Goal: Task Accomplishment & Management: Use online tool/utility

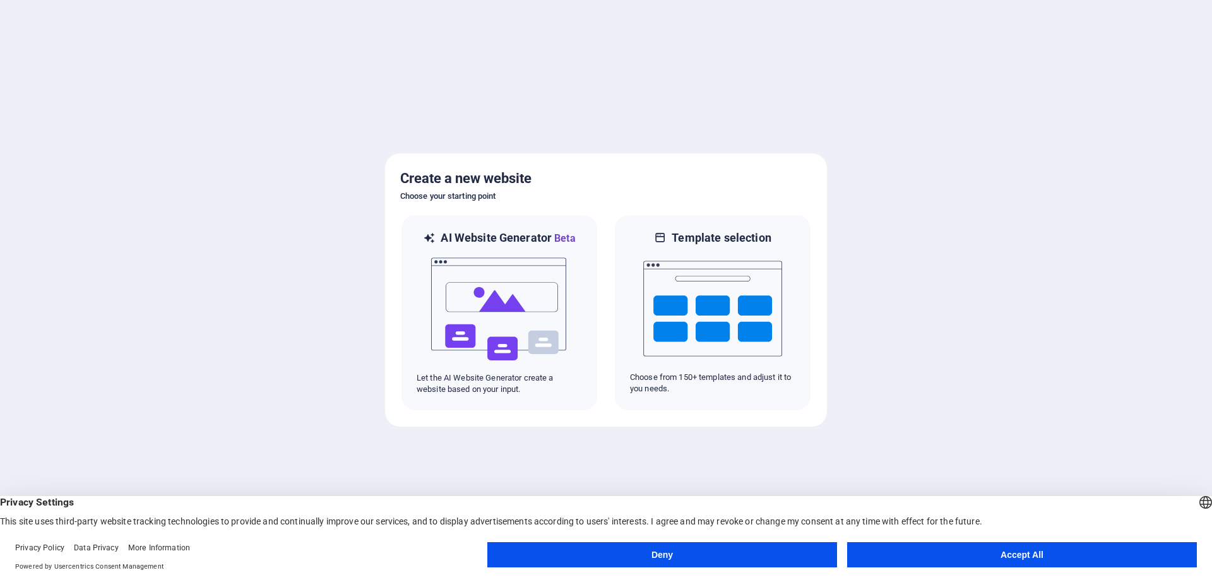
click at [1007, 554] on button "Accept All" at bounding box center [1022, 554] width 350 height 25
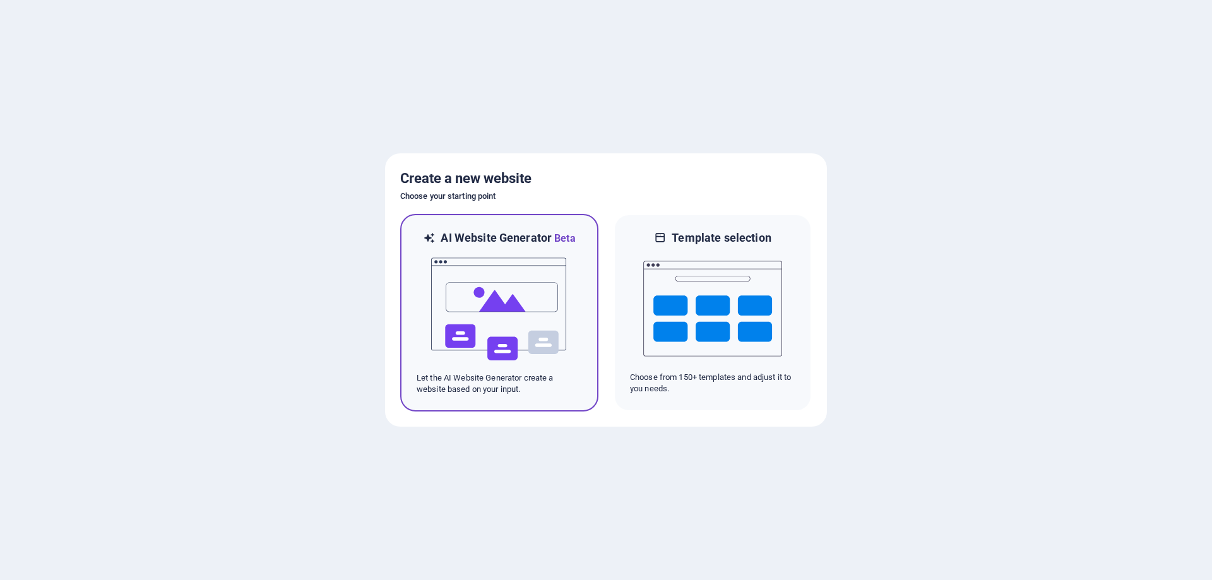
click at [497, 293] on img at bounding box center [499, 309] width 139 height 126
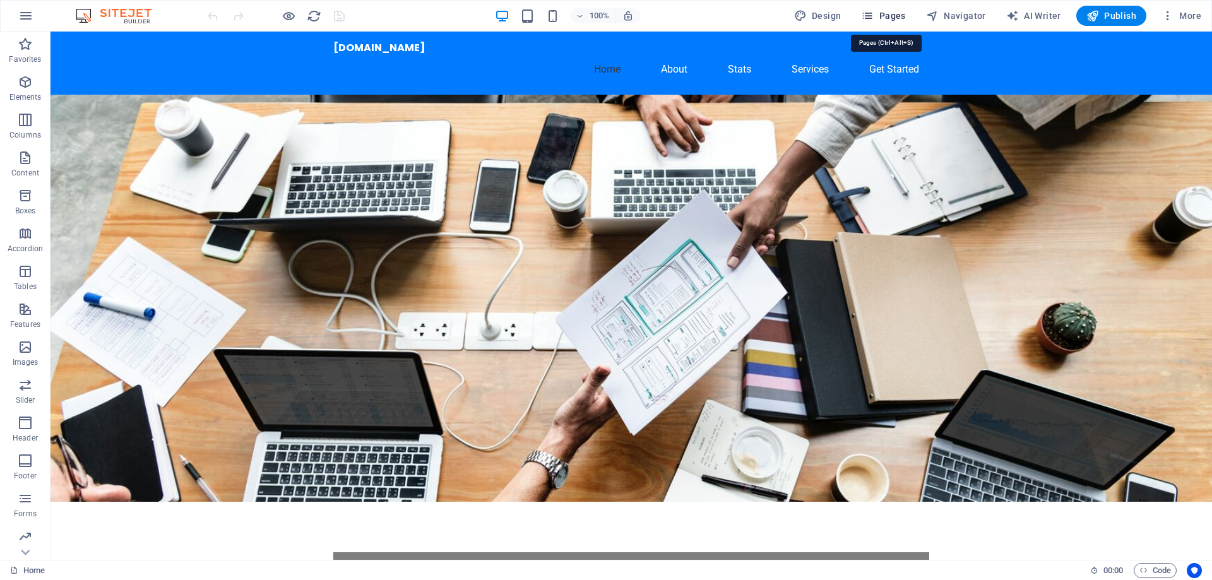
click at [867, 14] on icon "button" at bounding box center [867, 15] width 13 height 13
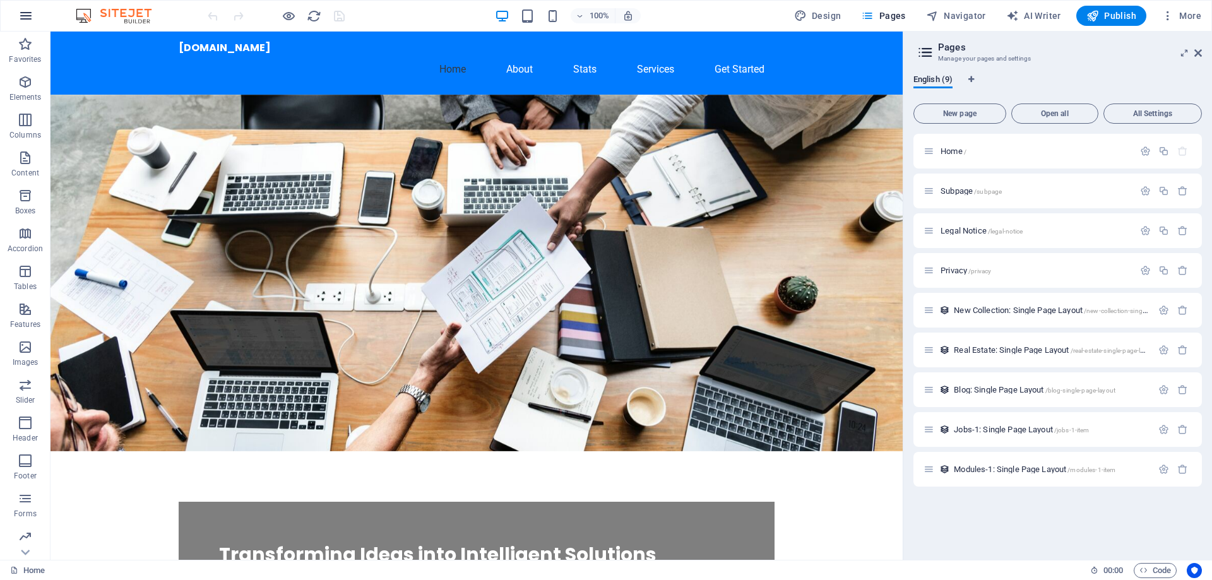
click at [24, 19] on icon "button" at bounding box center [25, 15] width 15 height 15
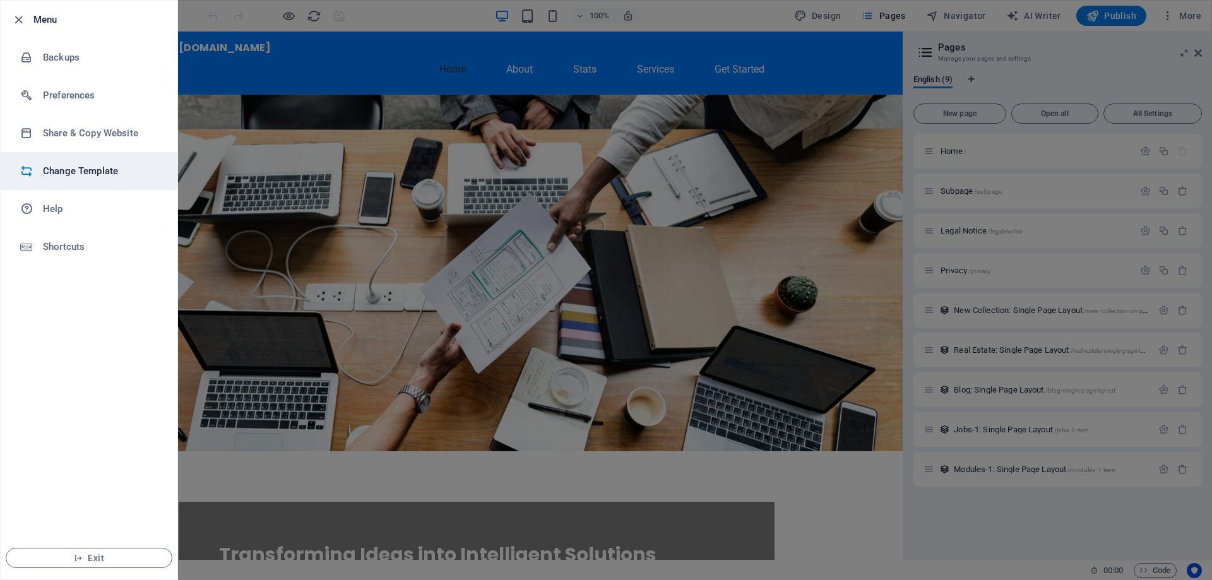
click at [26, 170] on icon at bounding box center [26, 171] width 13 height 13
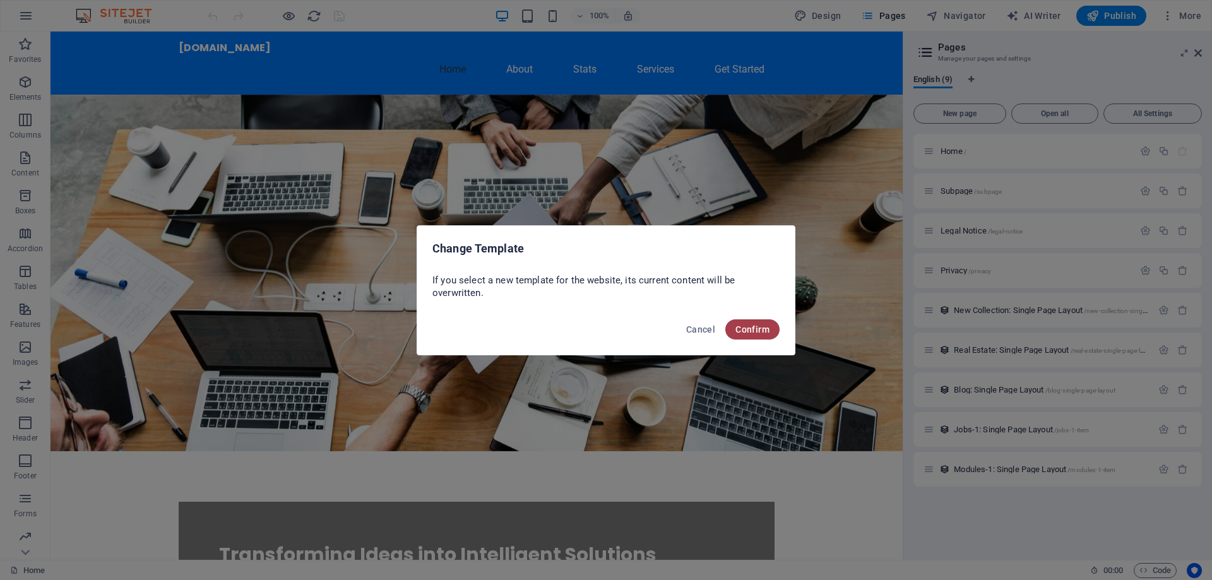
click at [750, 330] on span "Confirm" at bounding box center [752, 329] width 34 height 10
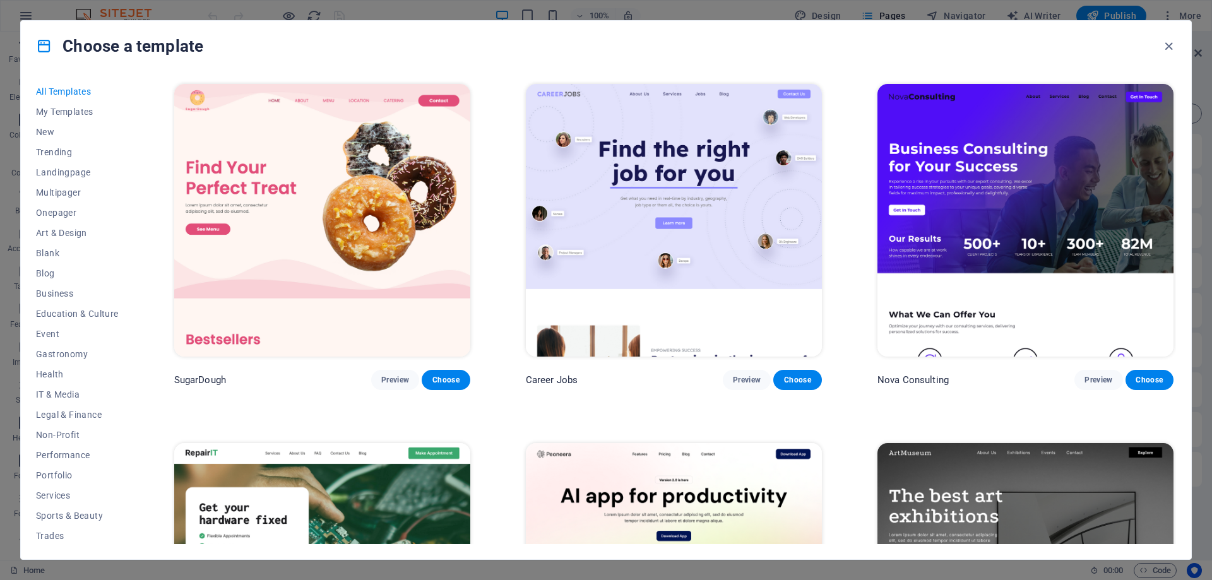
scroll to position [42, 0]
click at [46, 396] on span "Non-Profit" at bounding box center [77, 392] width 83 height 10
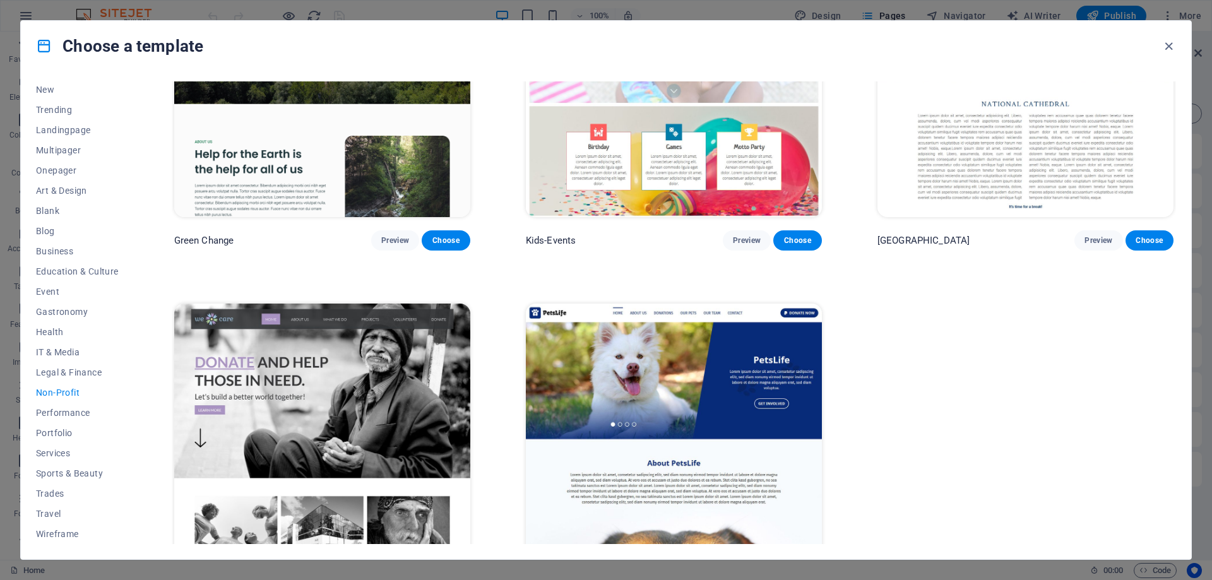
scroll to position [0, 0]
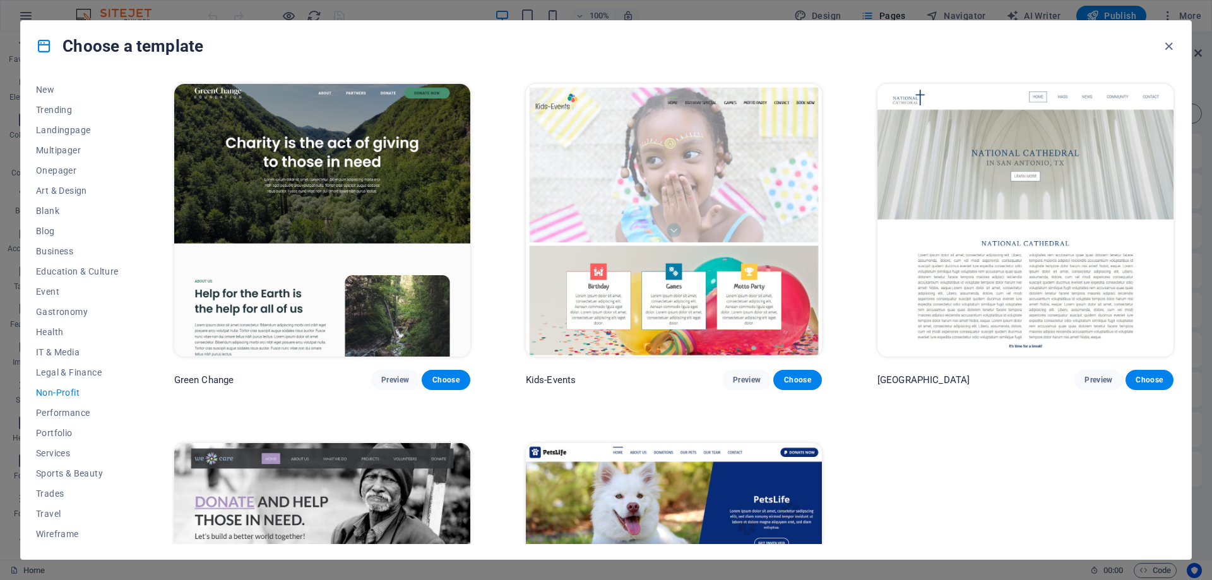
click at [346, 160] on img at bounding box center [322, 220] width 296 height 273
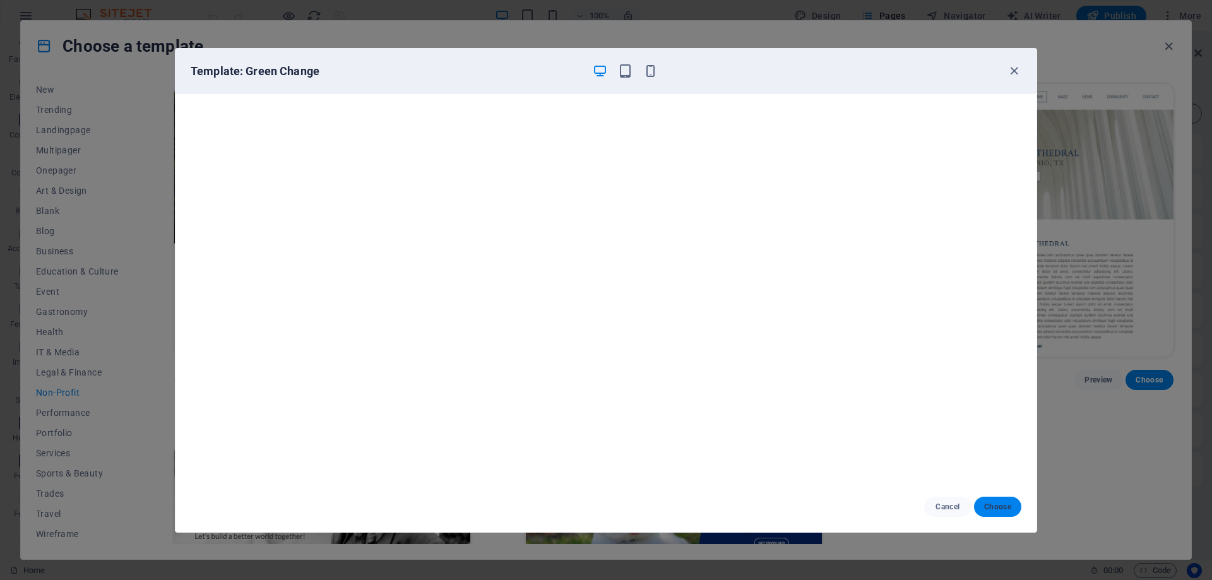
click at [994, 509] on span "Choose" at bounding box center [997, 507] width 27 height 10
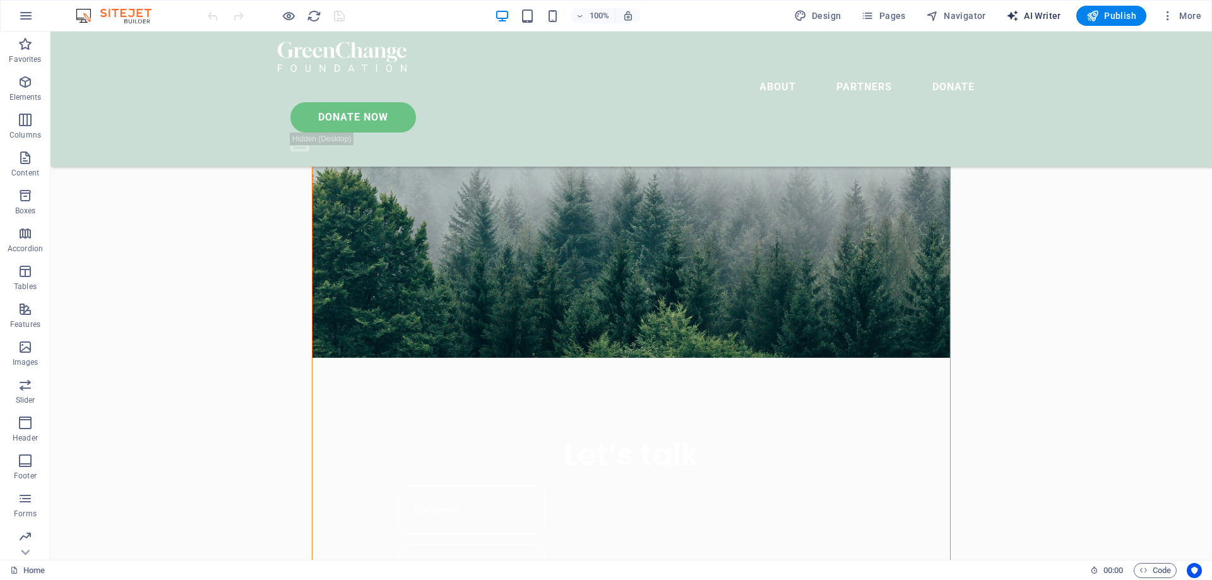
click at [1029, 18] on span "AI Writer" at bounding box center [1033, 15] width 55 height 13
select select "English"
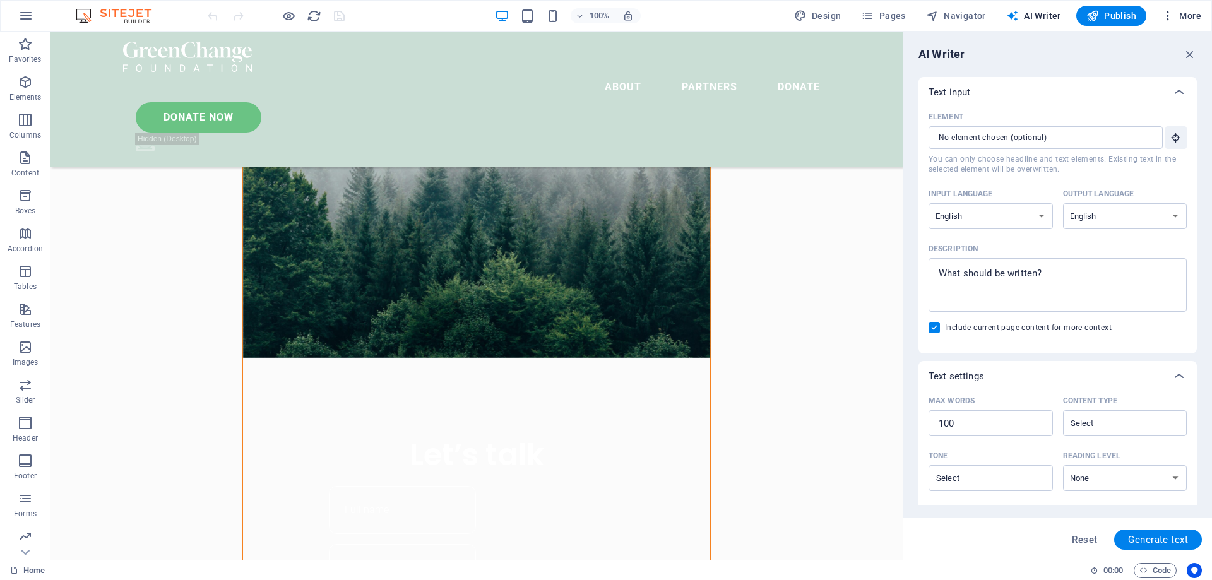
click at [1171, 16] on icon "button" at bounding box center [1167, 15] width 13 height 13
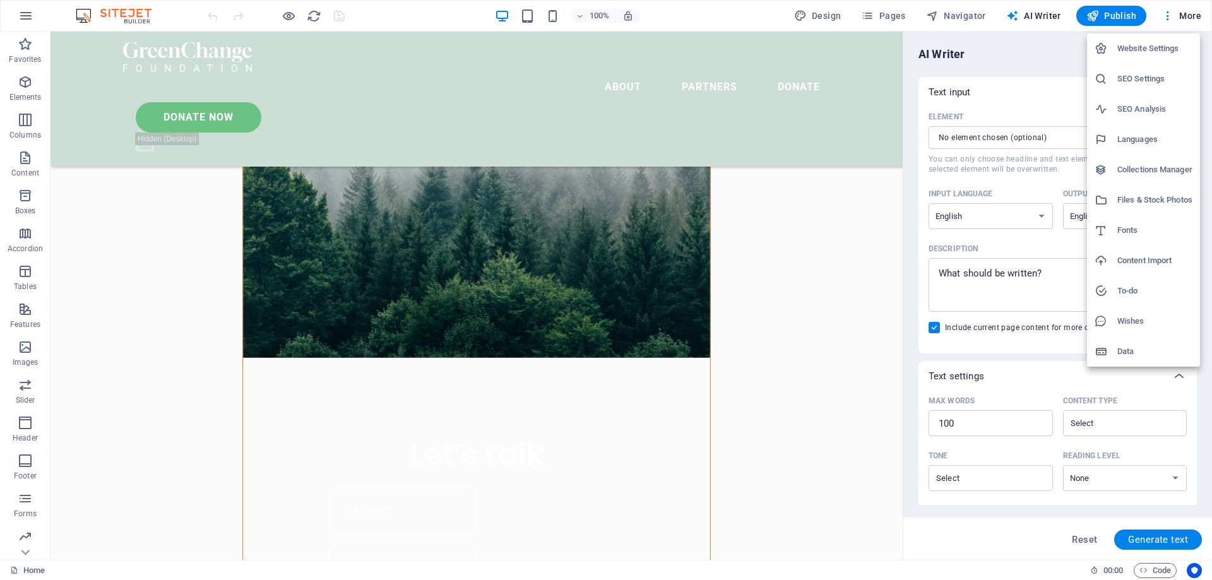
click at [25, 16] on div at bounding box center [606, 290] width 1212 height 580
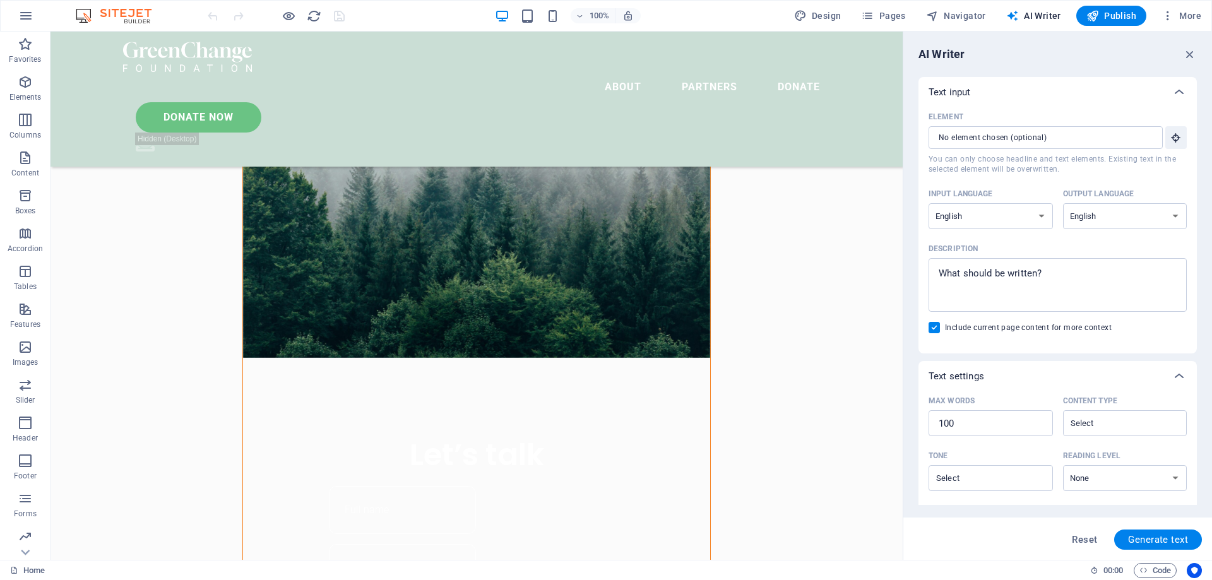
click at [27, 16] on icon "button" at bounding box center [25, 15] width 15 height 15
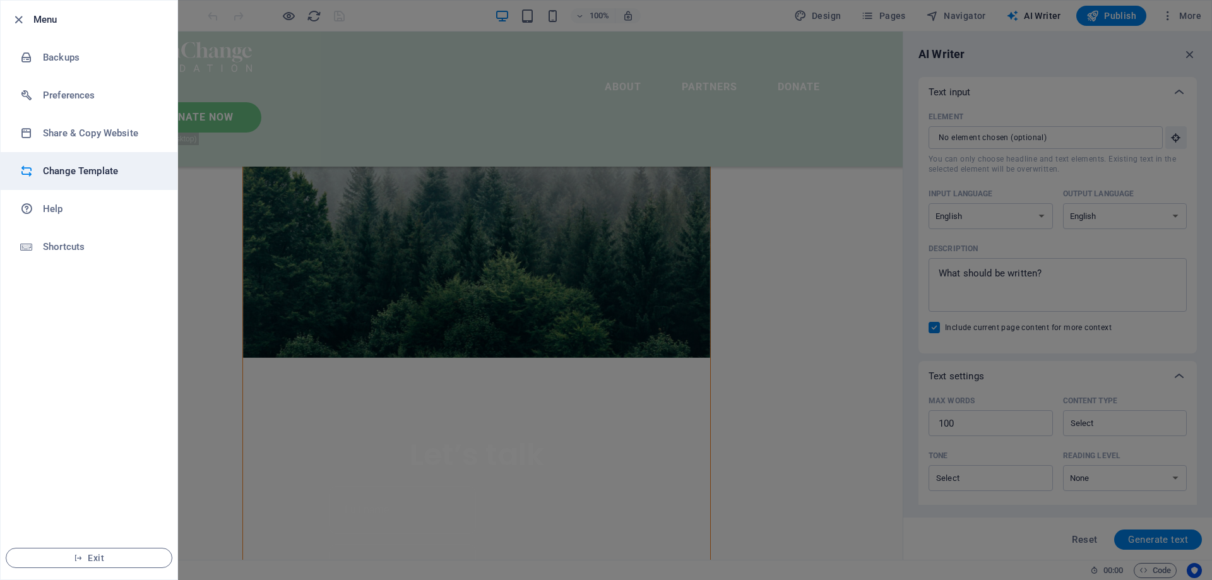
click at [32, 165] on icon at bounding box center [26, 171] width 13 height 13
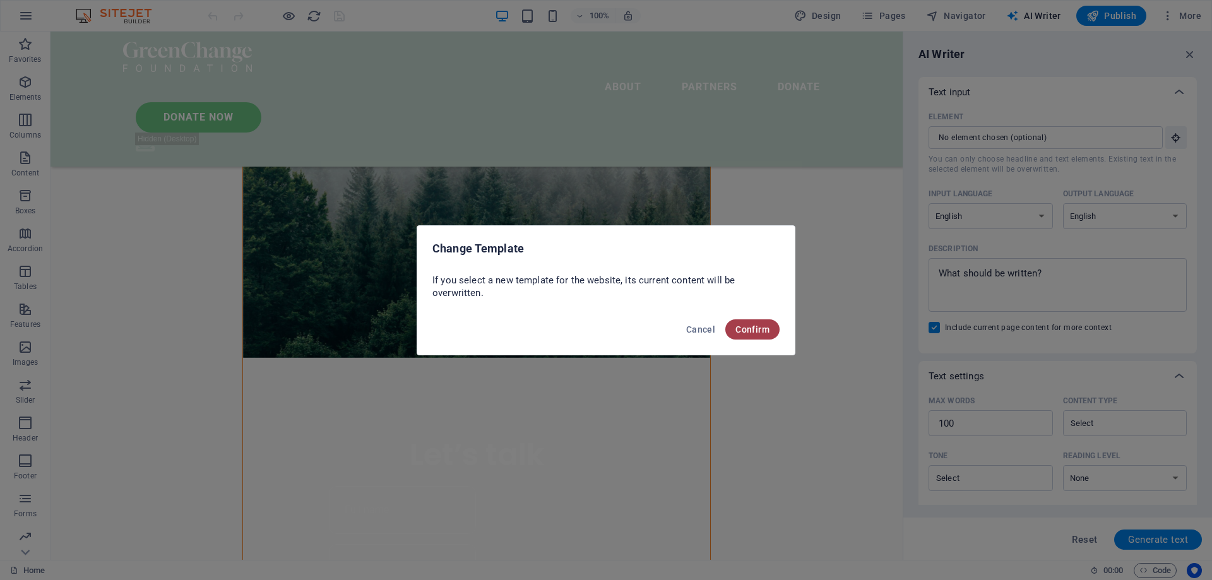
click at [750, 326] on span "Confirm" at bounding box center [752, 329] width 34 height 10
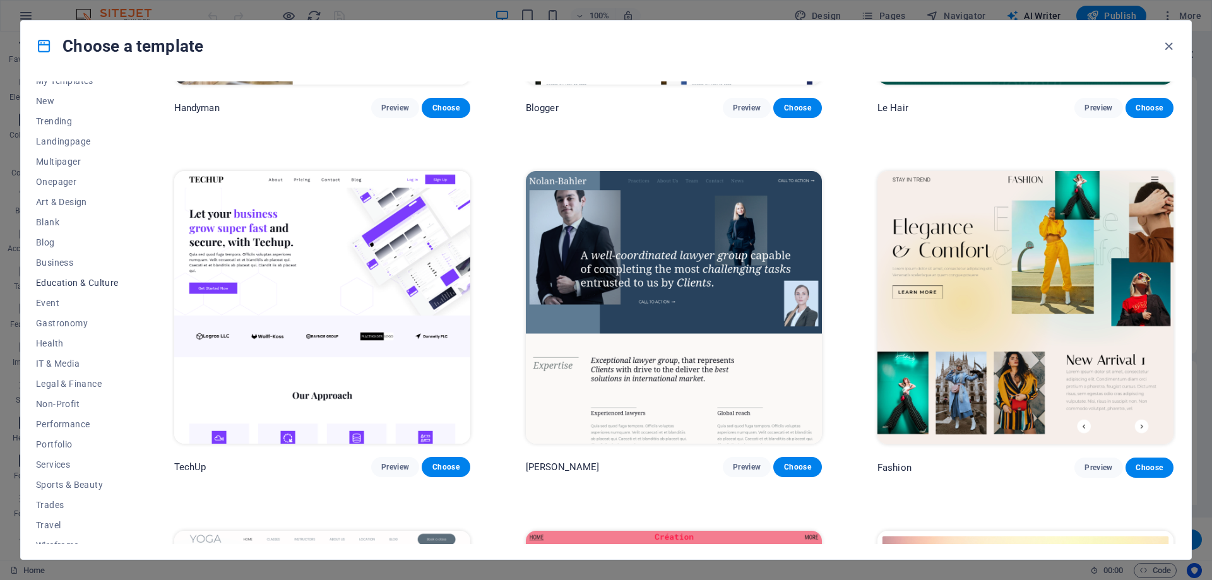
scroll to position [42, 0]
click at [46, 514] on span "Travel" at bounding box center [77, 514] width 83 height 10
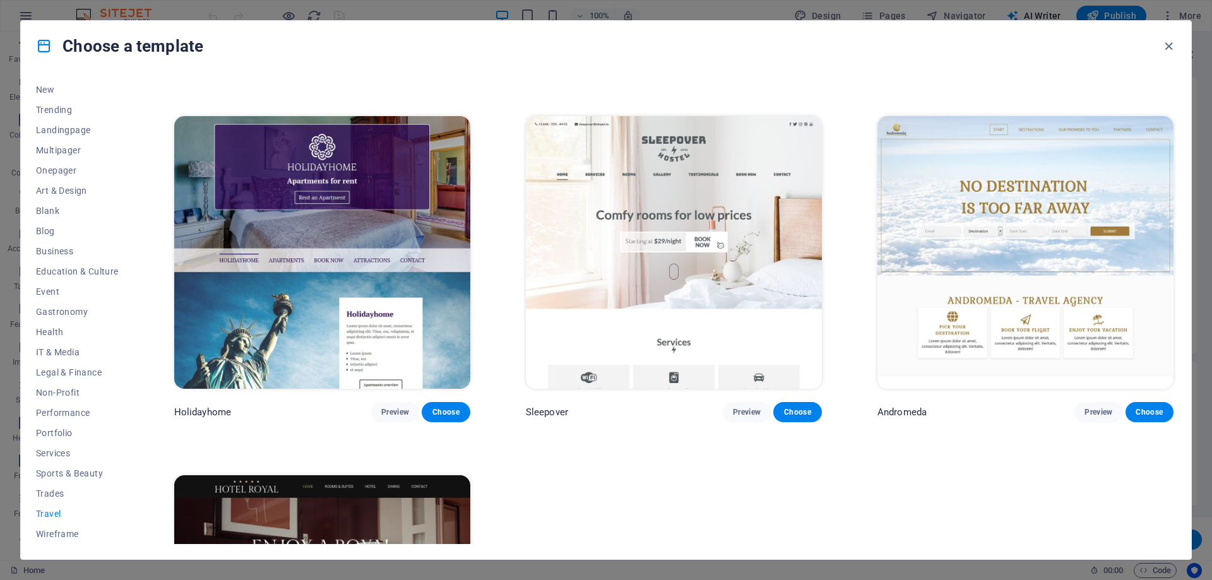
scroll to position [308, 0]
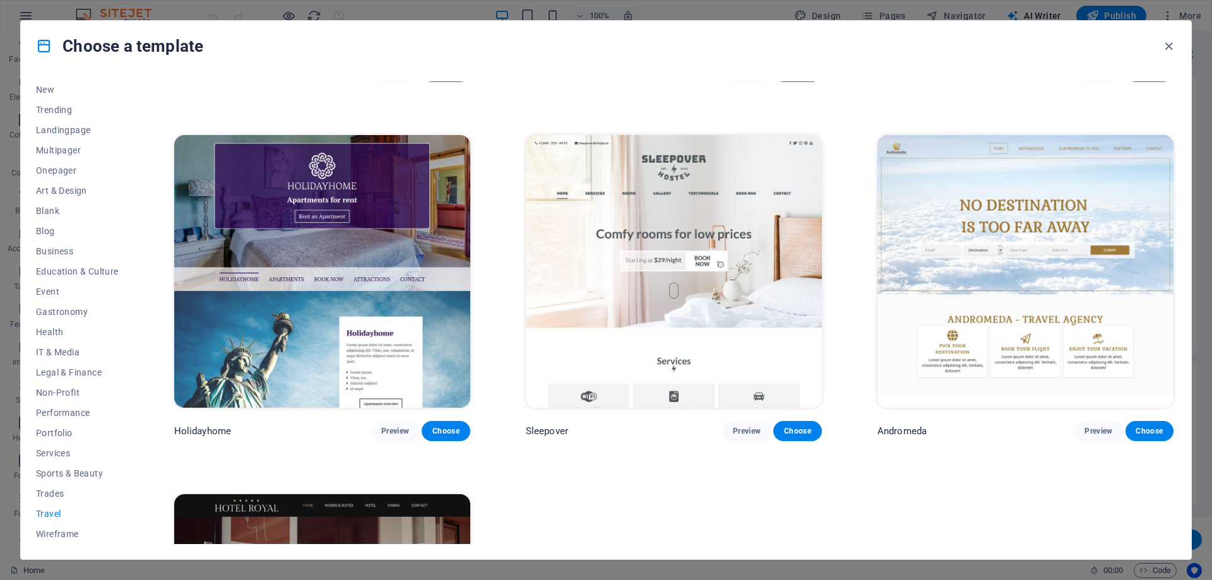
click at [1013, 228] on img at bounding box center [1025, 271] width 296 height 273
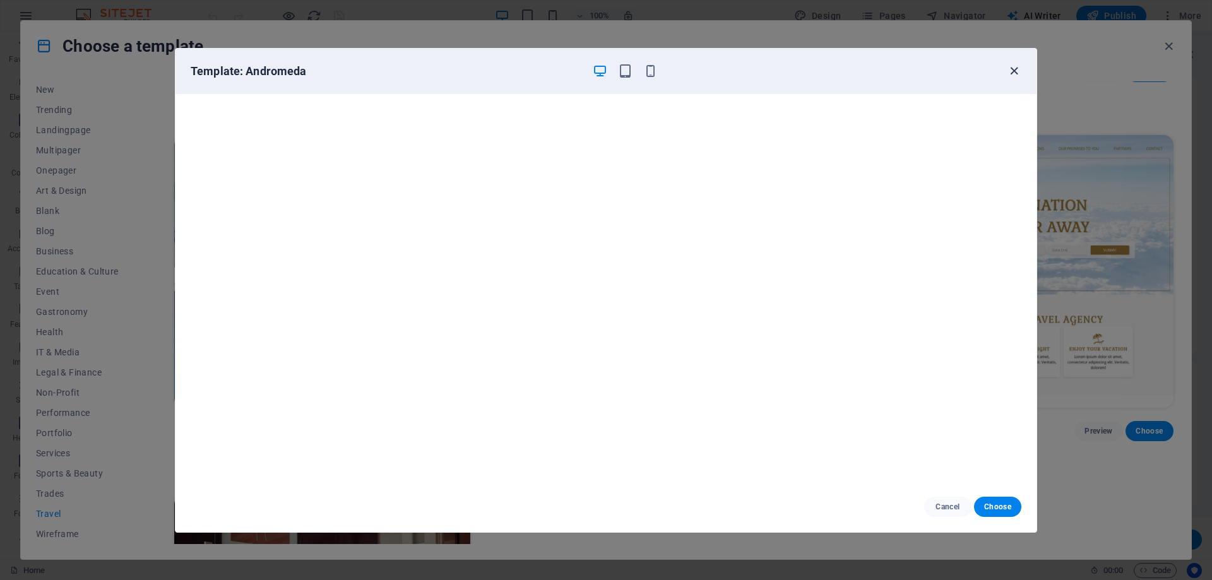
click at [1014, 73] on icon "button" at bounding box center [1013, 71] width 15 height 15
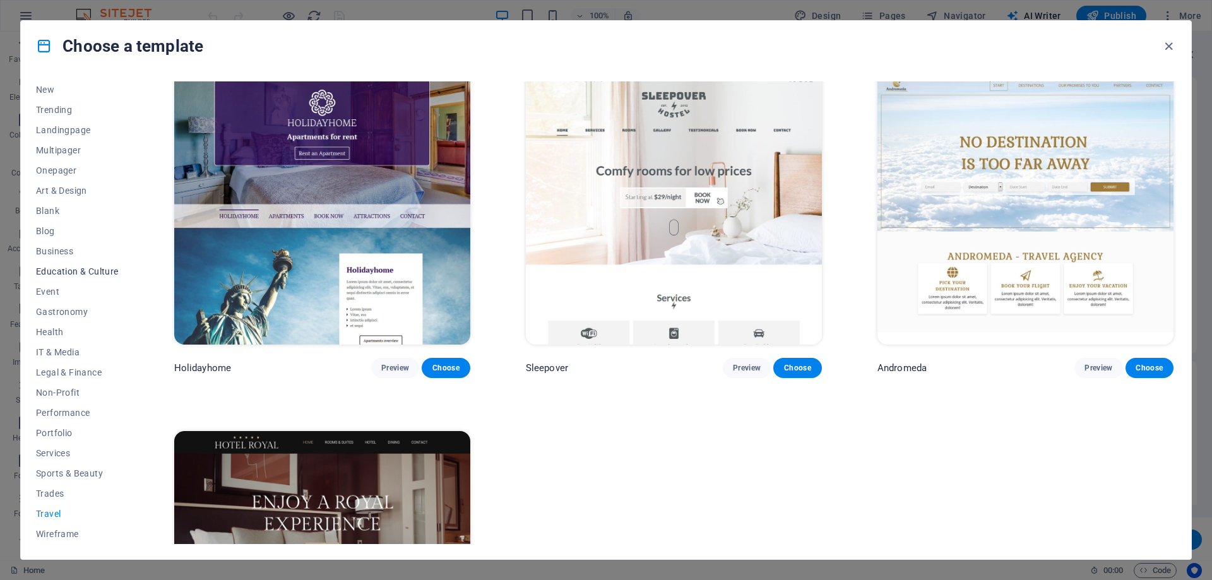
scroll to position [0, 0]
click at [49, 274] on span "Blog" at bounding box center [77, 273] width 83 height 10
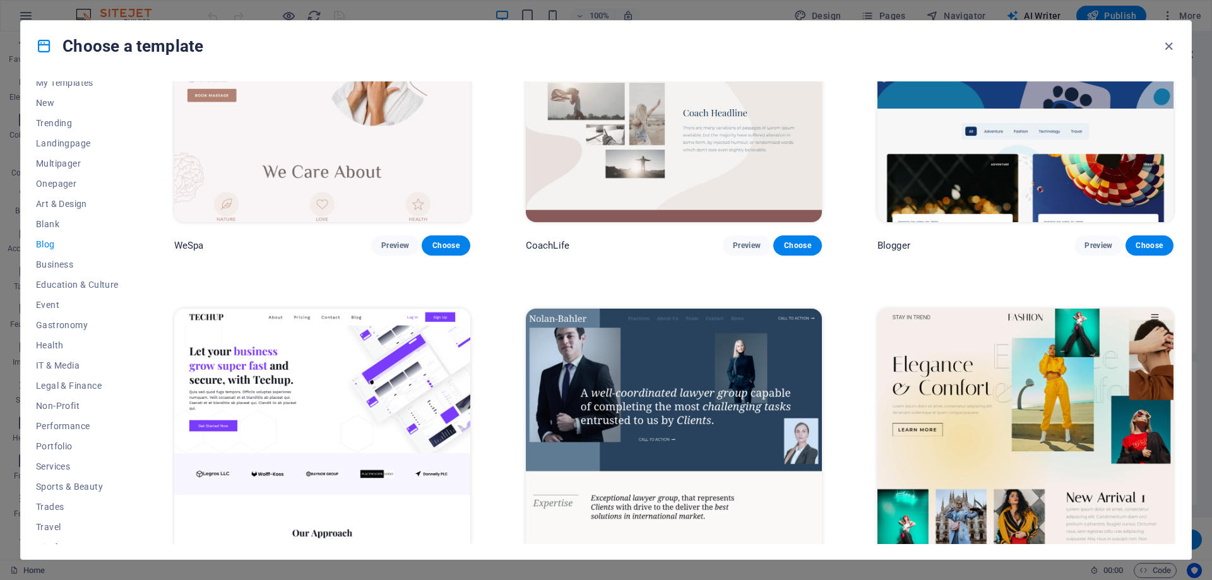
scroll to position [42, 0]
click at [57, 412] on span "Performance" at bounding box center [77, 413] width 83 height 10
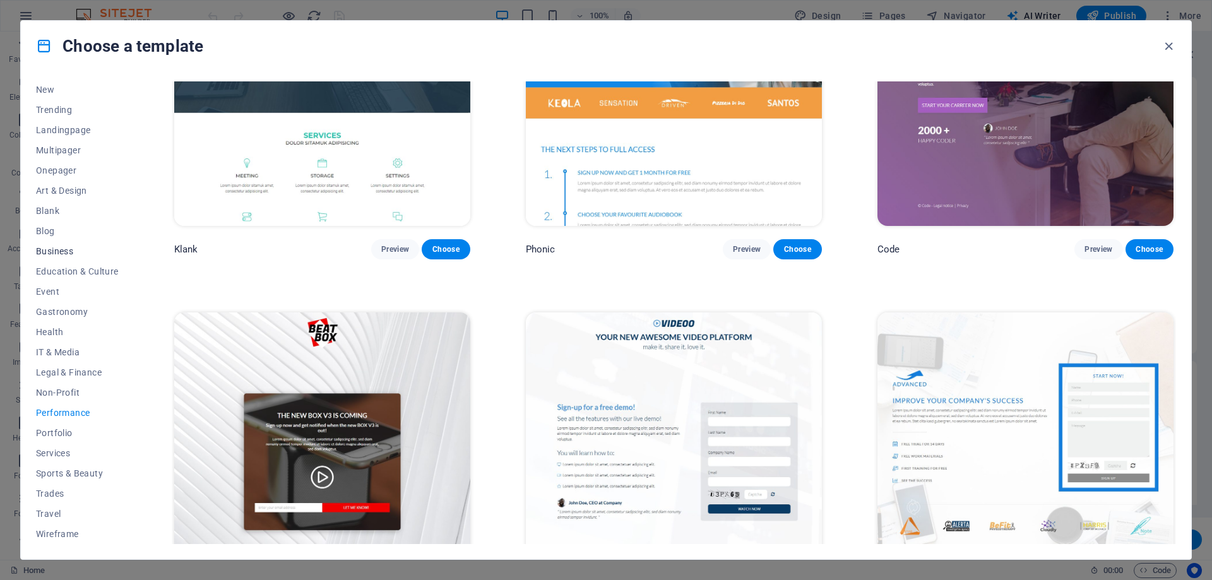
scroll to position [316, 0]
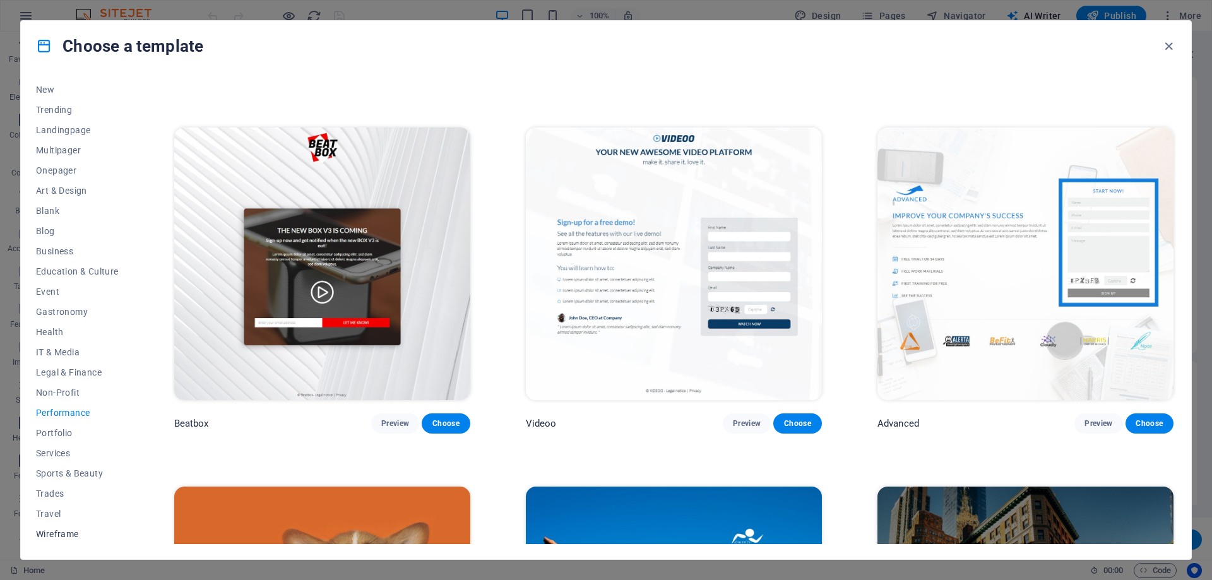
click at [44, 531] on span "Wireframe" at bounding box center [77, 534] width 83 height 10
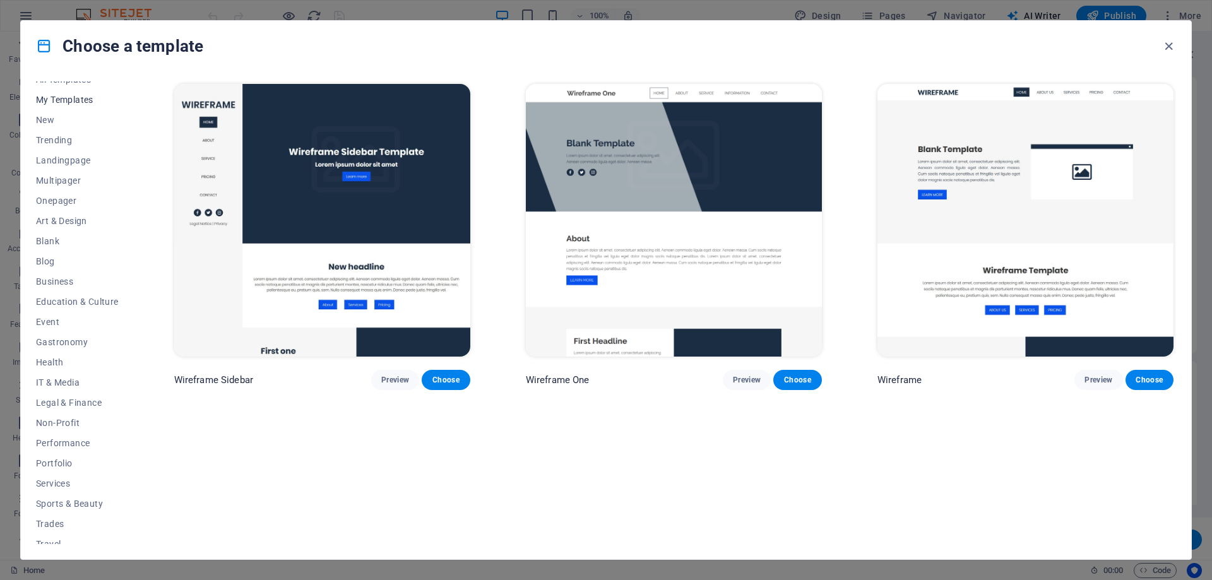
scroll to position [0, 0]
click at [1169, 44] on icon "button" at bounding box center [1168, 46] width 15 height 15
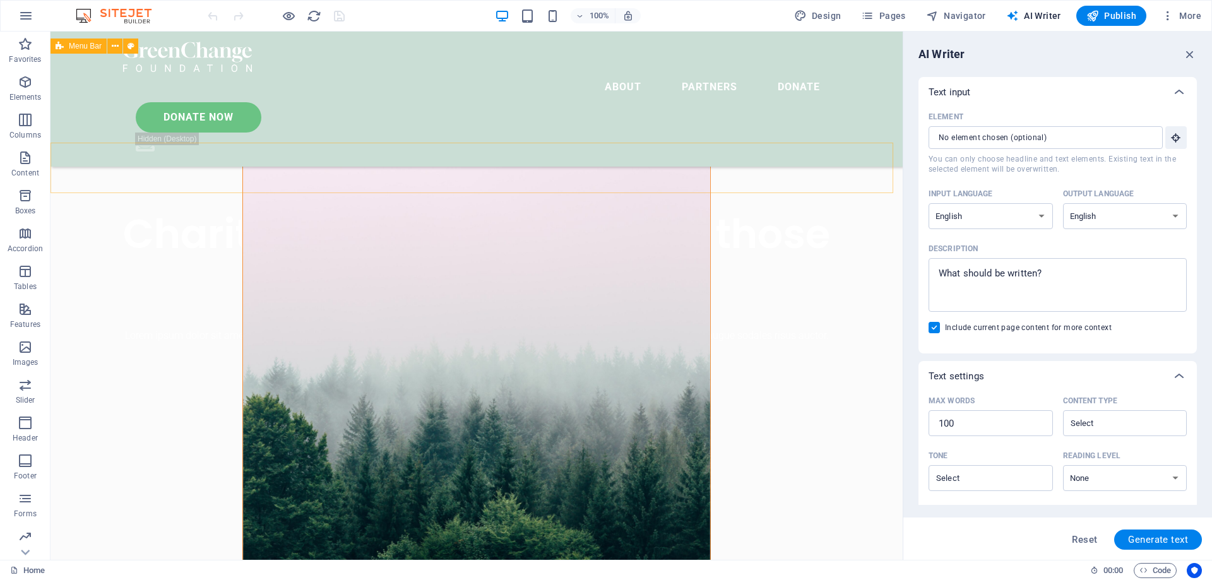
scroll to position [316, 0]
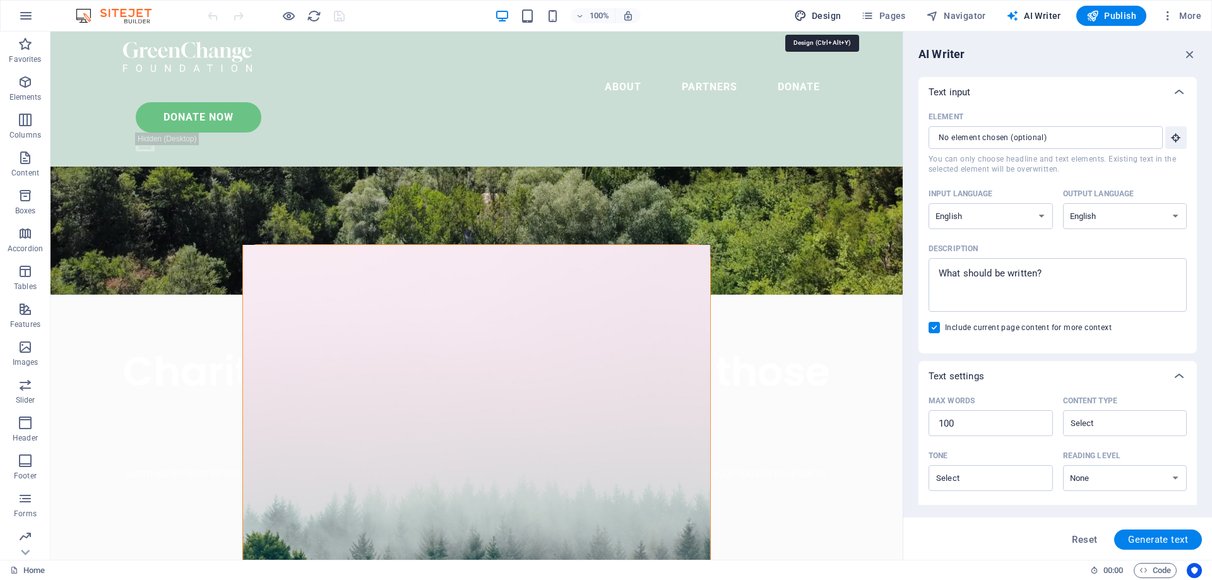
click at [817, 19] on span "Design" at bounding box center [817, 15] width 47 height 13
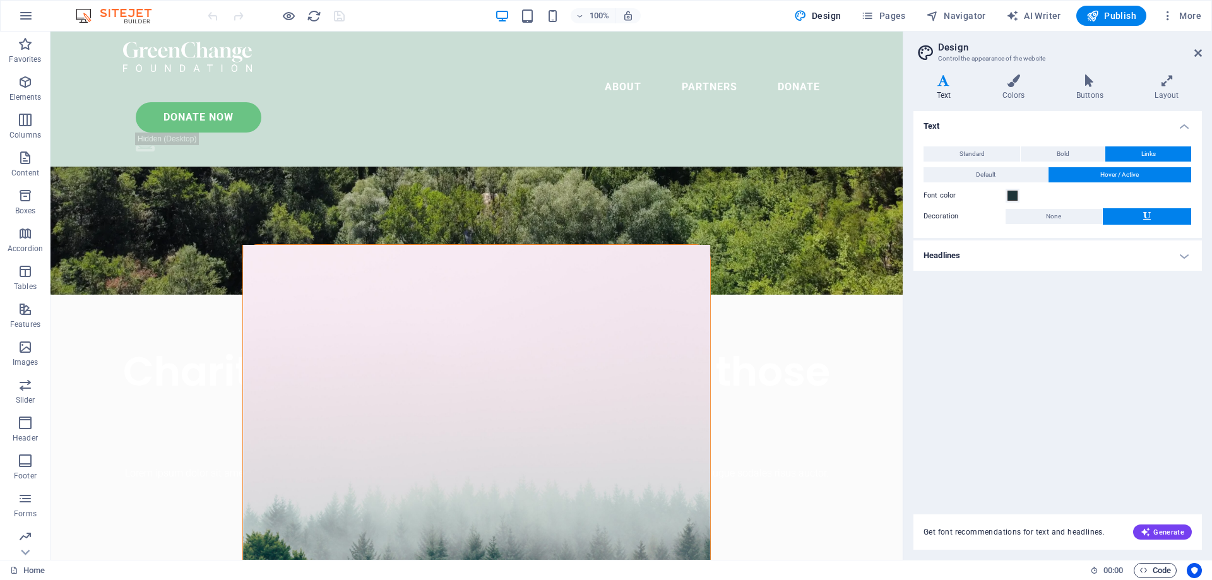
click at [1162, 567] on span "Code" at bounding box center [1155, 570] width 32 height 15
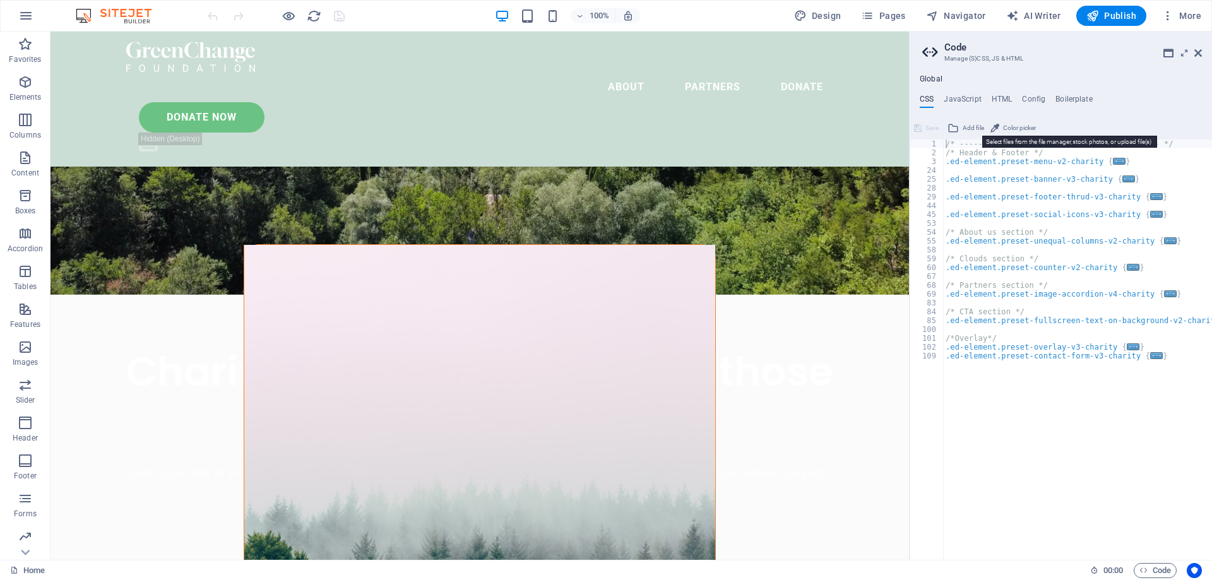
click at [969, 128] on span "Add file" at bounding box center [972, 128] width 21 height 15
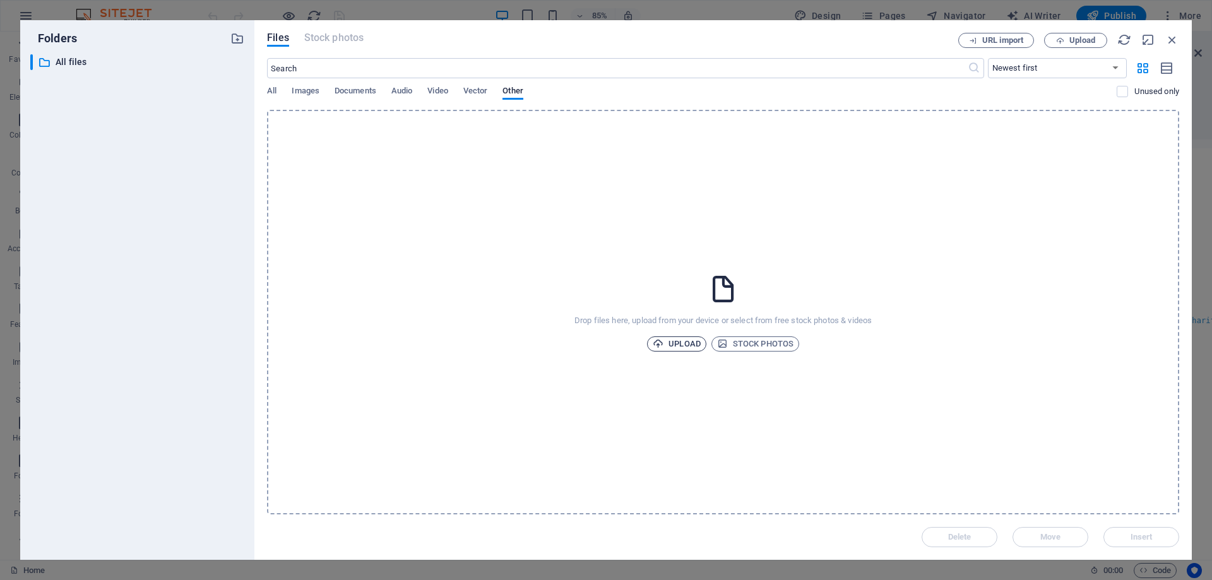
click at [672, 346] on span "Upload" at bounding box center [676, 343] width 48 height 15
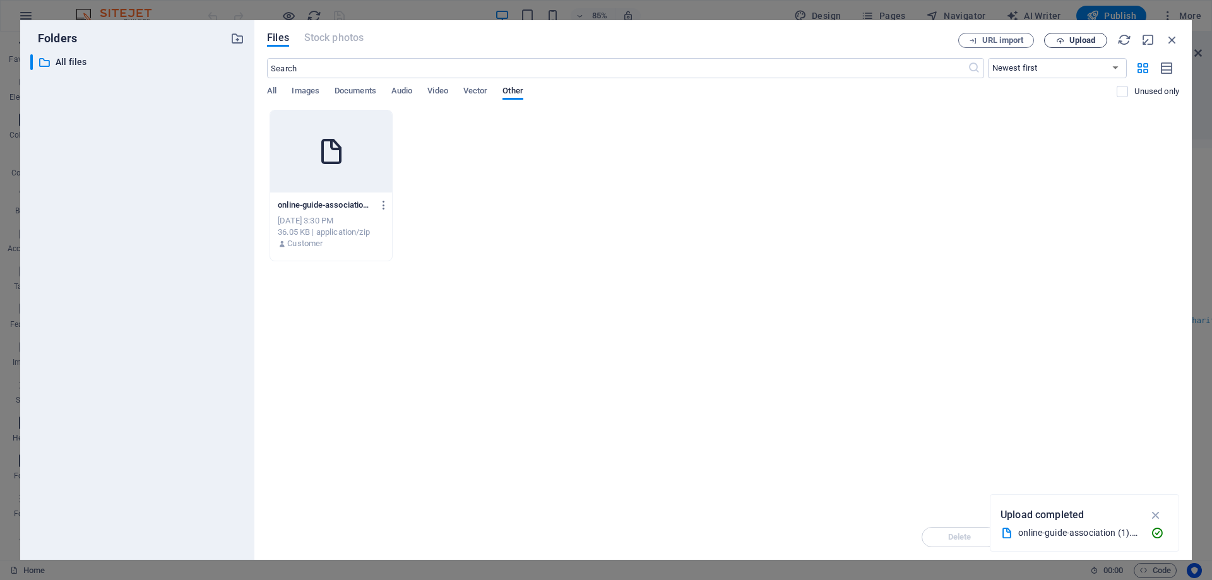
click at [1082, 40] on span "Upload" at bounding box center [1082, 41] width 26 height 8
click at [986, 45] on button "URL import" at bounding box center [996, 40] width 76 height 15
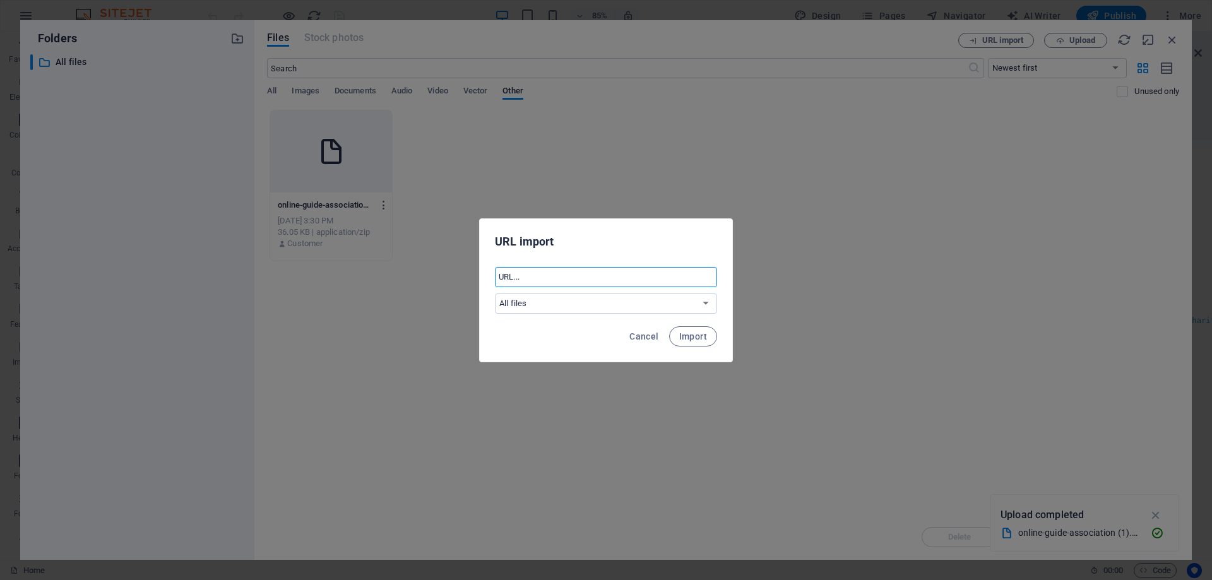
click at [574, 283] on input "text" at bounding box center [606, 277] width 222 height 20
click at [643, 341] on span "Cancel" at bounding box center [643, 336] width 29 height 10
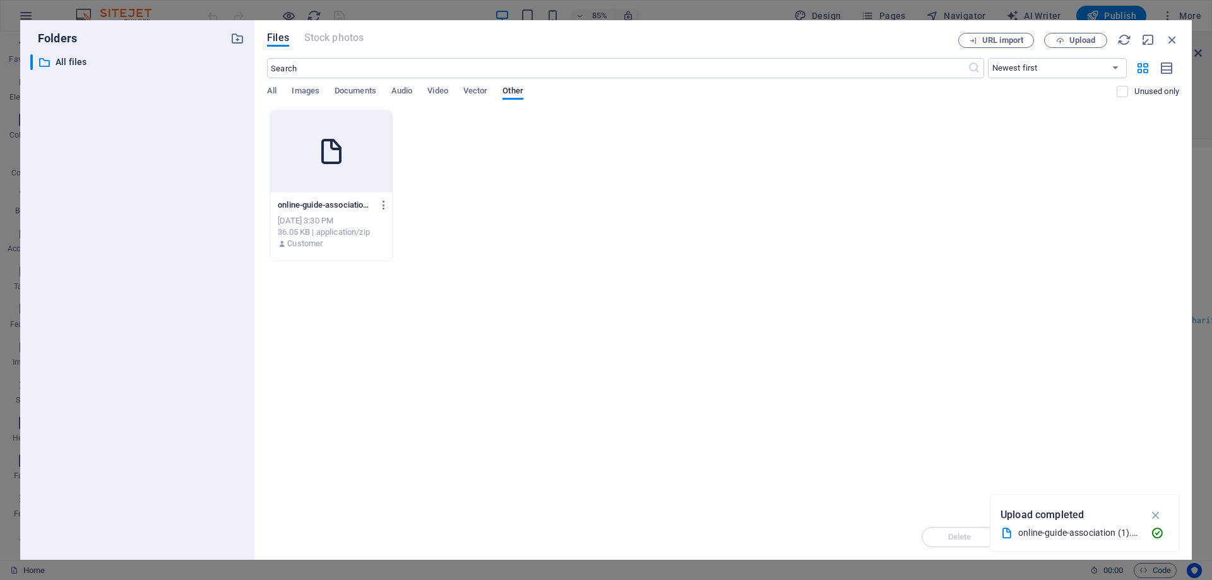
click at [330, 165] on icon at bounding box center [331, 151] width 30 height 30
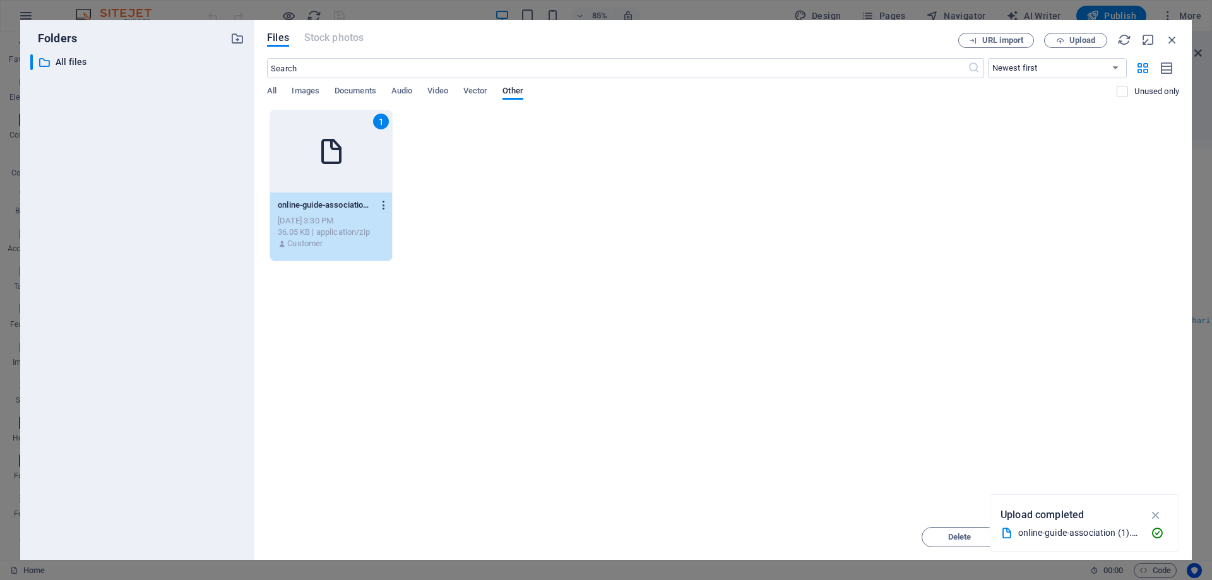
click at [383, 209] on icon "button" at bounding box center [384, 204] width 12 height 11
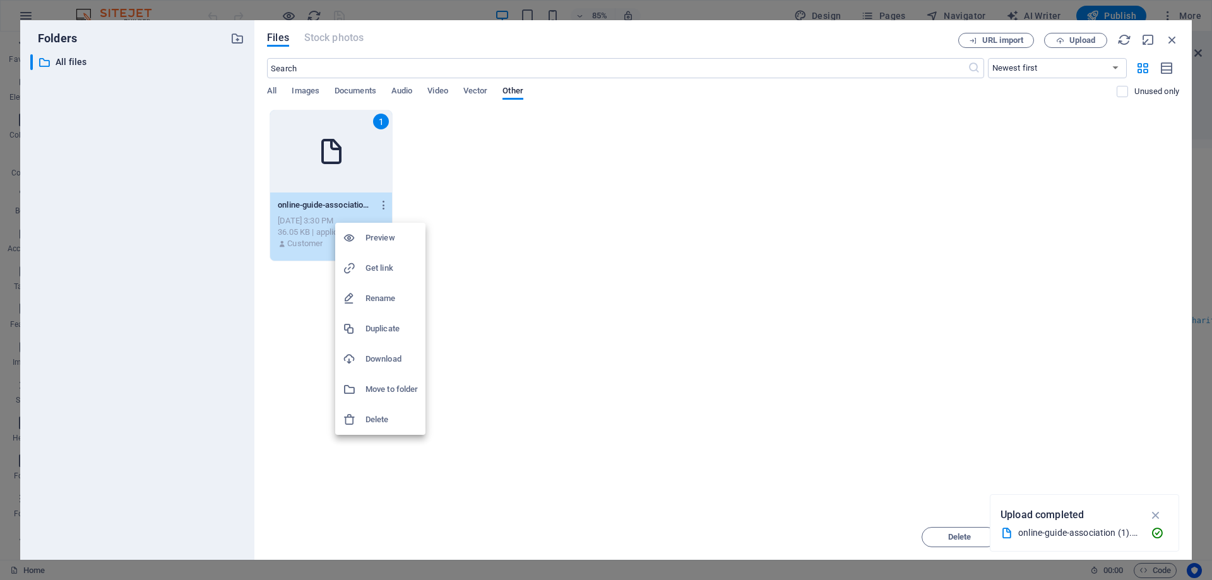
click at [369, 240] on h6 "Preview" at bounding box center [391, 237] width 52 height 15
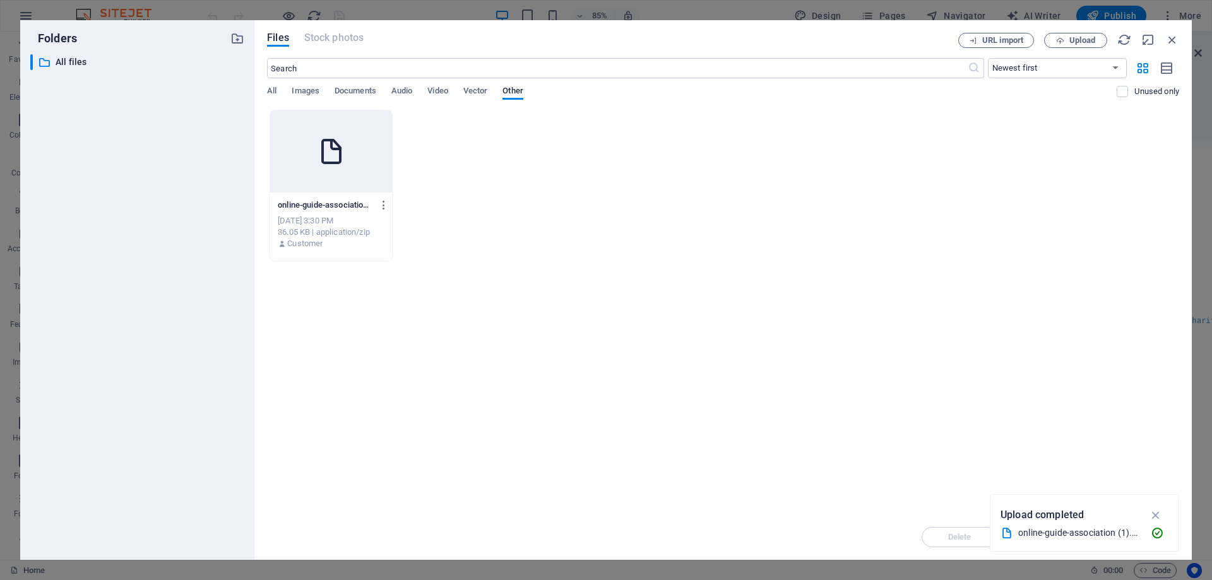
click at [1050, 536] on div "online-guide-association (1).zip" at bounding box center [1079, 533] width 122 height 15
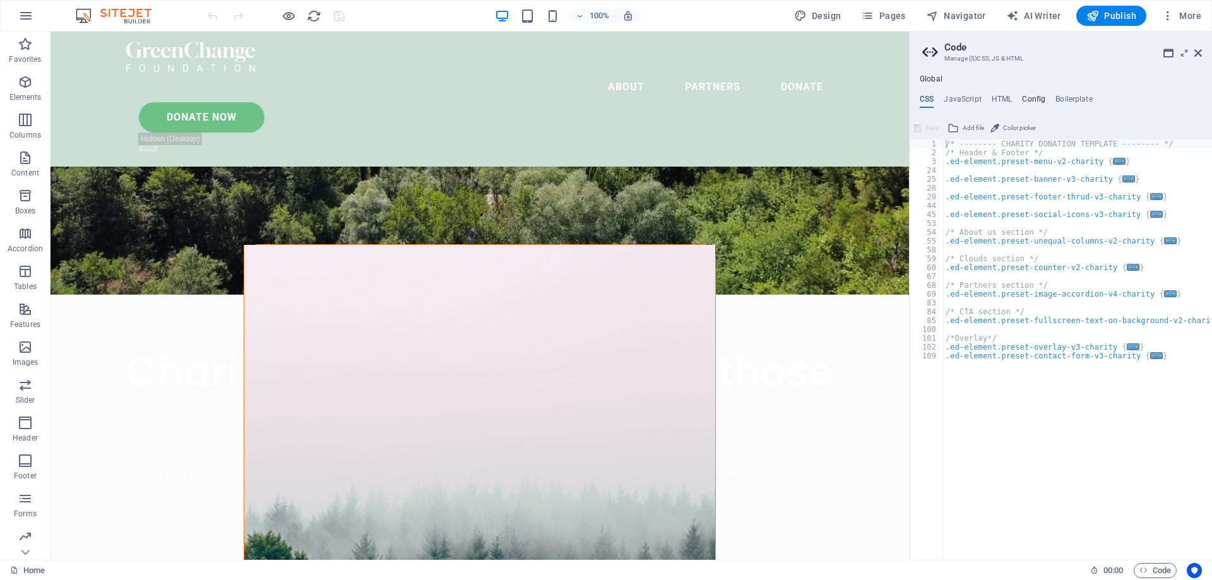
click at [1037, 97] on h4 "Config" at bounding box center [1033, 102] width 23 height 14
type textarea "$color-background: #fbfbfb;"
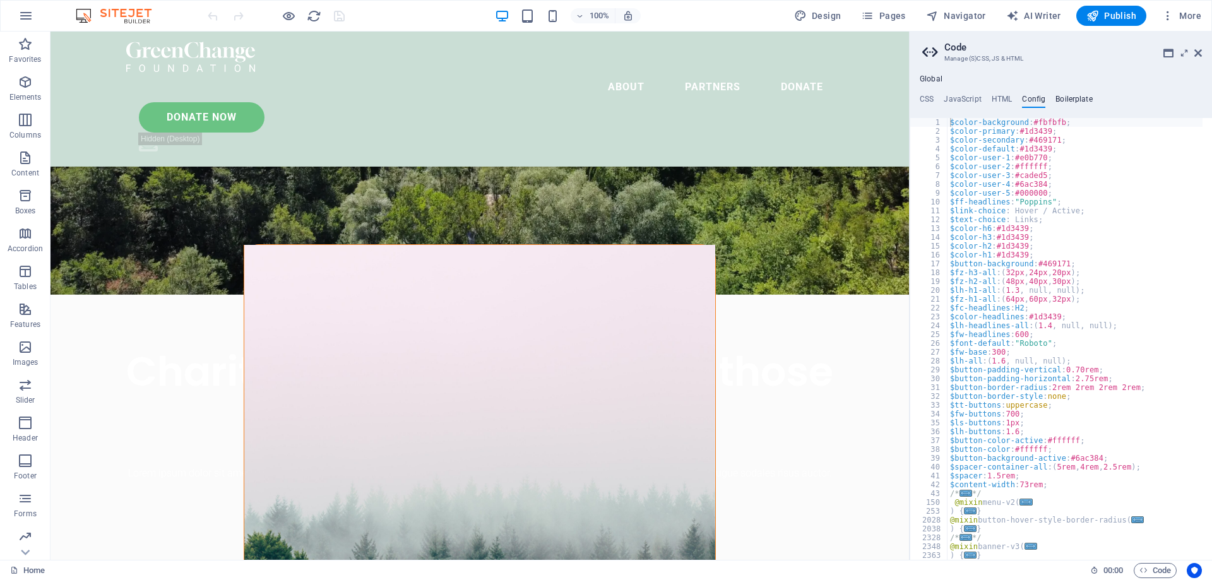
click at [1075, 98] on h4 "Boilerplate" at bounding box center [1073, 102] width 37 height 14
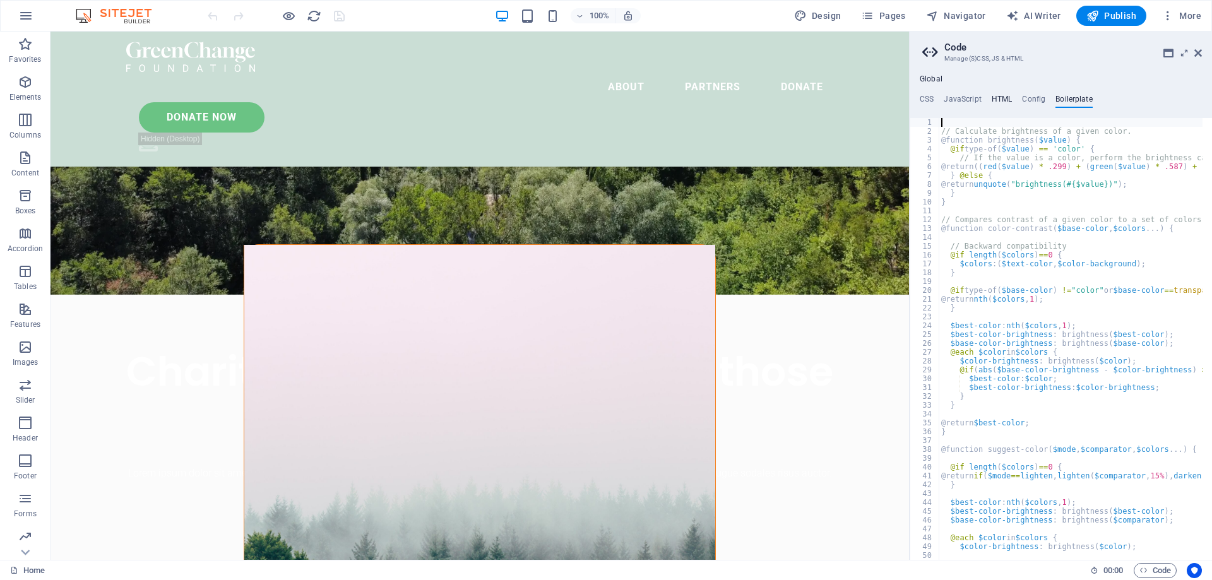
click at [998, 99] on h4 "HTML" at bounding box center [1001, 102] width 21 height 14
type textarea "<a href="#main-content" class="wv-link-content button">Skip to main content</a>"
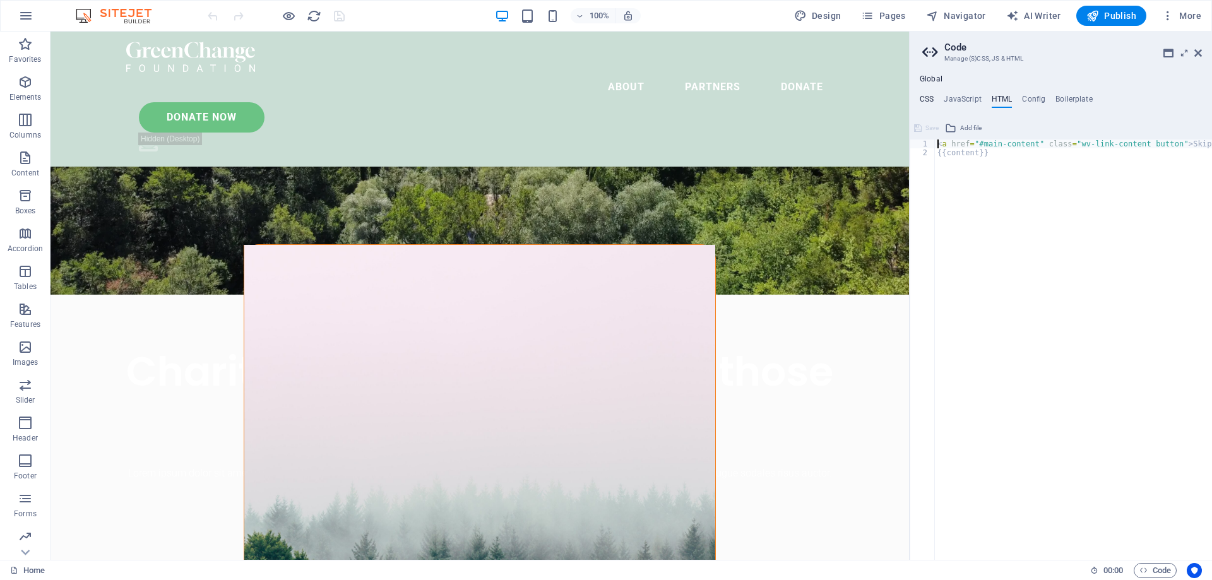
click at [928, 95] on h4 "CSS" at bounding box center [926, 102] width 14 height 14
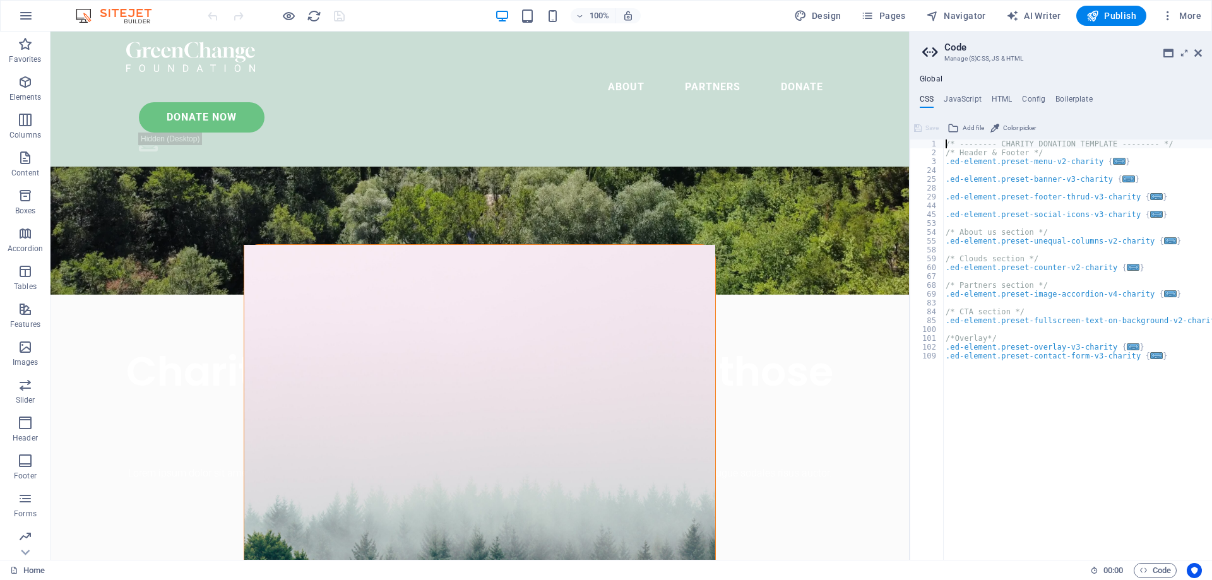
click at [957, 45] on h2 "Code" at bounding box center [1072, 47] width 257 height 11
click at [1170, 53] on icon at bounding box center [1168, 53] width 10 height 10
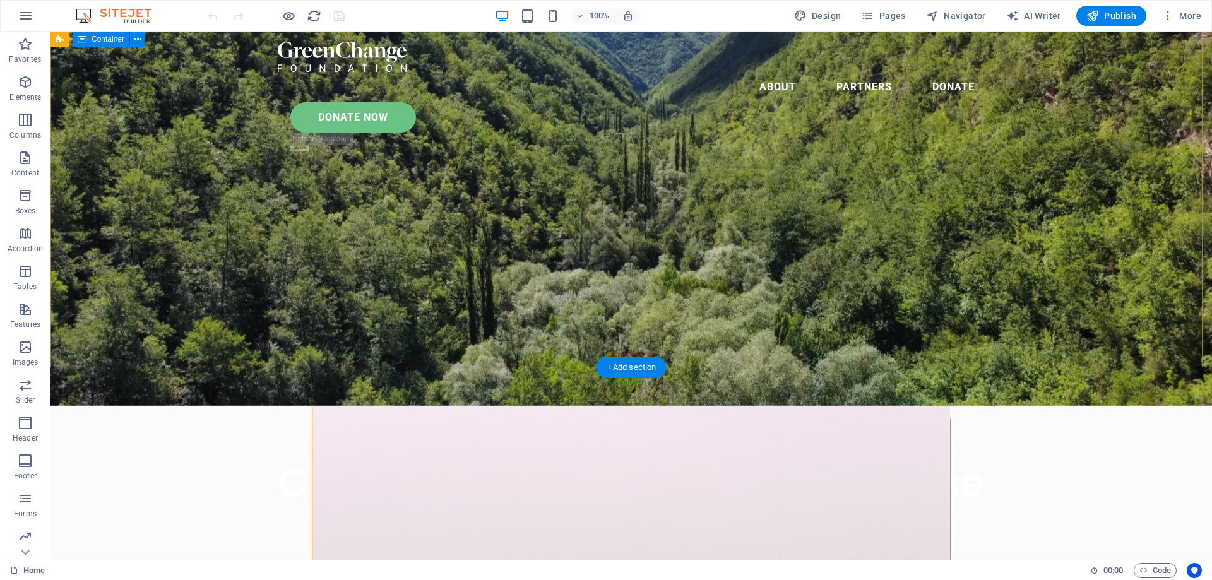
scroll to position [0, 0]
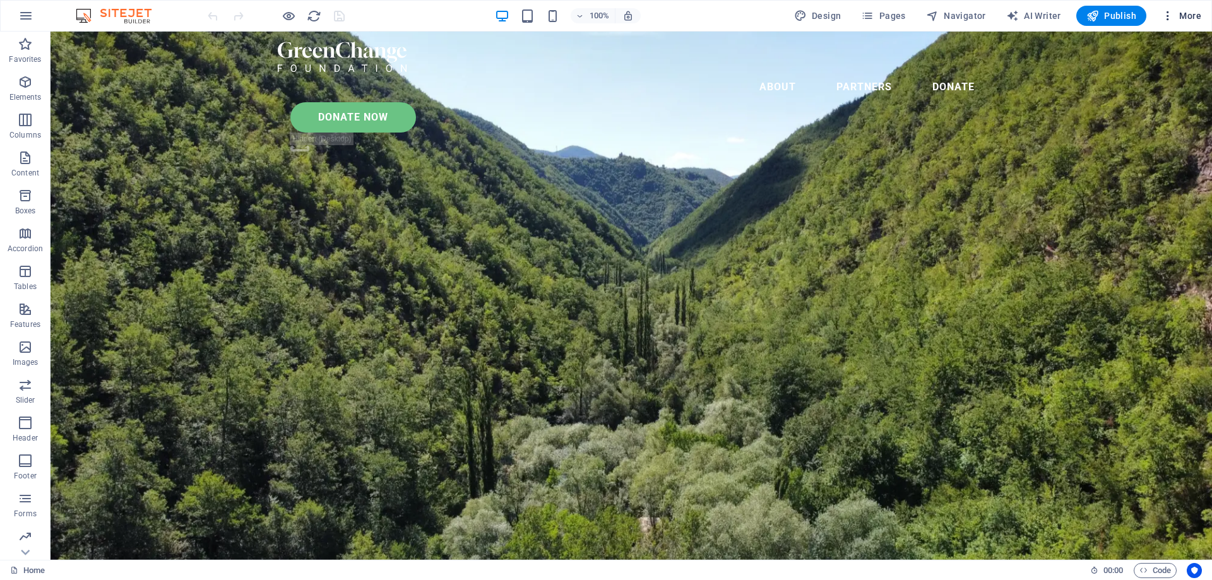
click at [1174, 17] on icon "button" at bounding box center [1167, 15] width 13 height 13
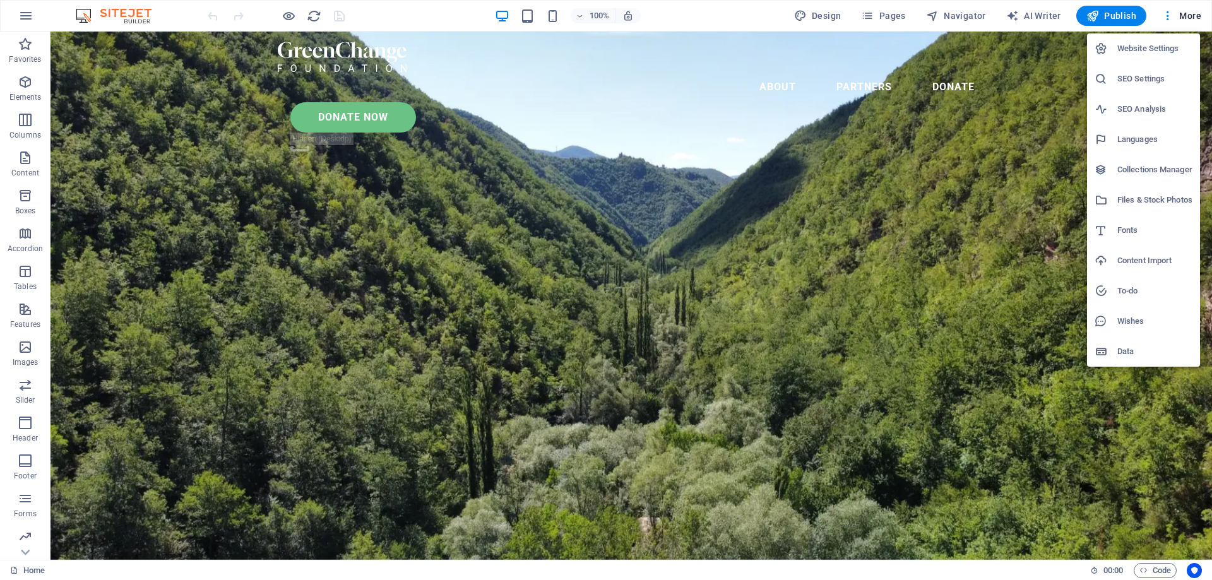
click at [1169, 15] on div at bounding box center [606, 290] width 1212 height 580
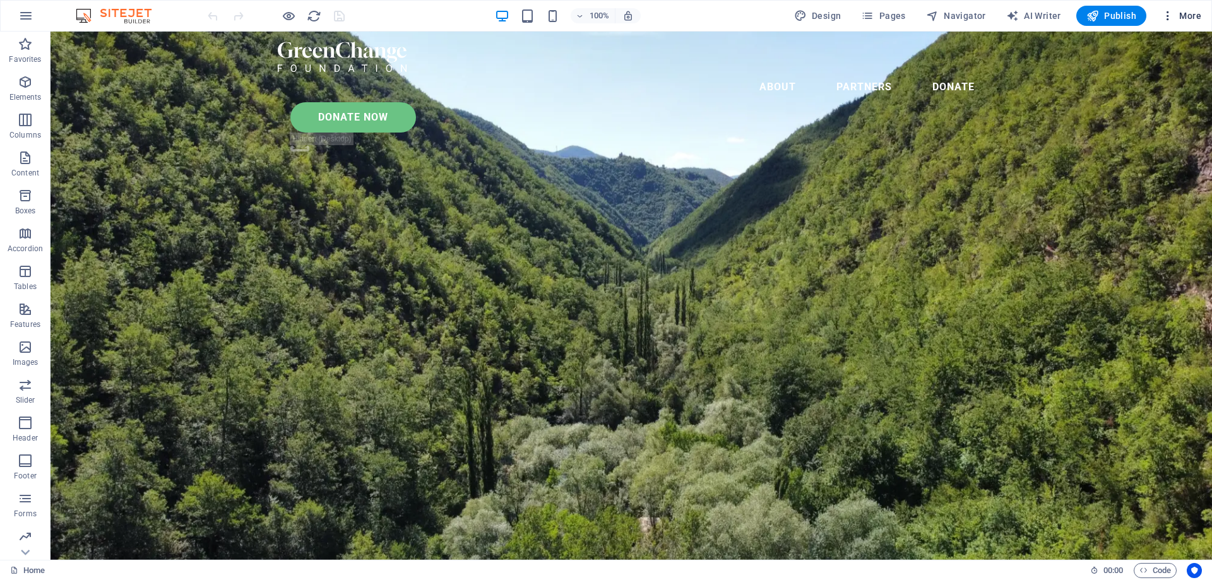
click at [1165, 15] on icon "button" at bounding box center [1167, 15] width 13 height 13
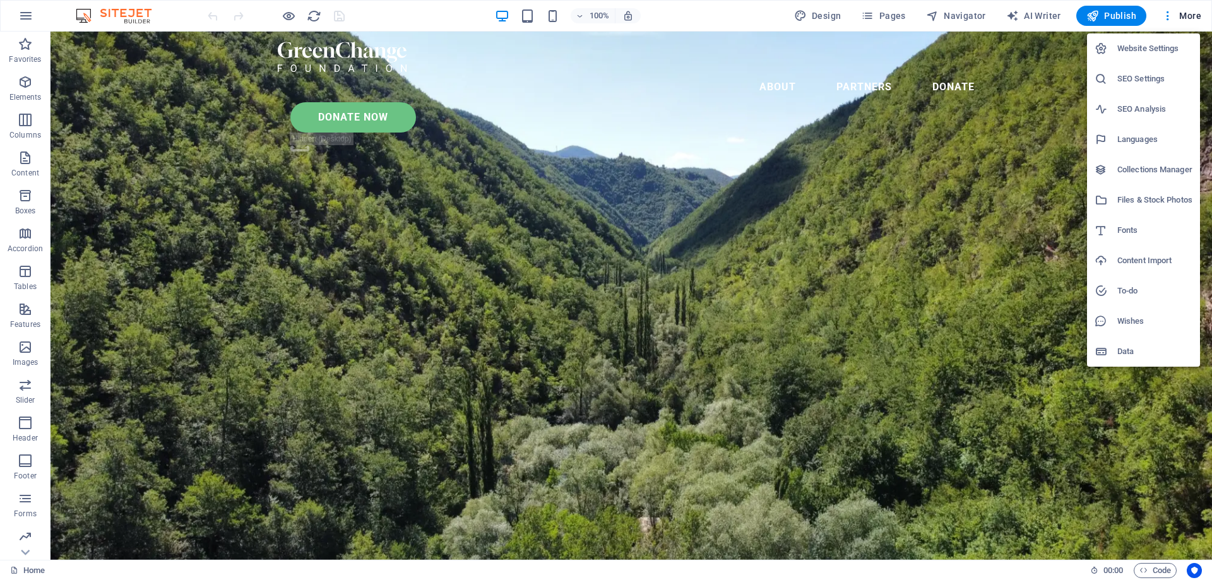
click at [1142, 48] on h6 "Website Settings" at bounding box center [1154, 48] width 75 height 15
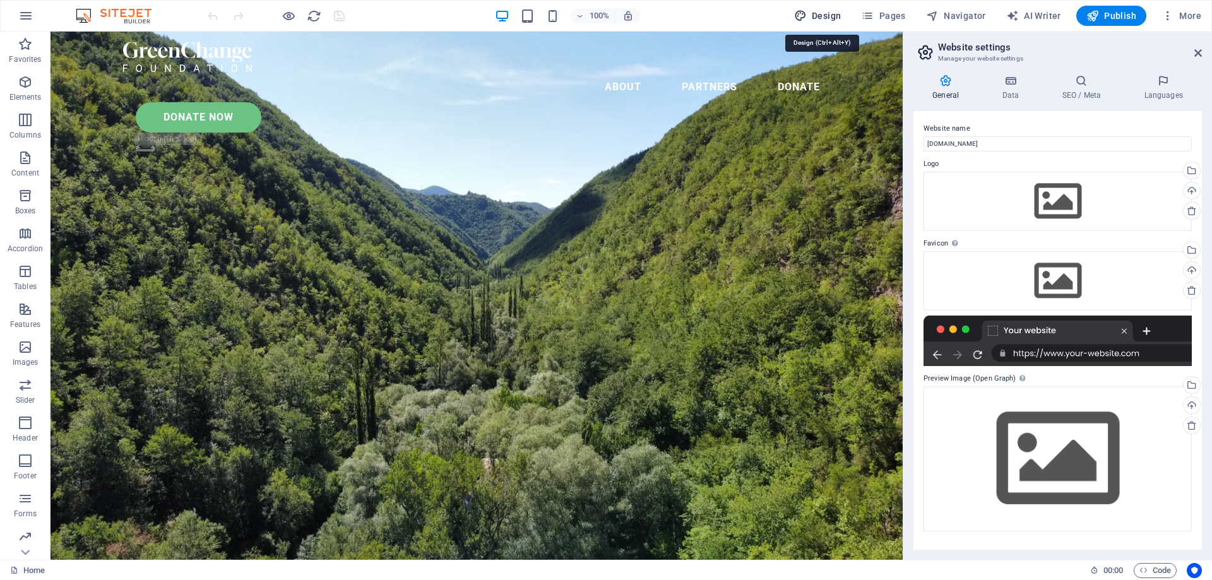
click at [831, 17] on span "Design" at bounding box center [817, 15] width 47 height 13
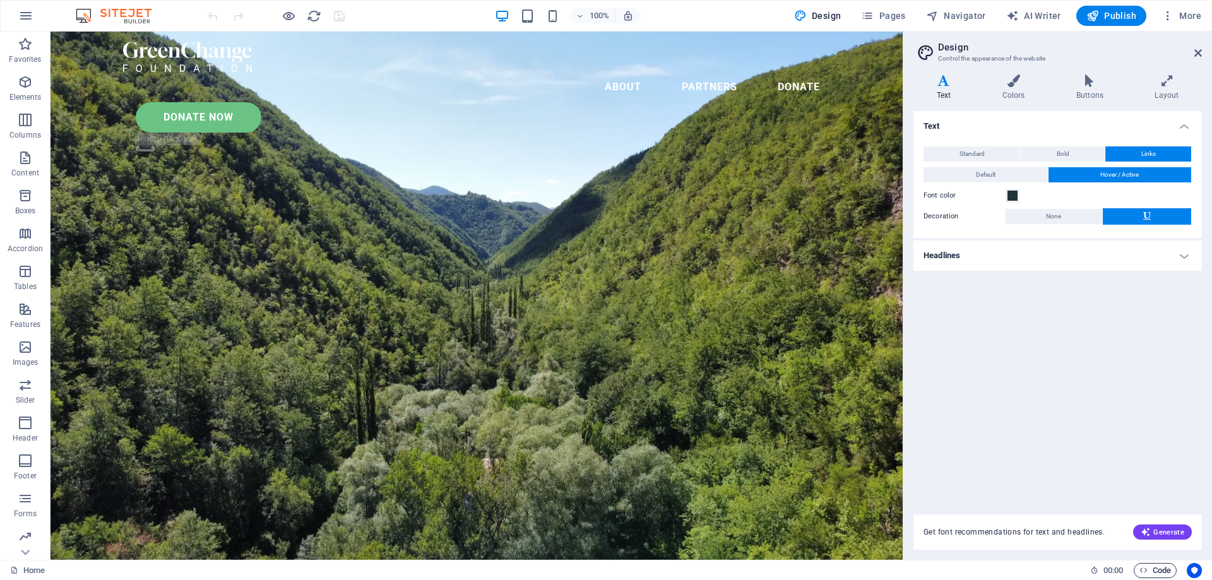
click at [1160, 566] on span "Code" at bounding box center [1155, 570] width 32 height 15
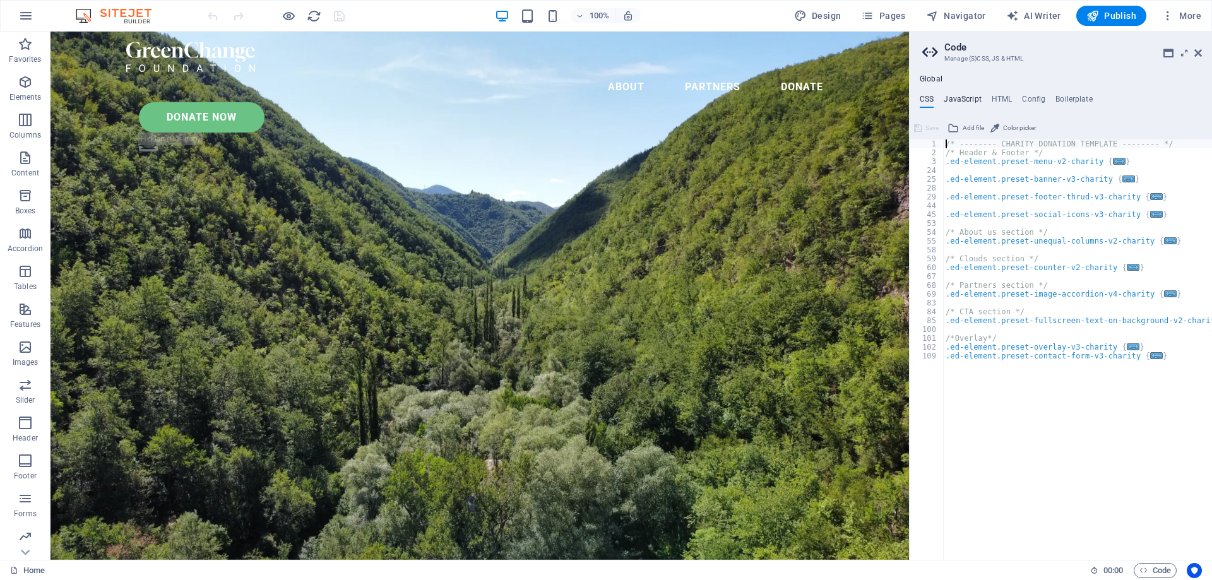
click at [966, 103] on h4 "JavaScript" at bounding box center [961, 102] width 37 height 14
type textarea "/* JS for preset "Menu V2" */"
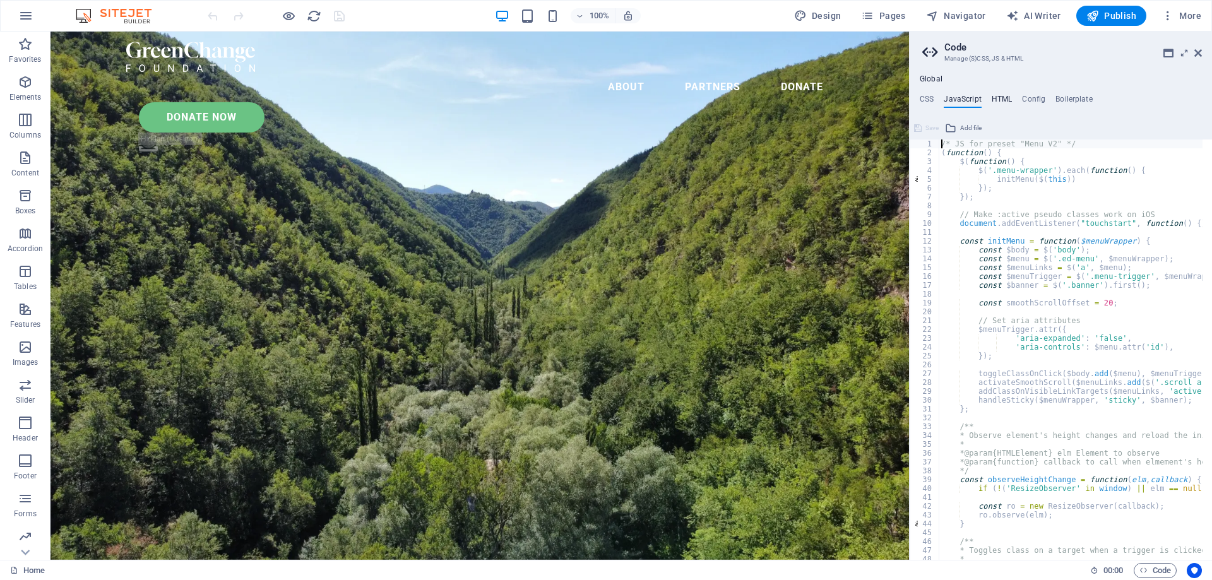
click at [1004, 99] on h4 "HTML" at bounding box center [1001, 102] width 21 height 14
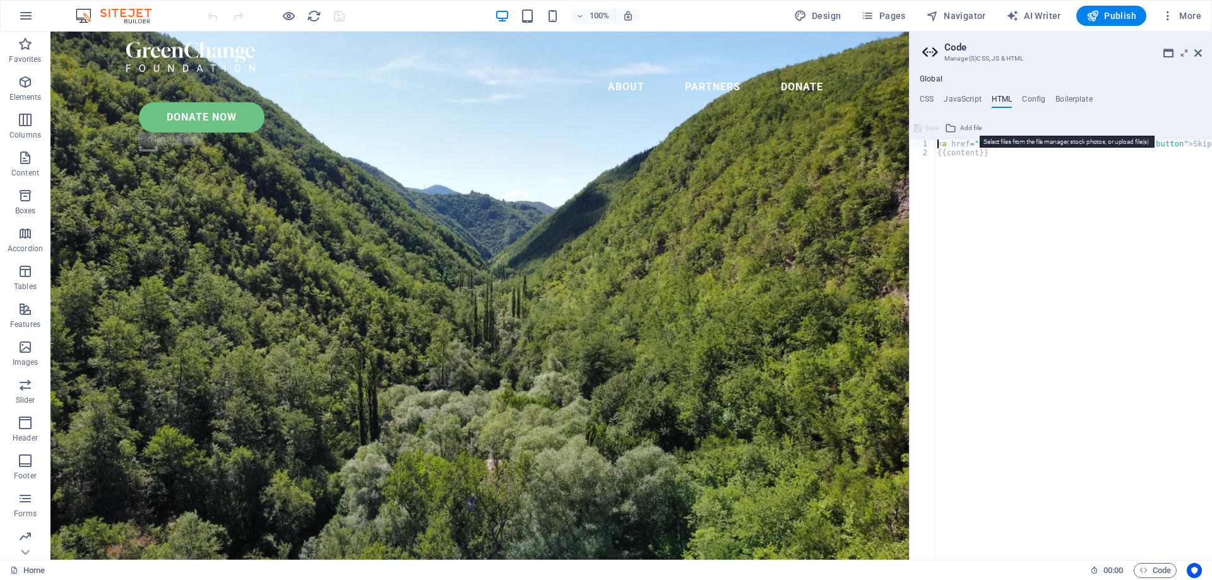
click at [960, 130] on span "Add file" at bounding box center [970, 128] width 21 height 15
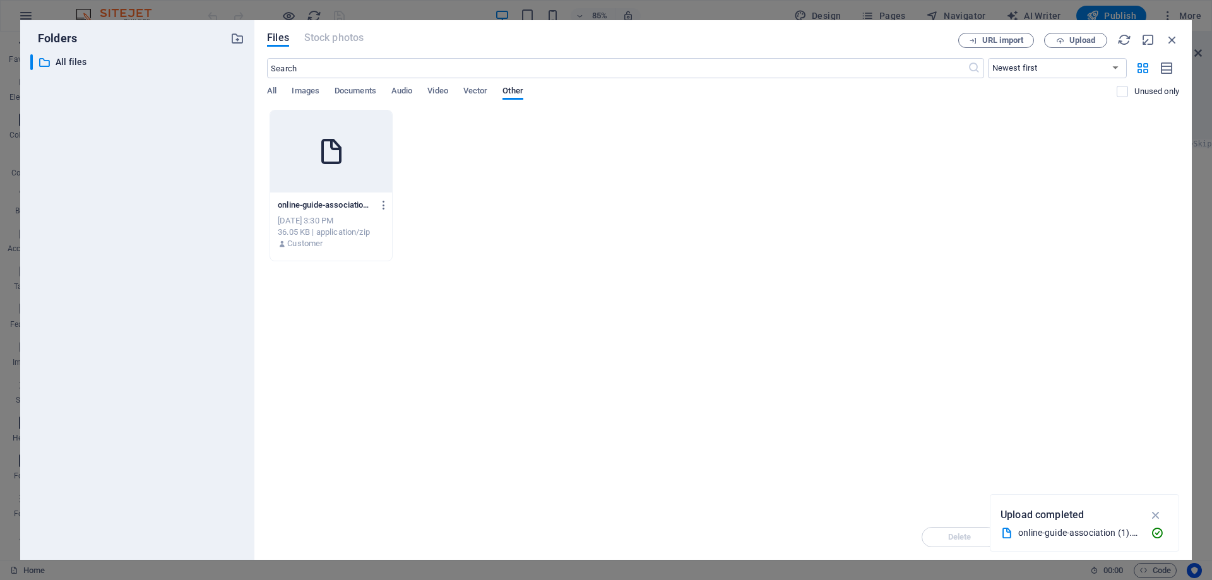
click at [329, 158] on icon at bounding box center [331, 151] width 30 height 30
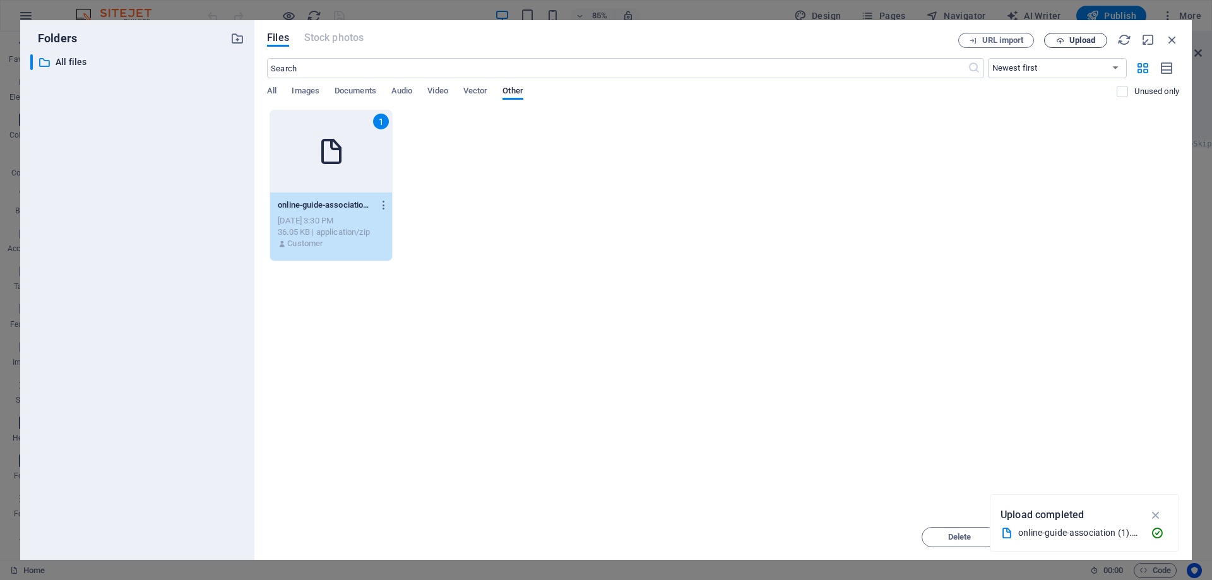
click at [1070, 44] on span "Upload" at bounding box center [1082, 41] width 26 height 8
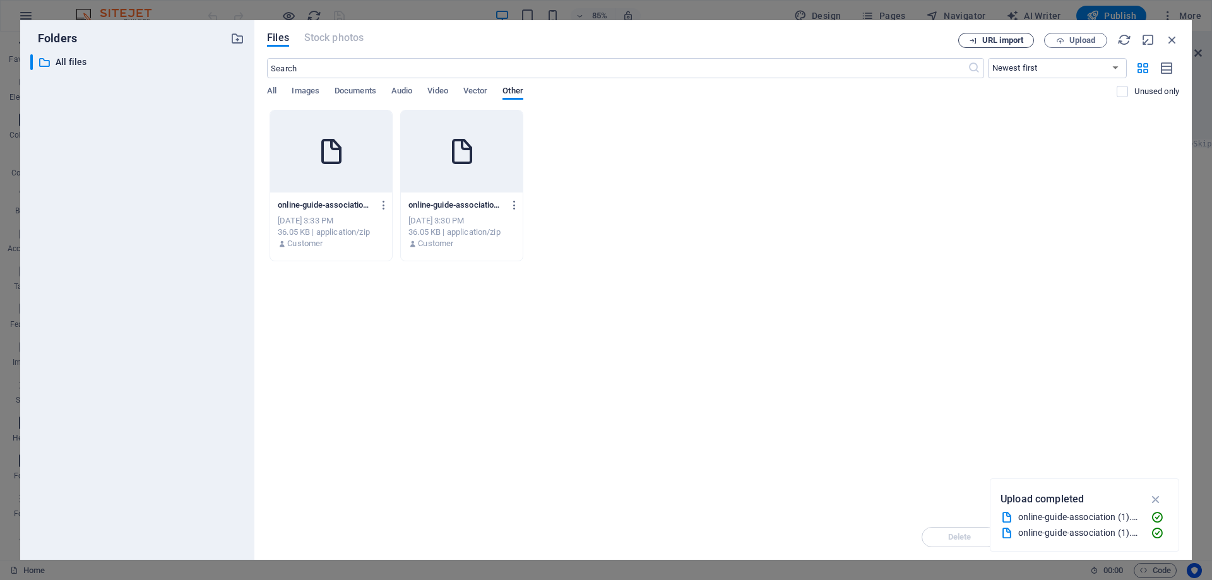
click at [1003, 40] on span "URL import" at bounding box center [1002, 41] width 41 height 8
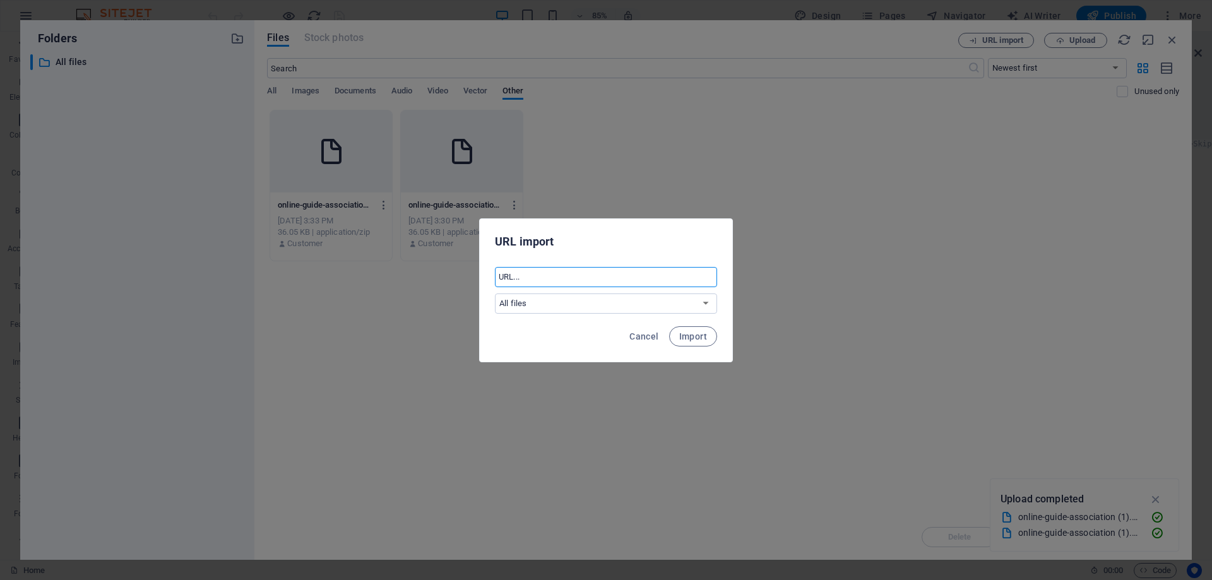
click at [646, 285] on input "text" at bounding box center [606, 277] width 222 height 20
click at [639, 309] on select "All files" at bounding box center [606, 303] width 222 height 20
click at [495, 293] on select "All files" at bounding box center [606, 303] width 222 height 20
click at [551, 274] on input "text" at bounding box center [606, 277] width 222 height 20
click at [1155, 499] on div "URL import ​ All files Cancel Import" at bounding box center [606, 290] width 1212 height 580
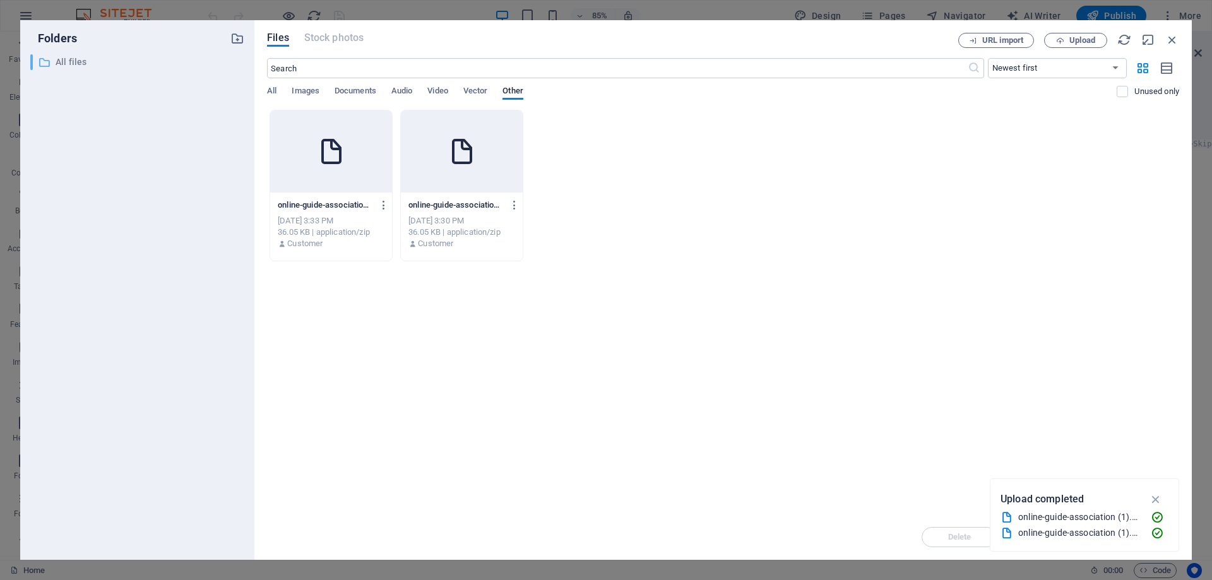
click at [55, 61] on div "​ All files All files" at bounding box center [125, 62] width 191 height 16
click at [1172, 37] on icon "button" at bounding box center [1172, 40] width 14 height 14
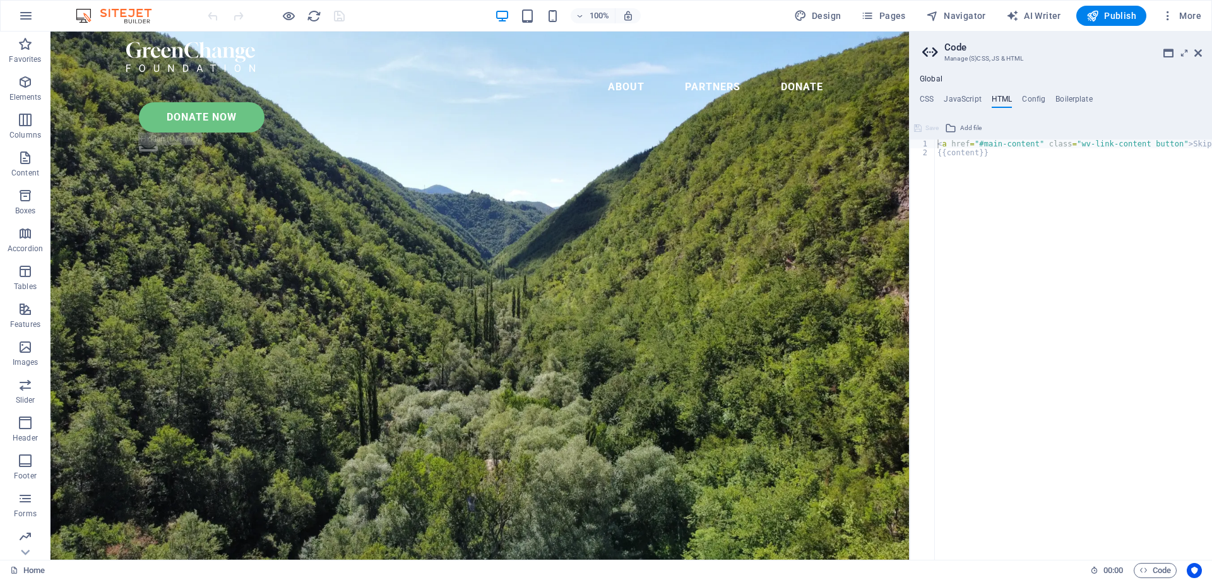
click at [984, 560] on div "Home 00 : 00 Code" at bounding box center [606, 570] width 1212 height 20
click at [1155, 569] on span "Code" at bounding box center [1155, 570] width 32 height 15
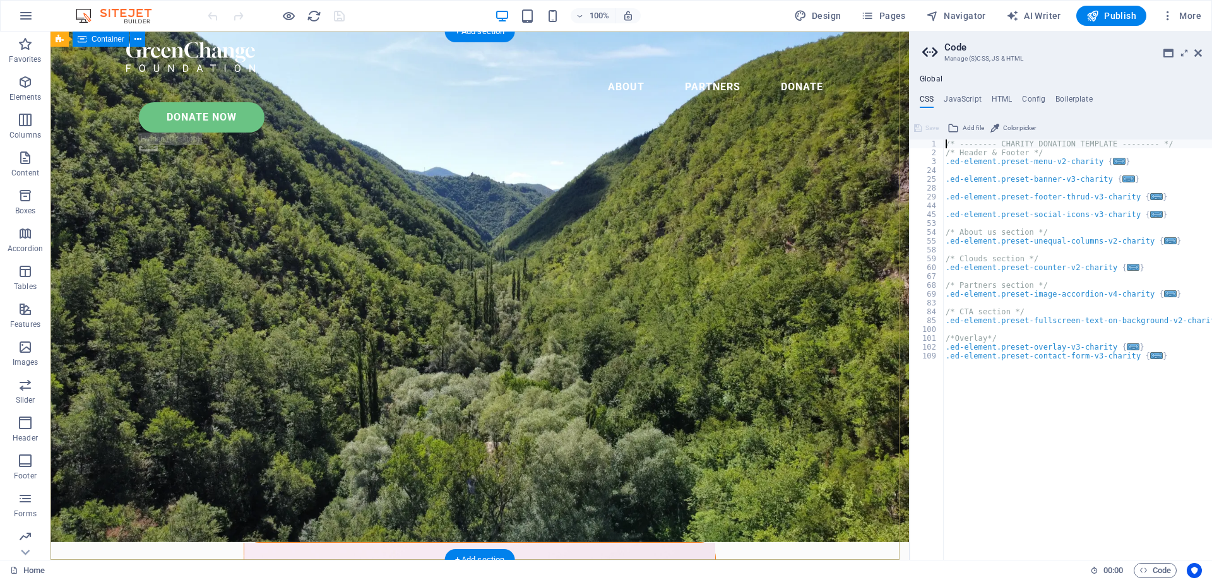
scroll to position [63, 0]
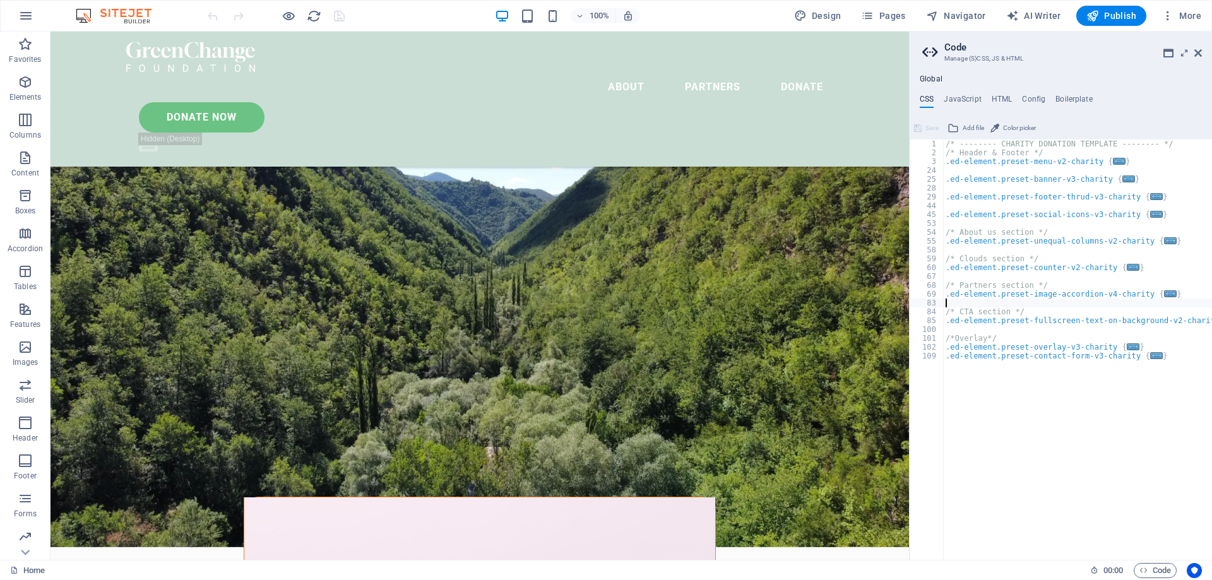
click at [1034, 305] on div "/* -------- CHARITY DONATION TEMPLATE -------- */ /* Header & Footer */ .ed-ele…" at bounding box center [1077, 358] width 269 height 438
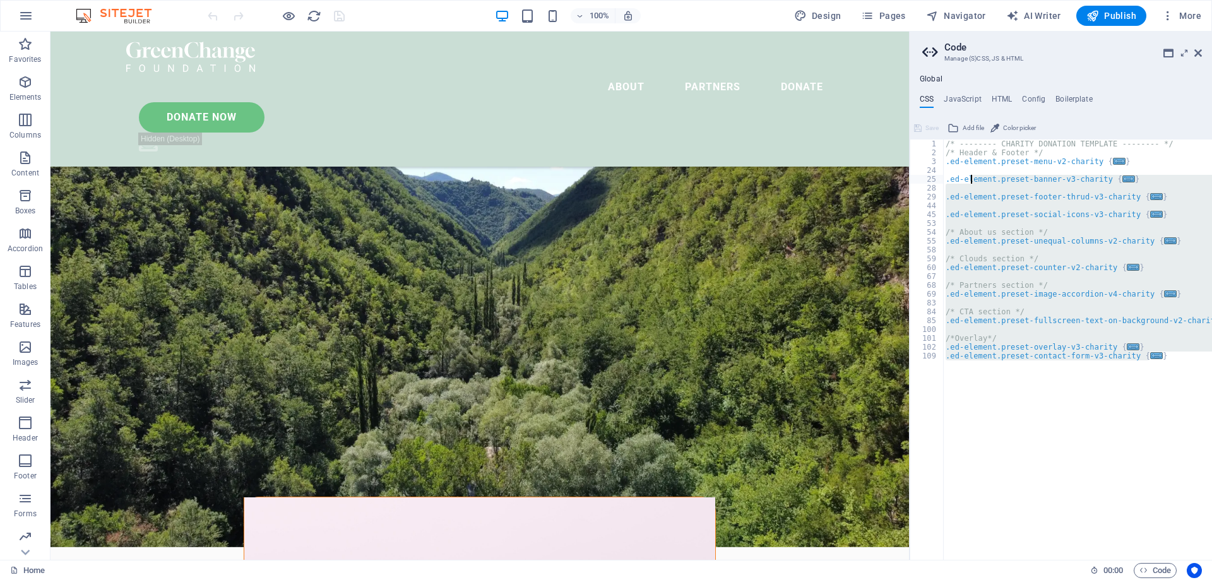
drag, startPoint x: 1165, startPoint y: 374, endPoint x: 972, endPoint y: 179, distance: 274.0
click at [972, 179] on div "/* -------- CHARITY DONATION TEMPLATE -------- */ /* Header & Footer */ .ed-ele…" at bounding box center [1077, 358] width 269 height 438
type textarea "); }"
paste textarea
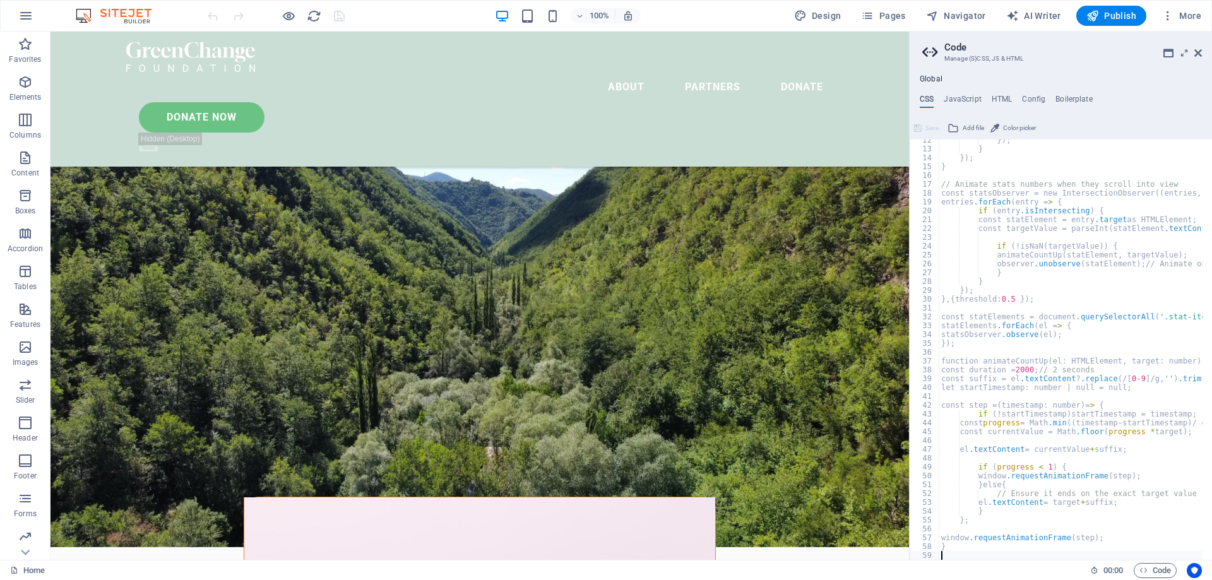
scroll to position [101, 0]
click at [1154, 568] on span "Code" at bounding box center [1155, 570] width 32 height 15
click at [956, 45] on h2 "Code" at bounding box center [1072, 47] width 257 height 11
click at [1170, 49] on icon at bounding box center [1168, 53] width 10 height 10
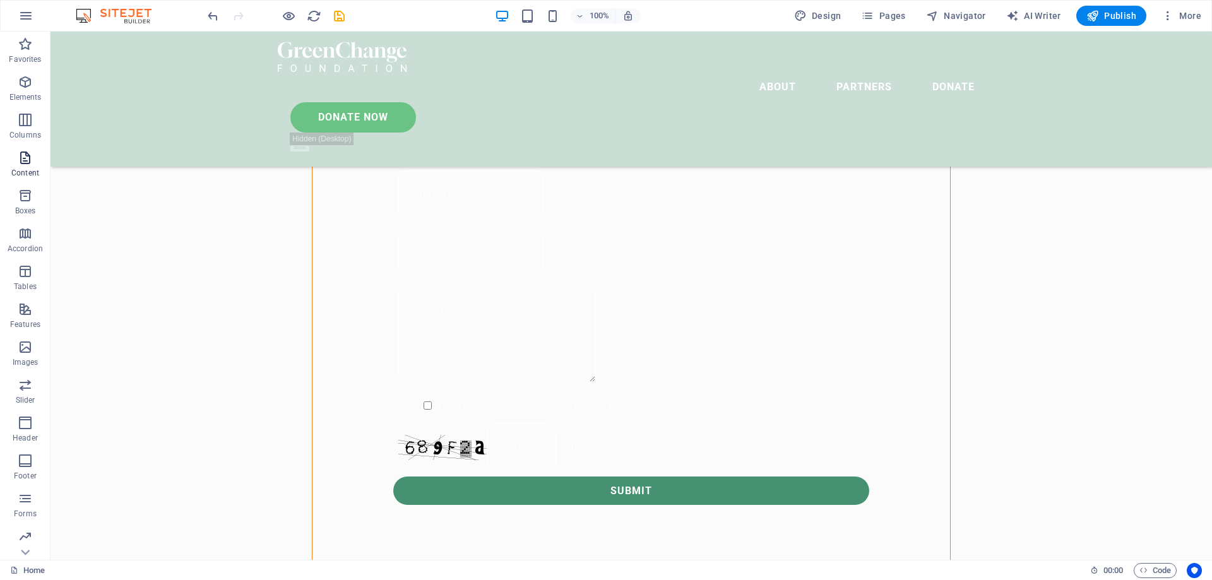
scroll to position [757, 0]
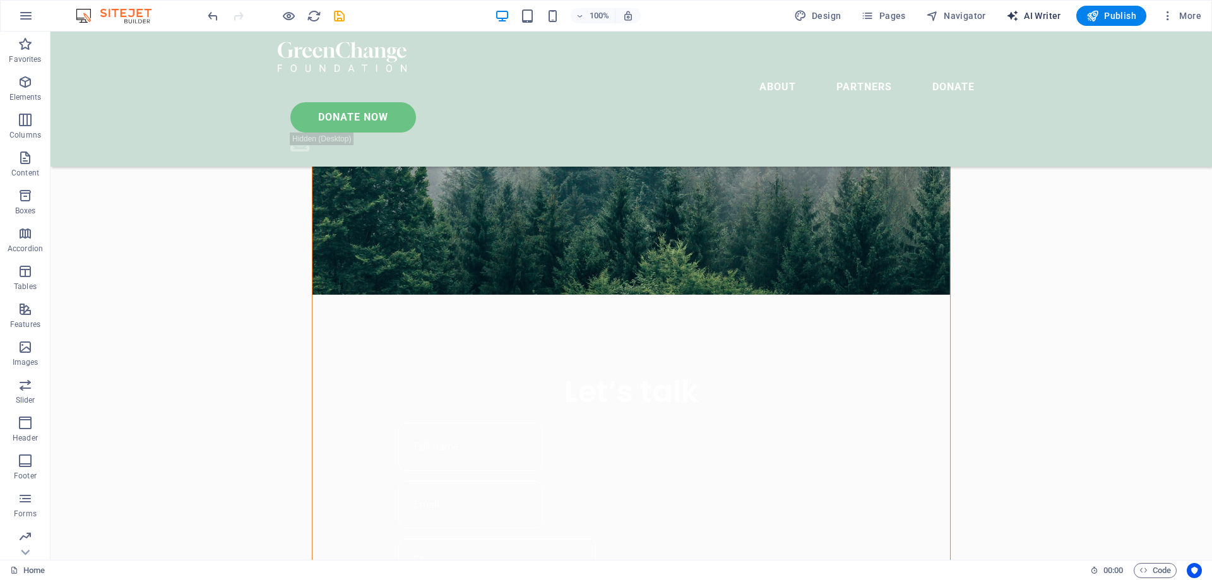
click at [1042, 12] on span "AI Writer" at bounding box center [1033, 15] width 55 height 13
select select "English"
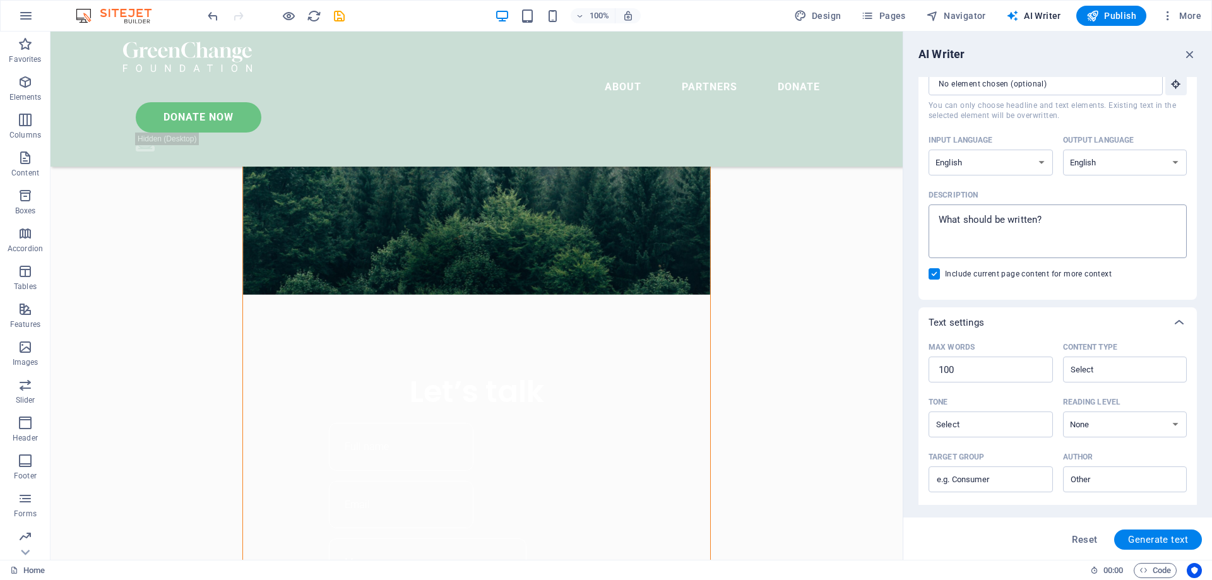
scroll to position [0, 0]
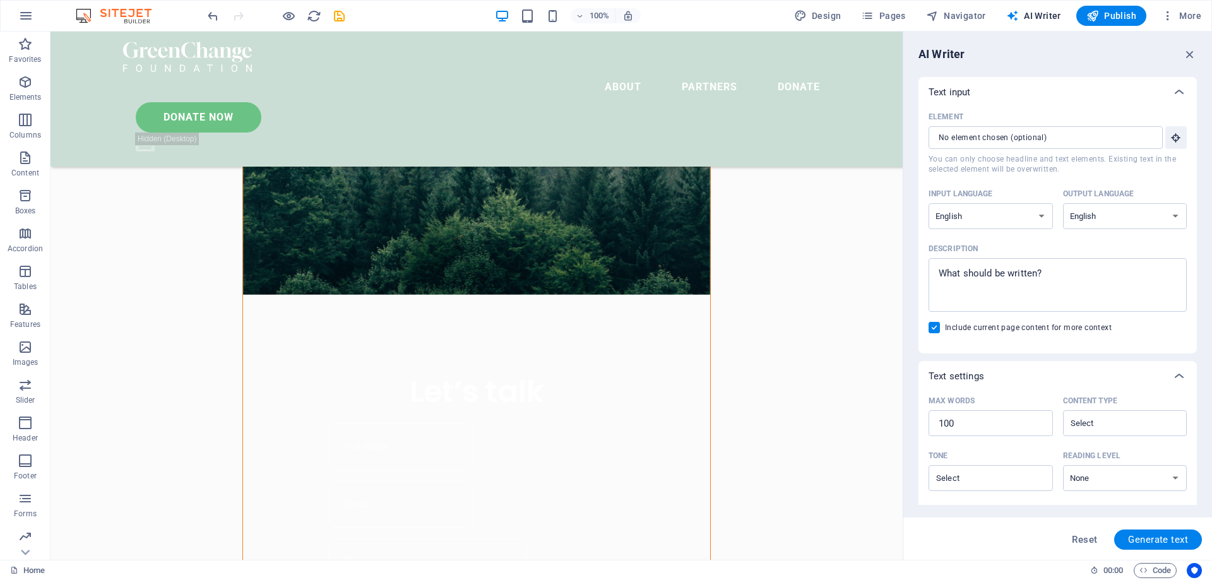
click at [946, 53] on h6 "AI Writer" at bounding box center [941, 54] width 46 height 15
click at [942, 54] on h6 "AI Writer" at bounding box center [941, 54] width 46 height 15
click at [1137, 93] on div "Text input" at bounding box center [1045, 92] width 235 height 13
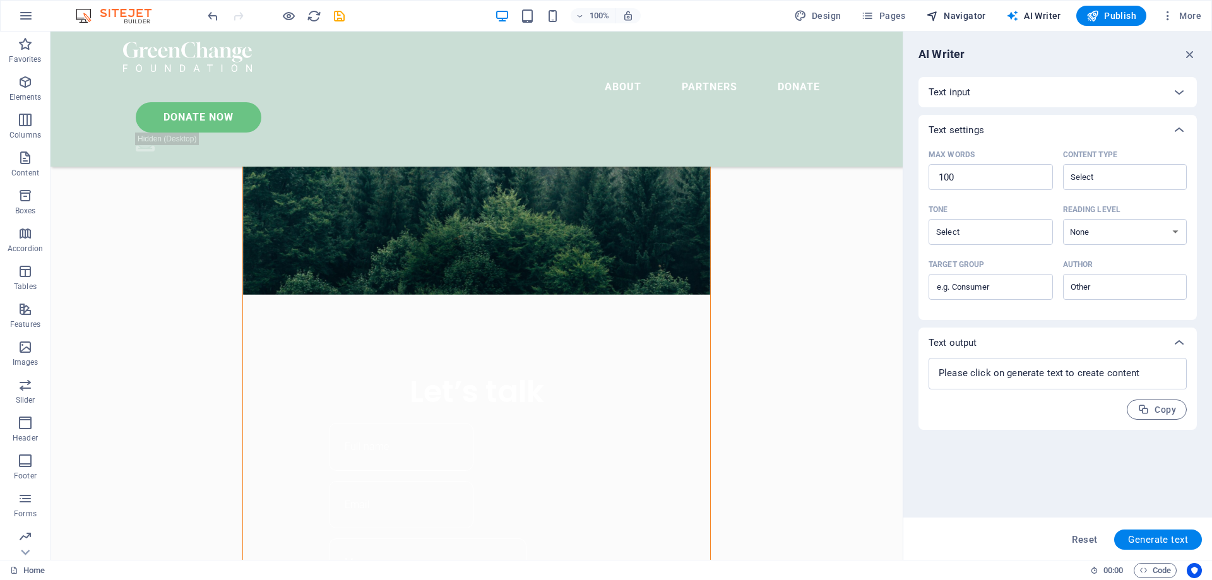
click at [963, 18] on span "Navigator" at bounding box center [956, 15] width 60 height 13
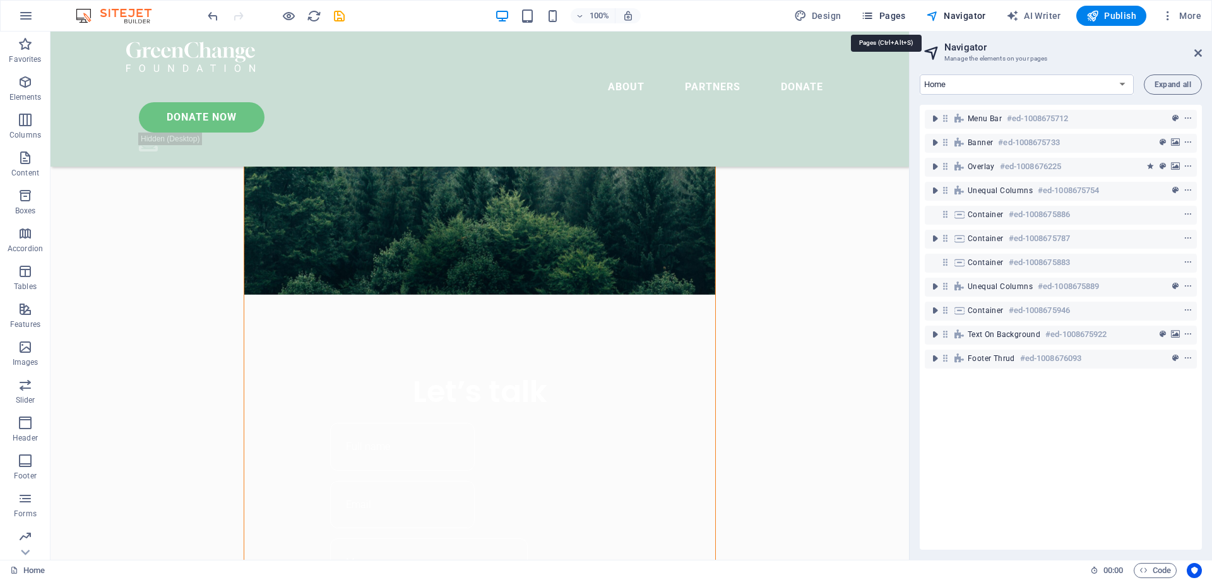
click at [871, 15] on icon "button" at bounding box center [867, 15] width 13 height 13
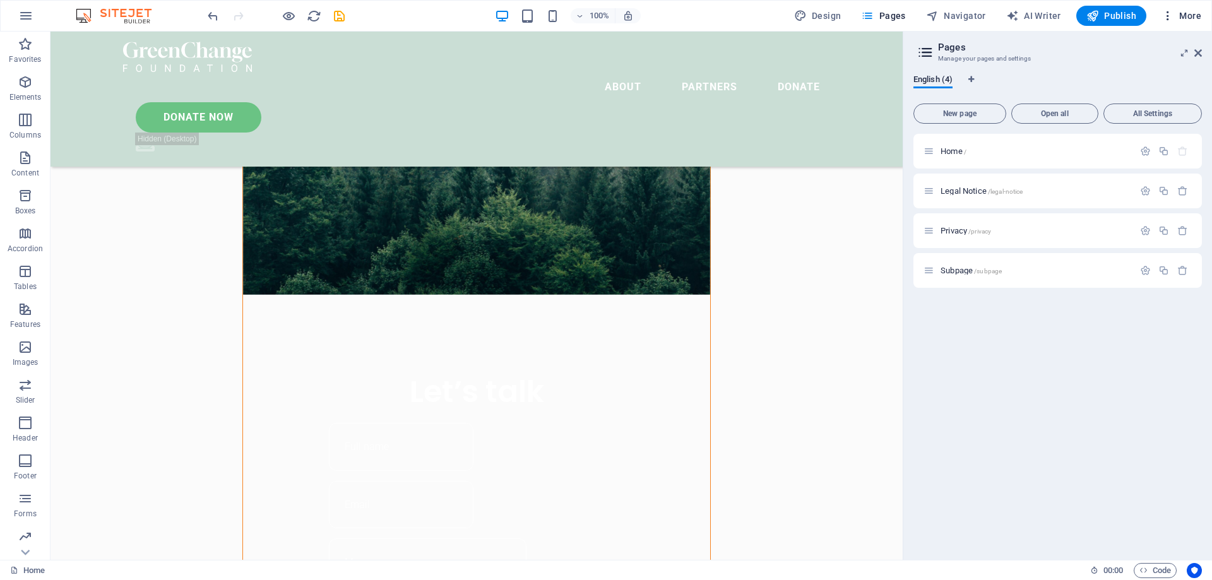
click at [1164, 14] on icon "button" at bounding box center [1167, 15] width 13 height 13
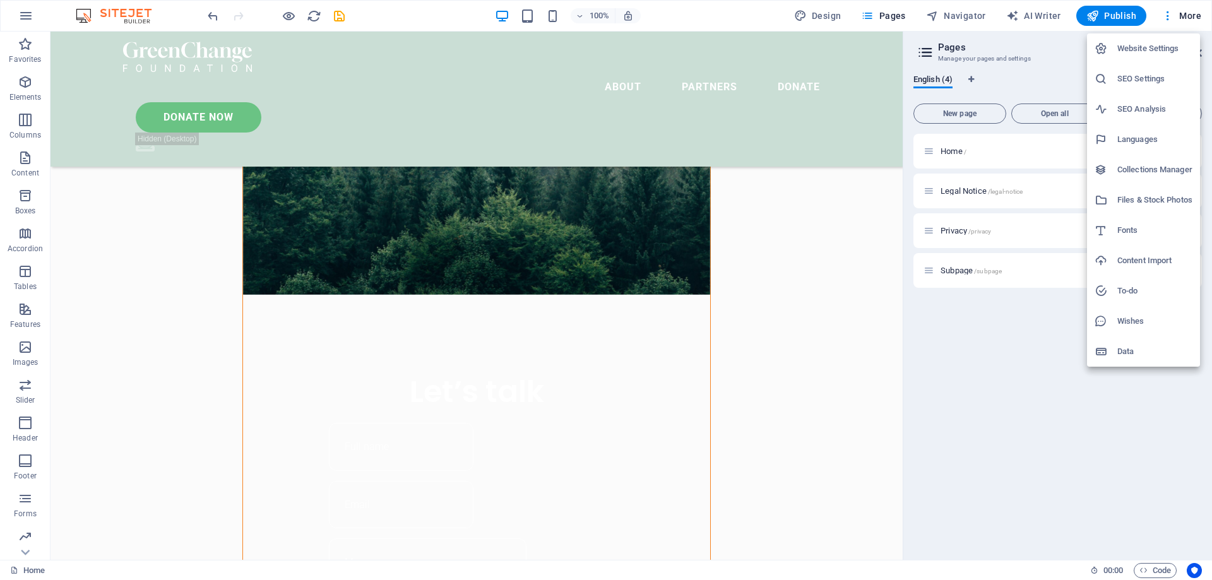
click at [21, 19] on div at bounding box center [606, 290] width 1212 height 580
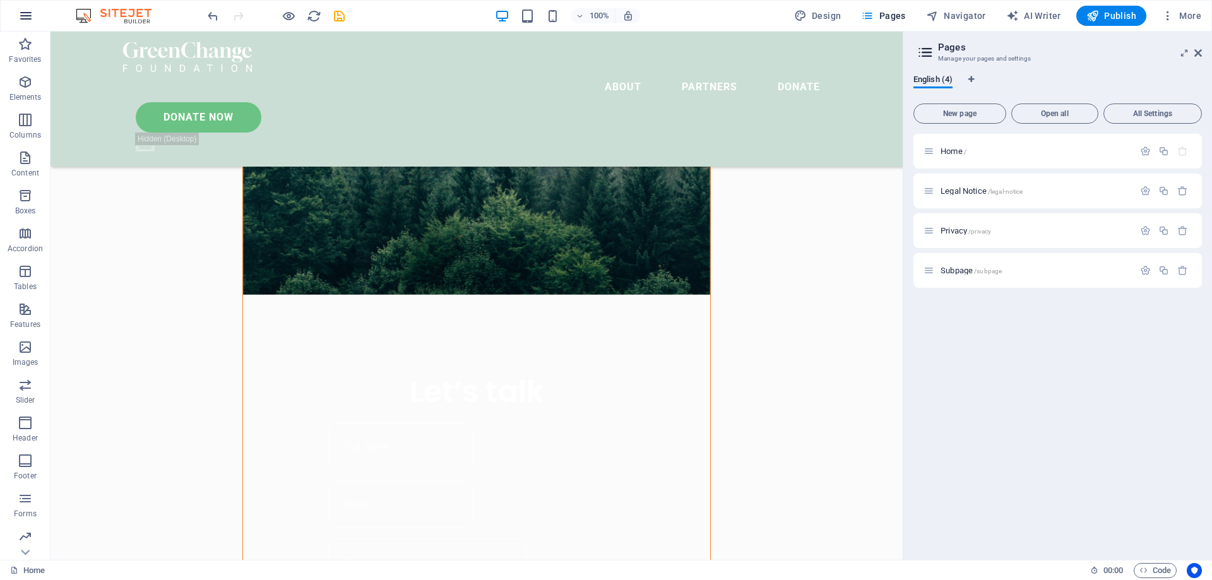
click at [29, 20] on icon "button" at bounding box center [25, 15] width 15 height 15
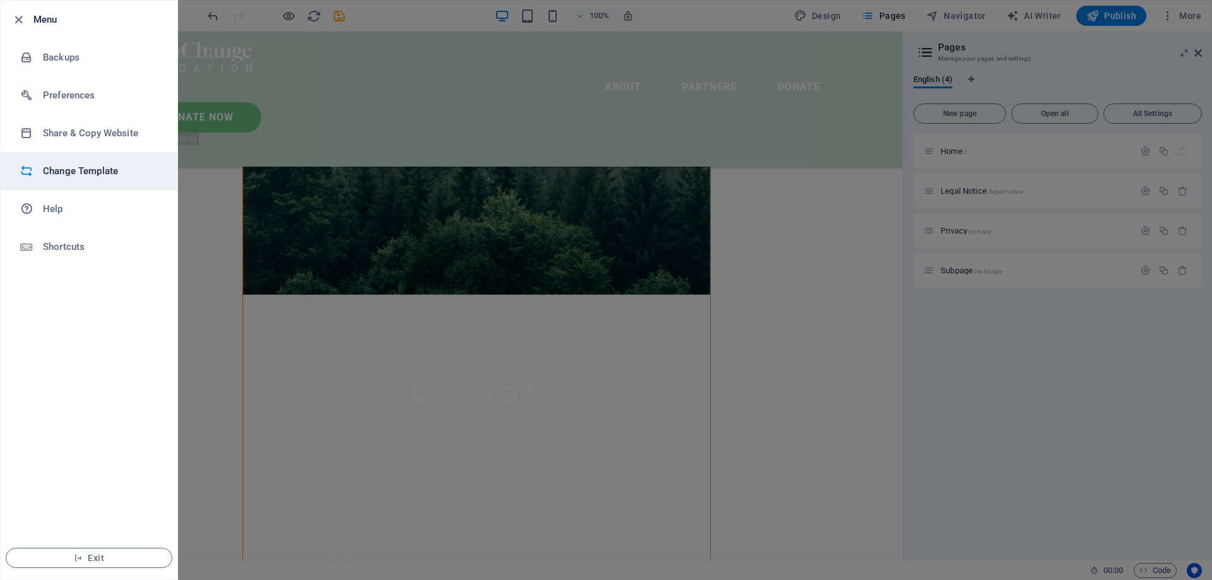
click at [31, 170] on icon at bounding box center [26, 171] width 13 height 13
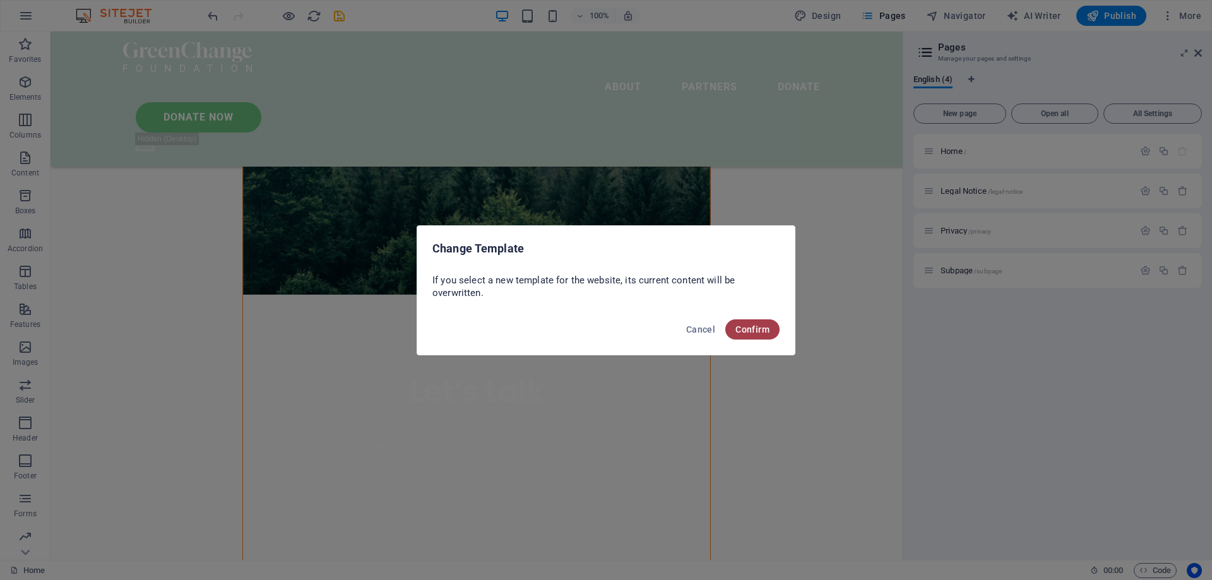
click at [762, 329] on span "Confirm" at bounding box center [752, 329] width 34 height 10
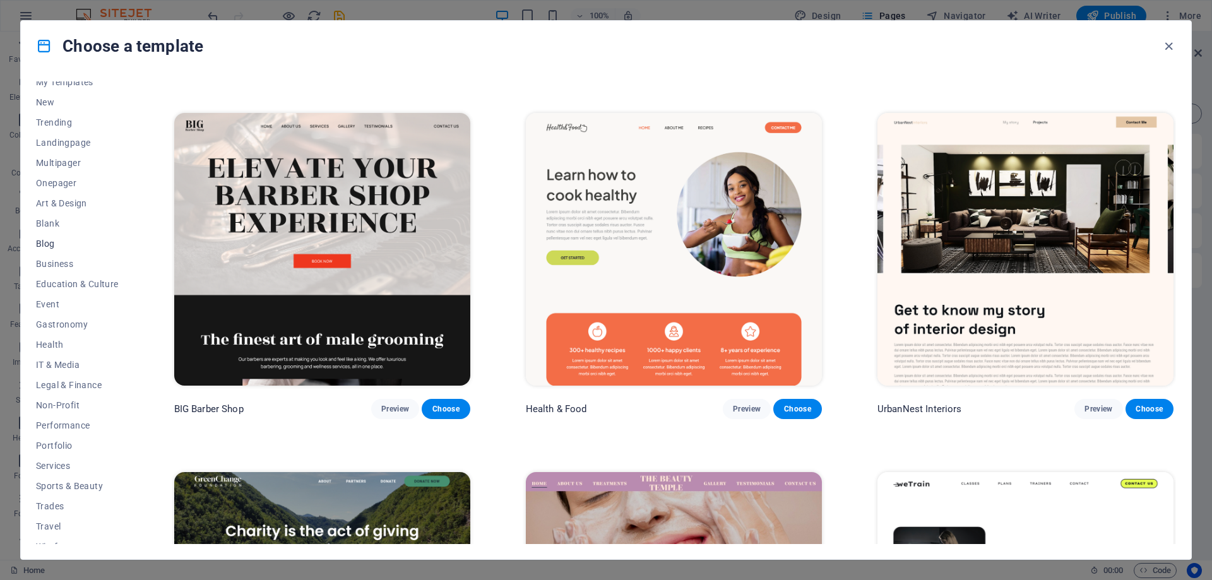
scroll to position [42, 0]
click at [50, 512] on span "Travel" at bounding box center [77, 514] width 83 height 10
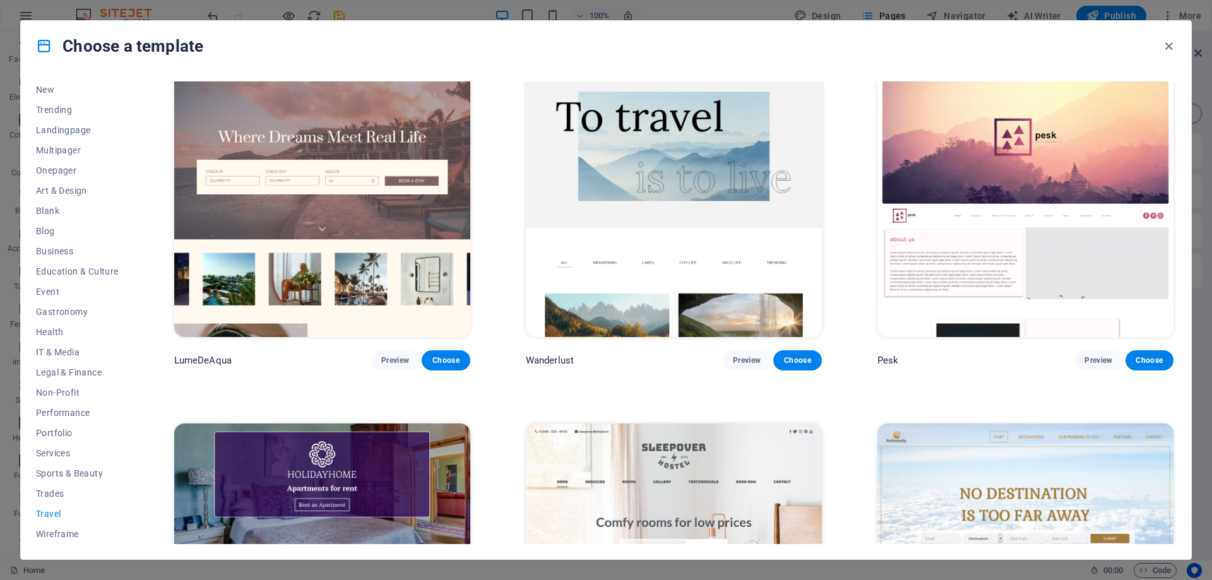
scroll to position [0, 0]
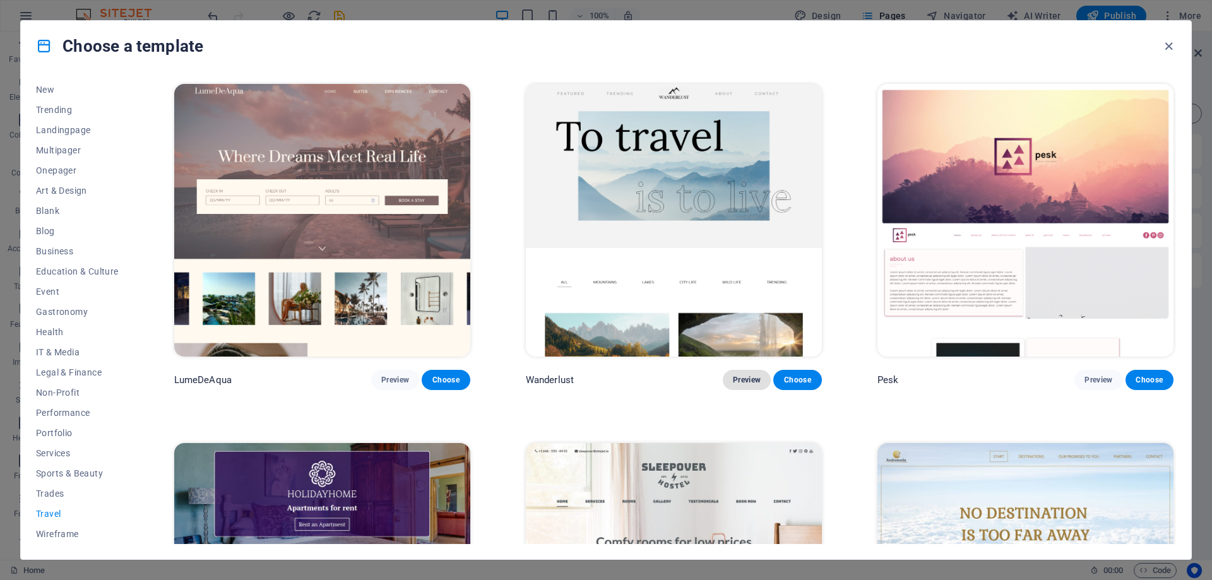
click at [741, 379] on span "Preview" at bounding box center [747, 380] width 28 height 10
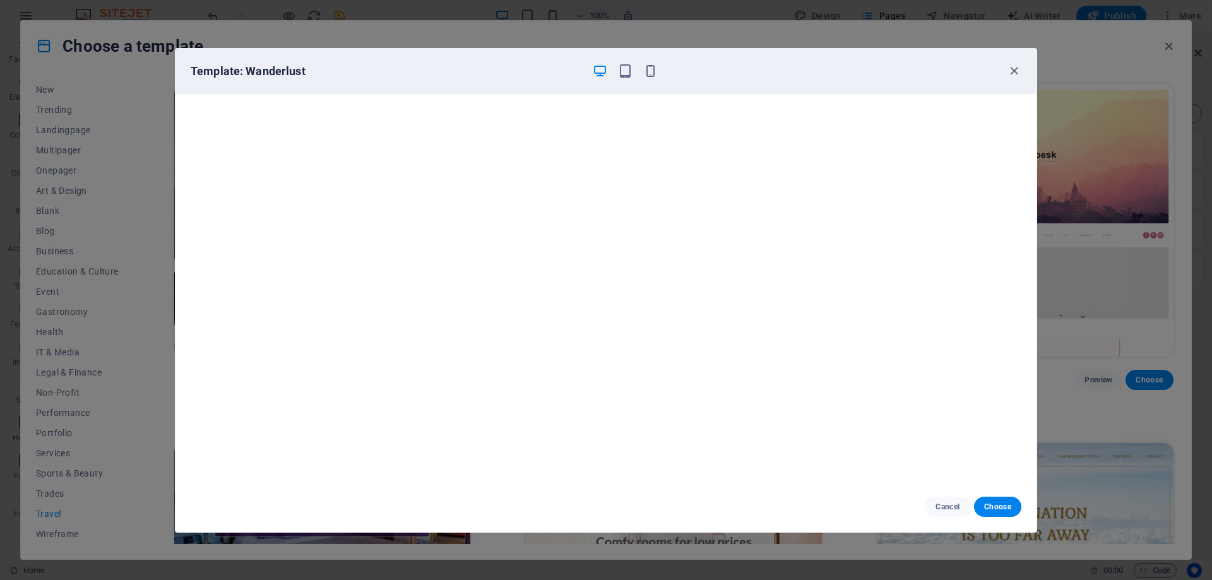
click at [997, 80] on div "Template: Wanderlust" at bounding box center [605, 71] width 861 height 45
click at [1014, 69] on icon "button" at bounding box center [1013, 71] width 15 height 15
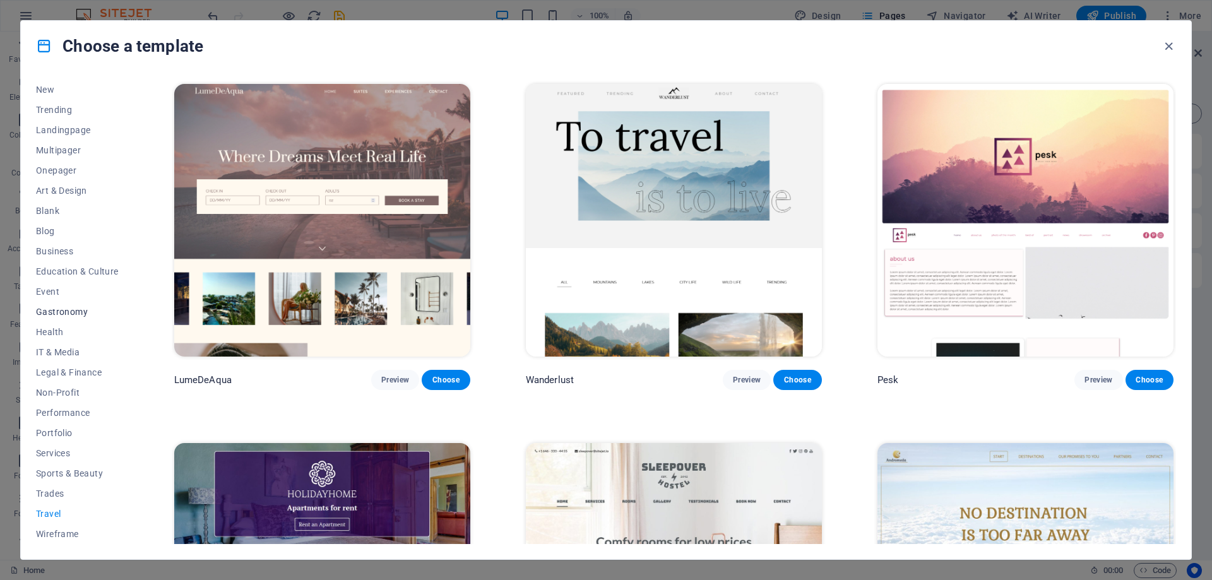
click at [69, 314] on span "Gastronomy" at bounding box center [77, 312] width 83 height 10
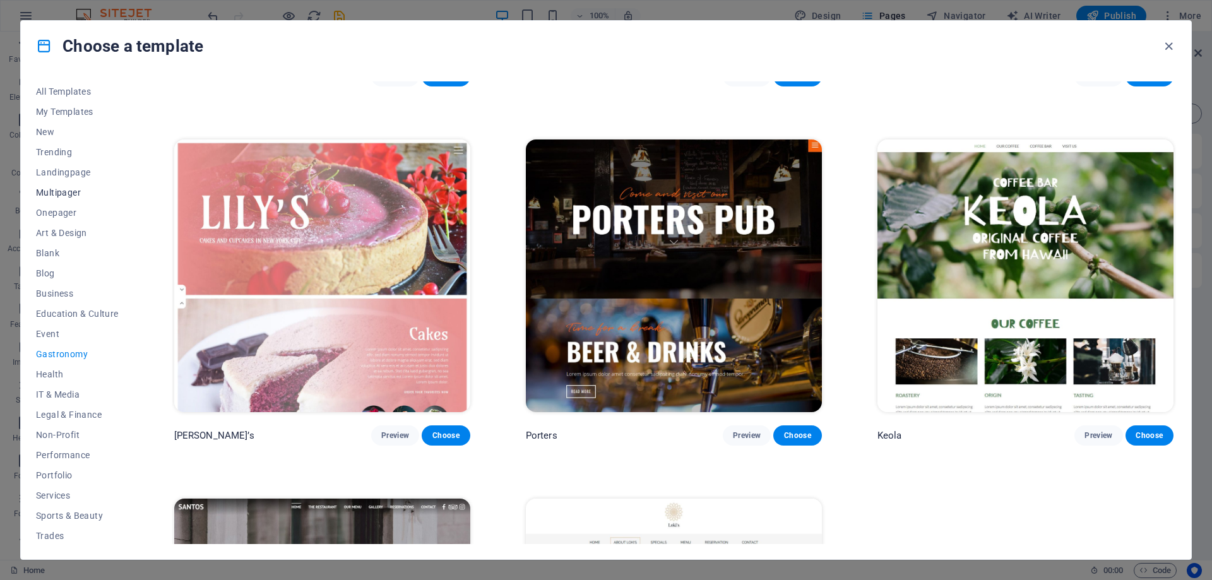
click at [56, 192] on span "Multipager" at bounding box center [77, 192] width 83 height 10
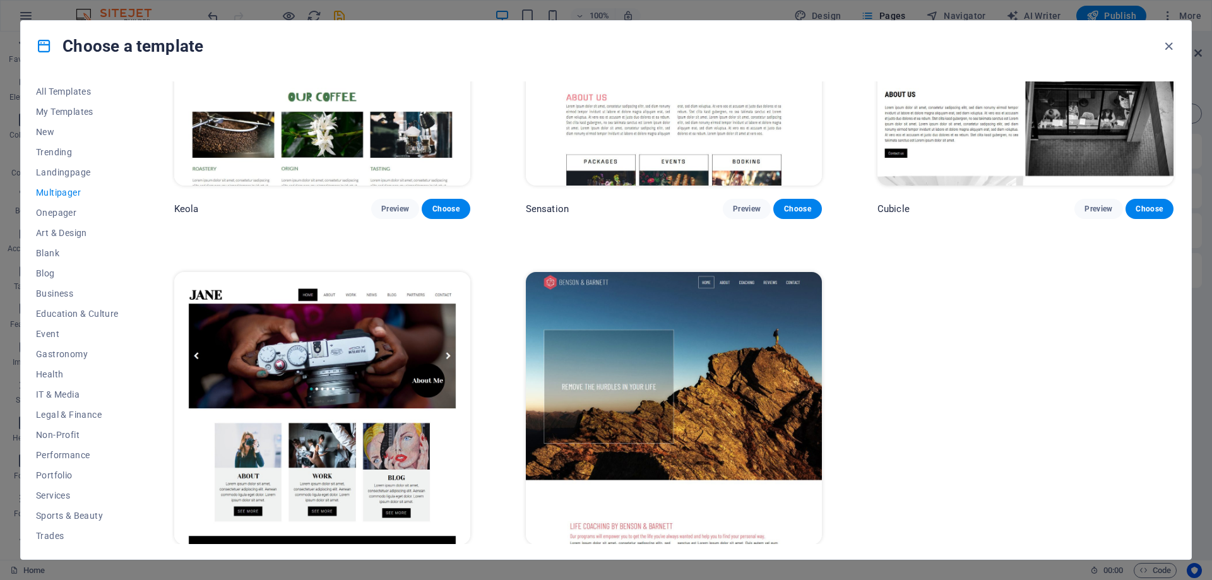
scroll to position [7716, 0]
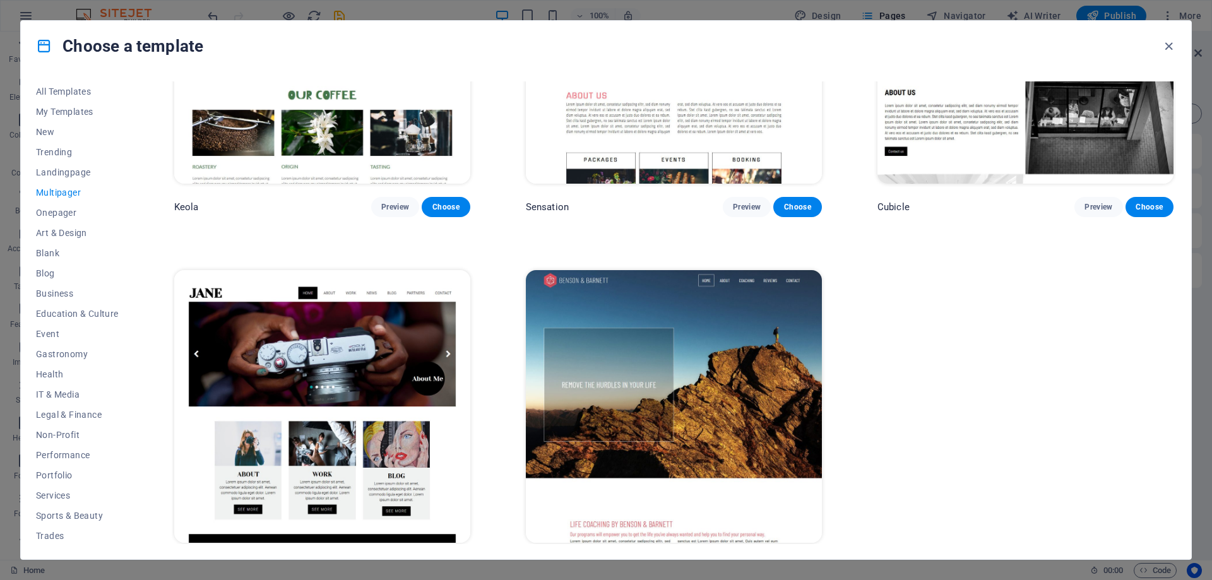
click at [697, 336] on img at bounding box center [674, 406] width 296 height 273
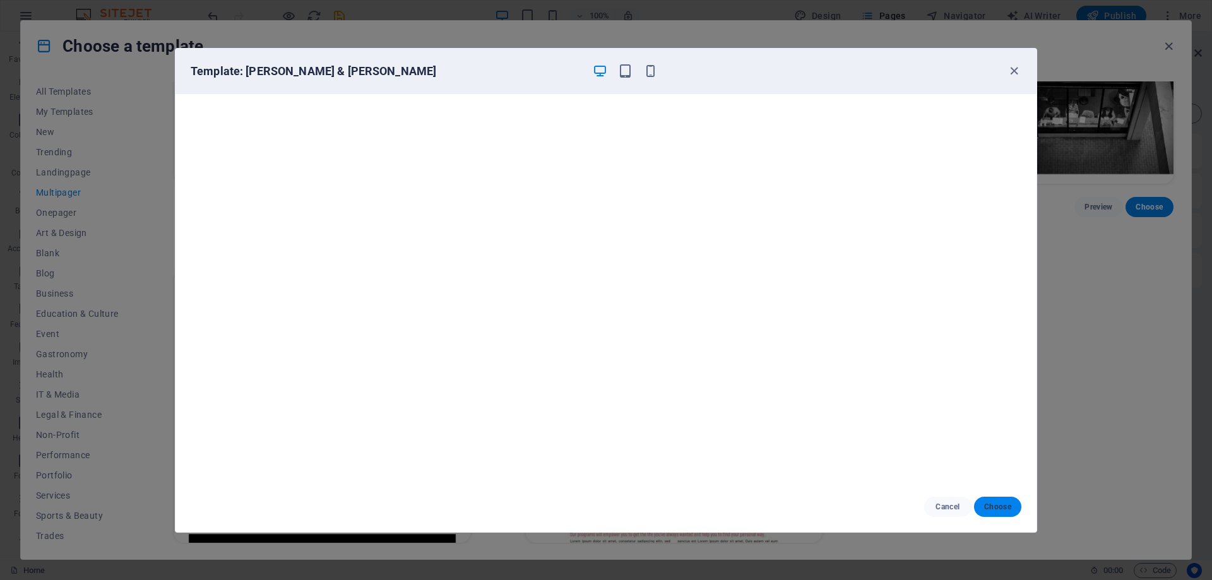
click at [993, 505] on span "Choose" at bounding box center [997, 507] width 27 height 10
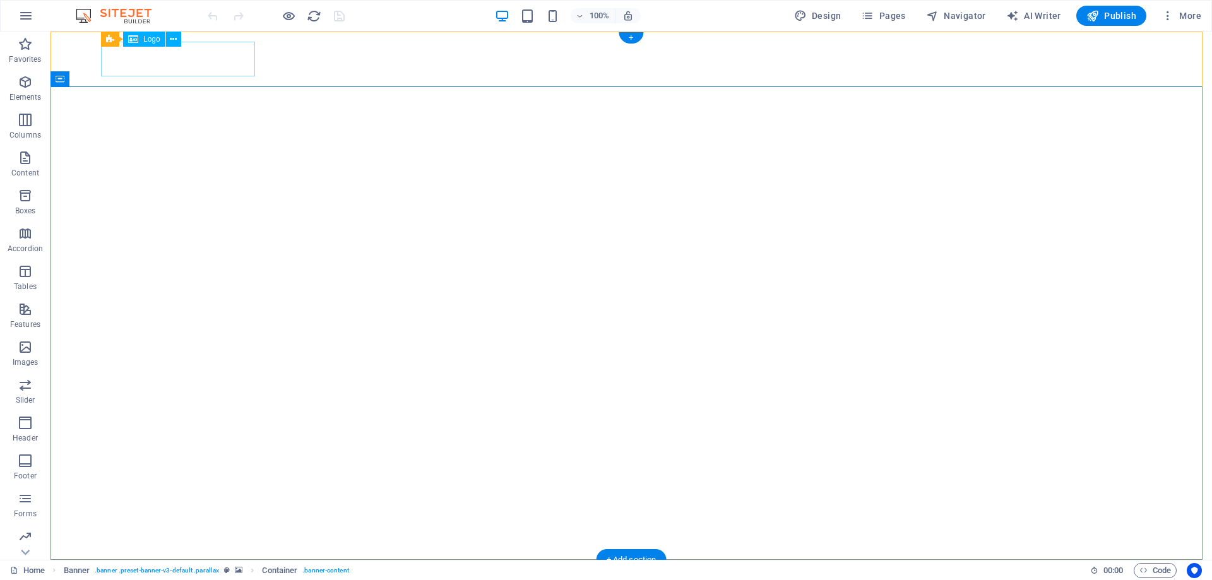
click at [160, 570] on div at bounding box center [631, 587] width 1060 height 35
click at [245, 570] on div at bounding box center [631, 587] width 1060 height 35
click at [116, 570] on div at bounding box center [631, 587] width 1060 height 35
click at [142, 42] on div "Logo" at bounding box center [144, 39] width 42 height 15
click at [117, 570] on div at bounding box center [631, 587] width 1060 height 35
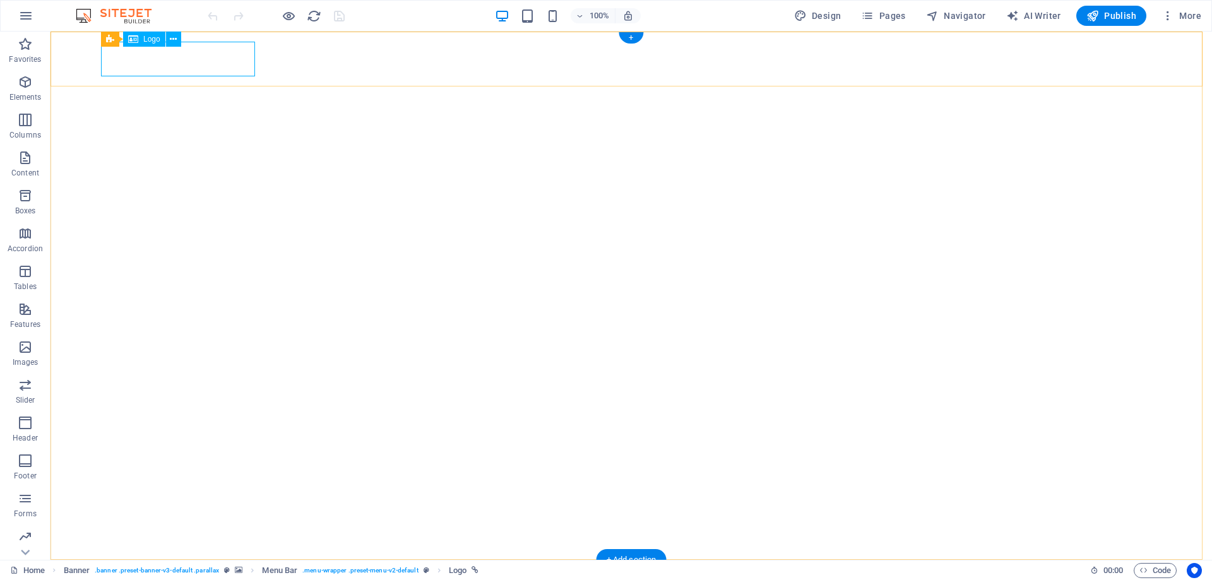
click at [163, 570] on div at bounding box center [631, 587] width 1060 height 35
click at [209, 570] on div at bounding box center [631, 587] width 1060 height 35
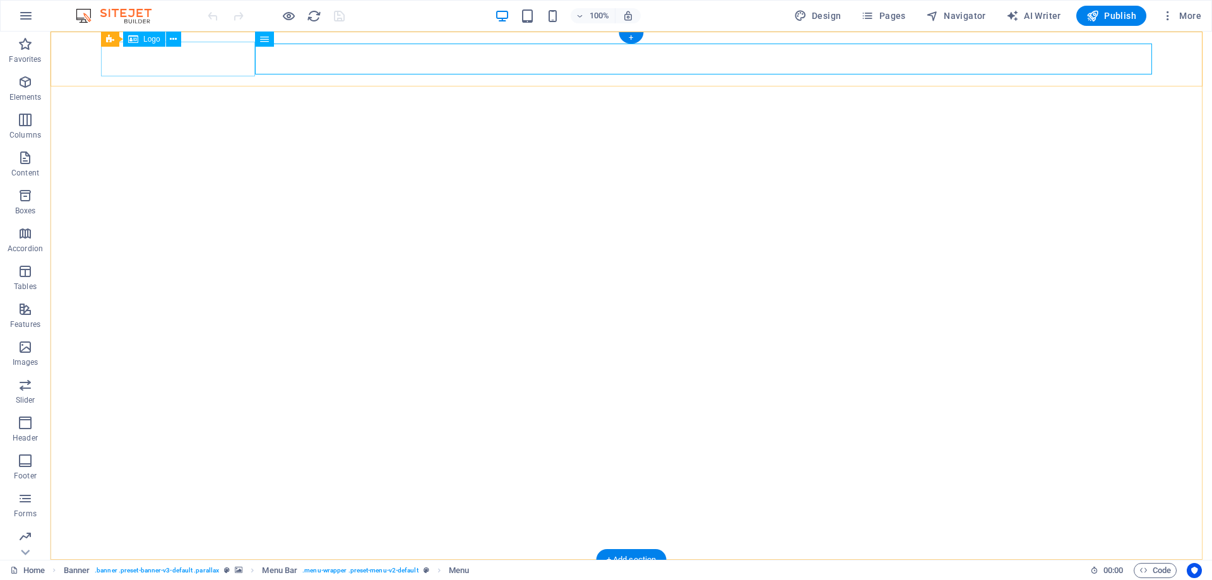
click at [181, 570] on div at bounding box center [631, 587] width 1060 height 35
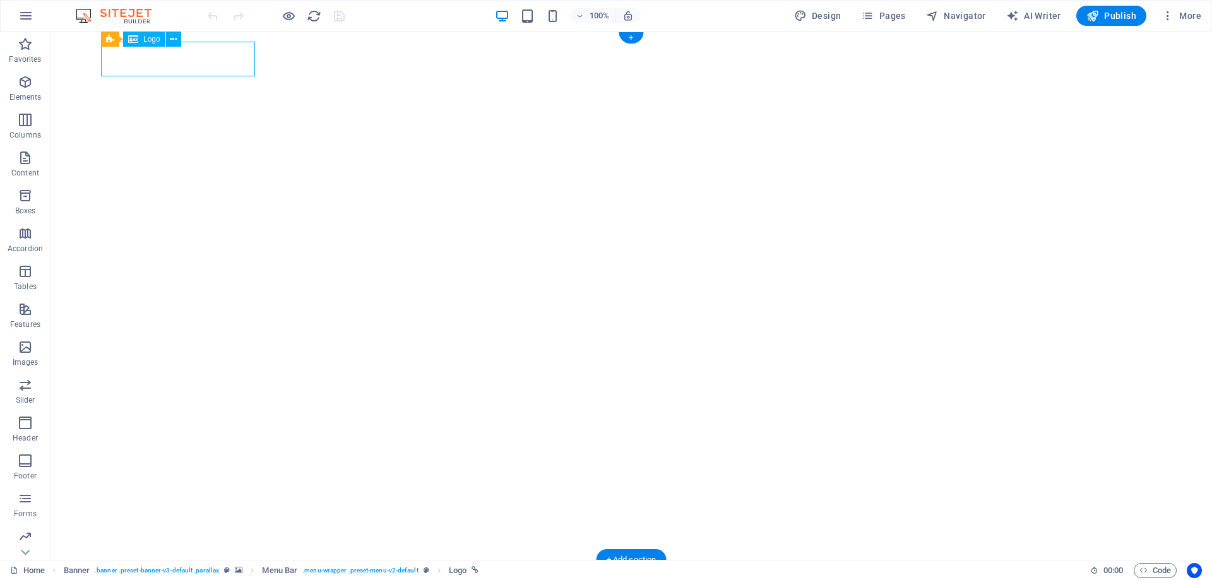
click at [181, 570] on div at bounding box center [631, 587] width 1060 height 35
select select "px"
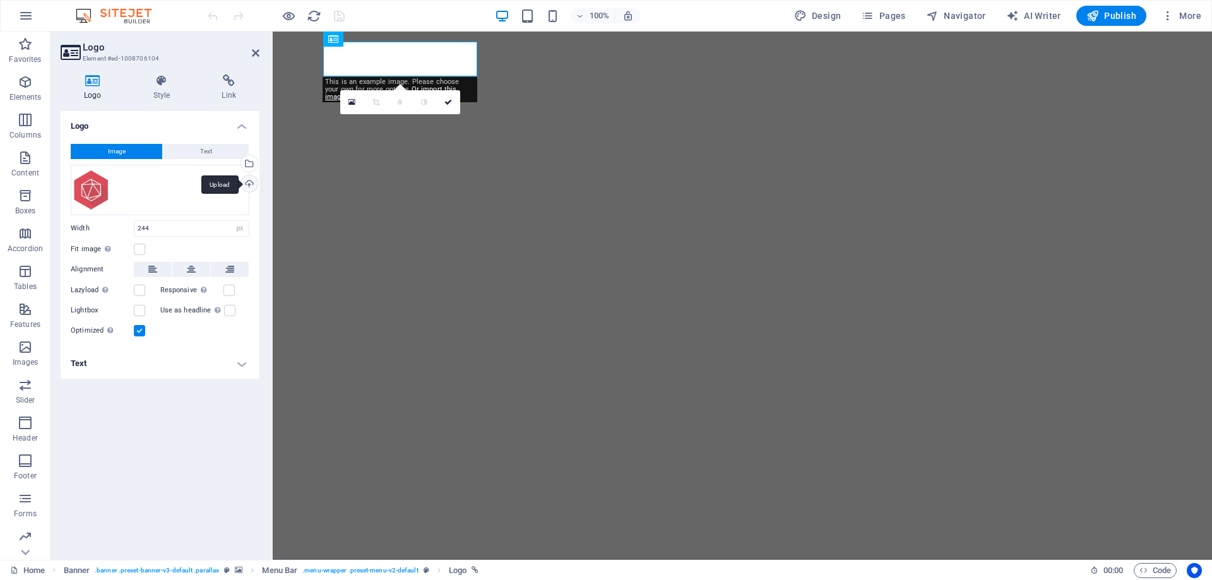
click at [247, 184] on div "Upload" at bounding box center [248, 184] width 19 height 19
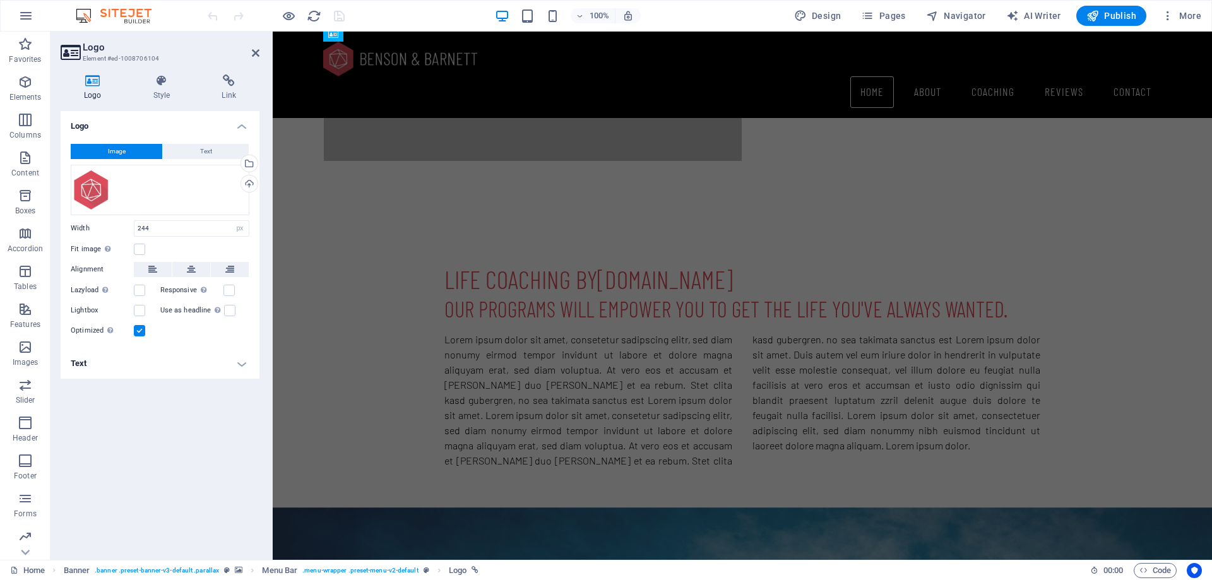
scroll to position [568, 0]
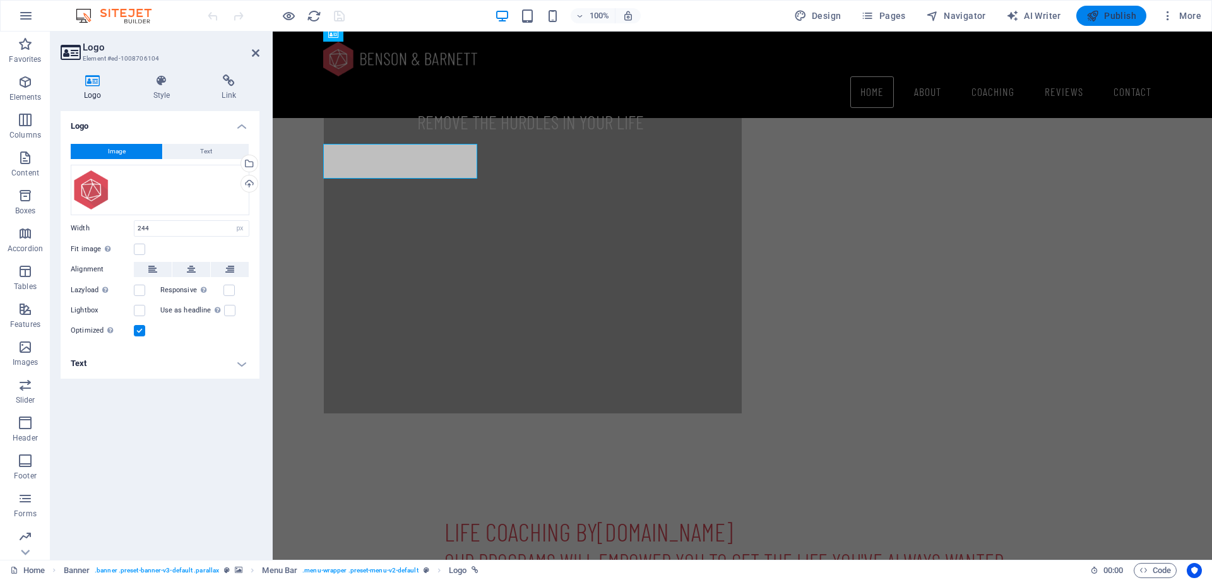
click at [1114, 15] on span "Publish" at bounding box center [1111, 15] width 50 height 13
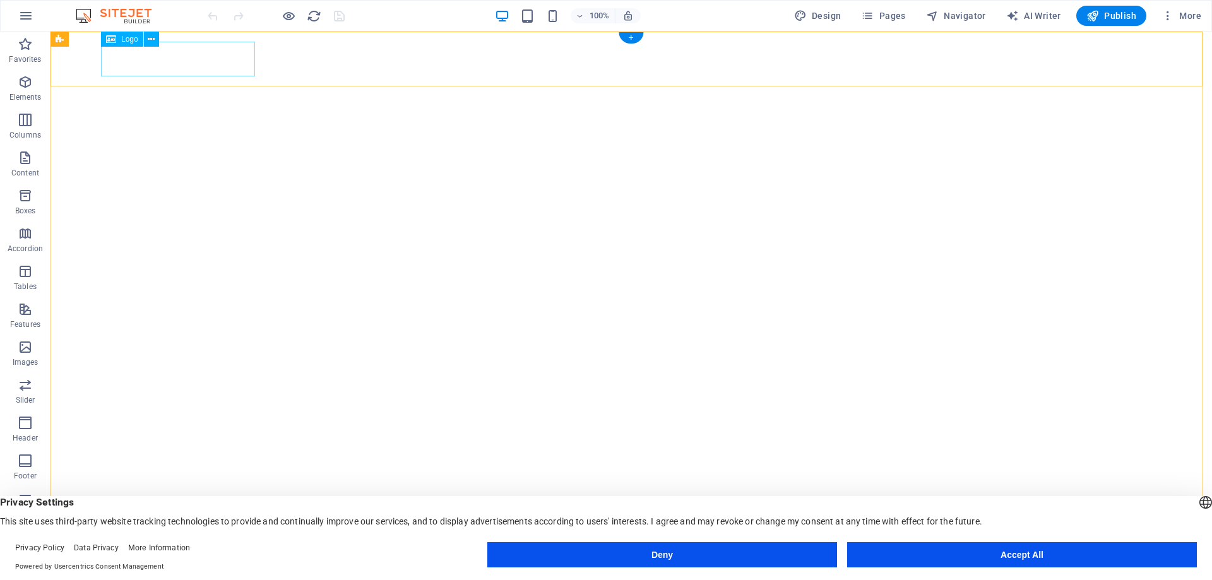
click at [117, 570] on div at bounding box center [631, 587] width 1060 height 35
click at [112, 570] on div at bounding box center [631, 587] width 1060 height 35
click at [172, 41] on icon at bounding box center [173, 39] width 7 height 13
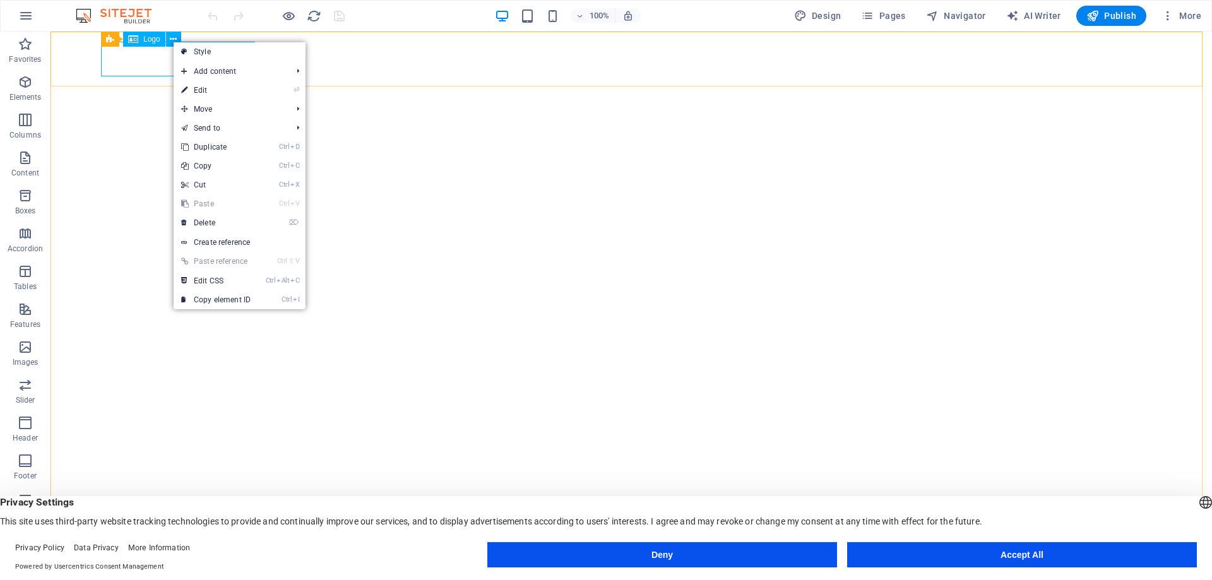
click at [152, 40] on span "Logo" at bounding box center [151, 39] width 17 height 8
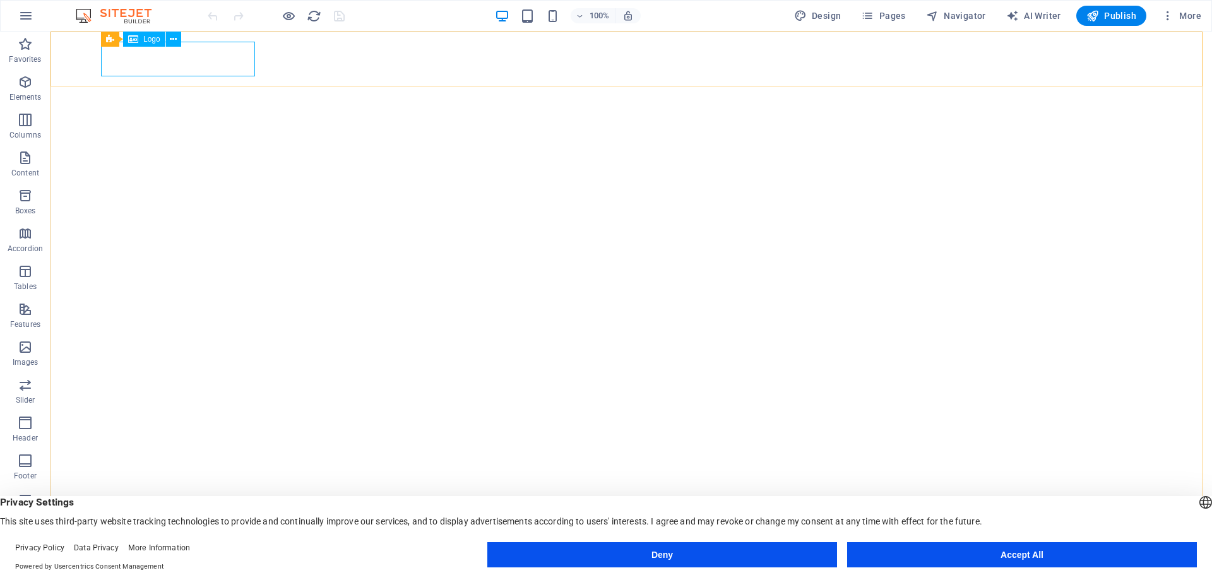
click at [134, 45] on icon at bounding box center [133, 39] width 10 height 15
select select "px"
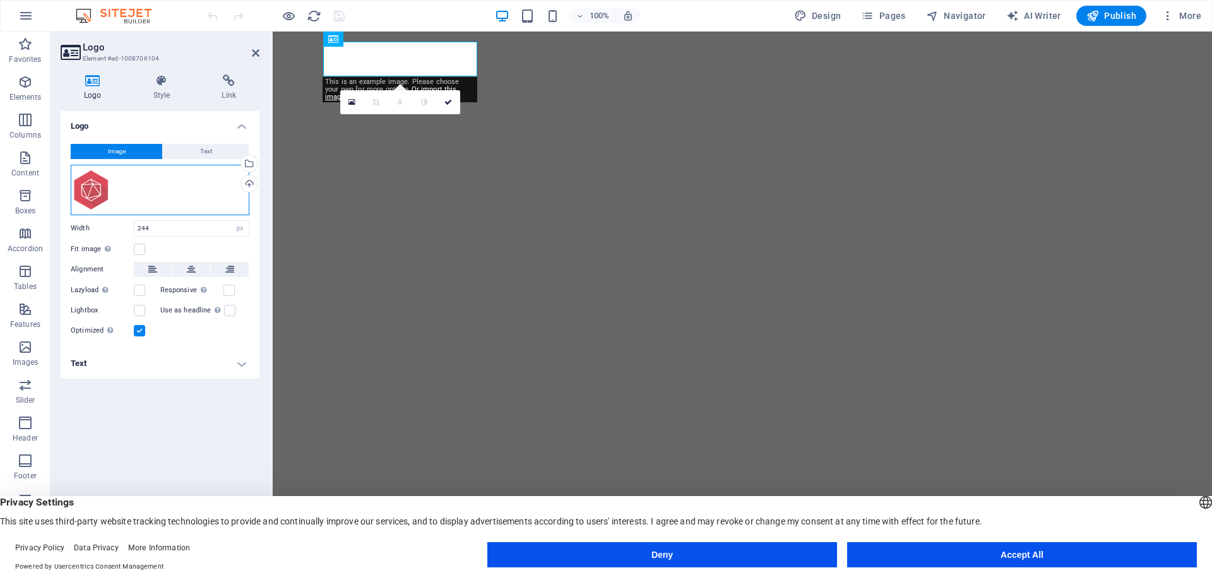
click at [215, 184] on div "Drag files here, click to choose files or select files from Files or our free s…" at bounding box center [160, 190] width 179 height 50
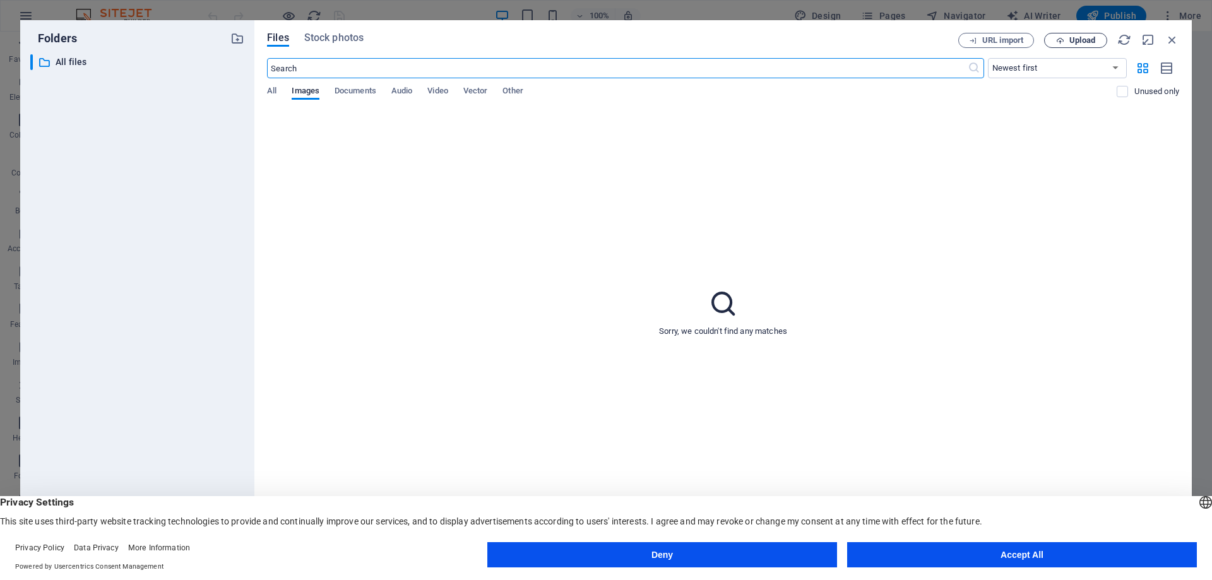
click at [1073, 40] on span "Upload" at bounding box center [1082, 41] width 26 height 8
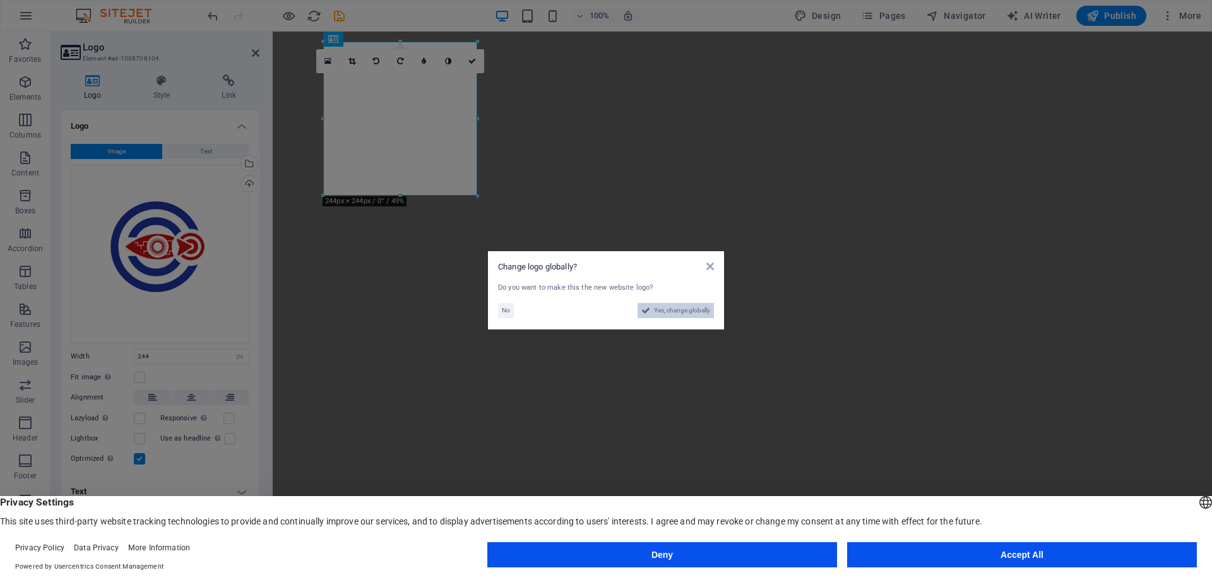
click at [666, 315] on span "Yes, change globally" at bounding box center [682, 310] width 56 height 15
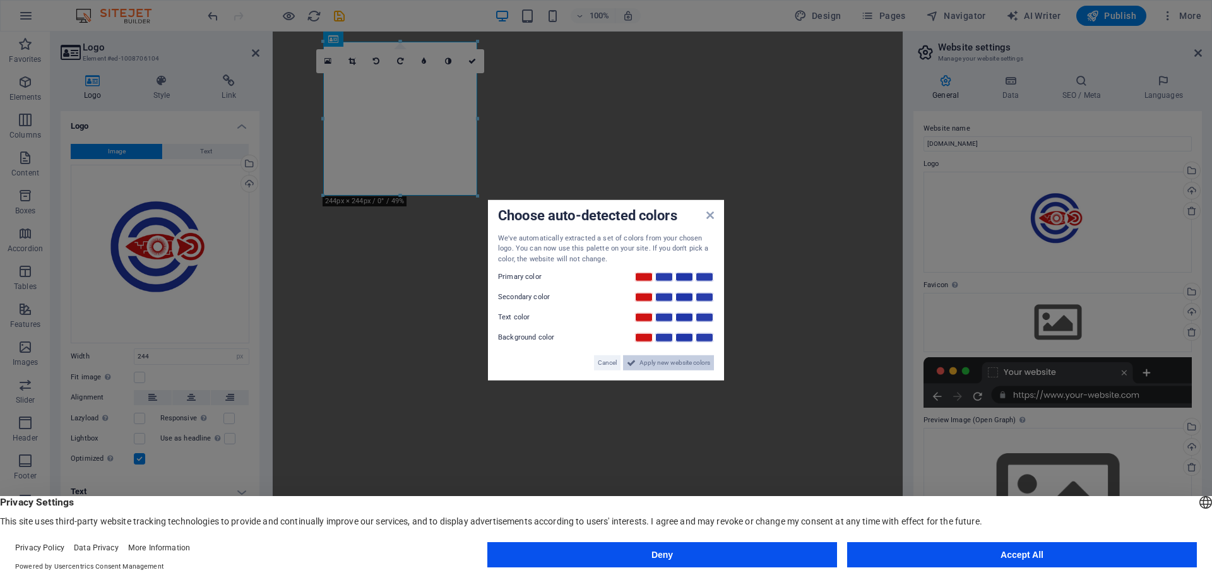
click at [661, 366] on span "Apply new website colors" at bounding box center [674, 362] width 71 height 15
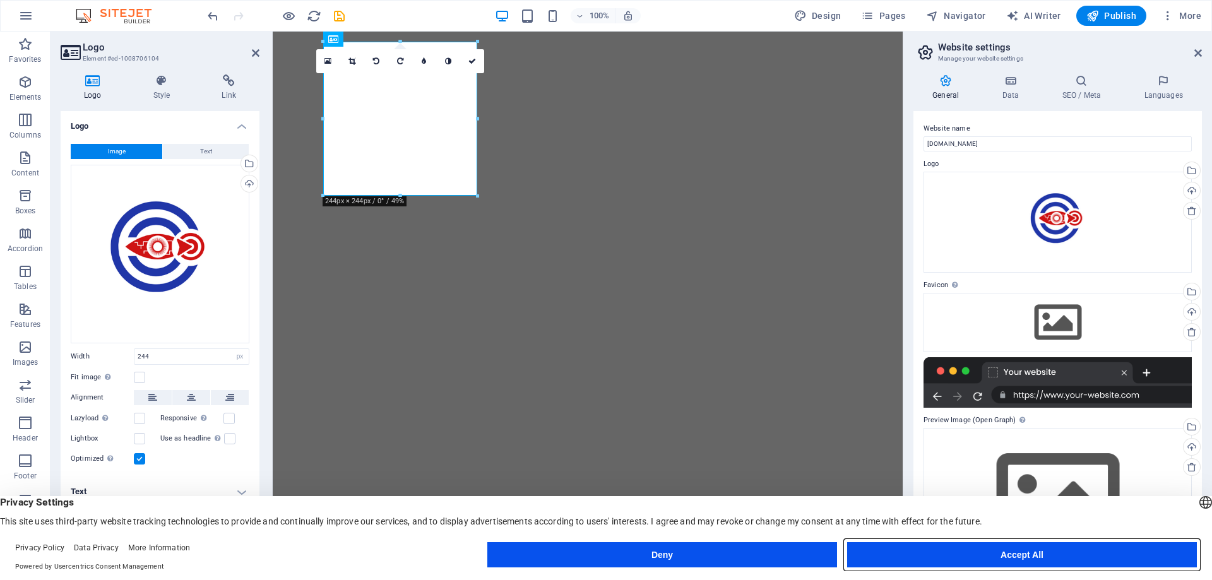
click at [1058, 556] on button "Accept All" at bounding box center [1022, 554] width 350 height 25
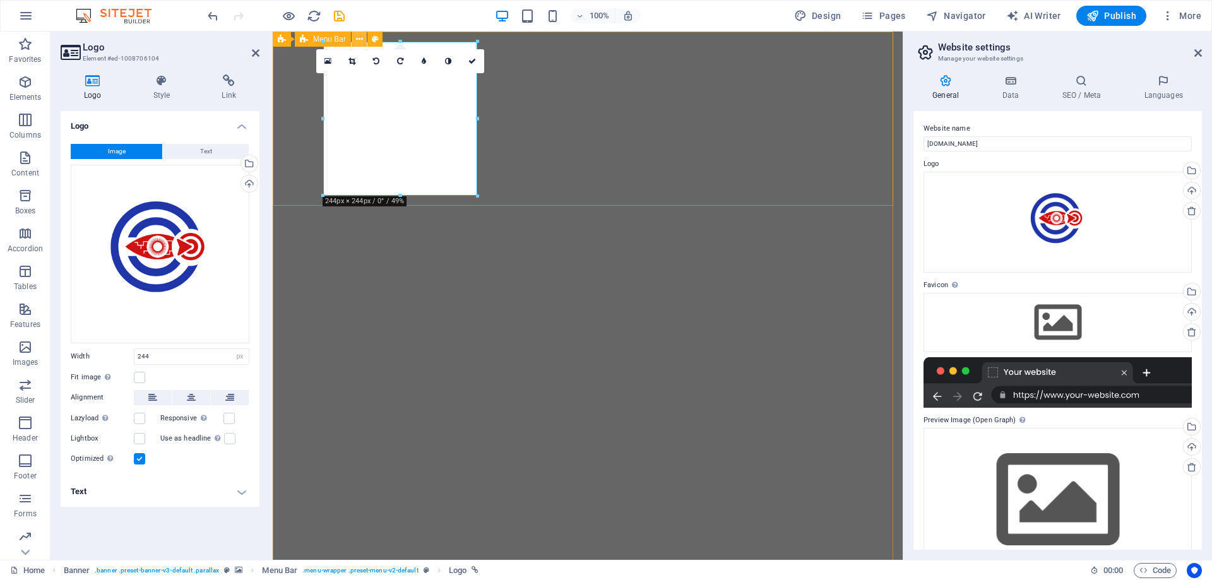
click at [358, 38] on icon at bounding box center [359, 39] width 7 height 13
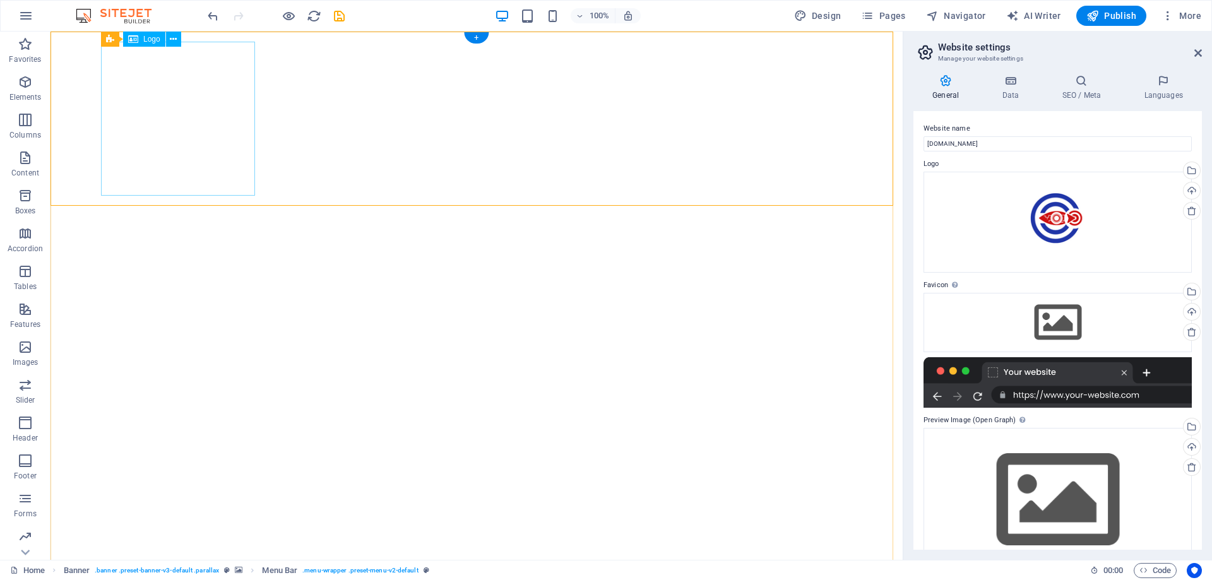
click at [174, 43] on icon at bounding box center [173, 39] width 7 height 13
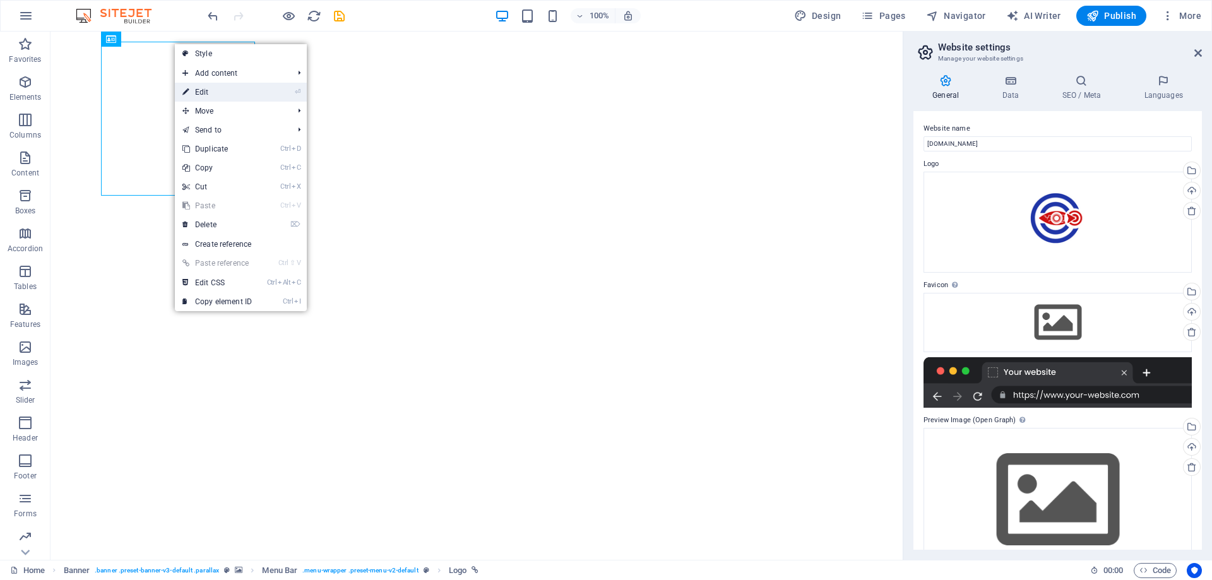
click at [203, 93] on link "⏎ Edit" at bounding box center [217, 92] width 85 height 19
select select "px"
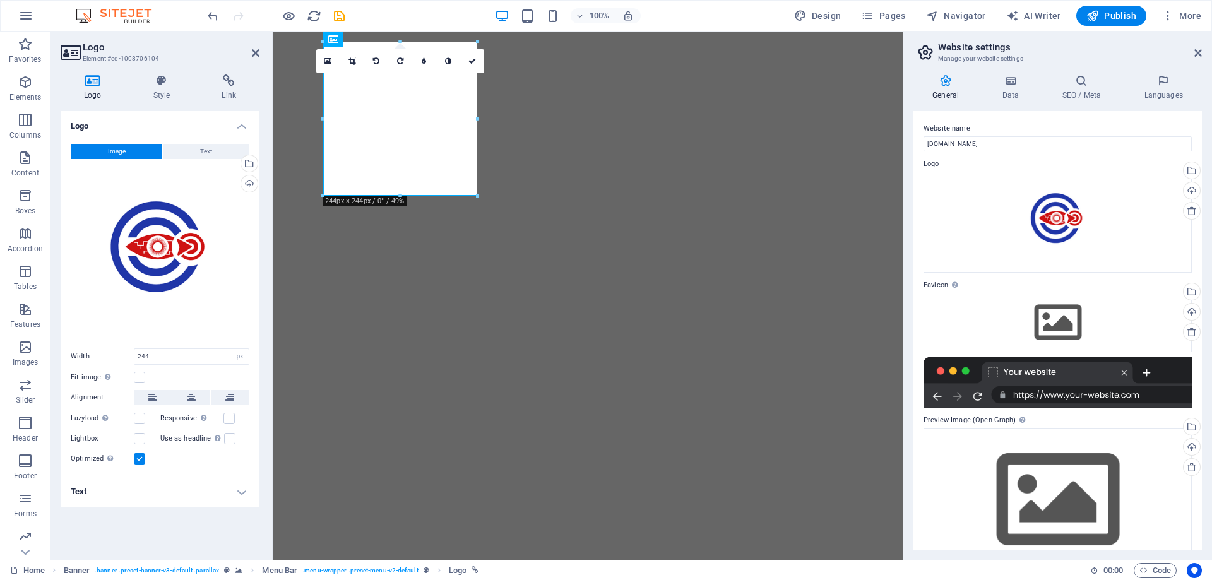
click at [74, 37] on header "Logo Element #ed-1008706104" at bounding box center [160, 48] width 199 height 33
click at [333, 40] on div at bounding box center [400, 41] width 154 height 4
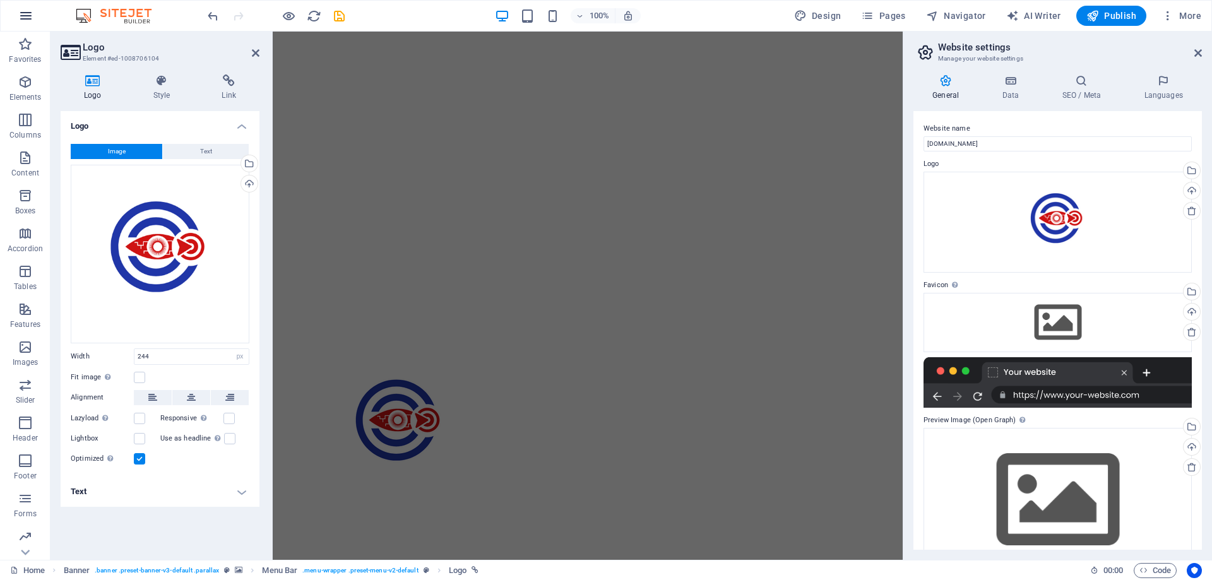
click at [25, 11] on icon "button" at bounding box center [25, 15] width 15 height 15
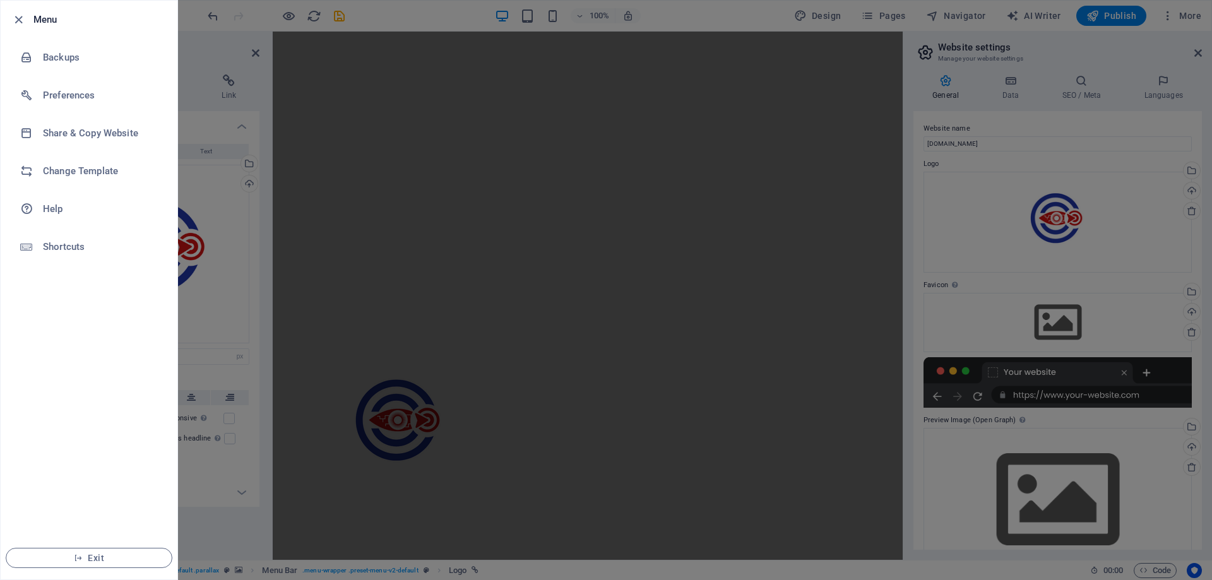
click at [1198, 49] on div at bounding box center [606, 290] width 1212 height 580
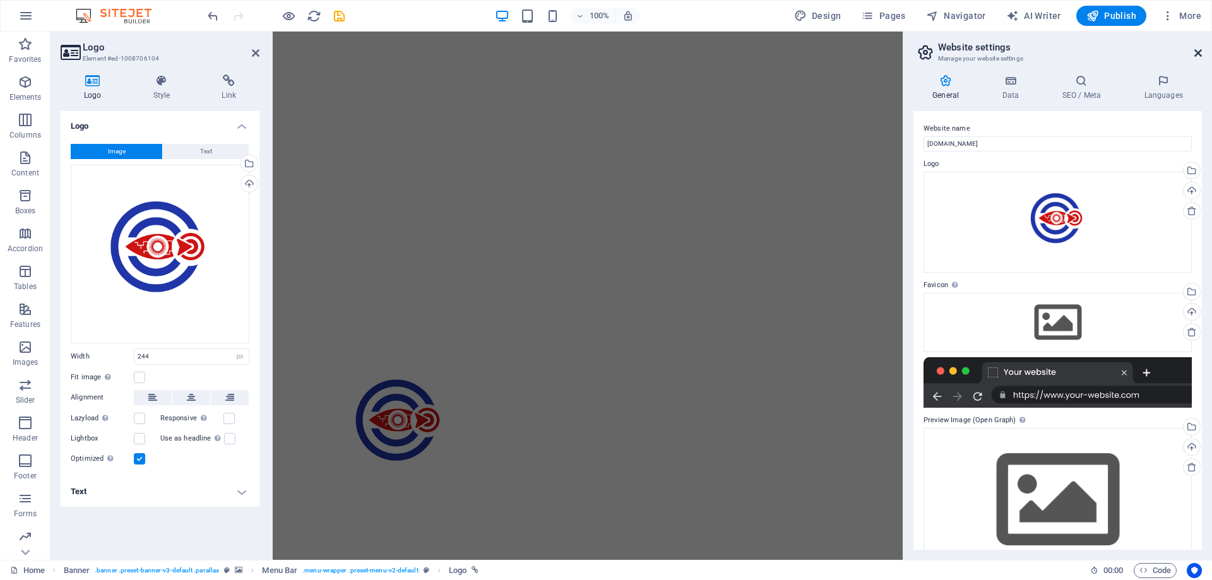
click at [1195, 54] on icon at bounding box center [1198, 53] width 8 height 10
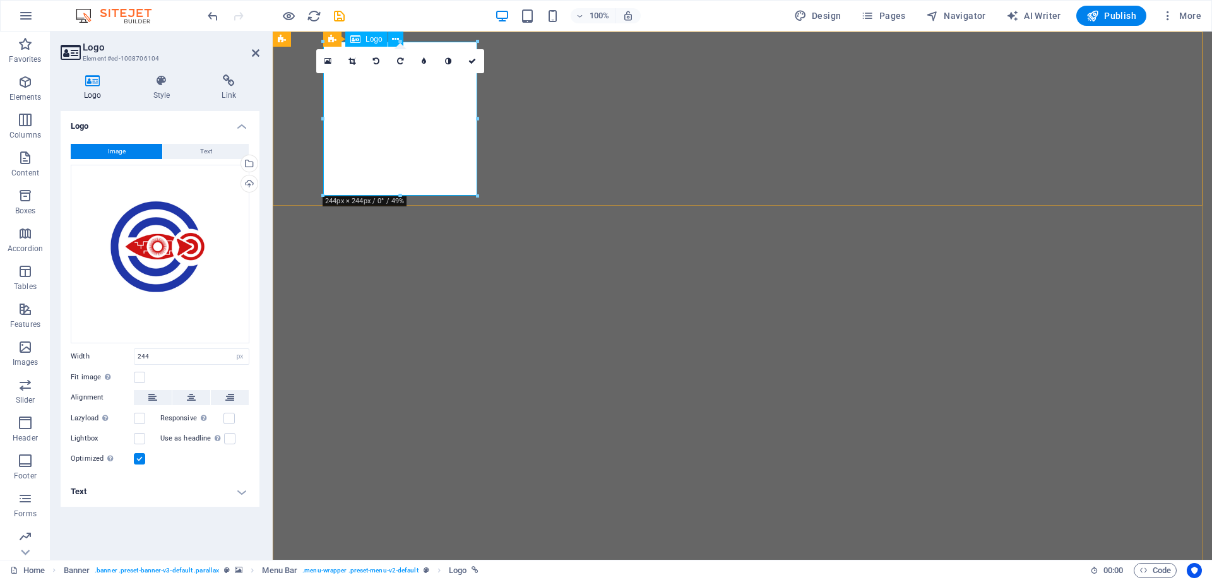
click at [1166, 17] on icon "button" at bounding box center [1167, 15] width 13 height 13
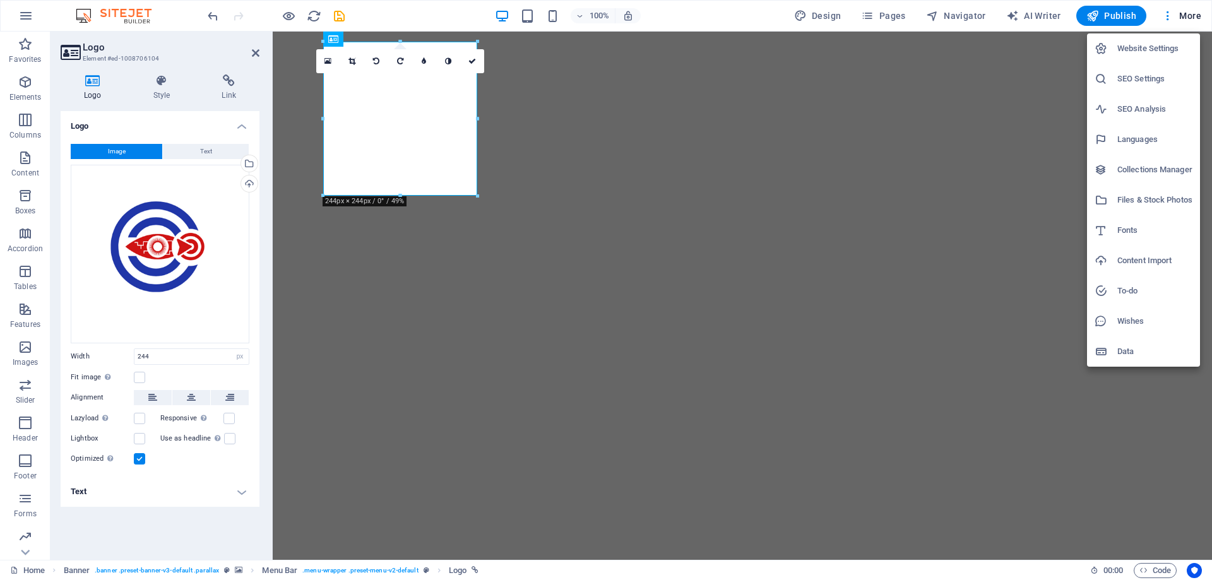
click at [1151, 568] on div at bounding box center [606, 290] width 1212 height 580
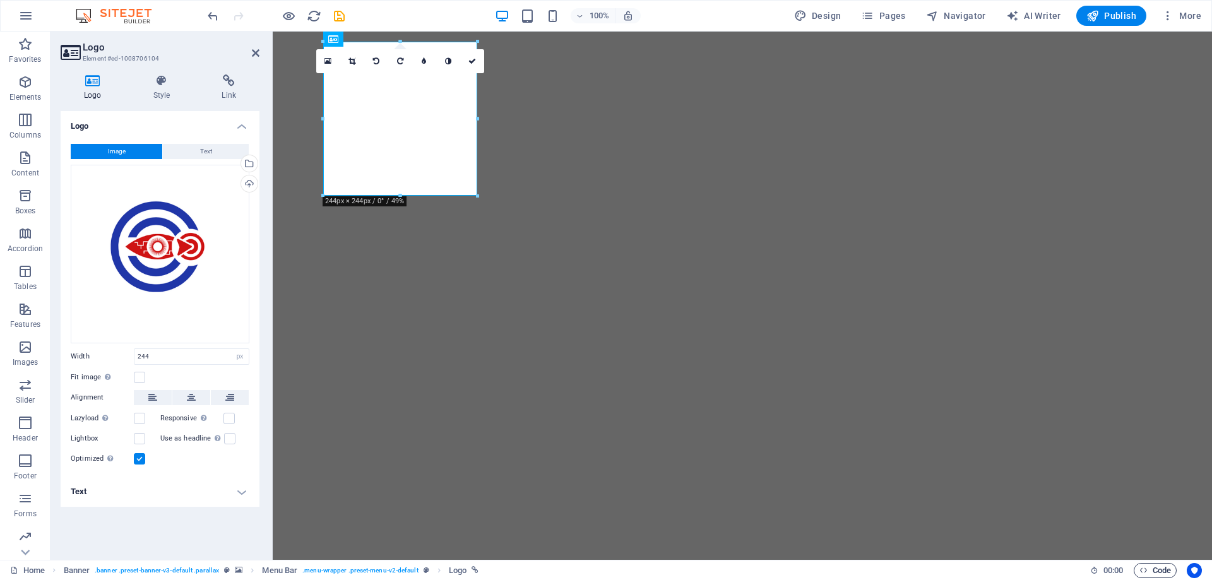
click at [1137, 572] on button "Code" at bounding box center [1154, 570] width 43 height 15
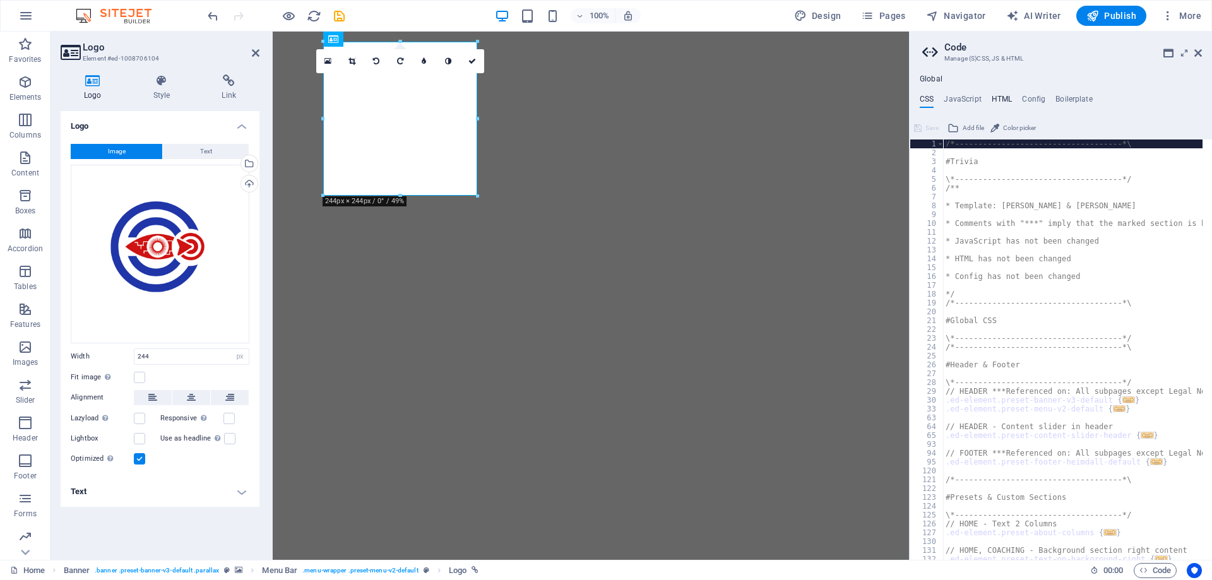
click at [1004, 100] on h4 "HTML" at bounding box center [1001, 102] width 21 height 14
type textarea "<a href="#main-content" class="wv-link-content button">Skip to main content</a>"
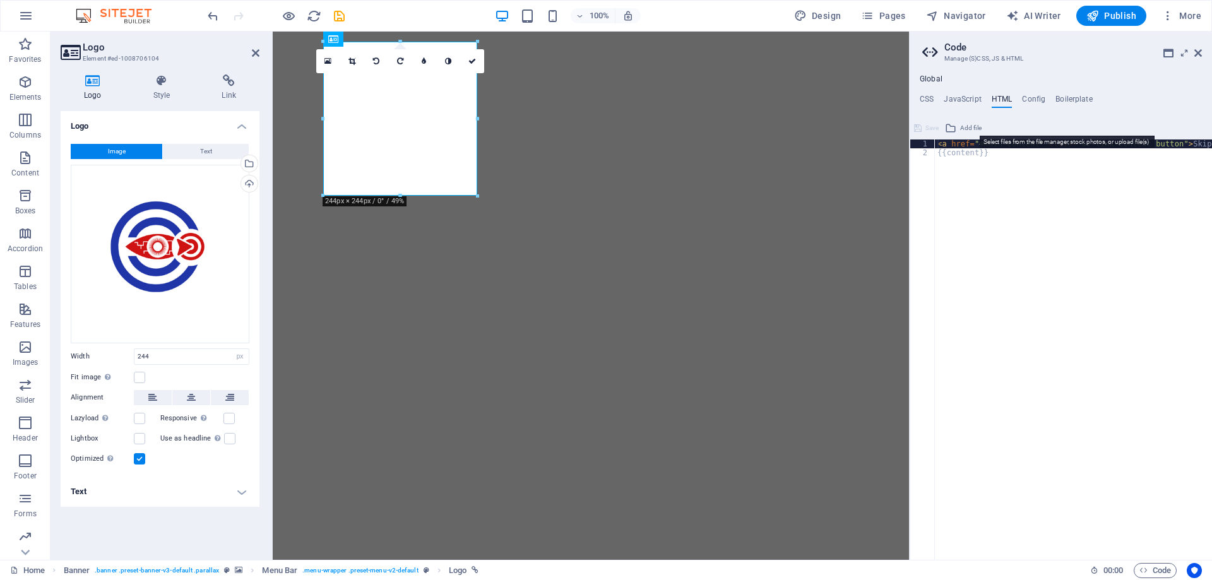
click at [964, 125] on span "Add file" at bounding box center [970, 128] width 21 height 15
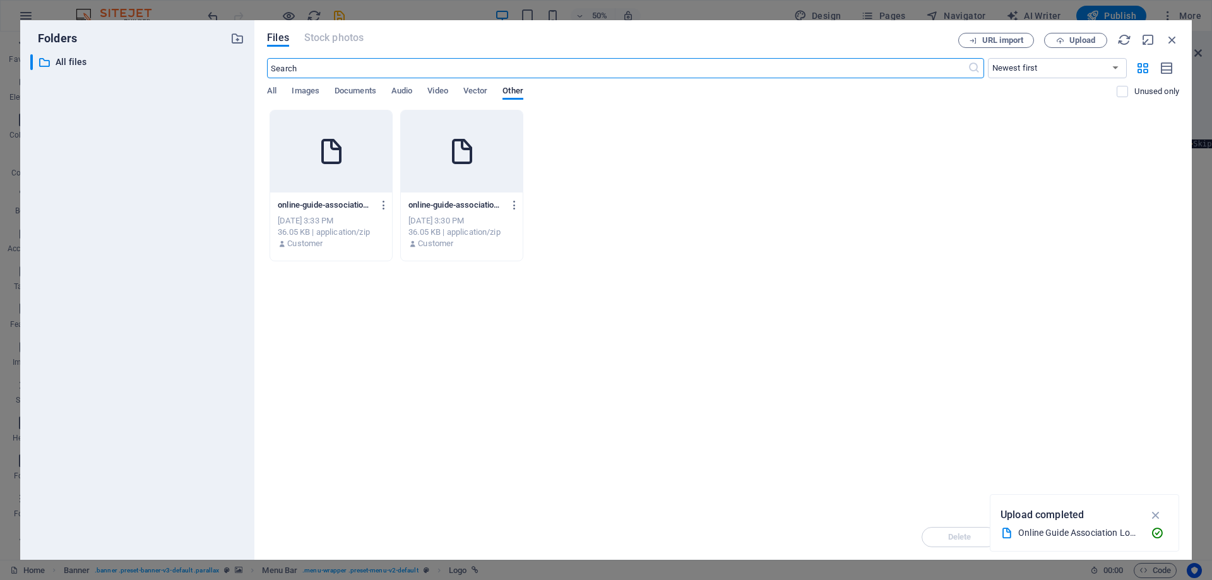
click at [443, 139] on div at bounding box center [462, 151] width 122 height 82
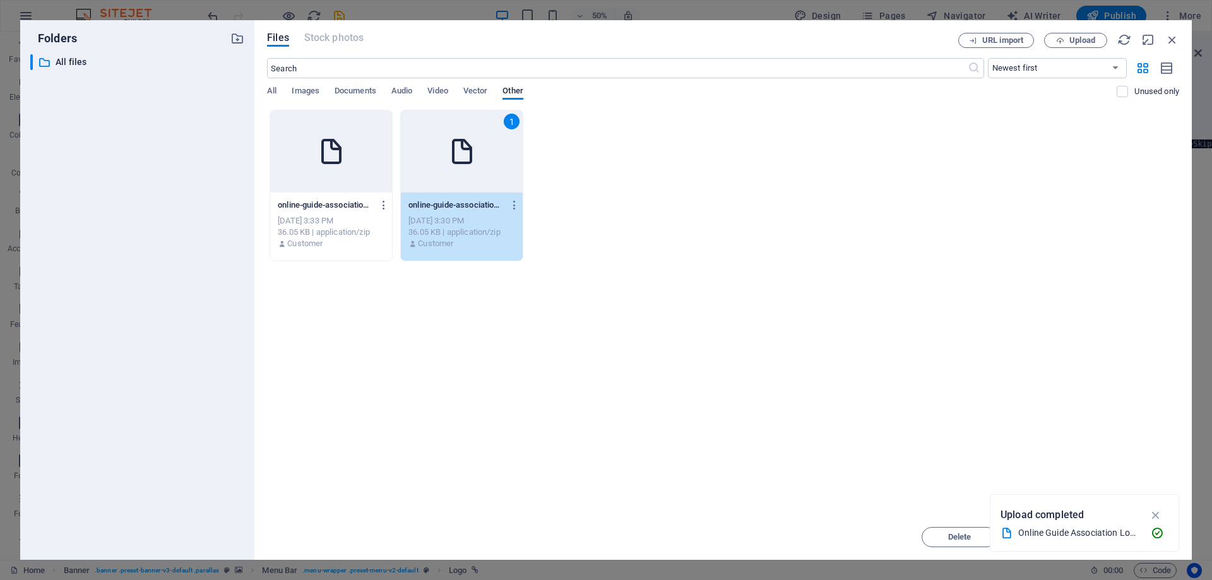
click at [1088, 539] on div "Online Guide Association Logo .png" at bounding box center [1079, 533] width 122 height 15
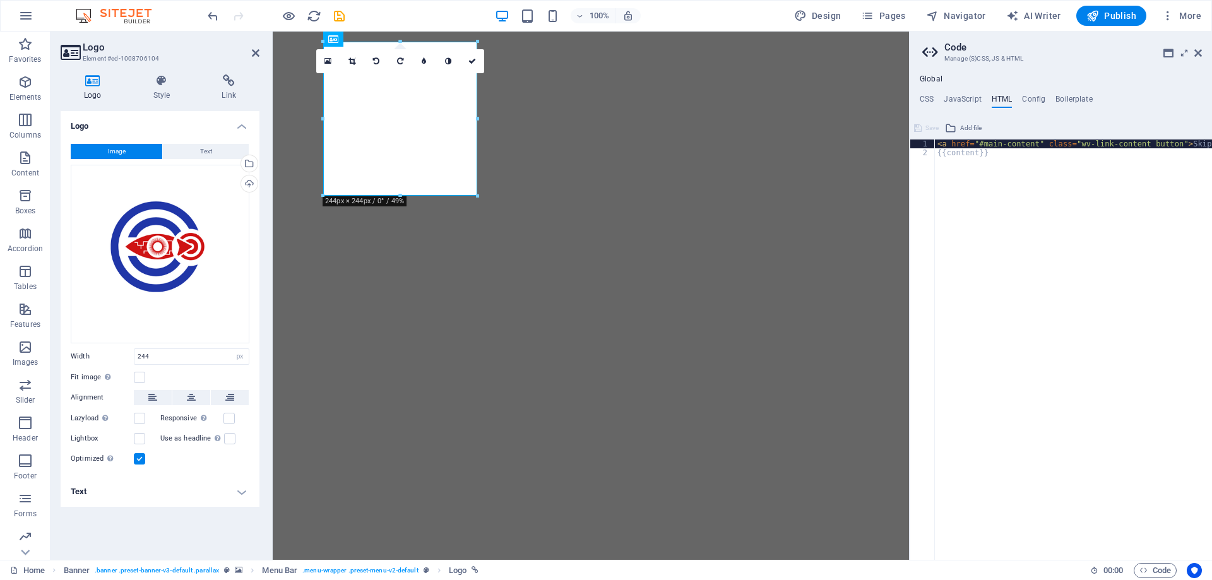
click at [1008, 144] on div "< a href = "#main-content" class = "wv-link-content button" > Skip to main cont…" at bounding box center [1105, 353] width 341 height 428
click at [986, 58] on h3 "Manage (S)CSS, JS & HTML" at bounding box center [1060, 58] width 232 height 11
click at [928, 101] on h4 "CSS" at bounding box center [926, 102] width 14 height 14
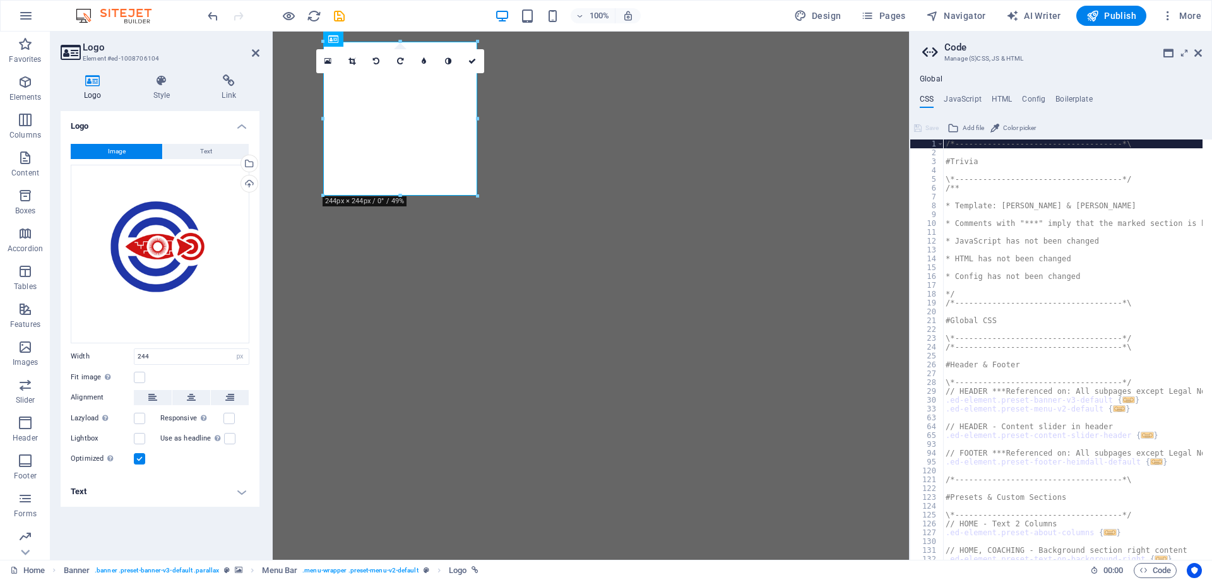
click at [1124, 113] on div "CSS JavaScript HTML Config Boilerplate /*------------------------------------*\…" at bounding box center [1060, 327] width 302 height 465
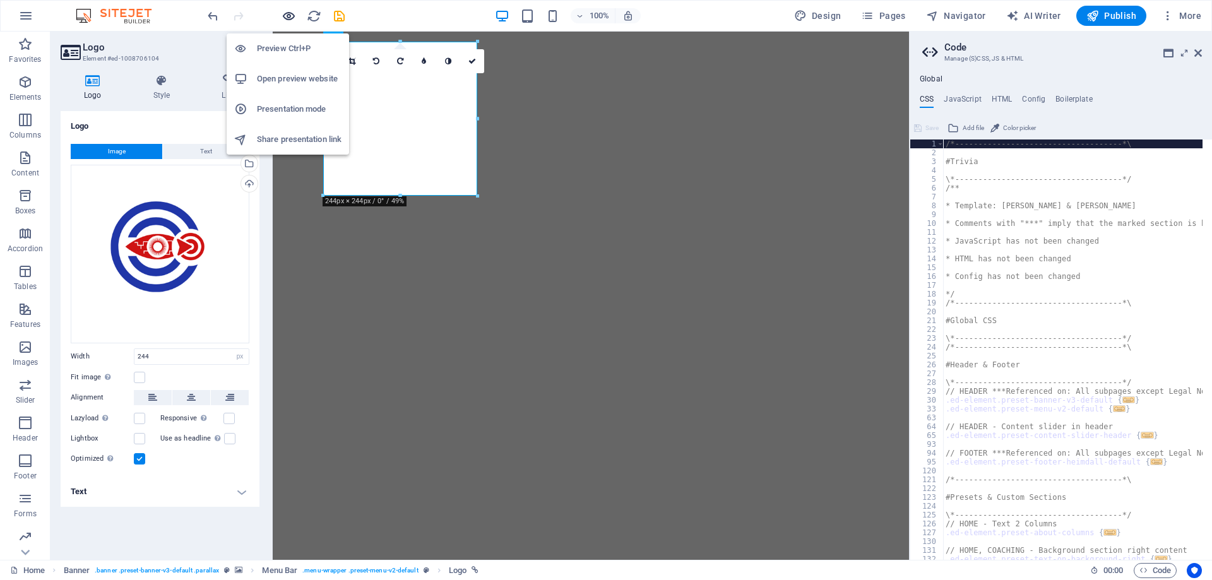
click at [292, 14] on icon "button" at bounding box center [288, 16] width 15 height 15
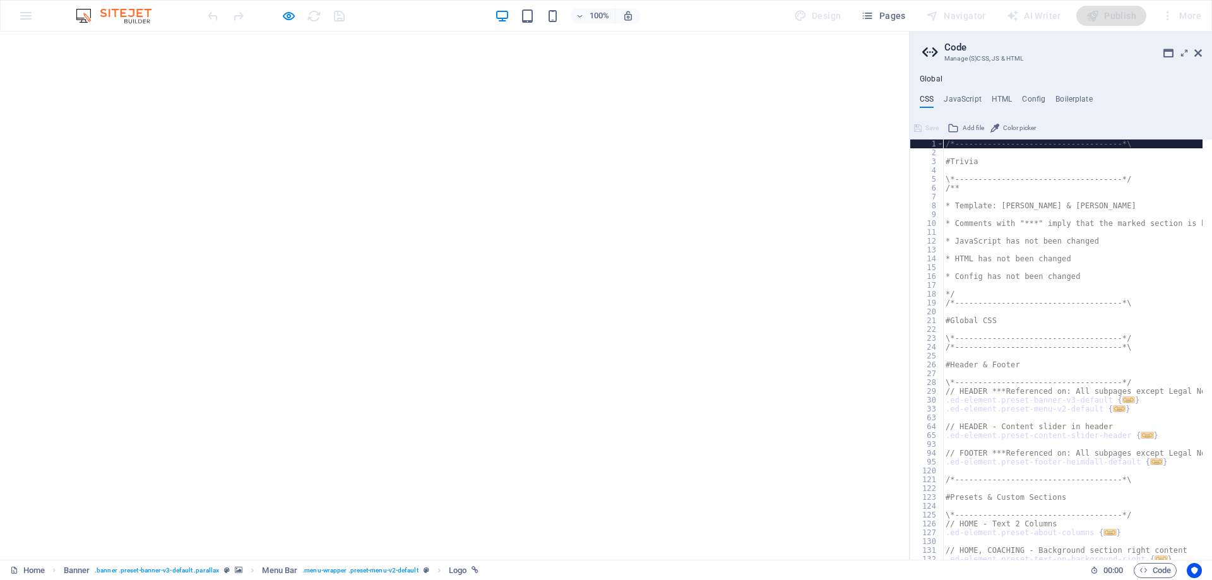
click at [1201, 55] on aside "Code Manage (S)CSS, JS & HTML Global CSS JavaScript HTML Config Boilerplate /*-…" at bounding box center [1060, 296] width 303 height 528
click at [1191, 47] on h2 "Code" at bounding box center [1072, 47] width 257 height 11
click at [1199, 46] on h2 "Code" at bounding box center [1072, 47] width 257 height 11
click at [1196, 51] on icon at bounding box center [1198, 53] width 8 height 10
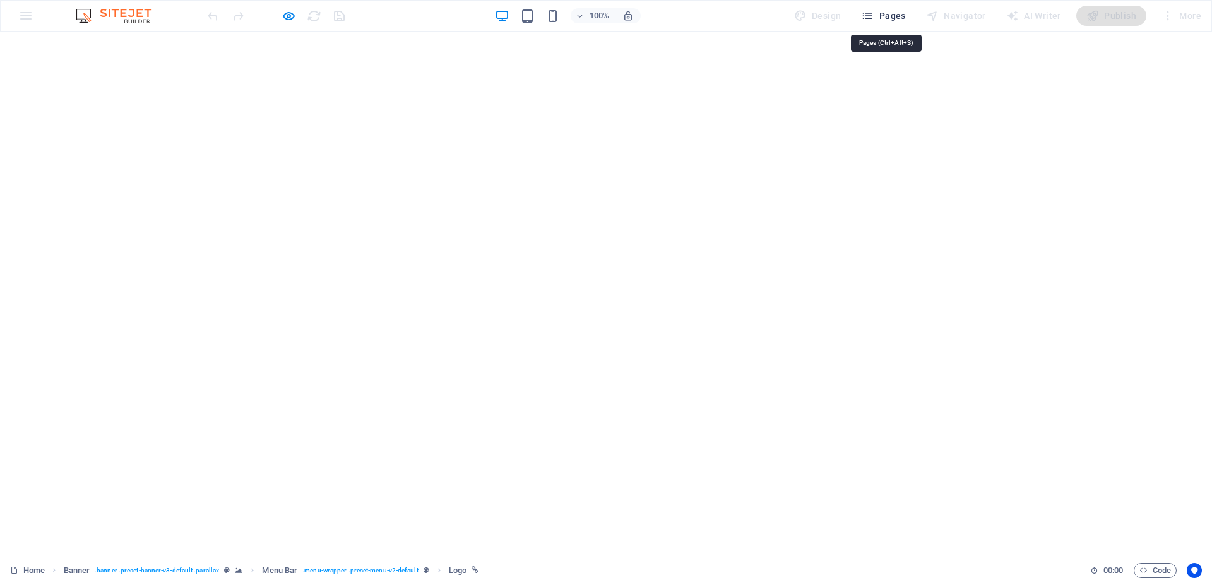
click at [890, 11] on span "Pages" at bounding box center [883, 15] width 44 height 13
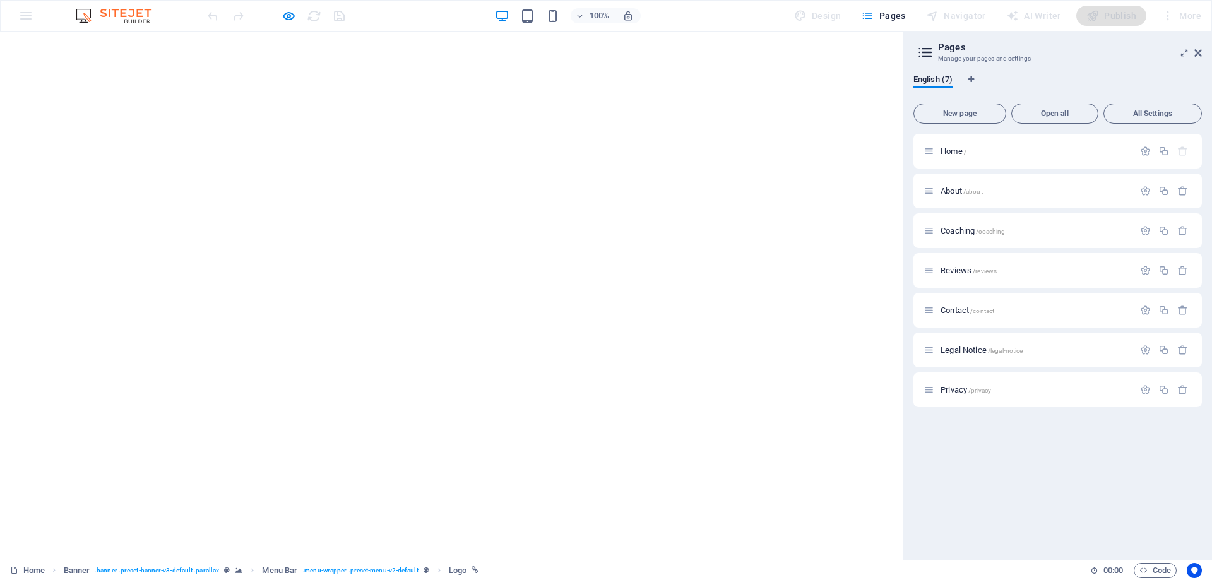
click at [923, 52] on icon at bounding box center [925, 53] width 19 height 18
click at [1196, 53] on icon at bounding box center [1198, 53] width 8 height 10
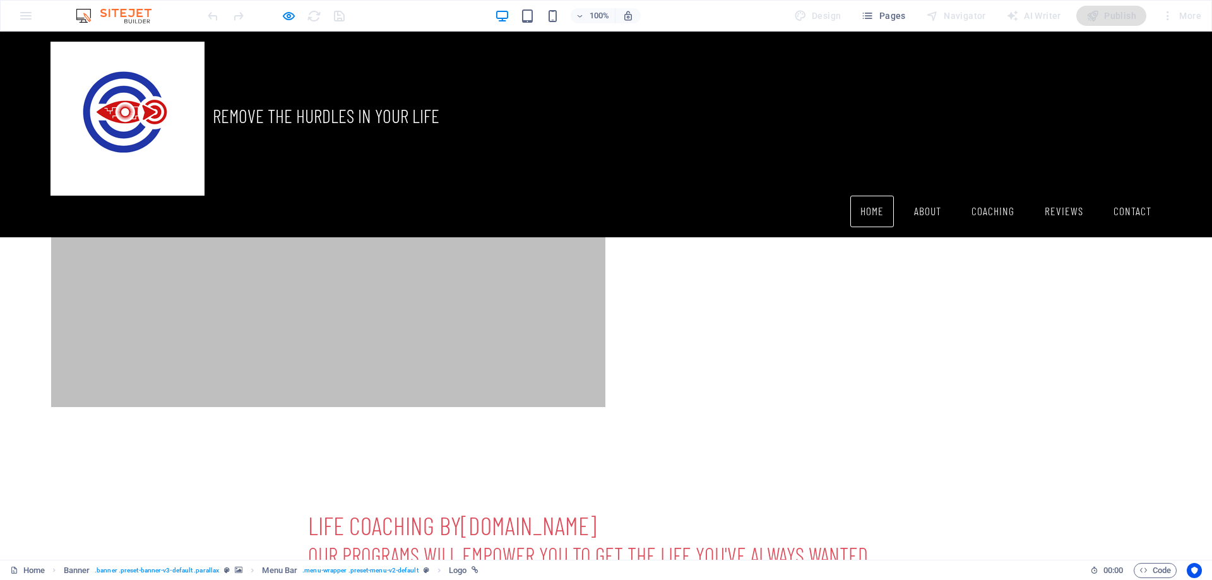
scroll to position [708, 0]
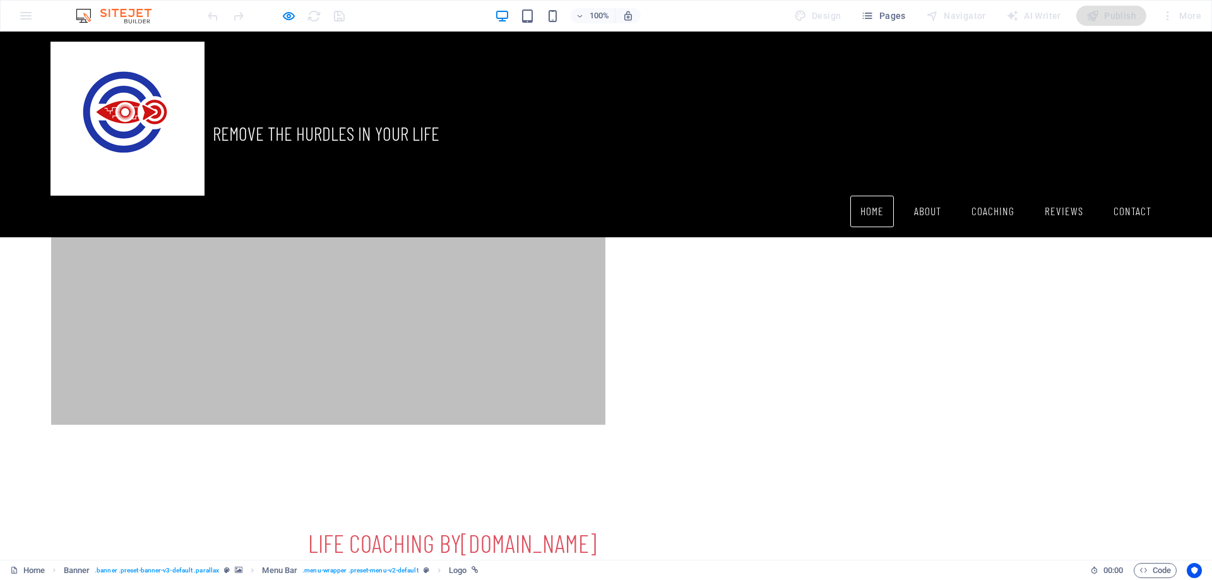
click at [125, 15] on img at bounding box center [120, 15] width 95 height 15
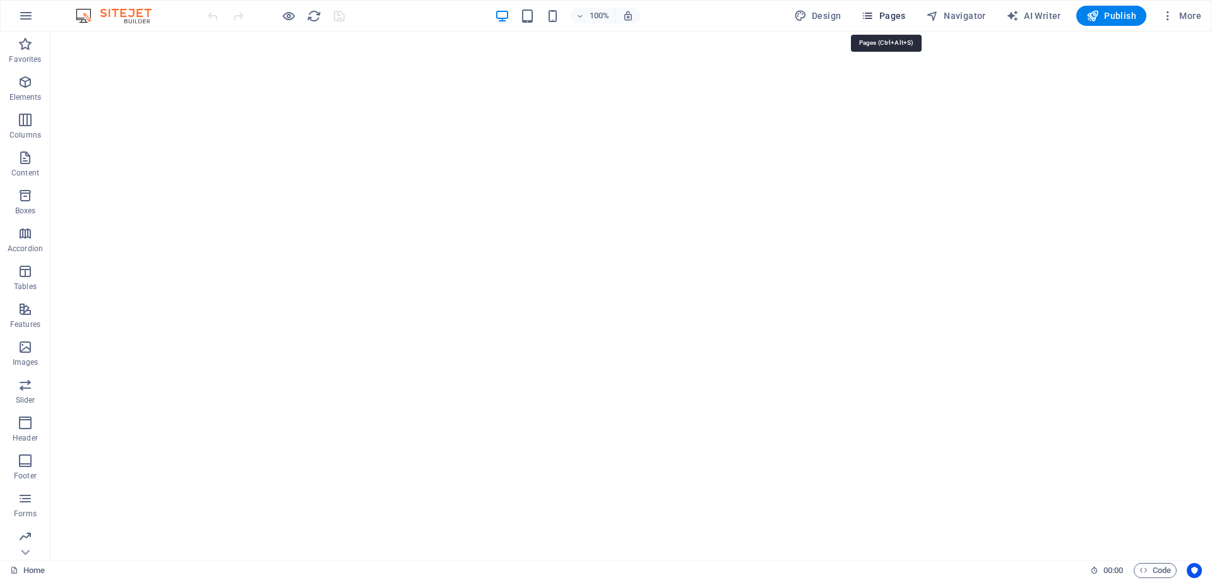
click at [883, 16] on span "Pages" at bounding box center [883, 15] width 44 height 13
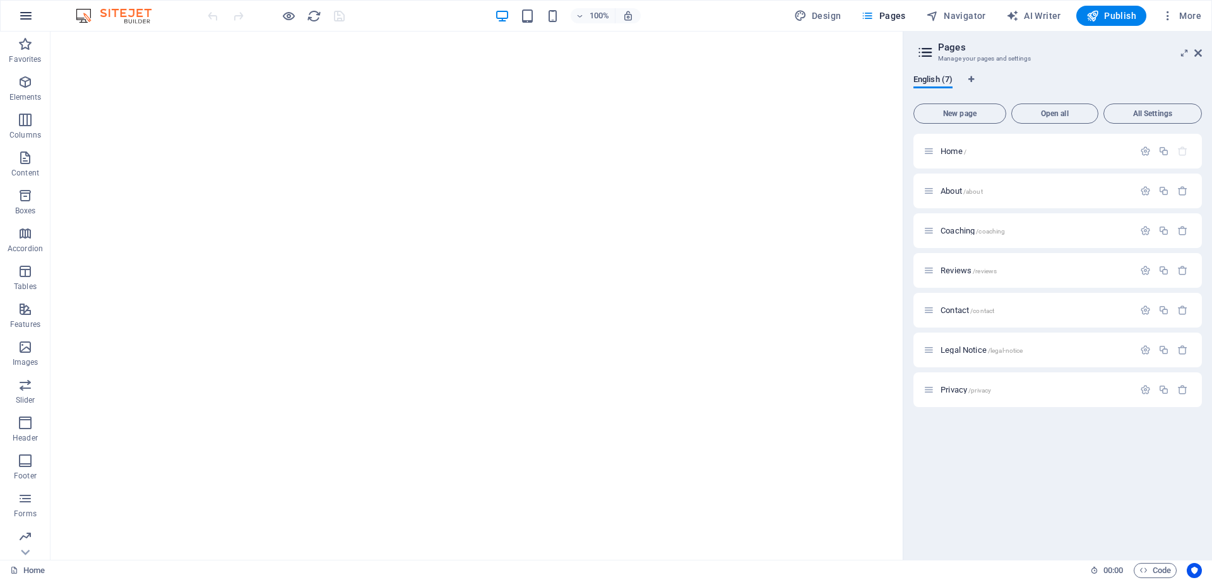
click at [32, 16] on icon "button" at bounding box center [25, 15] width 15 height 15
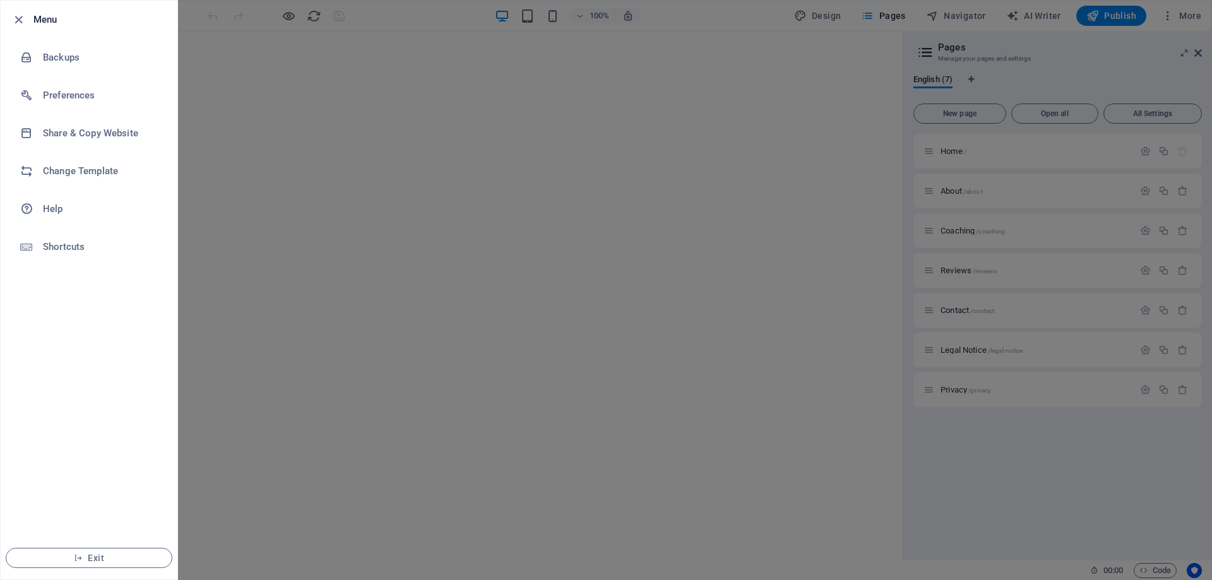
click at [952, 18] on div at bounding box center [606, 290] width 1212 height 580
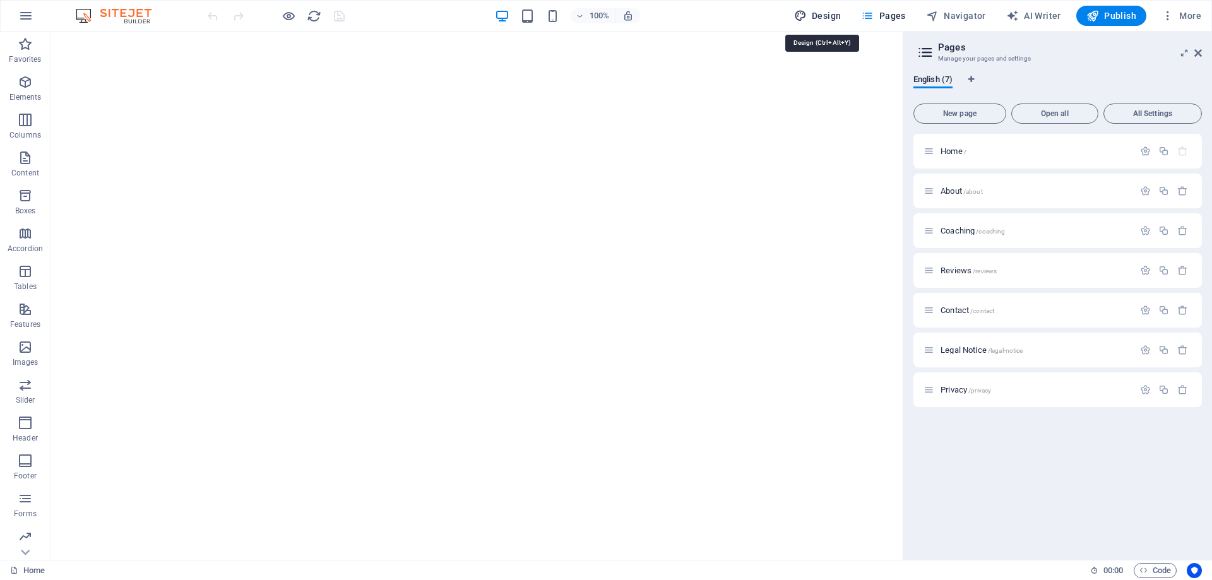
click at [815, 17] on span "Design" at bounding box center [817, 15] width 47 height 13
select select "px"
select select "300"
select select "px"
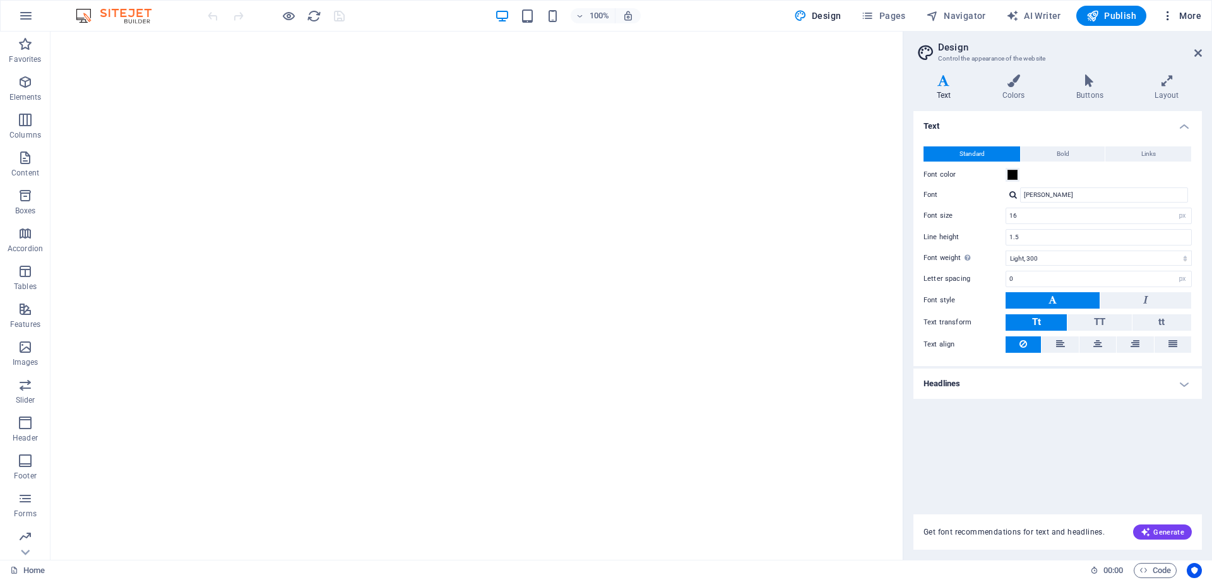
click at [1180, 14] on span "More" at bounding box center [1181, 15] width 40 height 13
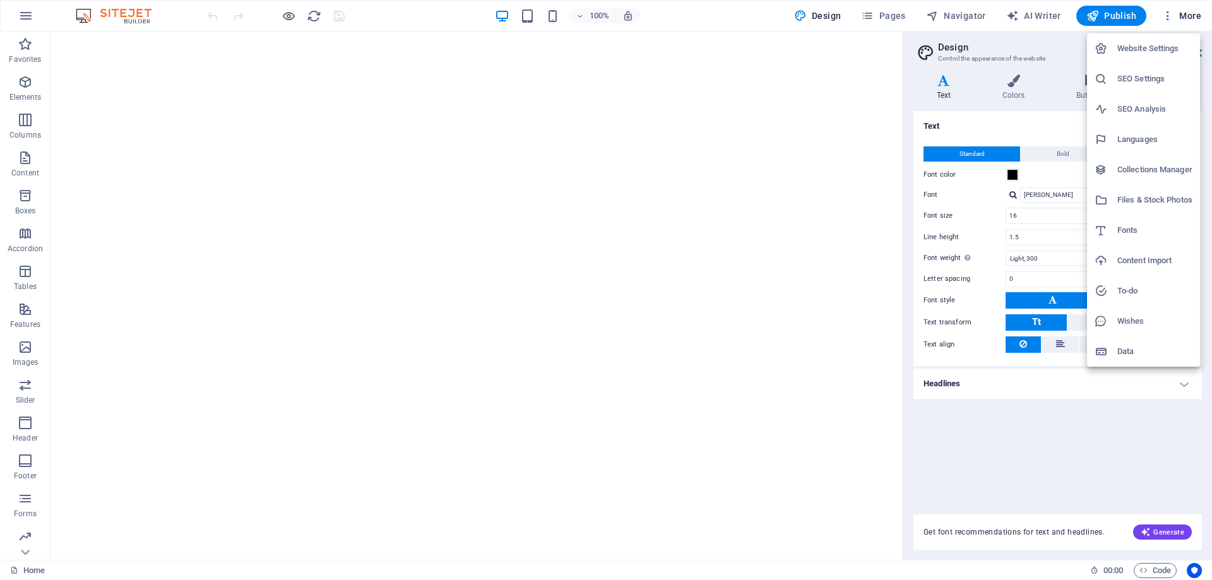
click at [1147, 45] on h6 "Website Settings" at bounding box center [1154, 48] width 75 height 15
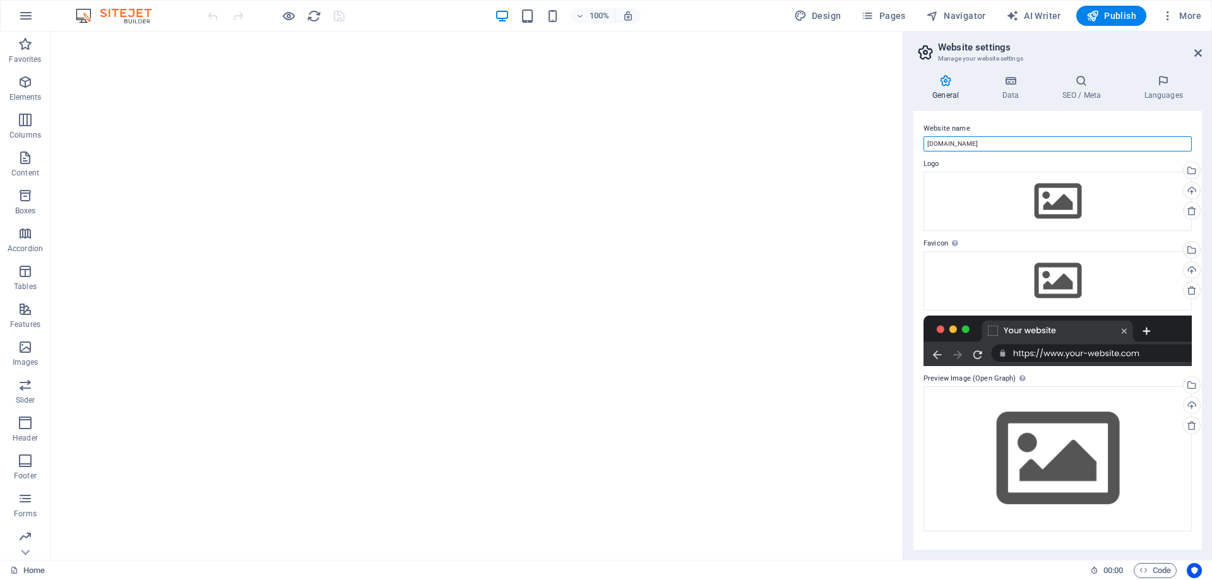
click at [1076, 145] on input "[DOMAIN_NAME]" at bounding box center [1057, 143] width 268 height 15
click at [1190, 191] on div "Upload" at bounding box center [1190, 191] width 19 height 19
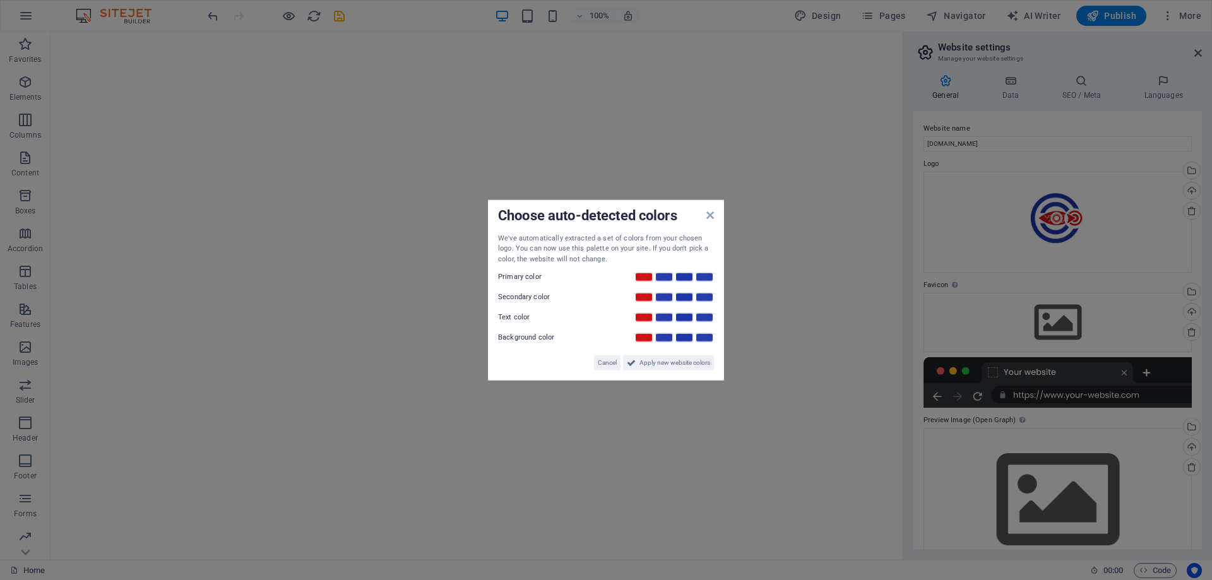
click at [693, 291] on div at bounding box center [673, 297] width 81 height 13
click at [654, 363] on span "Apply new website colors" at bounding box center [674, 362] width 71 height 15
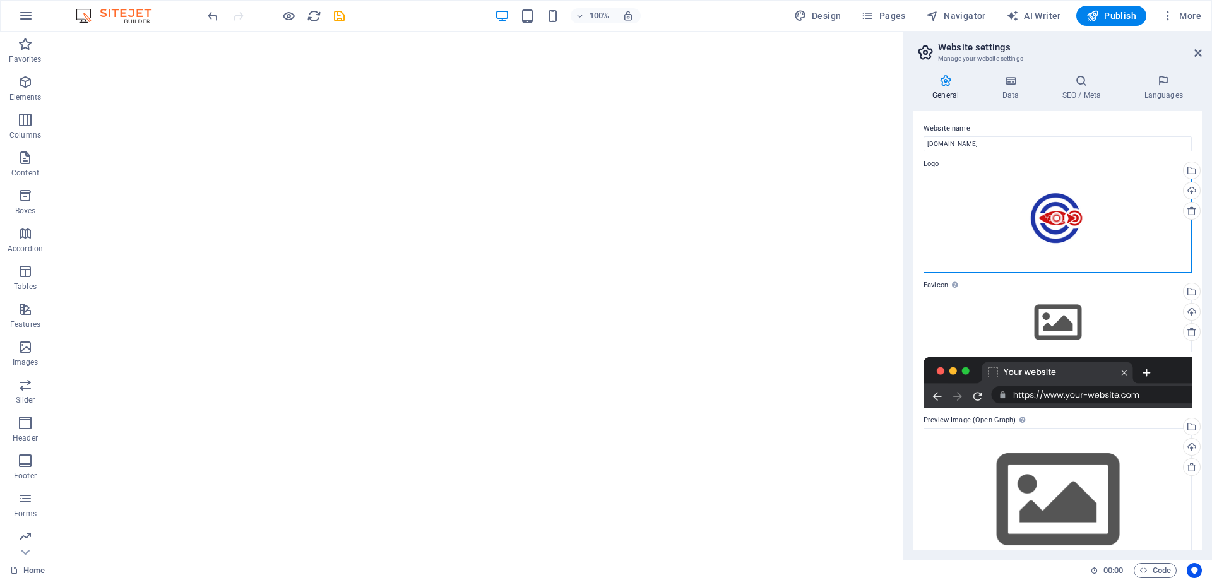
click at [1047, 211] on div "Drag files here, click to choose files or select files from Files or our free s…" at bounding box center [1057, 222] width 268 height 101
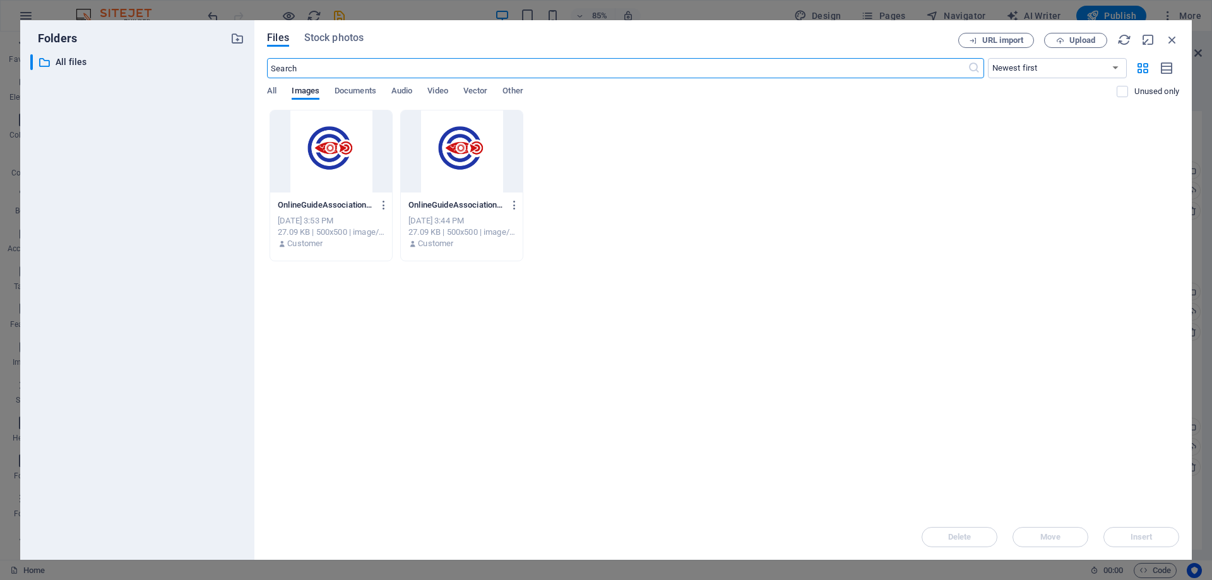
click at [464, 150] on div at bounding box center [462, 151] width 122 height 82
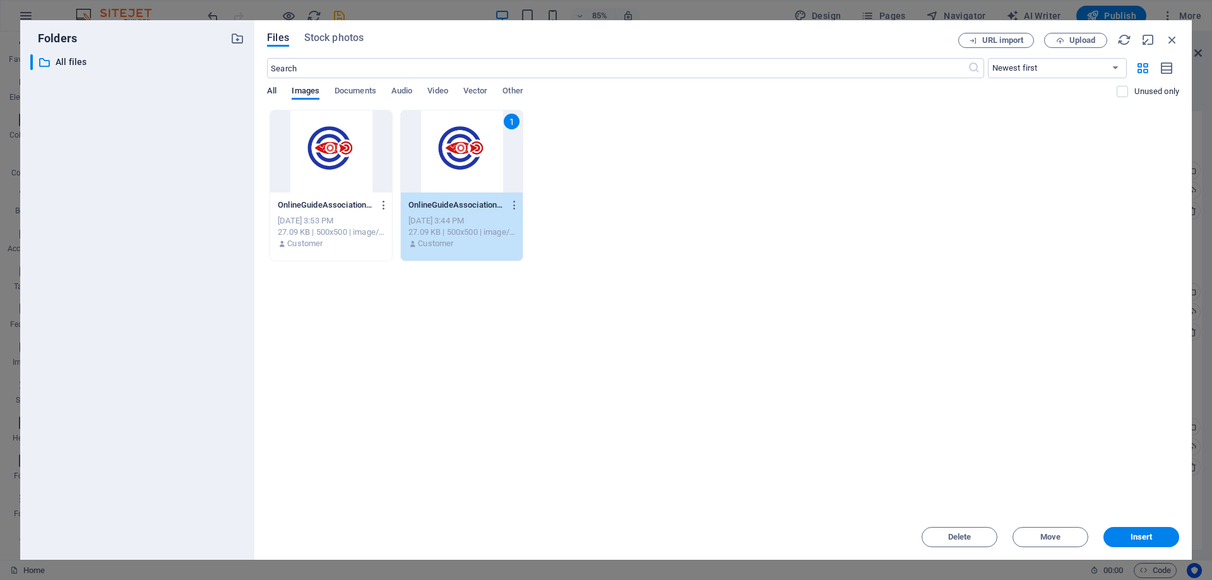
click at [269, 86] on span "All" at bounding box center [271, 92] width 9 height 18
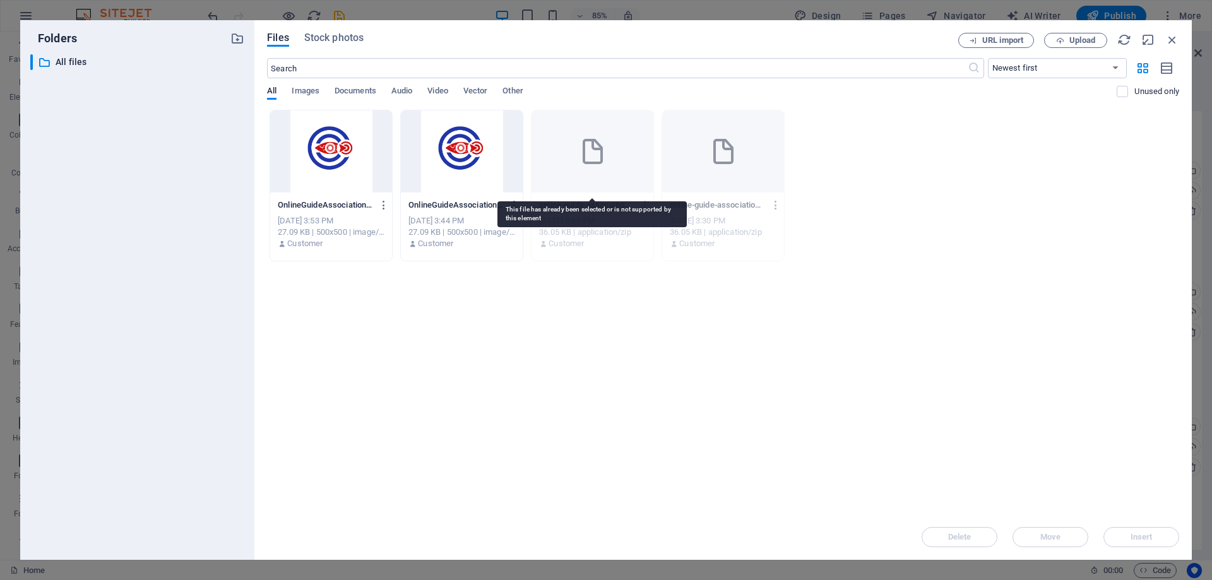
click at [613, 150] on div at bounding box center [592, 151] width 122 height 82
click at [591, 155] on icon at bounding box center [592, 151] width 30 height 30
click at [482, 134] on div at bounding box center [462, 151] width 122 height 82
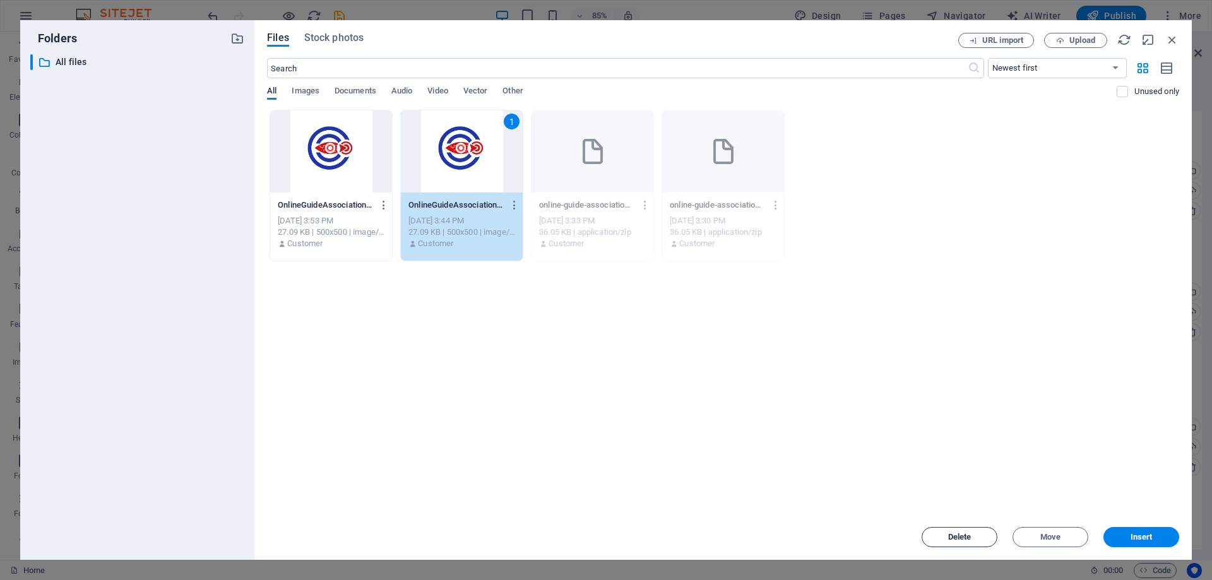
click at [954, 540] on span "Delete" at bounding box center [959, 537] width 23 height 8
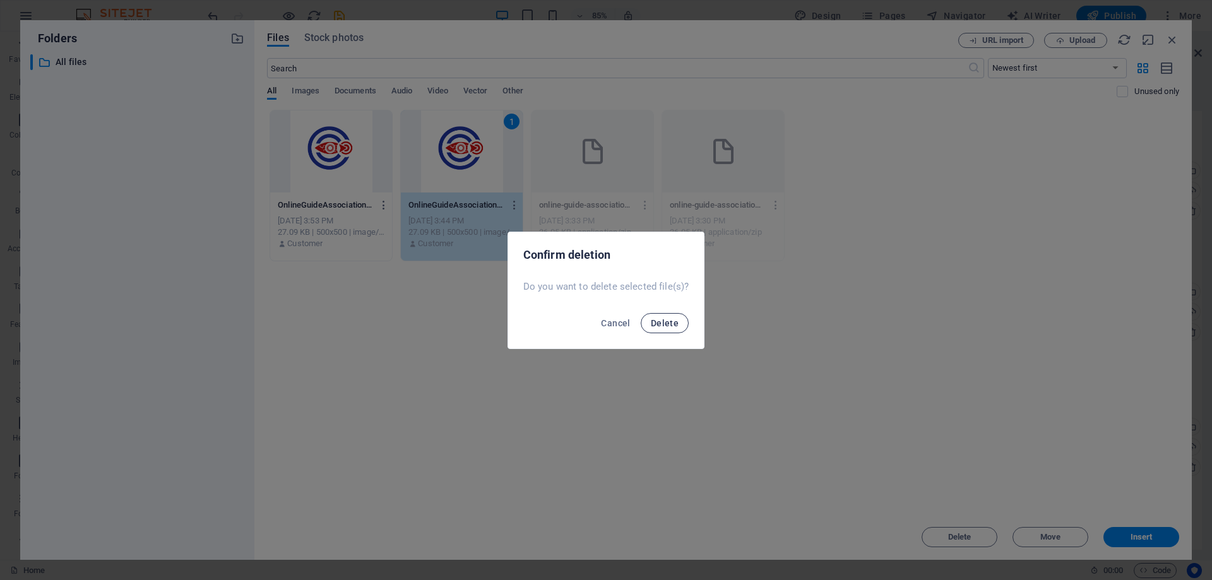
click at [660, 325] on span "Delete" at bounding box center [665, 323] width 28 height 10
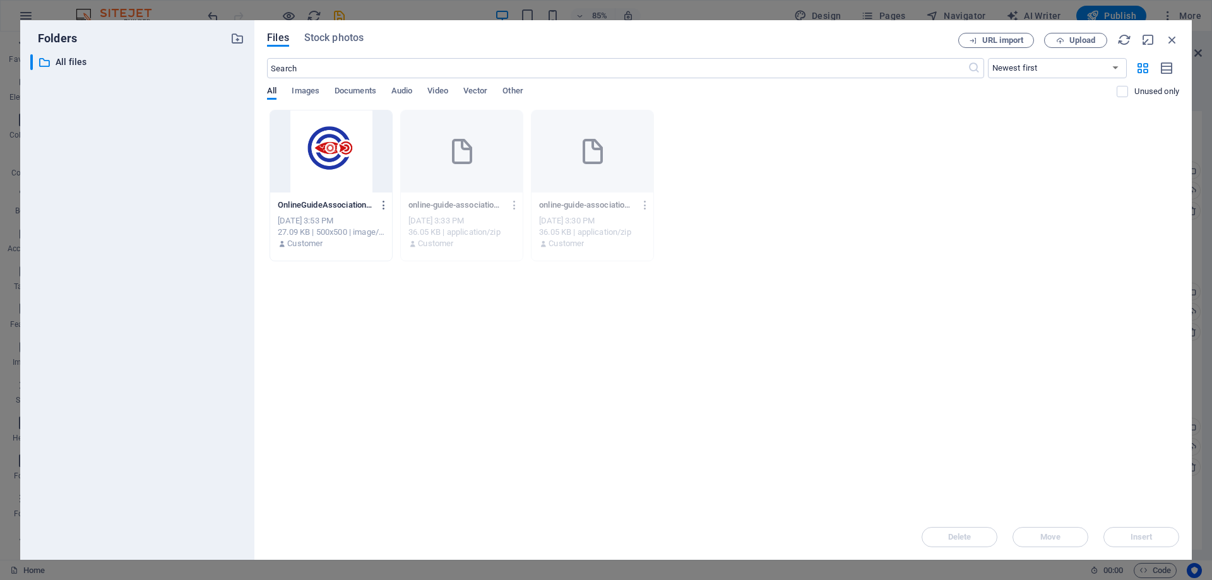
click at [358, 131] on div at bounding box center [331, 151] width 122 height 82
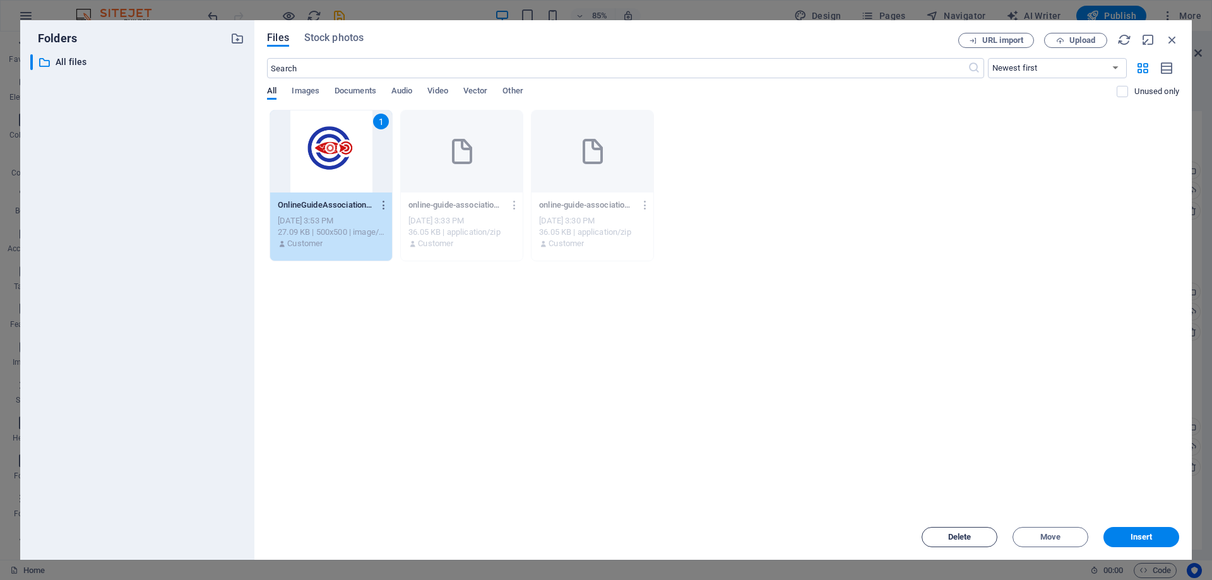
click at [959, 541] on button "Delete" at bounding box center [959, 537] width 76 height 20
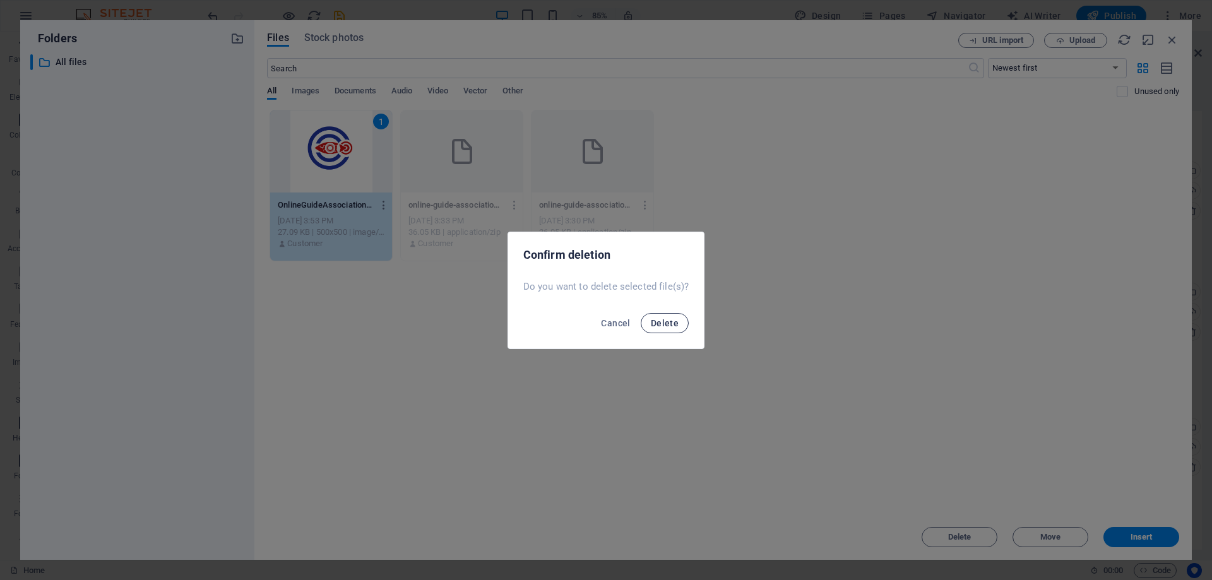
click at [659, 319] on span "Delete" at bounding box center [665, 323] width 28 height 10
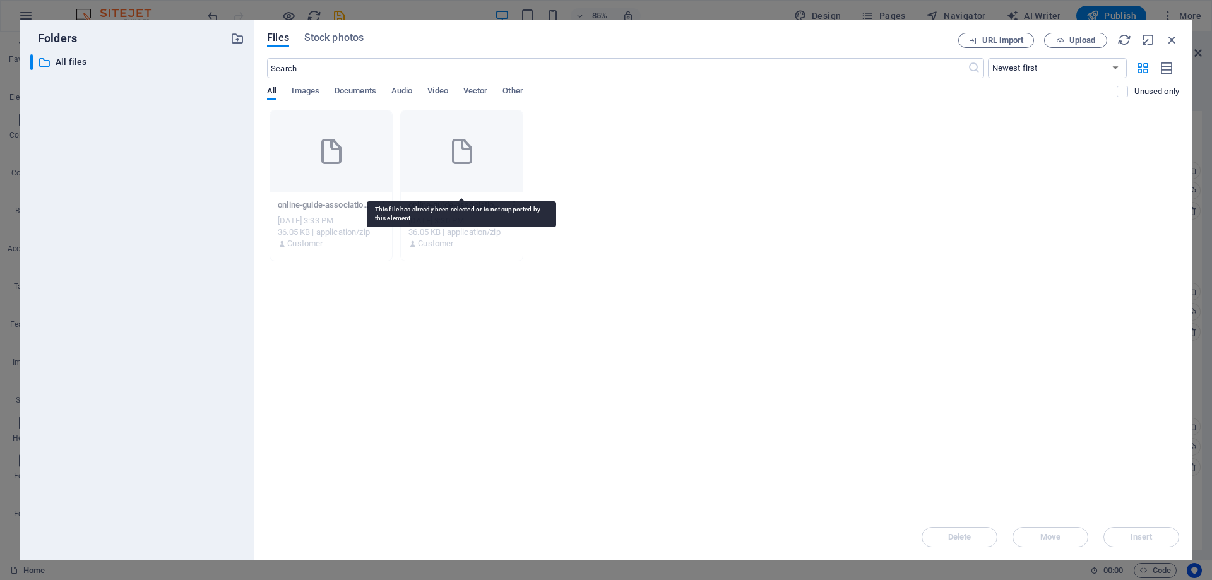
click at [473, 157] on icon at bounding box center [462, 151] width 30 height 30
click at [435, 155] on div at bounding box center [462, 151] width 122 height 82
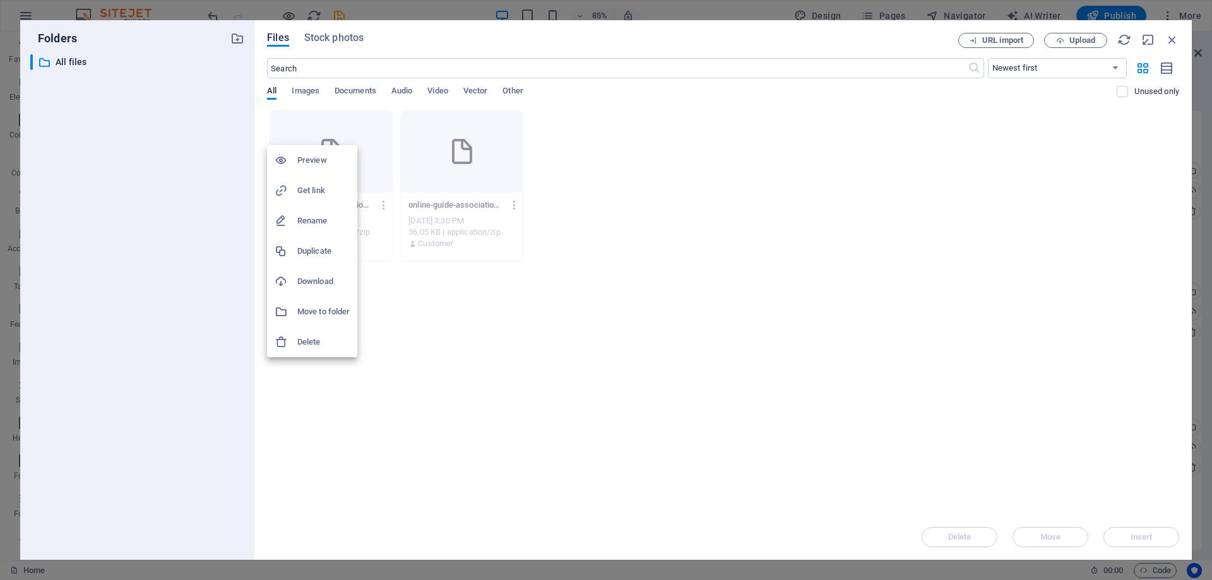
click at [304, 342] on h6 "Delete" at bounding box center [323, 341] width 52 height 15
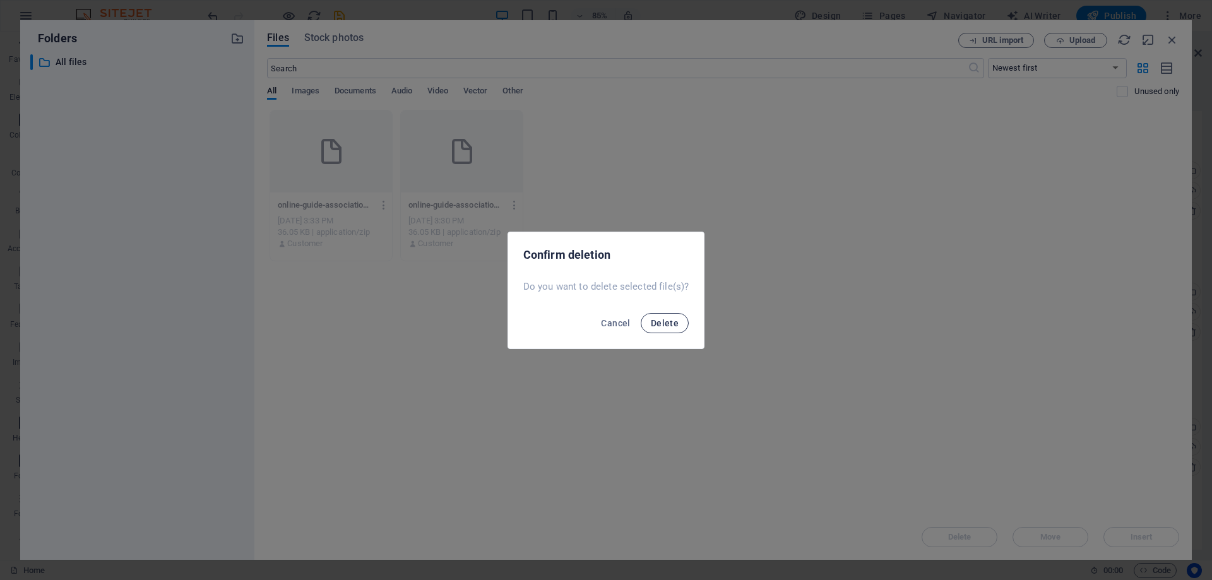
click at [666, 318] on span "Delete" at bounding box center [665, 323] width 28 height 10
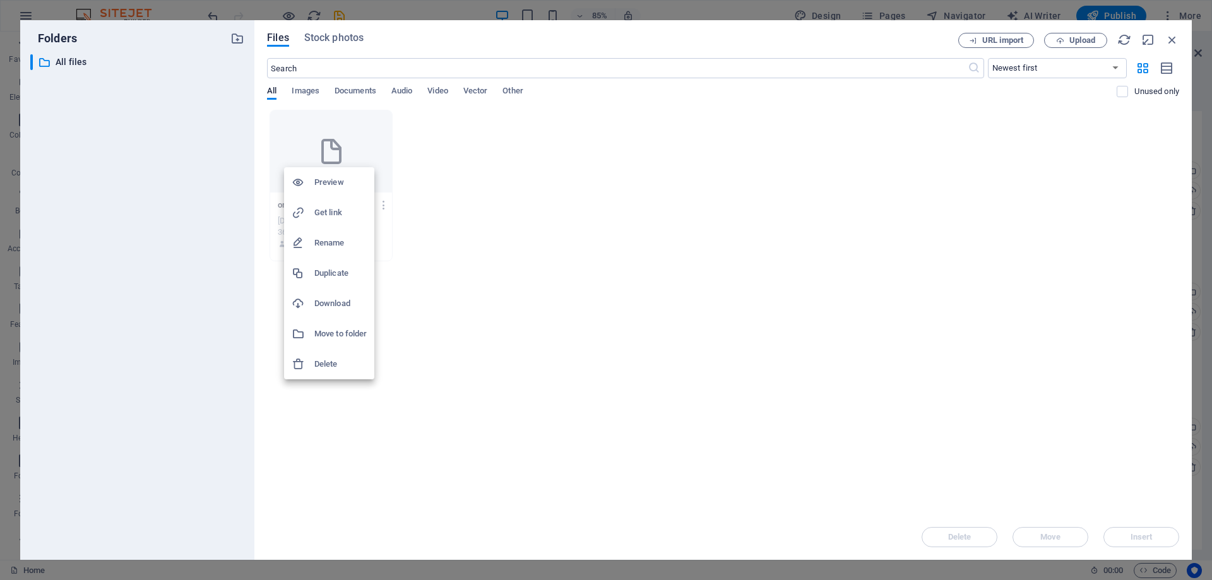
click at [322, 359] on h6 "Delete" at bounding box center [340, 364] width 52 height 15
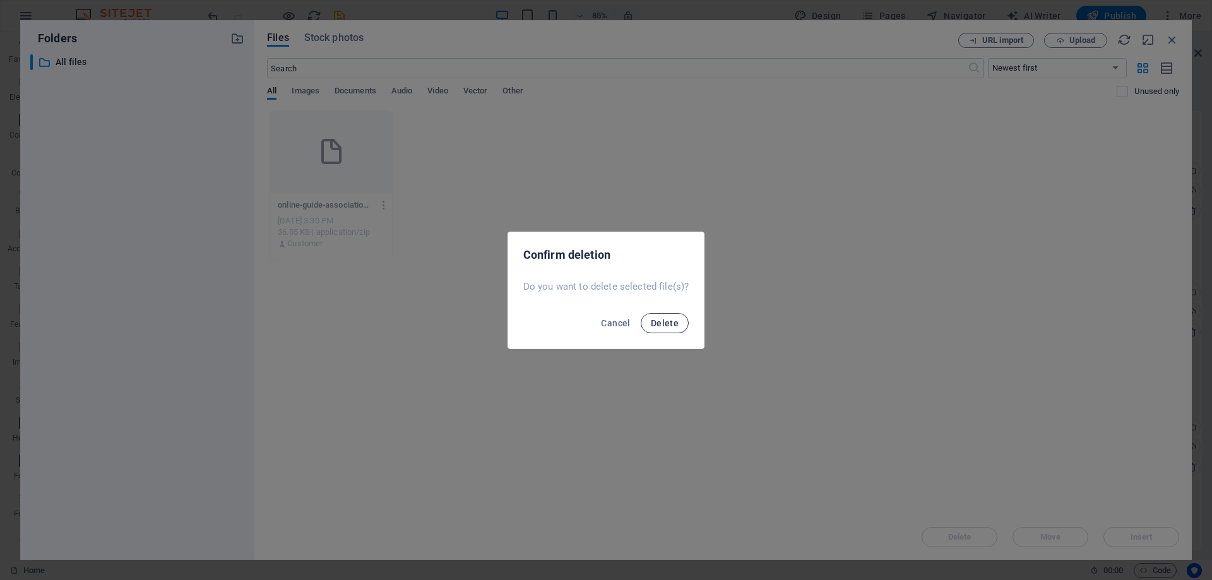
click at [658, 324] on span "Delete" at bounding box center [665, 323] width 28 height 10
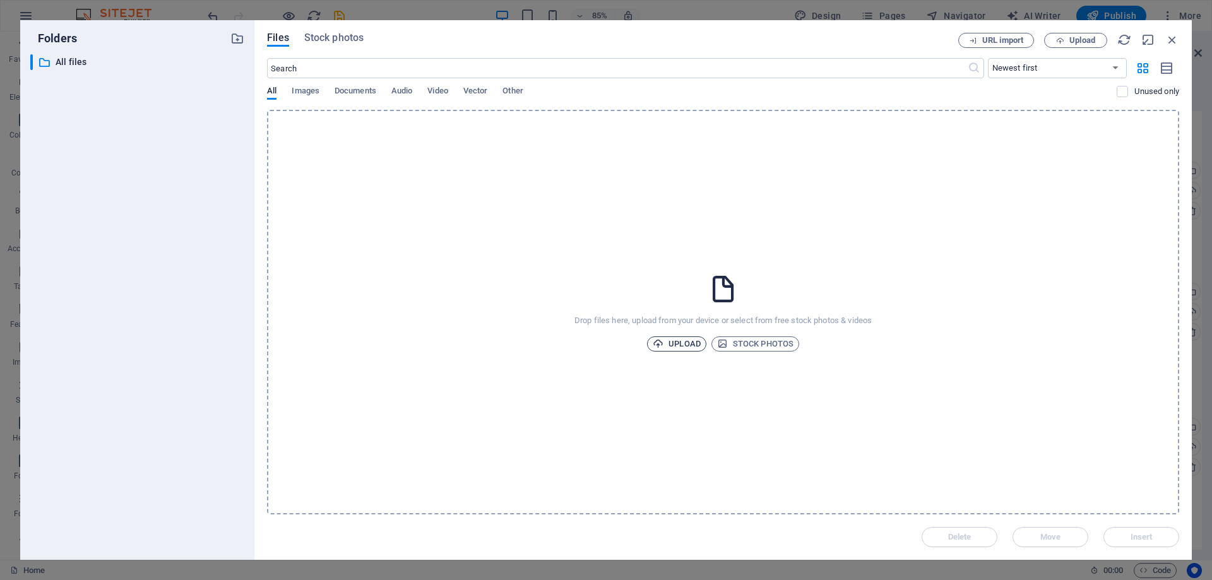
click at [685, 339] on span "Upload" at bounding box center [676, 343] width 48 height 15
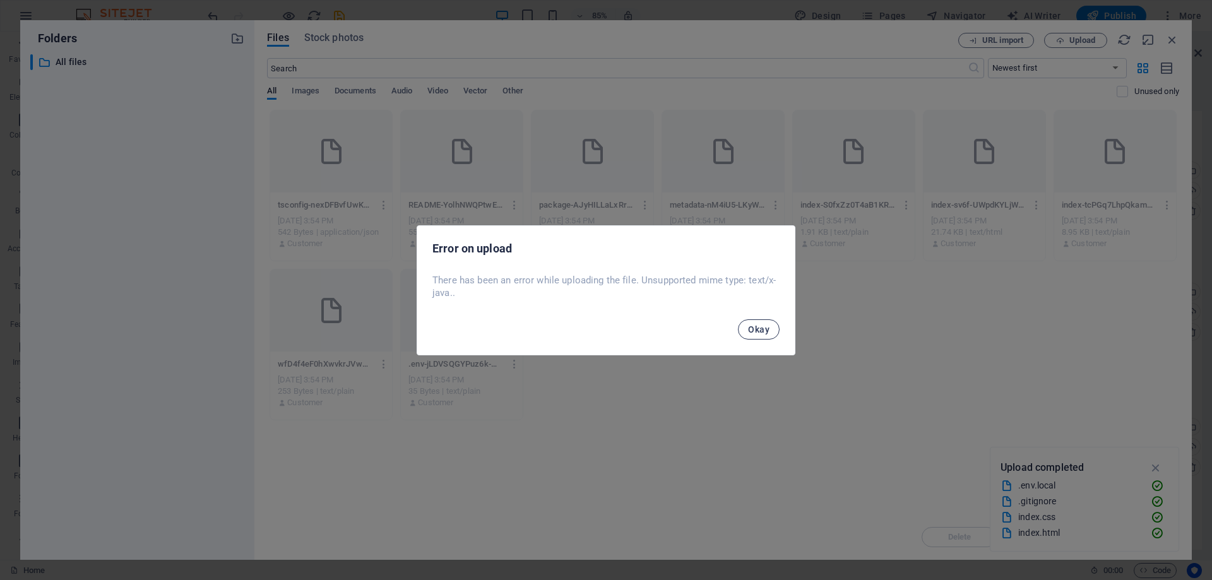
click at [761, 333] on span "Okay" at bounding box center [758, 329] width 21 height 10
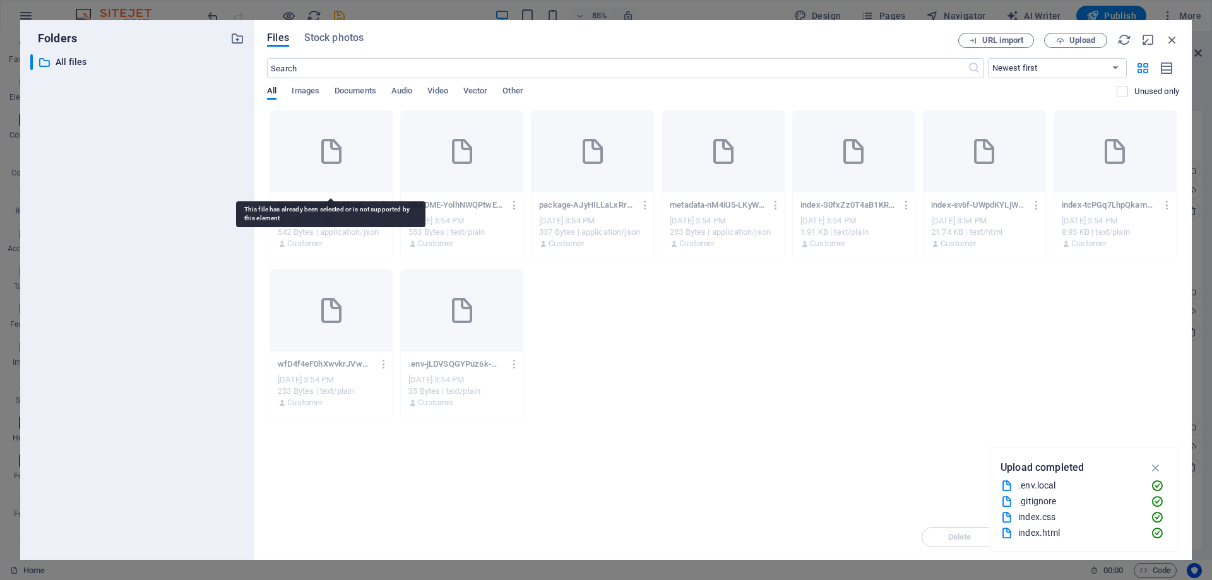
click at [328, 151] on icon at bounding box center [331, 151] width 30 height 30
click at [1048, 502] on div ".gitignore" at bounding box center [1079, 501] width 122 height 15
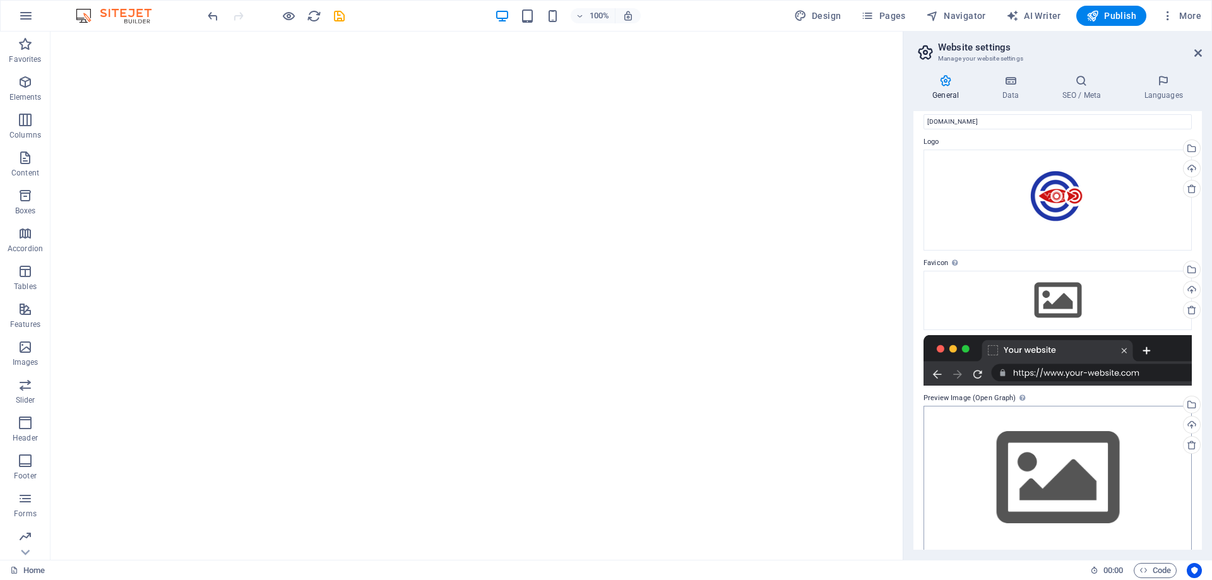
scroll to position [33, 0]
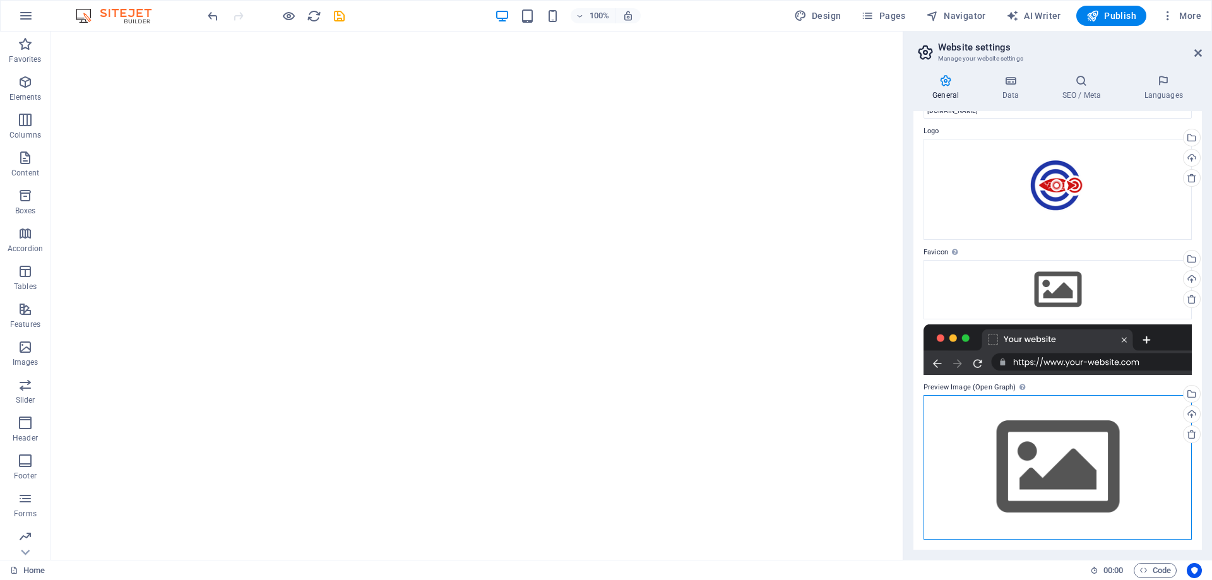
click at [1092, 470] on div "Drag files here, click to choose files or select files from Files or our free s…" at bounding box center [1057, 467] width 268 height 145
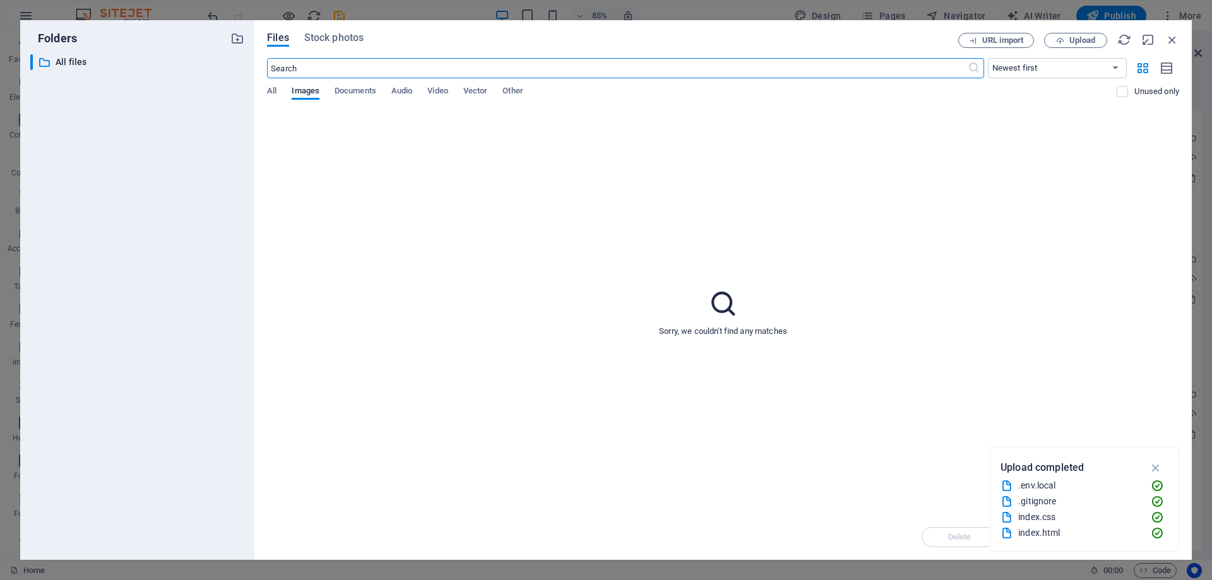
click at [729, 249] on div "Sorry, we couldn't find any matches" at bounding box center [723, 312] width 912 height 404
click at [1157, 471] on icon "button" at bounding box center [1155, 468] width 15 height 14
click at [516, 86] on span "Other" at bounding box center [512, 92] width 20 height 18
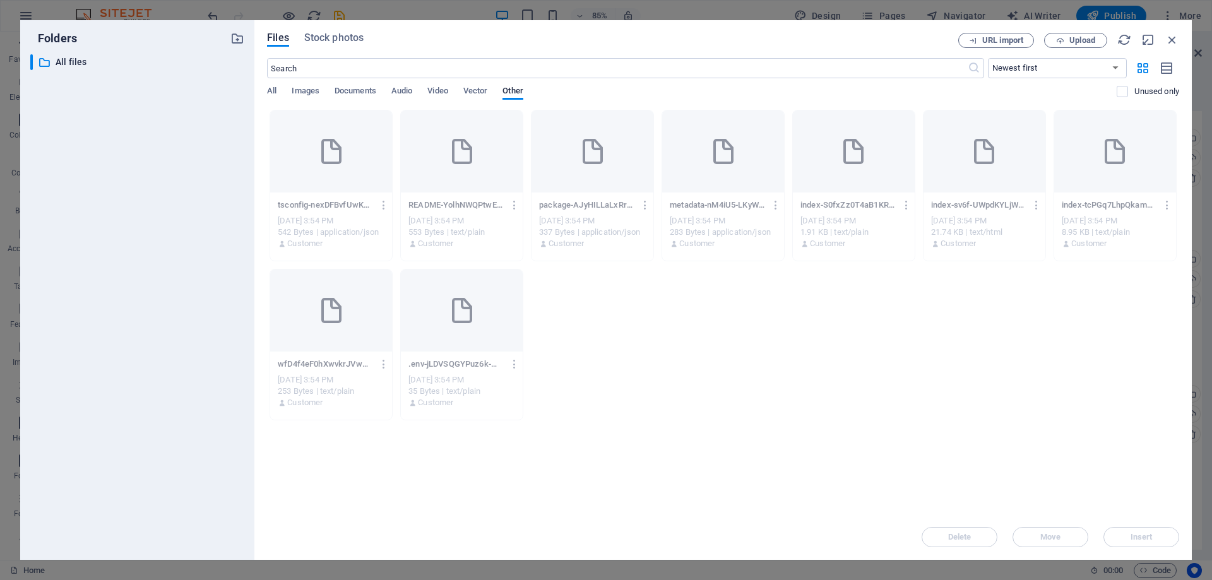
drag, startPoint x: 1065, startPoint y: 348, endPoint x: 377, endPoint y: 295, distance: 689.2
click at [379, 298] on div "tsconfig-nexDFBvfUwKCVk7Q0b122A.json tsconfig-nexDFBvfUwKCVk7Q0b122A.json Oct 3…" at bounding box center [723, 265] width 912 height 310
drag, startPoint x: 564, startPoint y: 377, endPoint x: 319, endPoint y: 144, distance: 337.4
click at [319, 144] on div "tsconfig-nexDFBvfUwKCVk7Q0b122A.json tsconfig-nexDFBvfUwKCVk7Q0b122A.json Oct 3…" at bounding box center [723, 265] width 912 height 310
click at [318, 338] on h6 "Delete" at bounding box center [333, 343] width 52 height 15
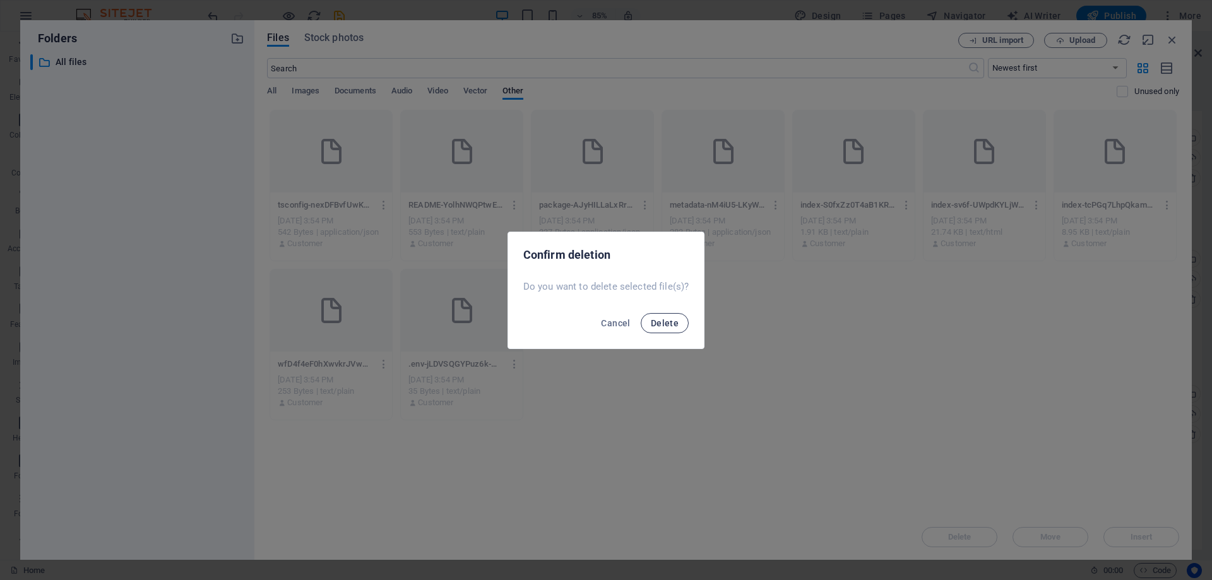
click at [665, 322] on span "Delete" at bounding box center [665, 323] width 28 height 10
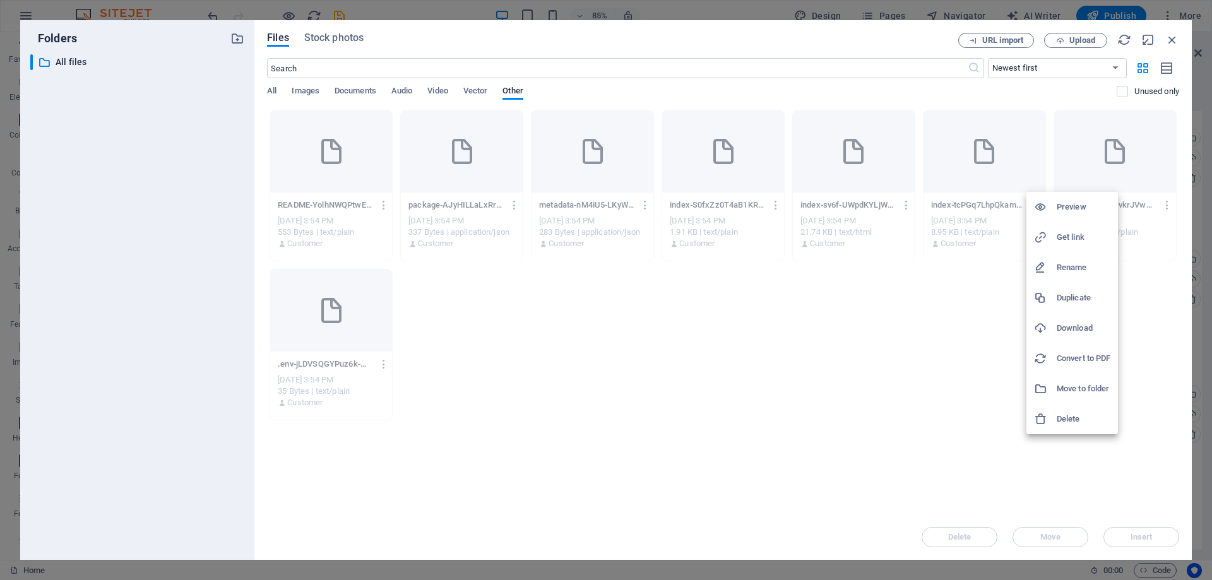
click at [1062, 416] on h6 "Delete" at bounding box center [1083, 418] width 54 height 15
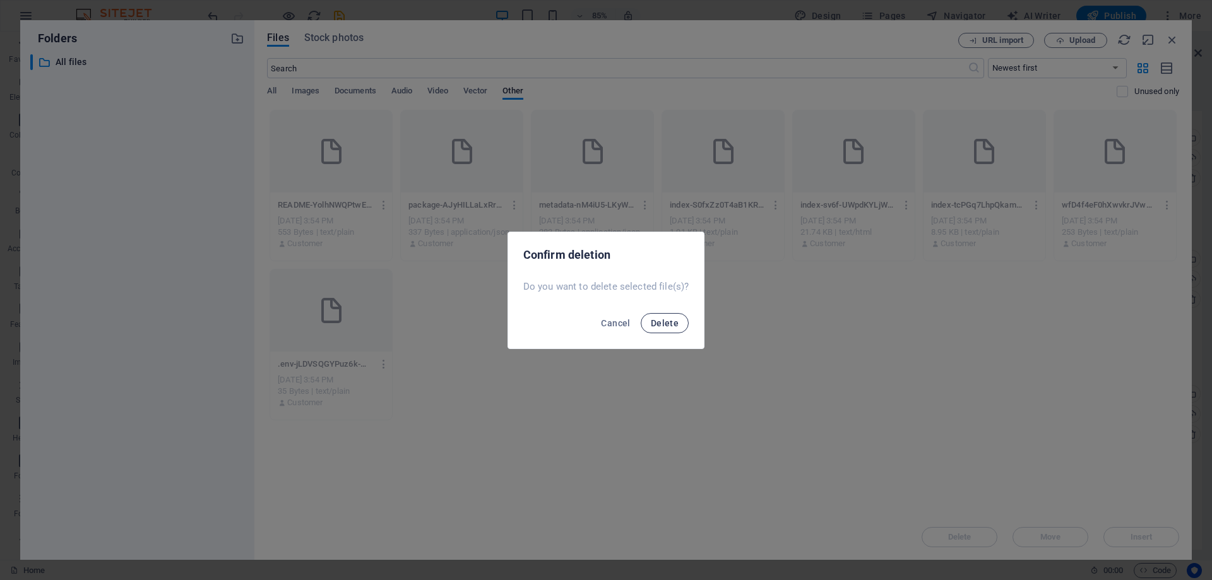
click at [661, 322] on span "Delete" at bounding box center [665, 323] width 28 height 10
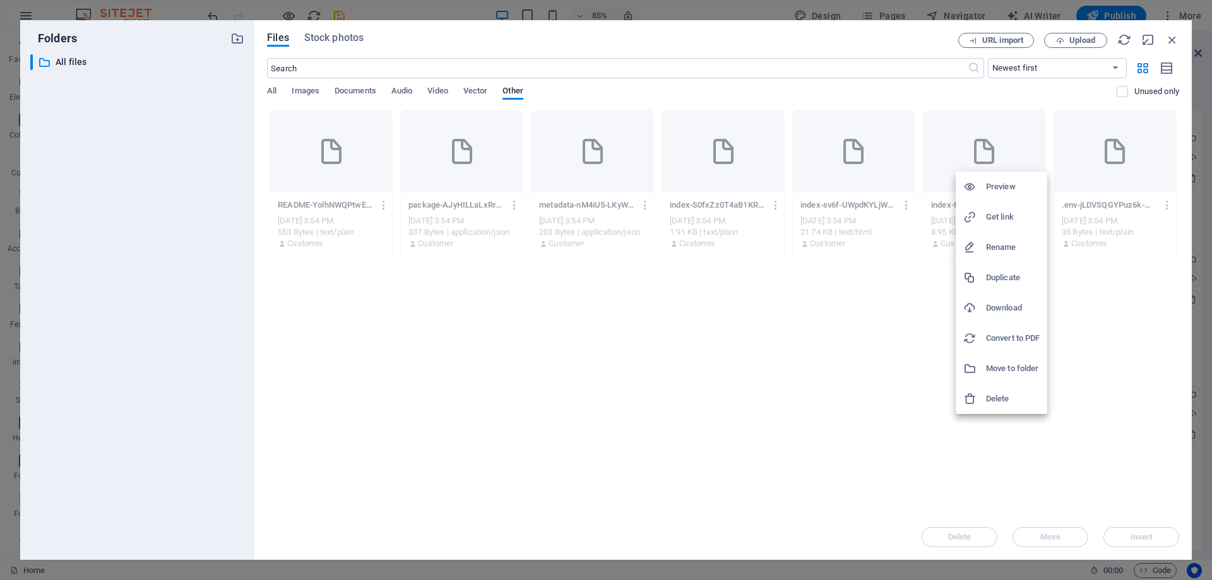
click at [985, 401] on div at bounding box center [974, 399] width 23 height 13
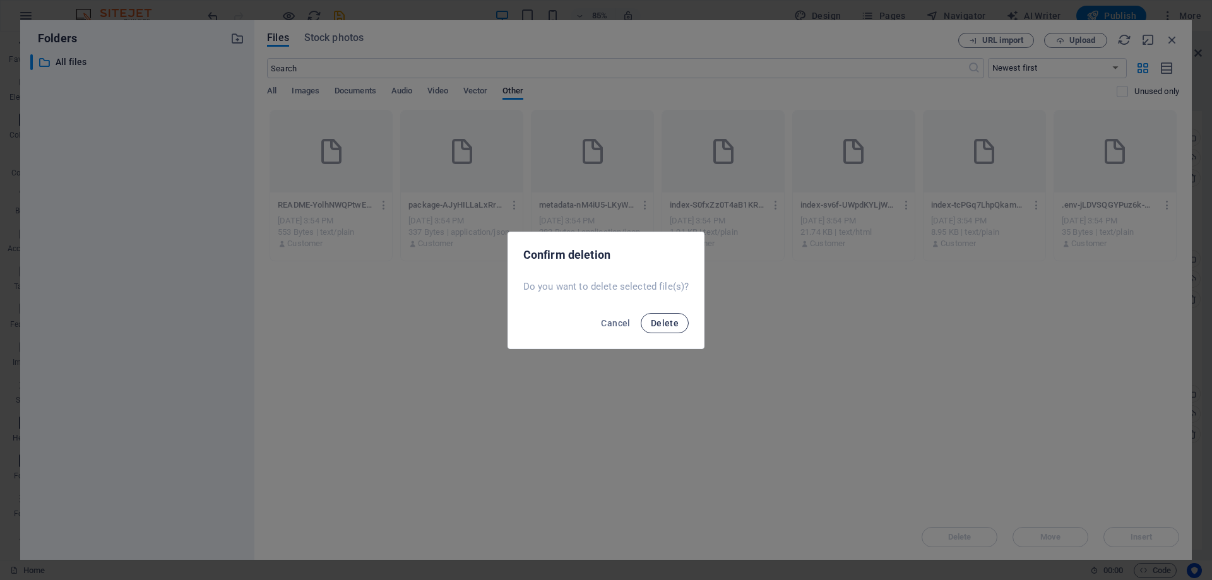
click at [661, 322] on span "Delete" at bounding box center [665, 323] width 28 height 10
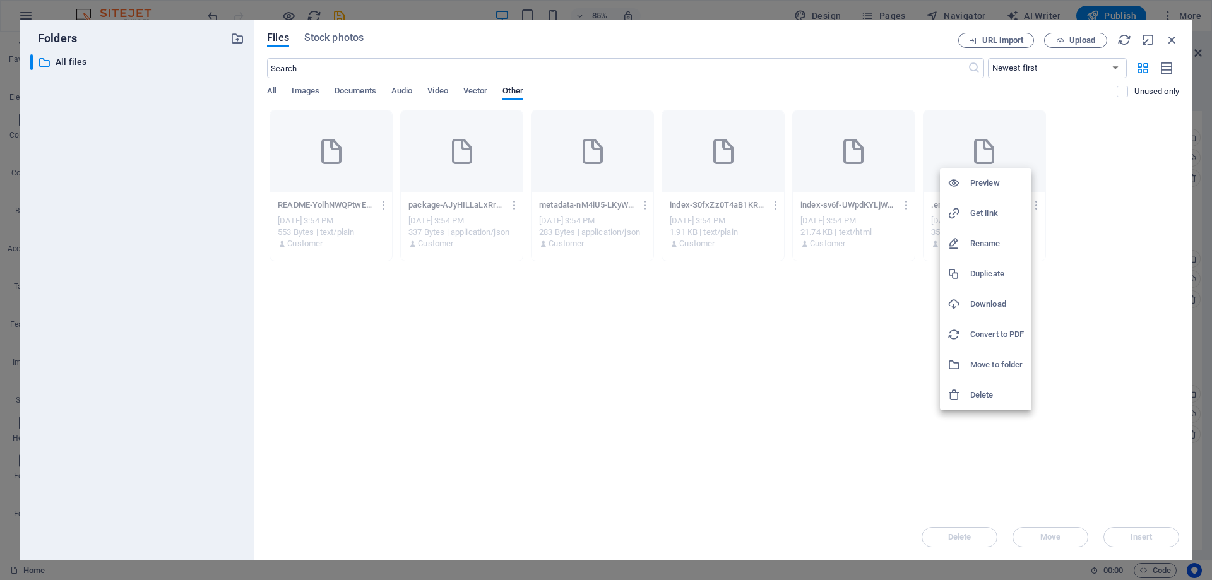
click at [979, 405] on li "Delete" at bounding box center [985, 395] width 91 height 30
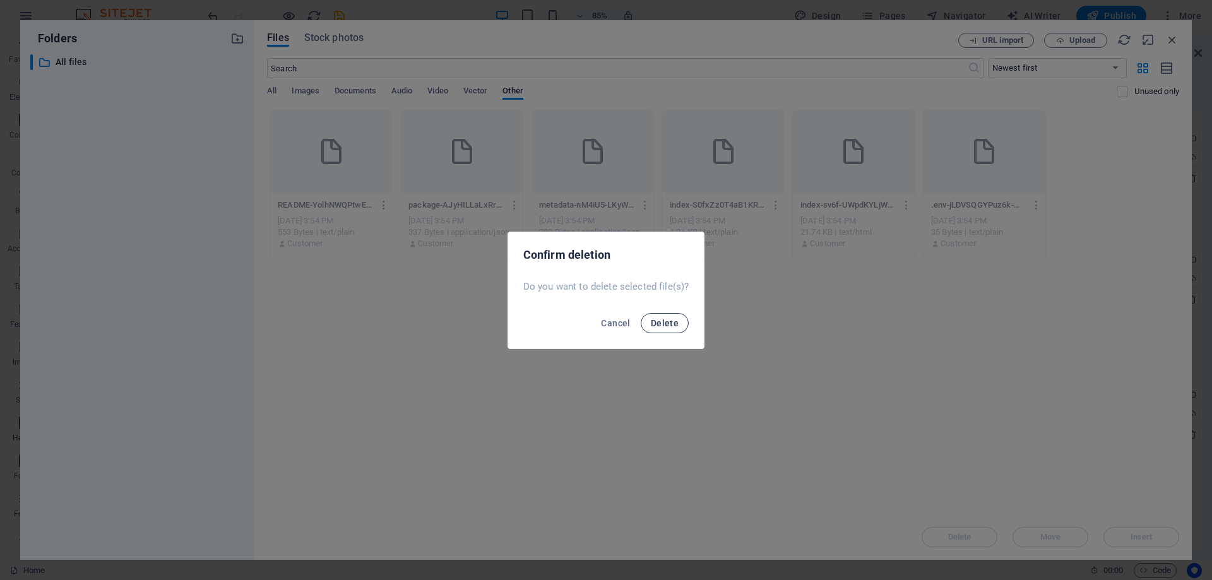
click at [665, 327] on span "Delete" at bounding box center [665, 323] width 28 height 10
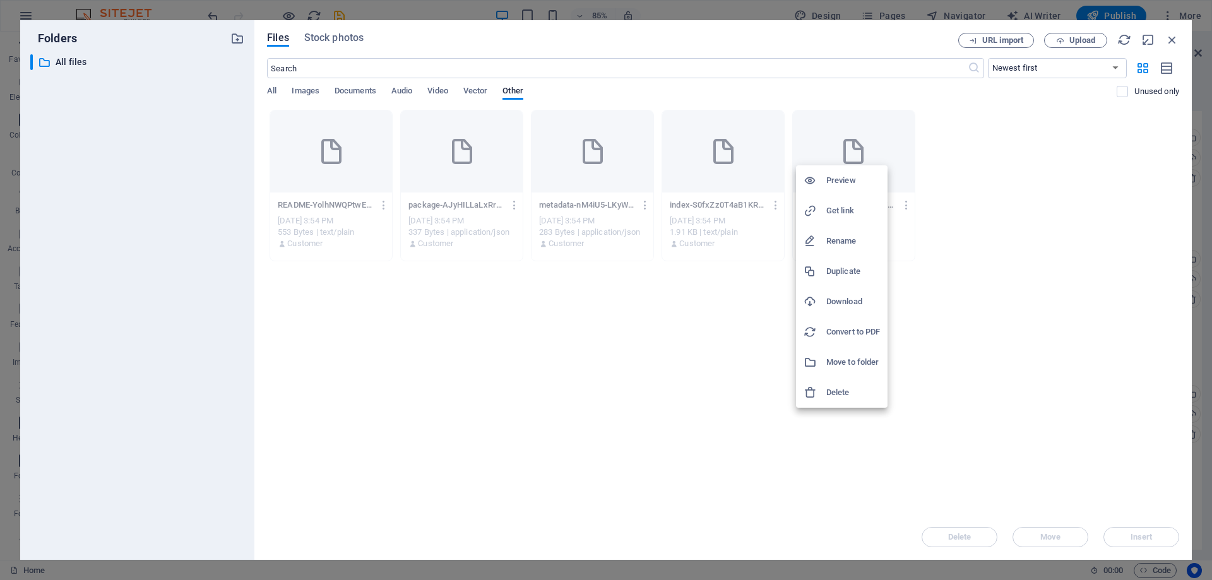
click at [830, 383] on li "Delete" at bounding box center [841, 392] width 91 height 30
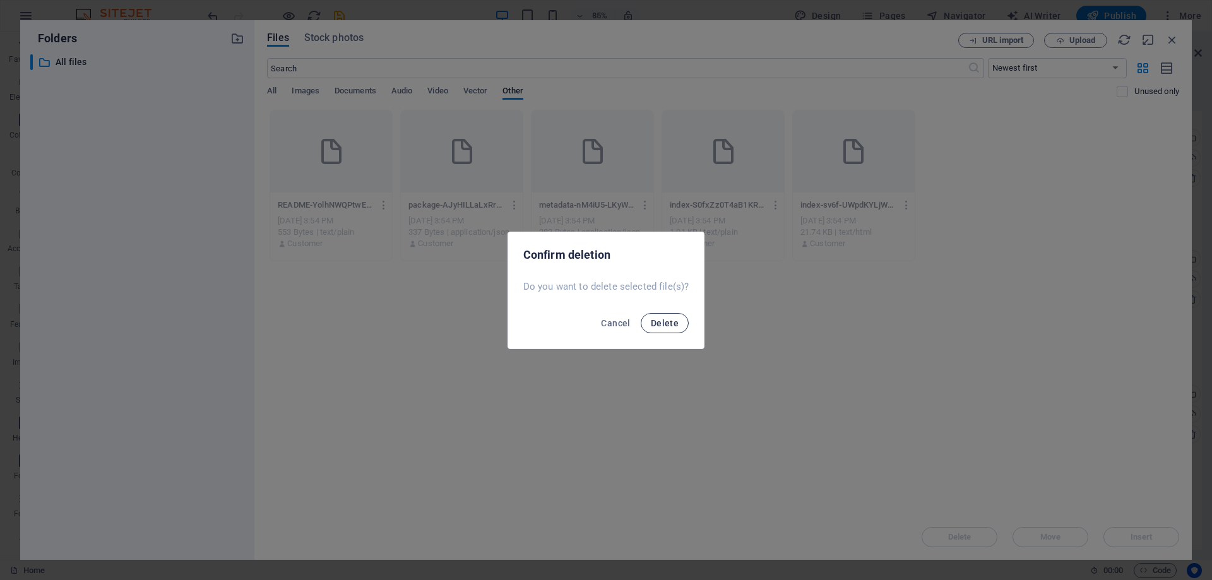
click at [659, 329] on button "Delete" at bounding box center [664, 323] width 48 height 20
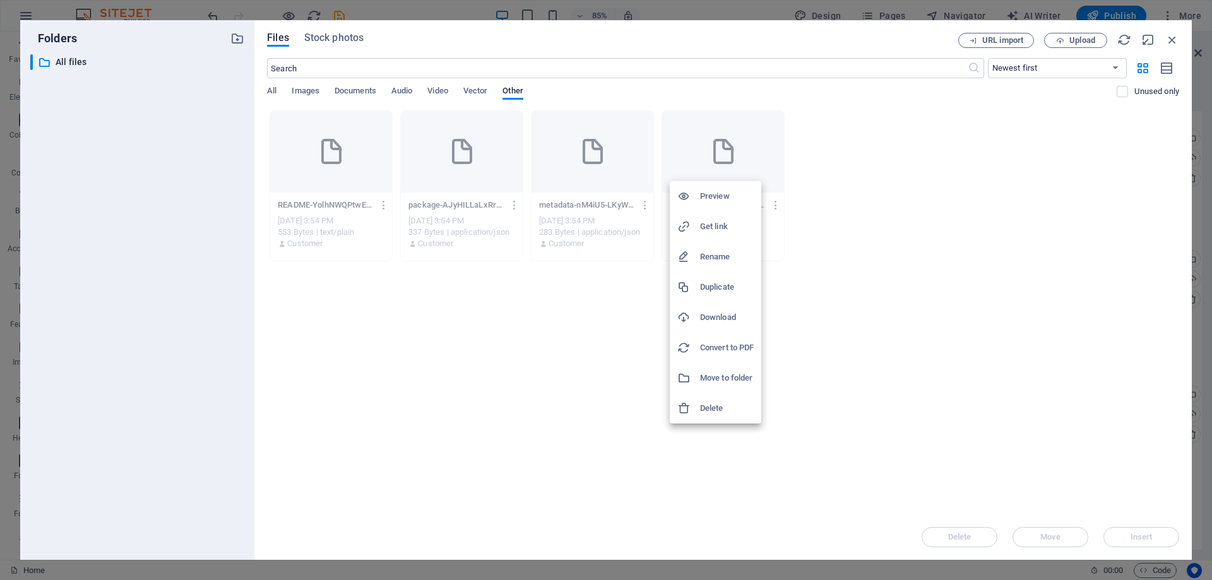
click at [716, 406] on h6 "Delete" at bounding box center [727, 408] width 54 height 15
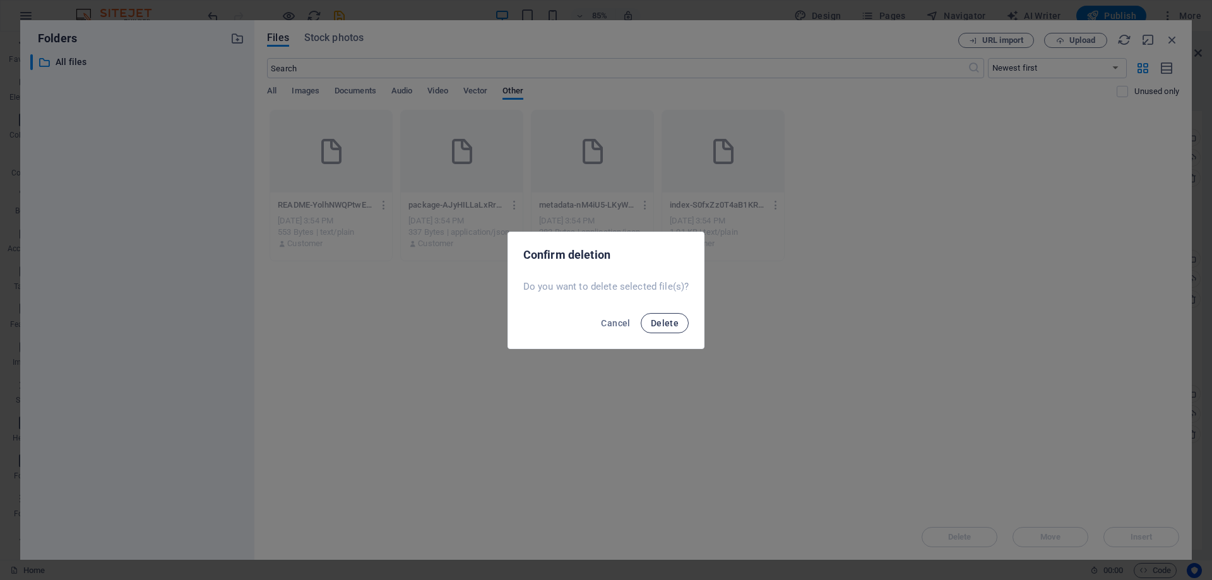
click at [672, 321] on span "Delete" at bounding box center [665, 323] width 28 height 10
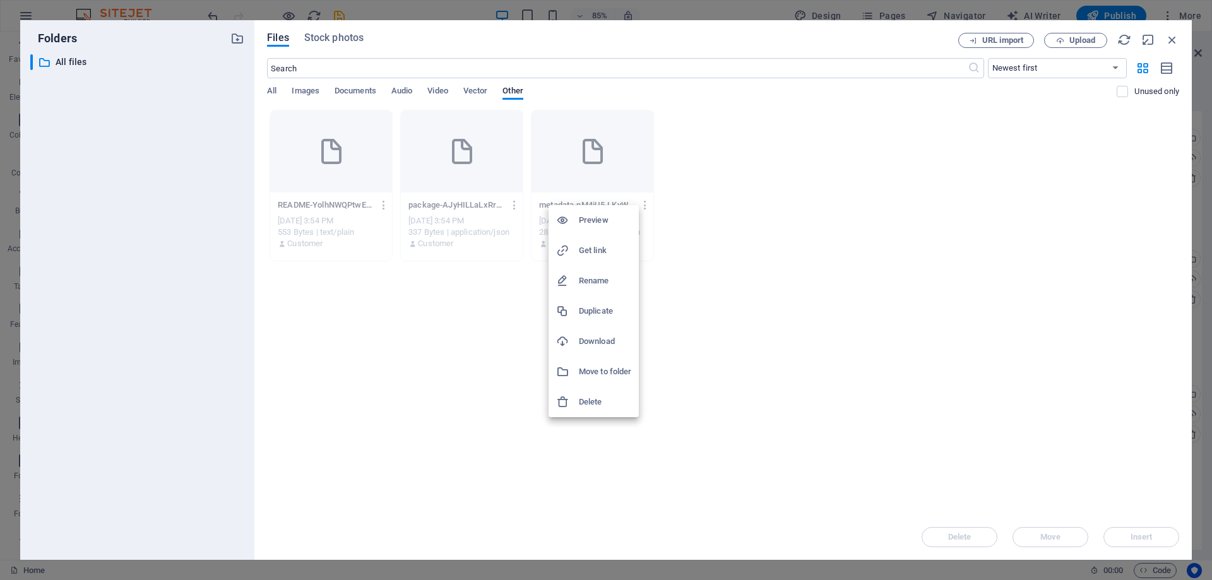
click at [595, 397] on h6 "Delete" at bounding box center [605, 401] width 52 height 15
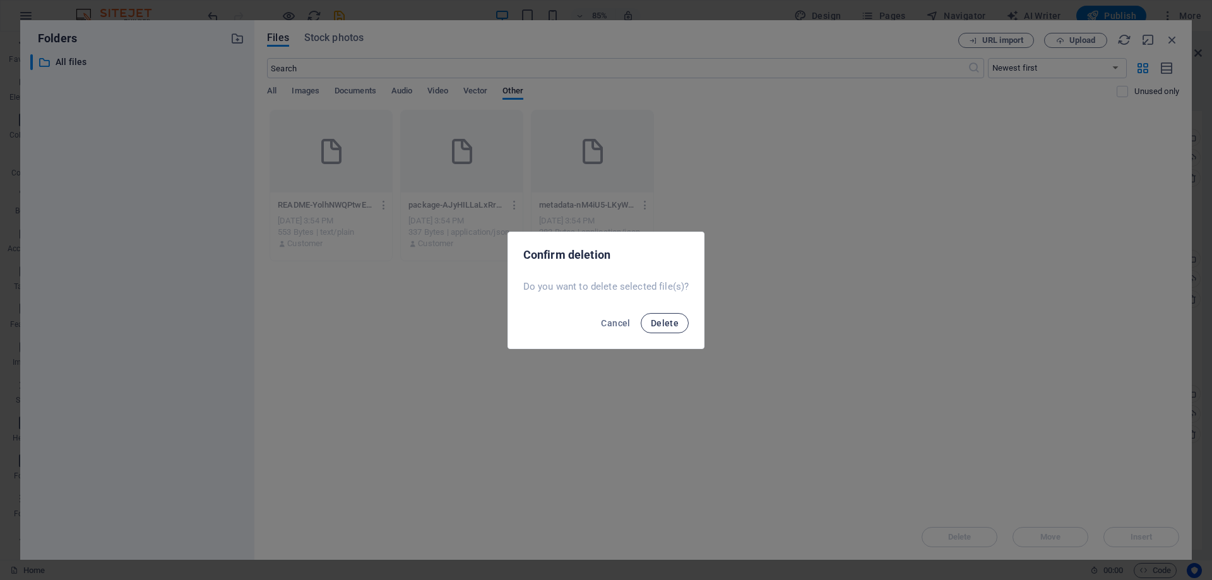
click at [669, 322] on span "Delete" at bounding box center [665, 323] width 28 height 10
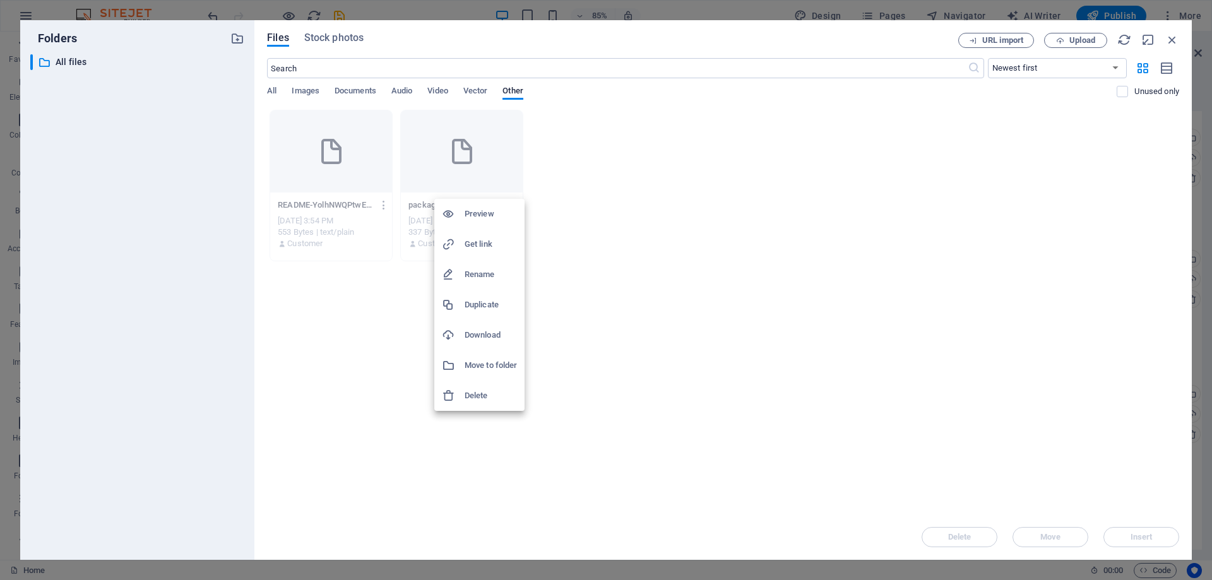
click at [483, 391] on h6 "Delete" at bounding box center [490, 395] width 52 height 15
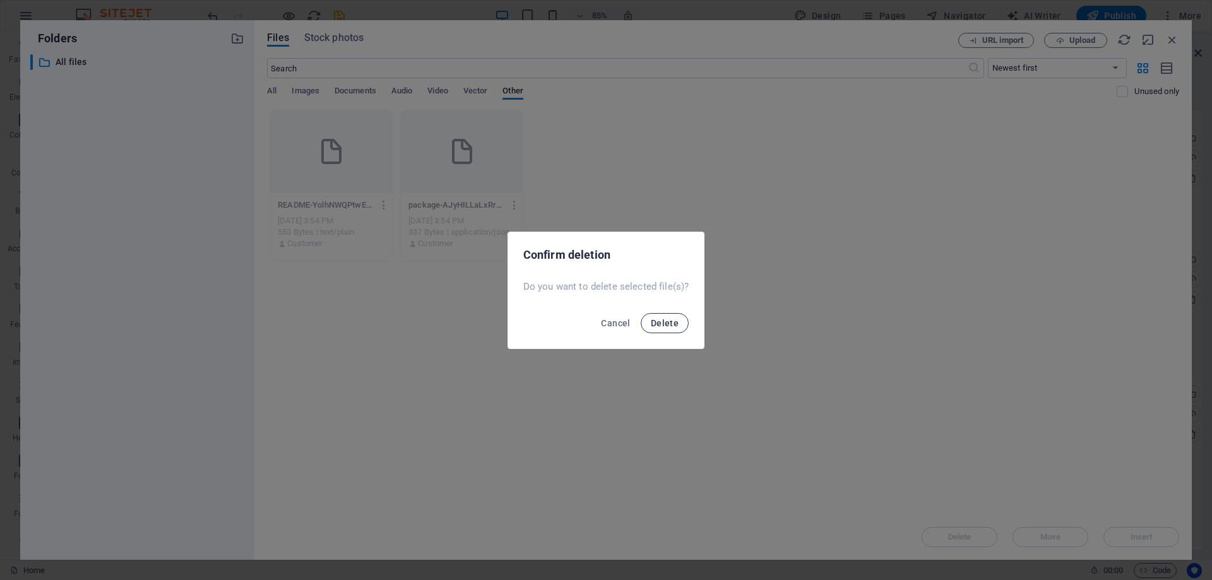
click at [659, 320] on span "Delete" at bounding box center [665, 323] width 28 height 10
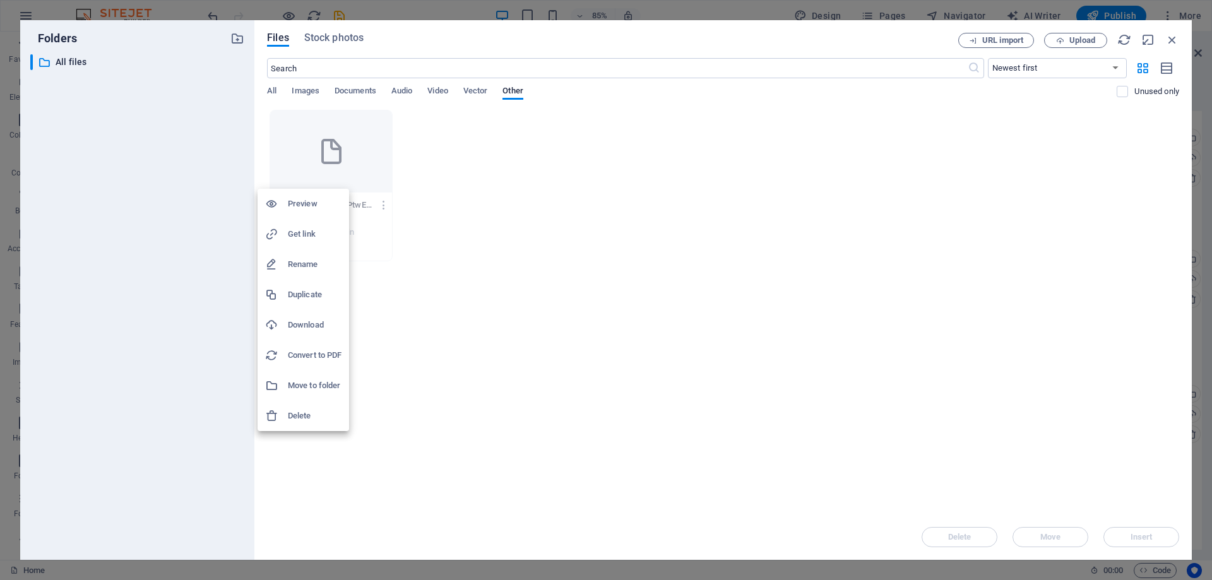
click at [295, 413] on h6 "Delete" at bounding box center [315, 415] width 54 height 15
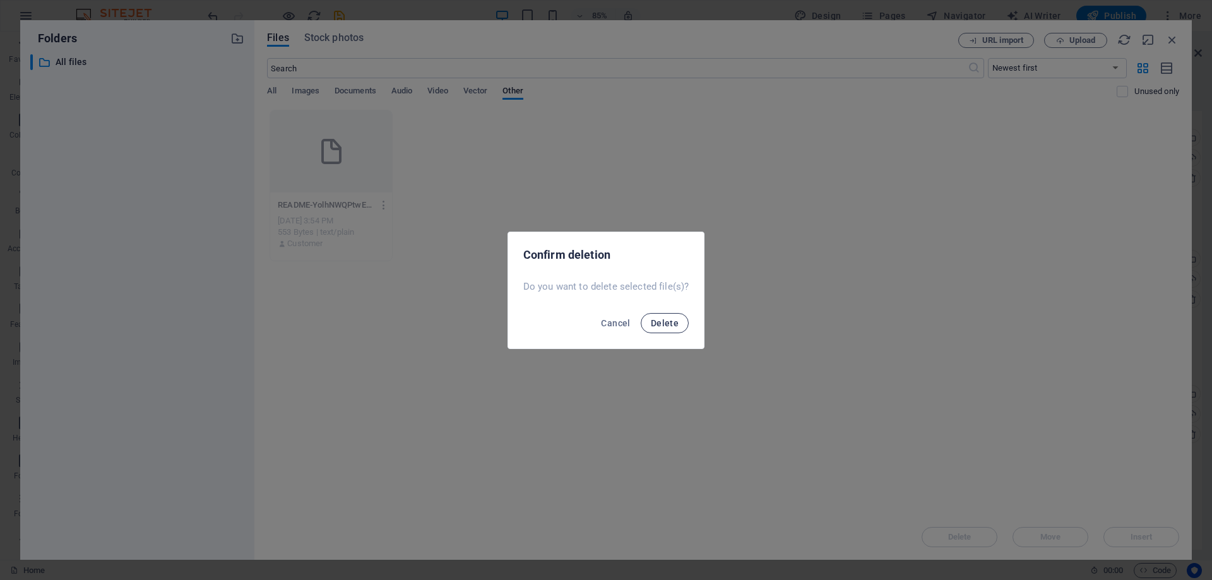
click at [671, 323] on span "Delete" at bounding box center [665, 323] width 28 height 10
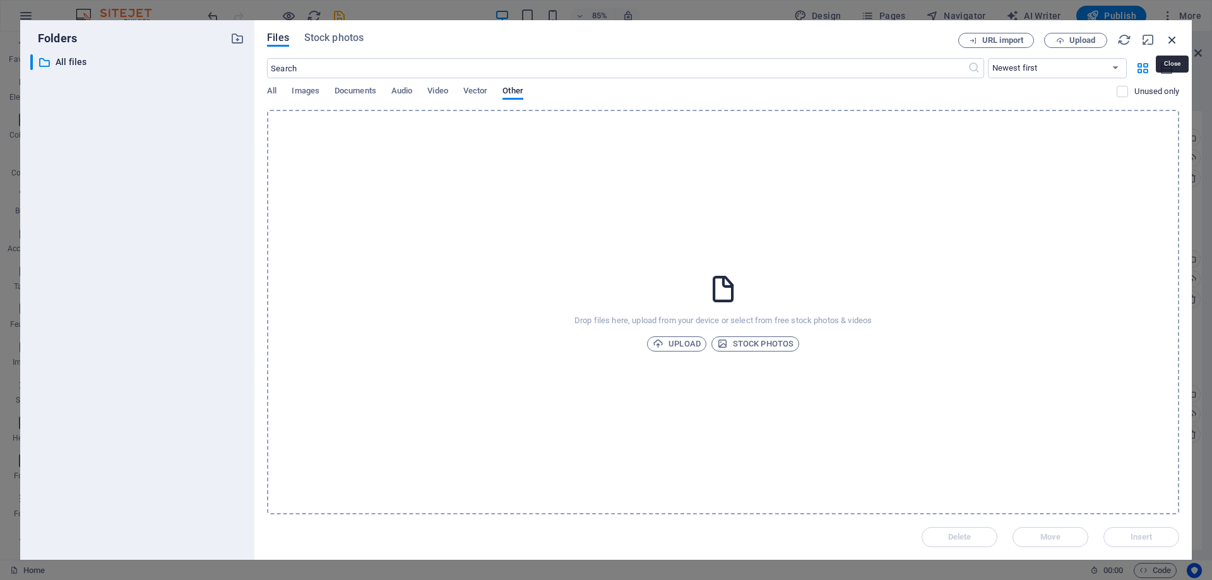
click at [1172, 42] on icon "button" at bounding box center [1172, 40] width 14 height 14
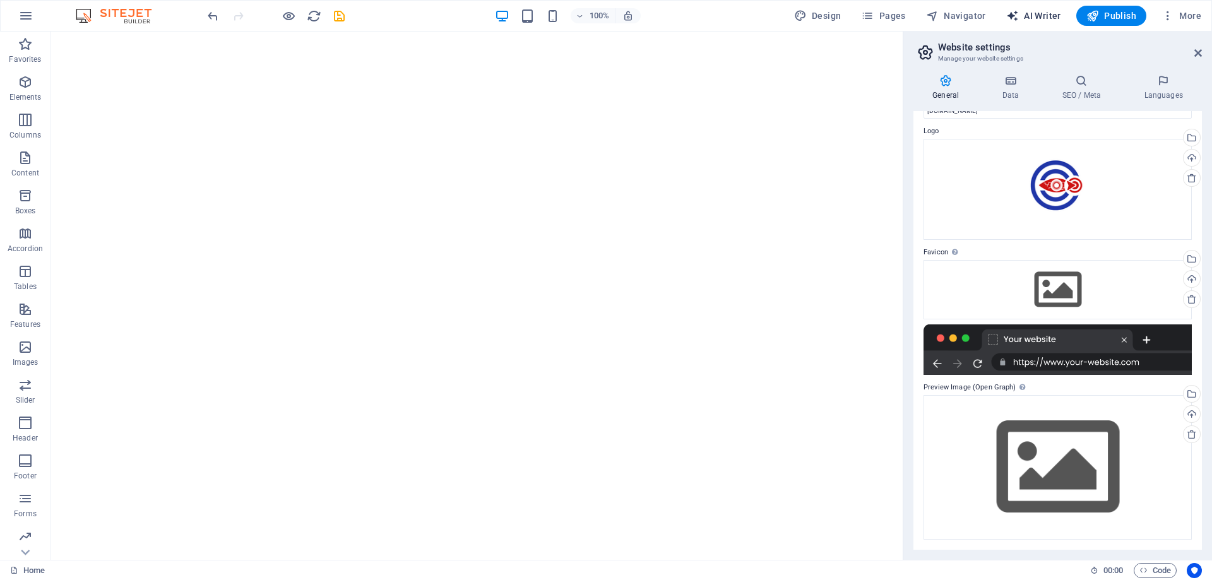
click at [1027, 18] on span "AI Writer" at bounding box center [1033, 15] width 55 height 13
select select "English"
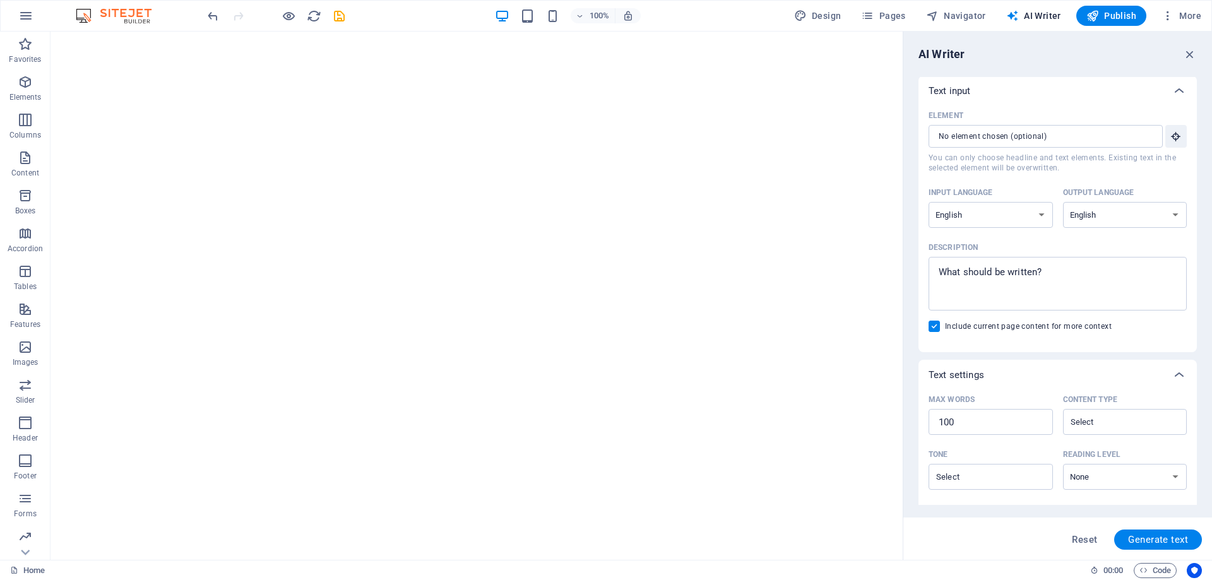
scroll to position [0, 0]
click at [1053, 133] on input "Element ​ You can only choose headline and text elements. Existing text in the …" at bounding box center [1040, 137] width 225 height 23
click at [1178, 143] on icon "button" at bounding box center [1175, 137] width 11 height 11
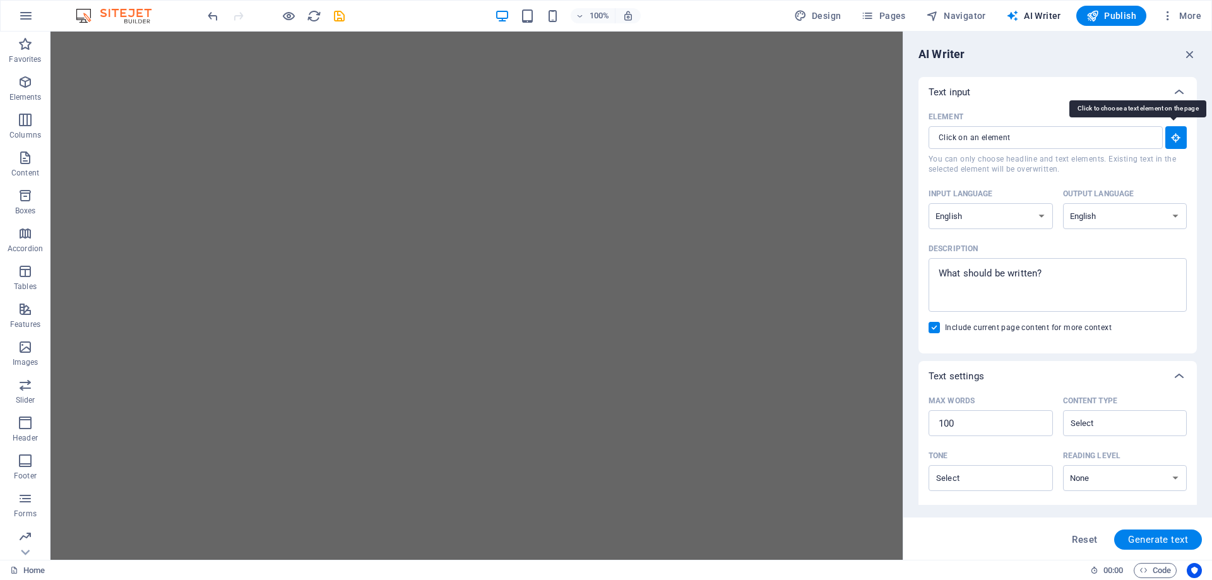
click at [1177, 143] on icon "button" at bounding box center [1175, 137] width 11 height 11
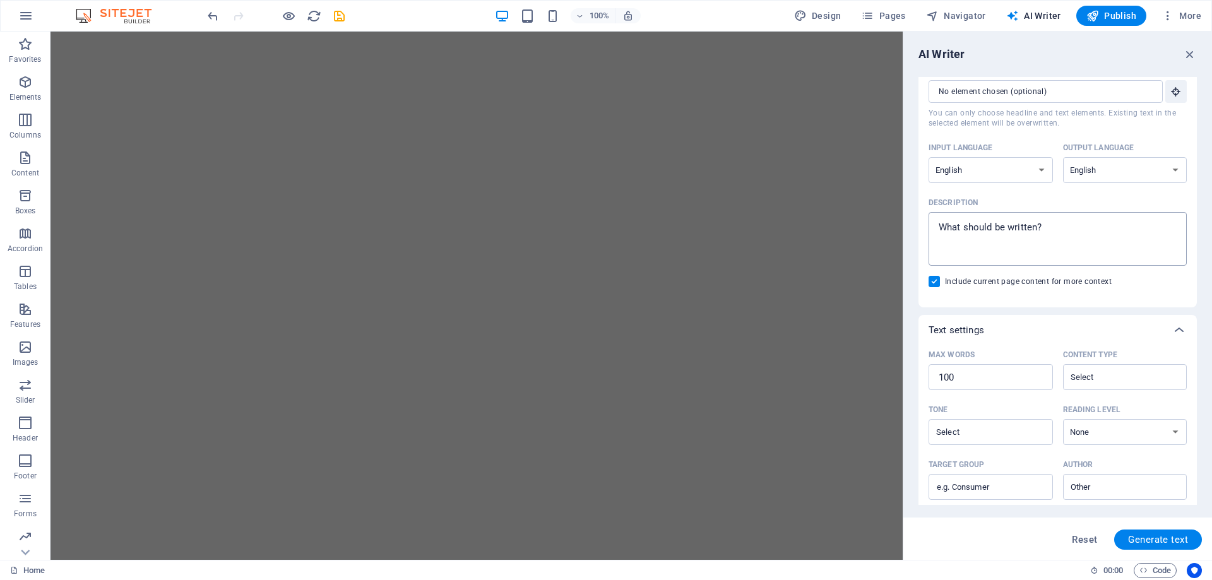
scroll to position [63, 0]
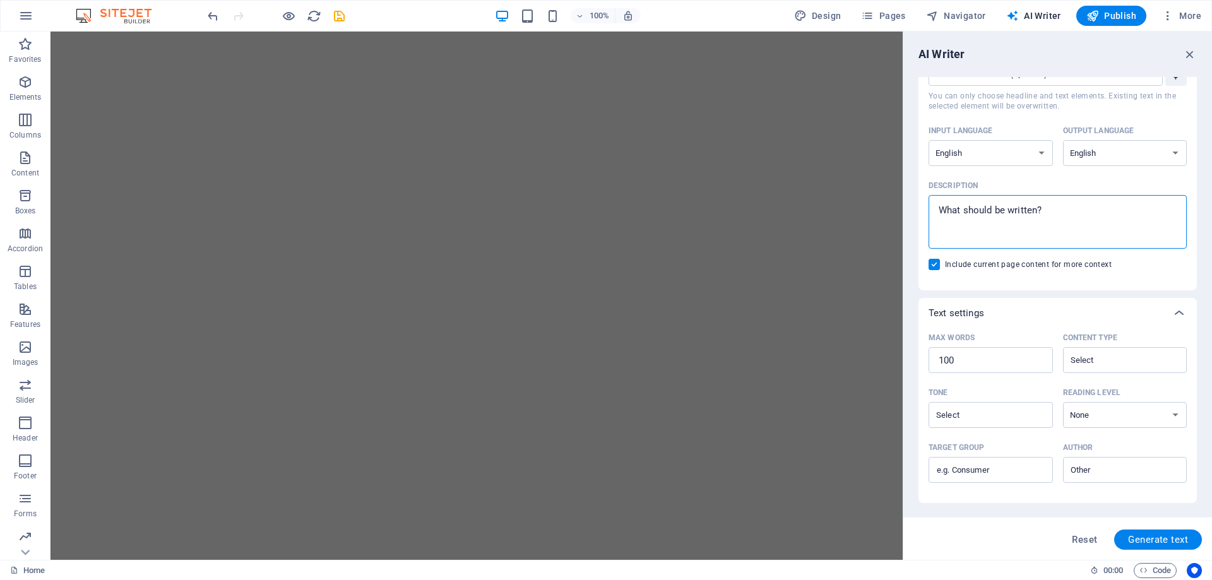
click at [1077, 228] on textarea "Description x ​" at bounding box center [1057, 221] width 245 height 41
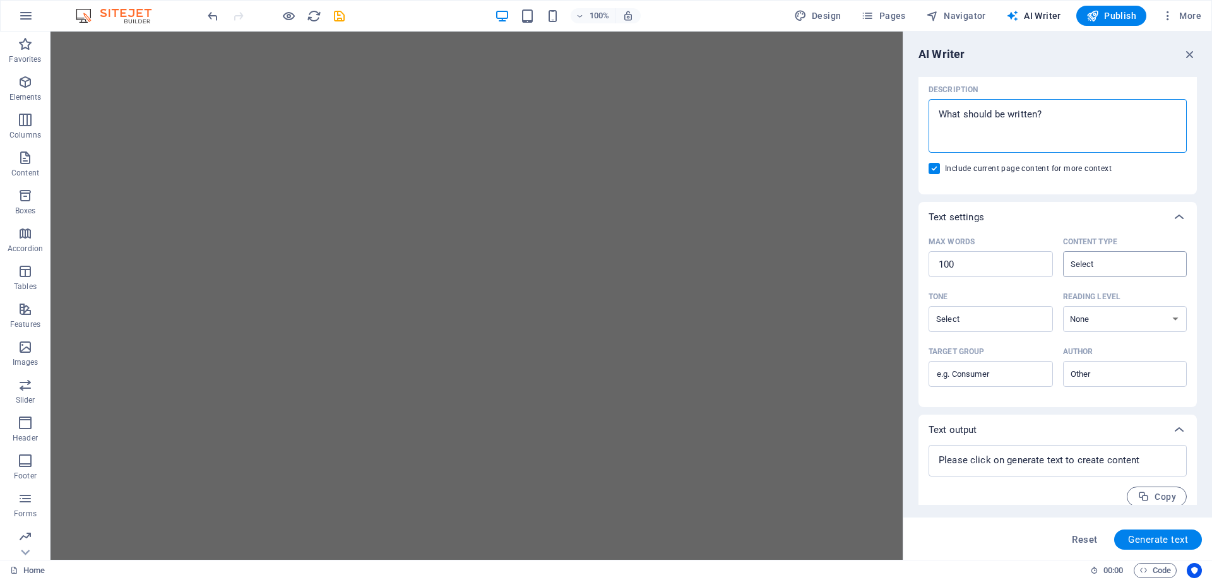
scroll to position [171, 0]
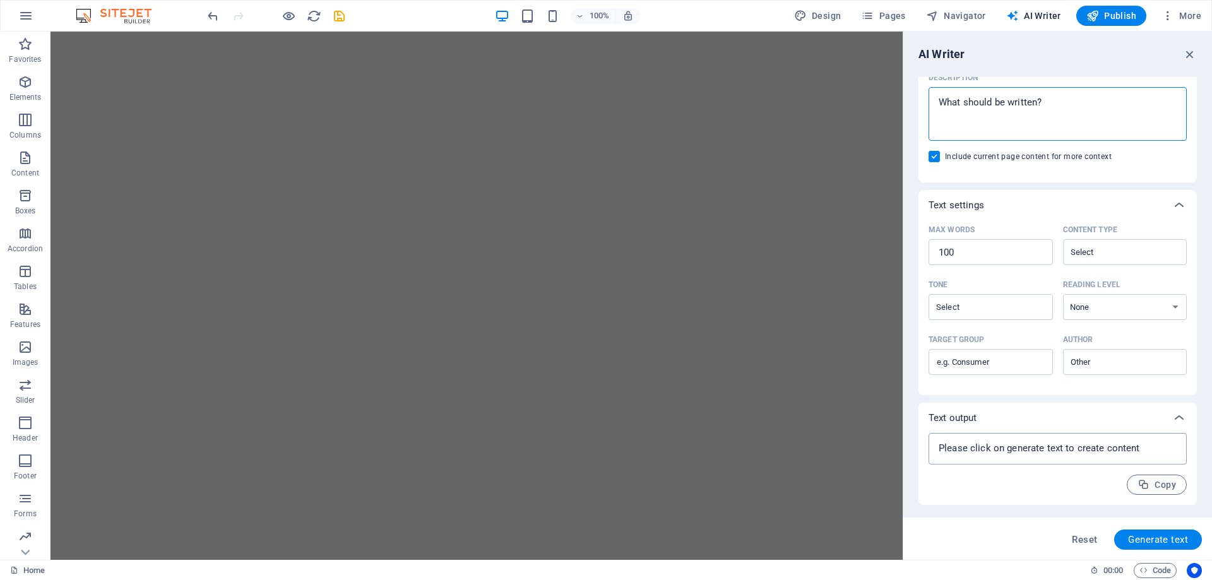
type textarea "x"
click at [1150, 454] on textarea at bounding box center [1057, 448] width 245 height 19
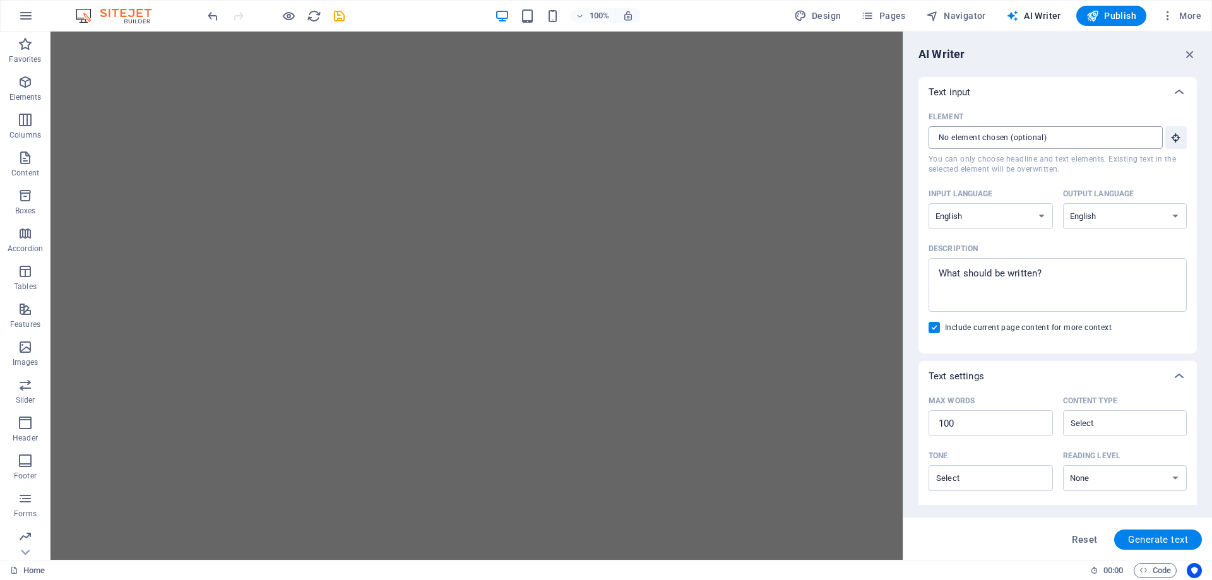
type textarea "x"
click at [1123, 138] on input "Element ​ You can only choose headline and text elements. Existing text in the …" at bounding box center [1040, 137] width 225 height 23
click at [1192, 52] on icon "button" at bounding box center [1190, 54] width 14 height 14
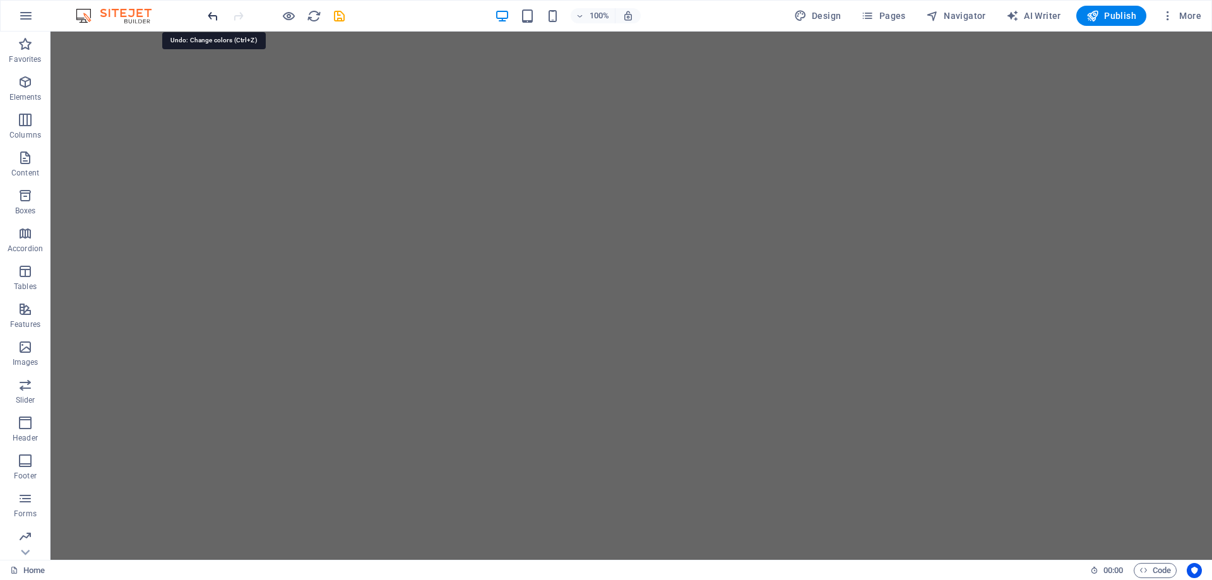
click at [210, 14] on icon "undo" at bounding box center [213, 16] width 15 height 15
click at [213, 14] on icon "undo" at bounding box center [213, 16] width 15 height 15
click at [213, 14] on div at bounding box center [275, 16] width 141 height 20
click at [27, 11] on icon "button" at bounding box center [25, 15] width 15 height 15
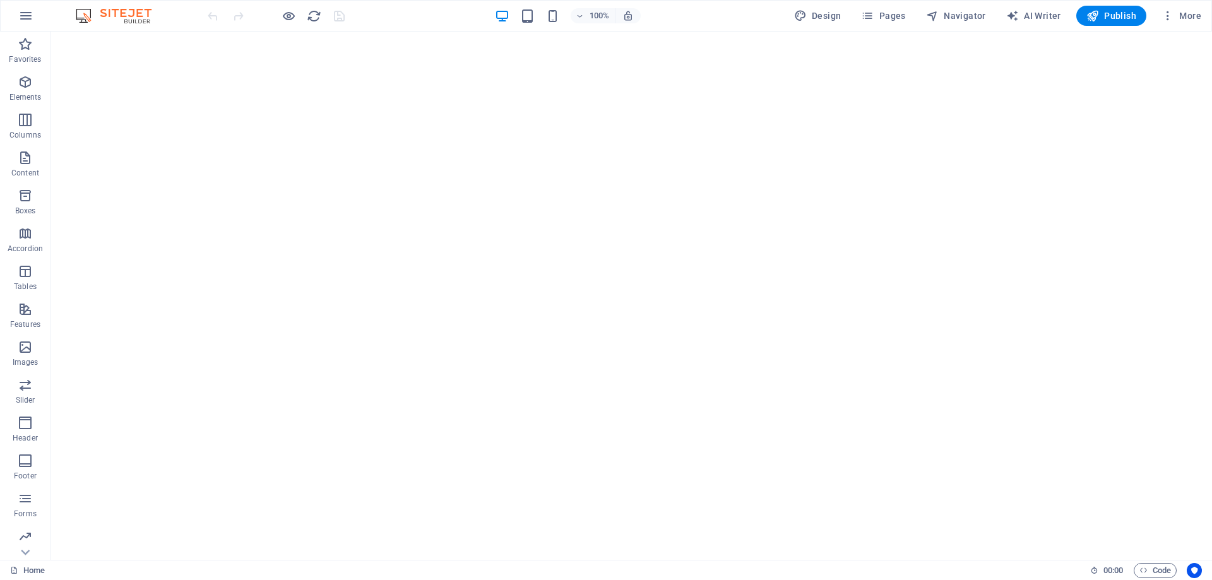
click at [141, 23] on div "100% Design Pages Navigator AI Writer Publish More" at bounding box center [606, 16] width 1210 height 30
click at [127, 17] on img at bounding box center [120, 15] width 95 height 15
click at [27, 90] on span "Elements" at bounding box center [25, 89] width 50 height 30
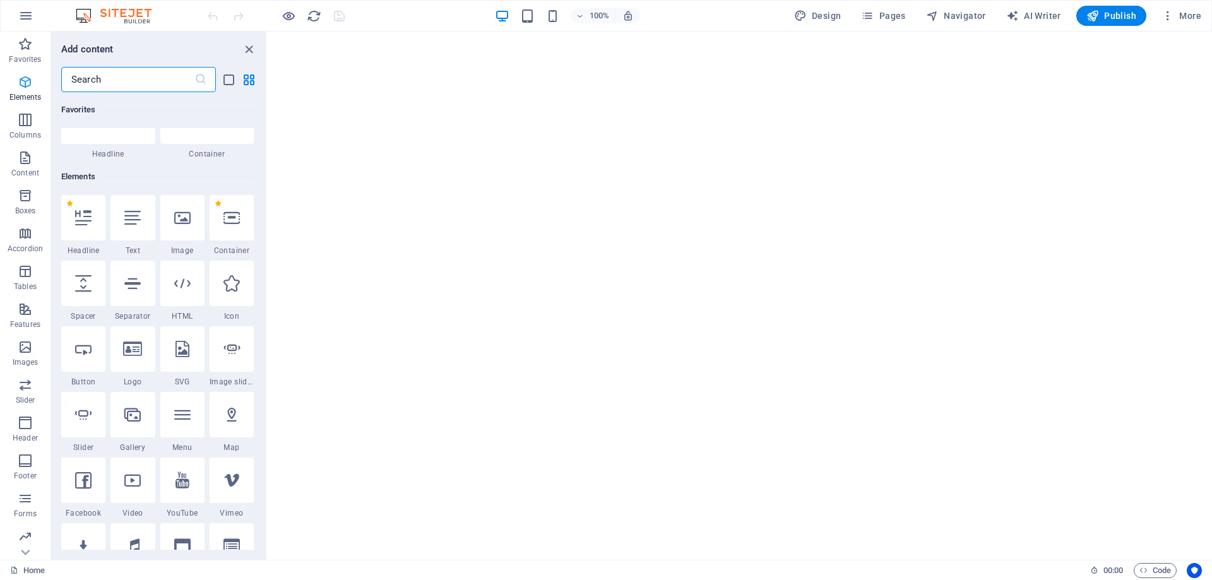
scroll to position [134, 0]
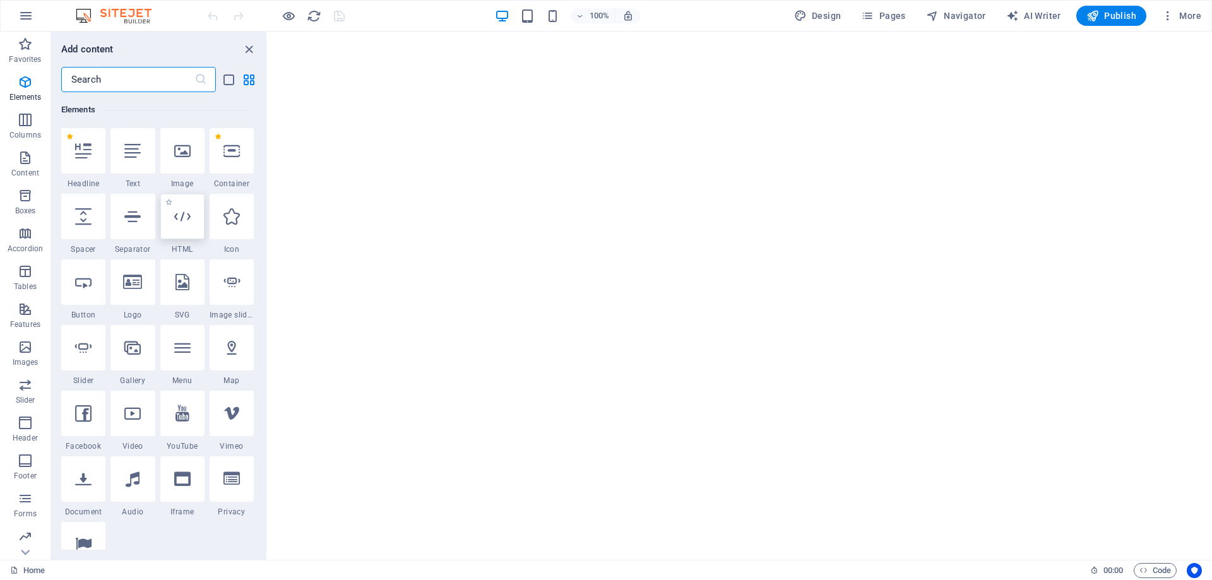
click at [184, 228] on div at bounding box center [182, 216] width 44 height 45
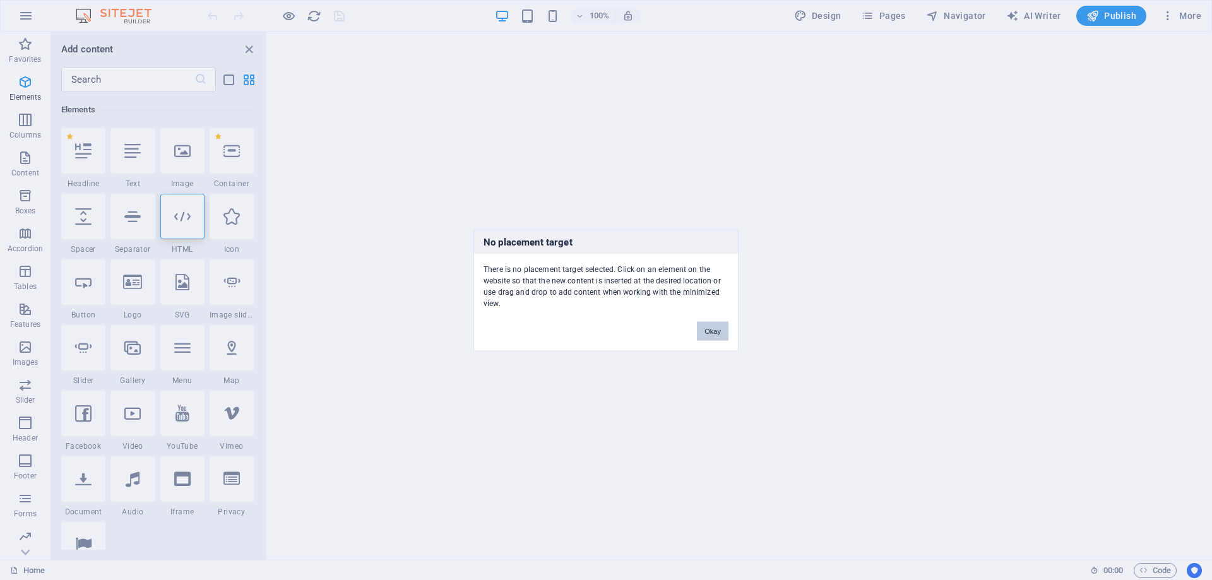
click at [719, 329] on button "Okay" at bounding box center [713, 330] width 32 height 19
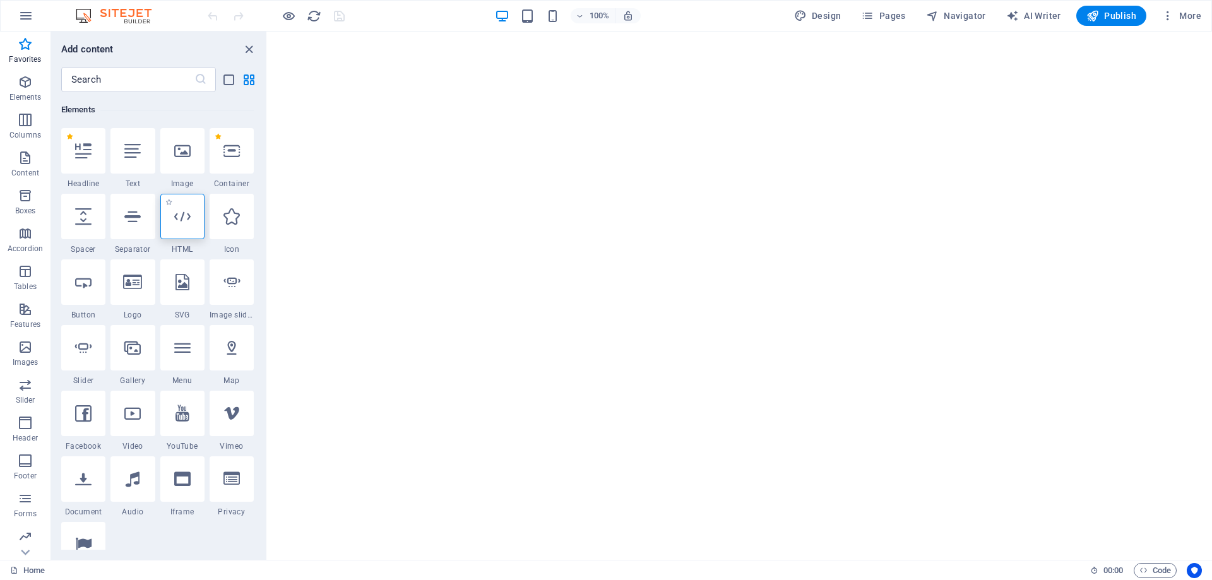
scroll to position [0, 0]
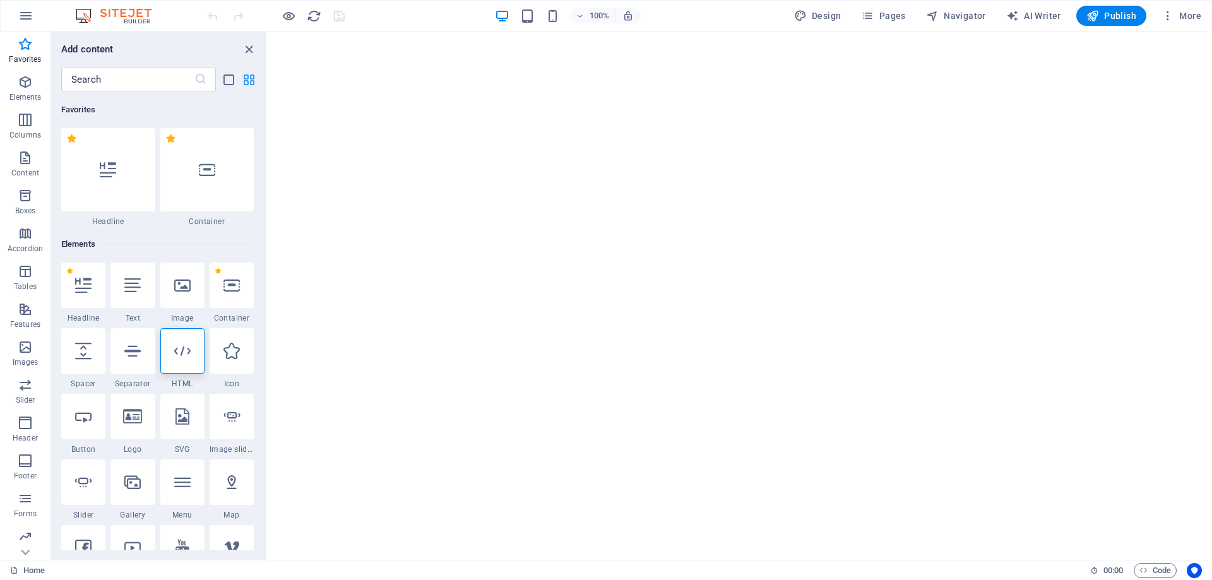
click at [242, 76] on icon "grid-view" at bounding box center [249, 80] width 15 height 15
click at [105, 175] on icon at bounding box center [108, 170] width 16 height 16
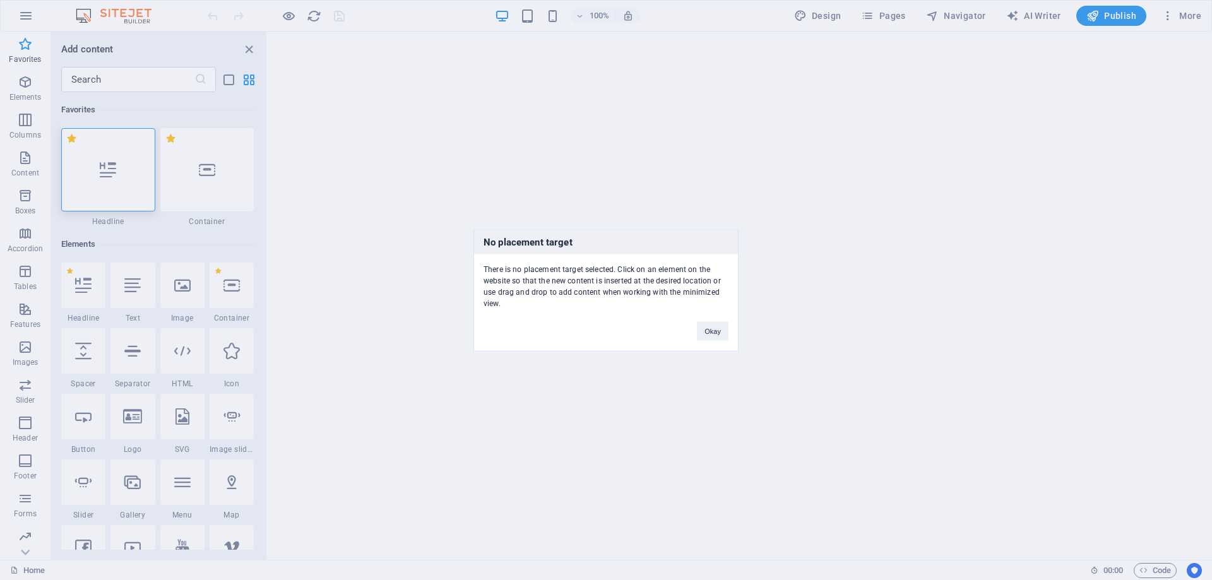
click at [105, 175] on div "No placement target There is no placement target selected. Click on an element …" at bounding box center [606, 290] width 1212 height 580
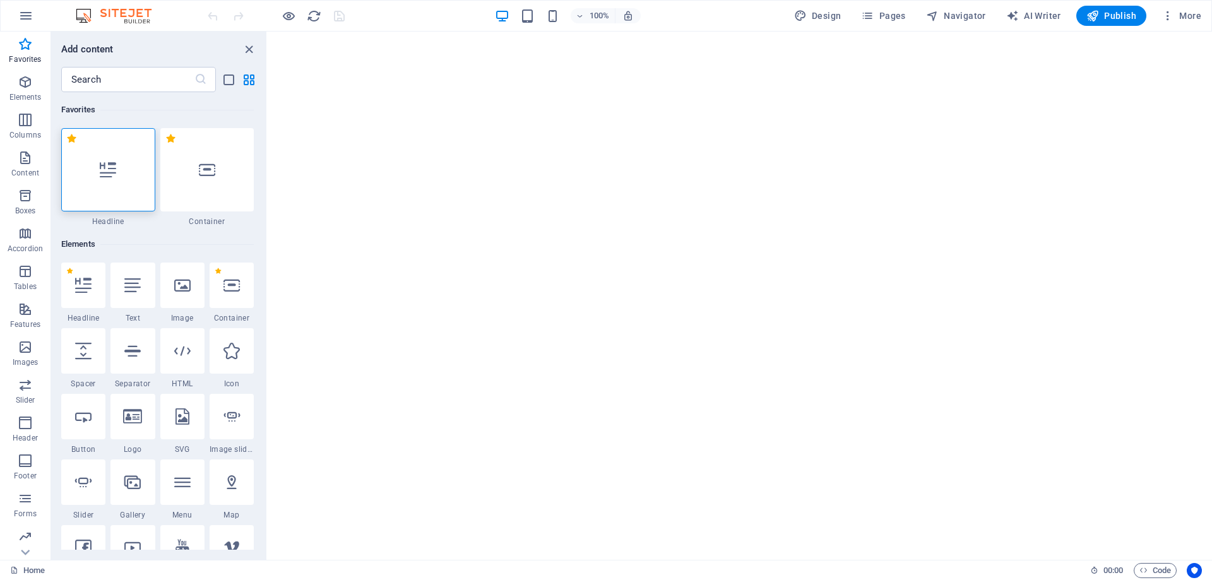
click at [105, 174] on icon at bounding box center [108, 170] width 16 height 16
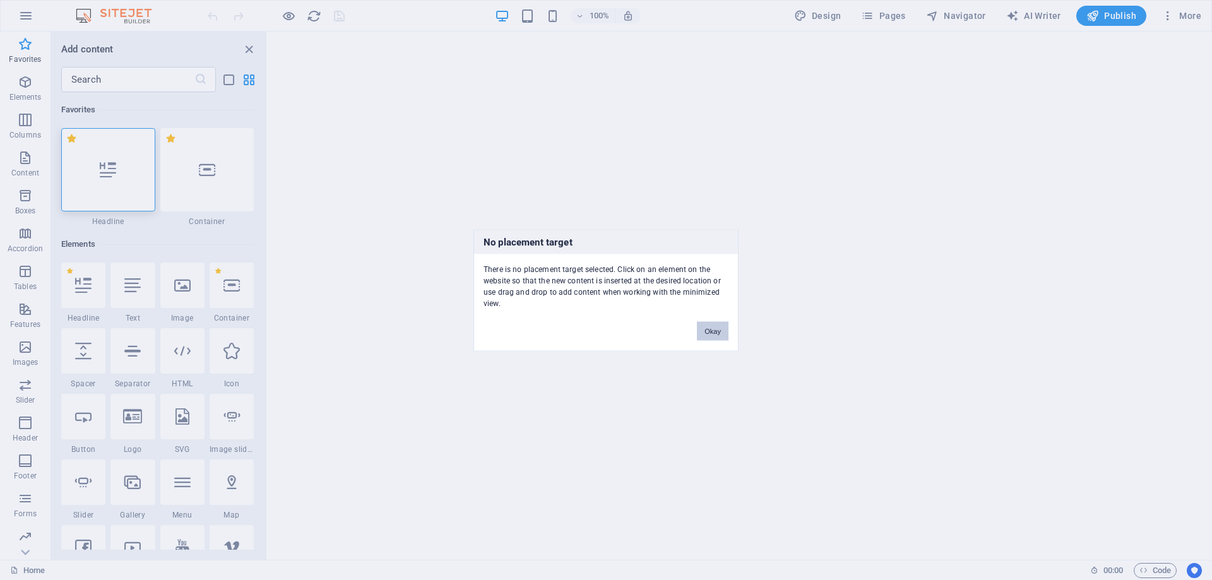
click at [714, 328] on button "Okay" at bounding box center [713, 330] width 32 height 19
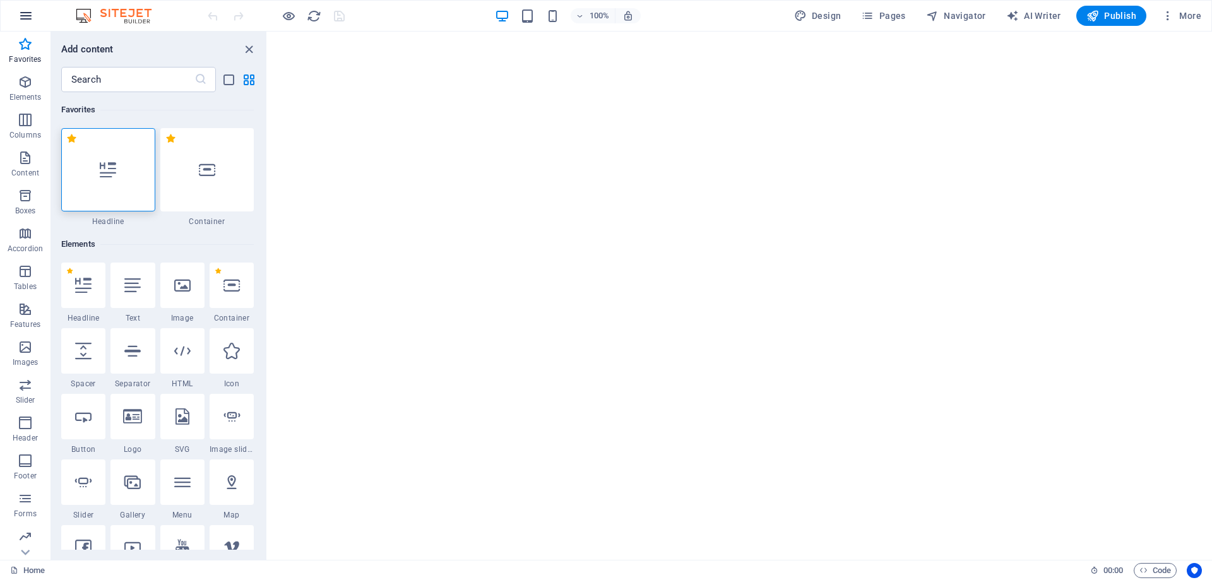
click at [20, 10] on icon "button" at bounding box center [25, 15] width 15 height 15
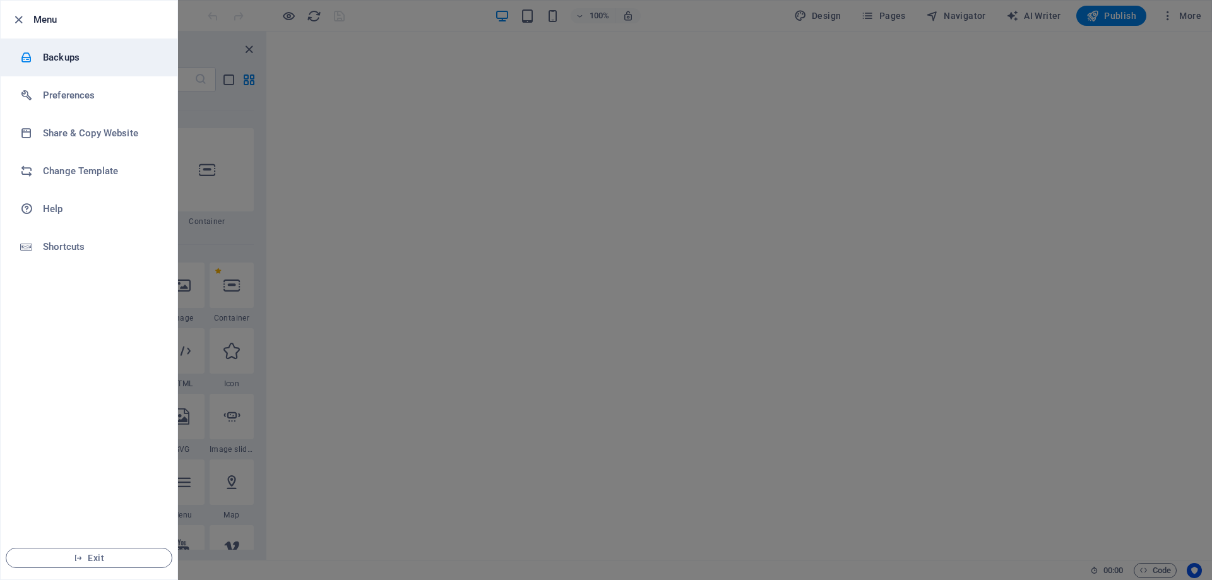
click at [44, 57] on h6 "Backups" at bounding box center [101, 57] width 117 height 15
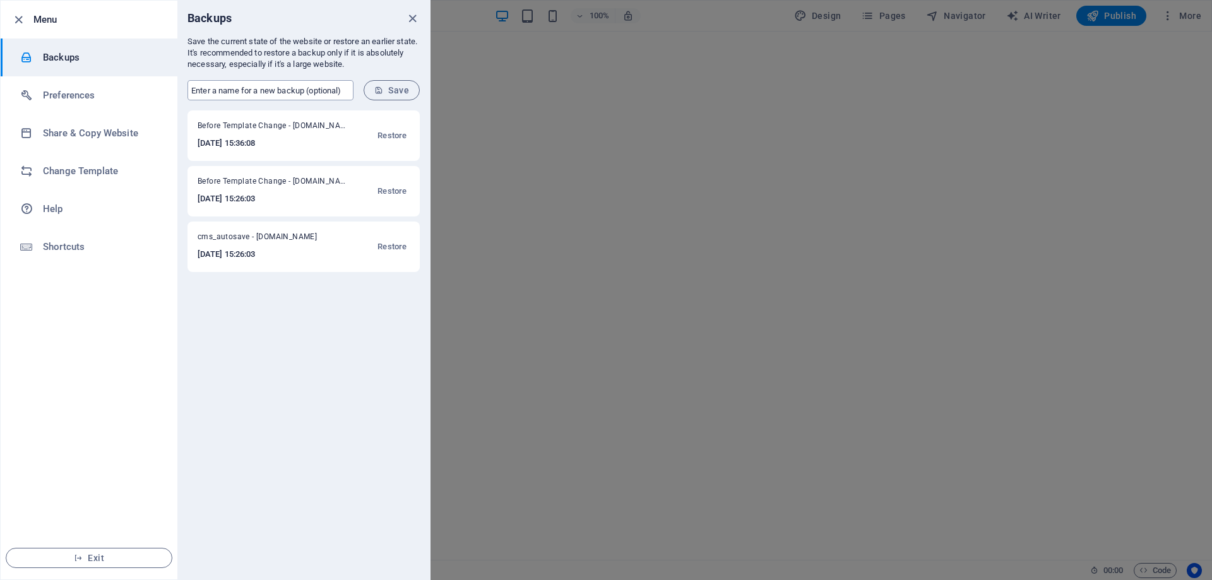
click at [348, 91] on input "text" at bounding box center [270, 90] width 166 height 20
click at [282, 252] on h6 "[DATE] 15:26:03" at bounding box center [266, 254] width 136 height 15
click at [64, 133] on h6 "Share & Copy Website" at bounding box center [101, 133] width 117 height 15
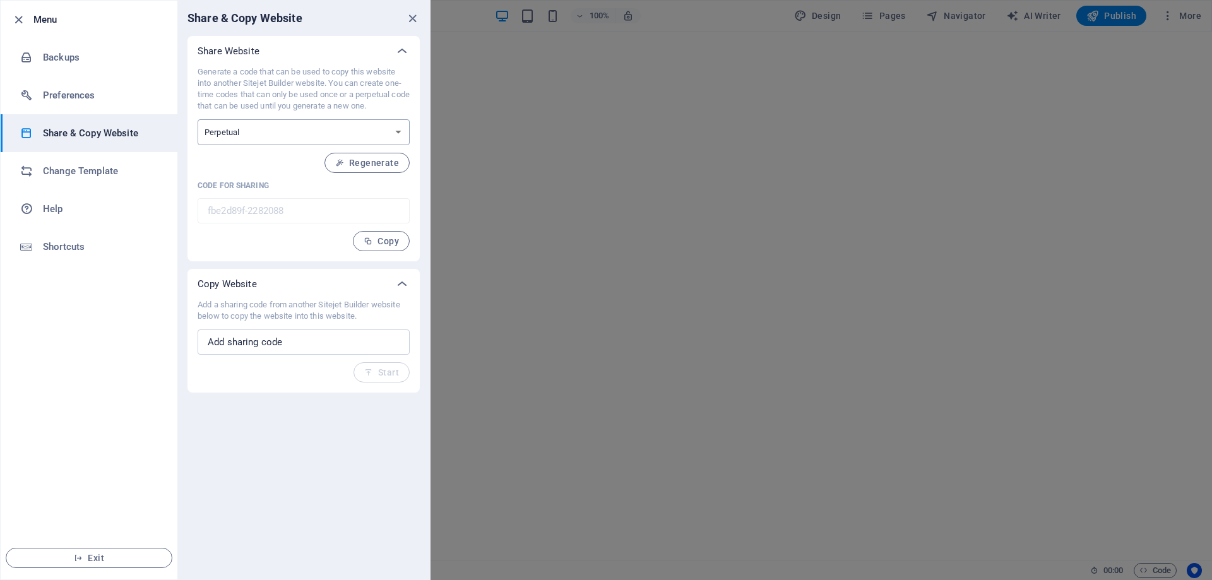
click at [382, 134] on select "One-time Perpetual" at bounding box center [304, 132] width 212 height 26
click at [198, 119] on select "One-time Perpetual" at bounding box center [304, 132] width 212 height 26
click at [369, 166] on span "Regenerate" at bounding box center [367, 163] width 64 height 10
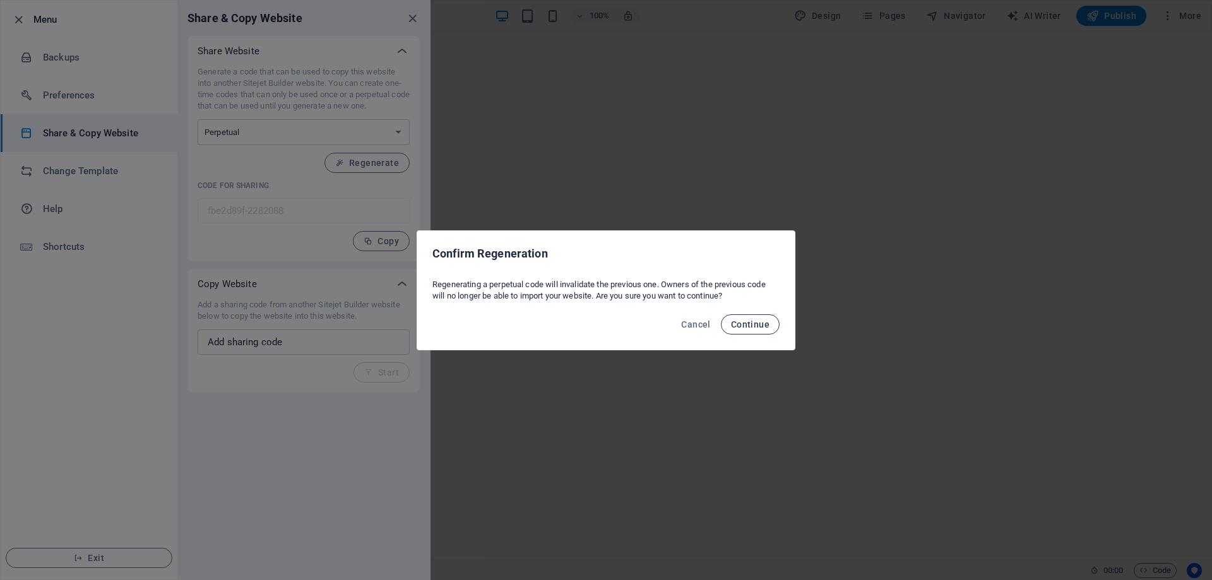
click at [752, 322] on span "Continue" at bounding box center [750, 324] width 38 height 10
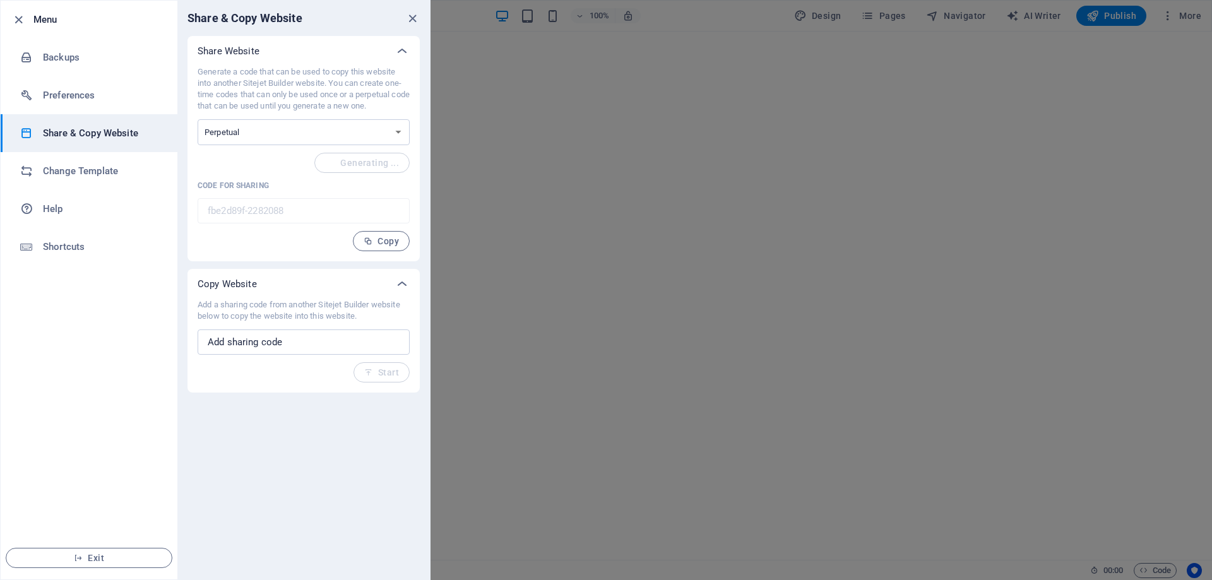
type input "8a2dce0e-2282088"
click at [354, 136] on select "One-time Perpetual" at bounding box center [304, 132] width 212 height 26
click at [59, 168] on h6 "Change Template" at bounding box center [101, 170] width 117 height 15
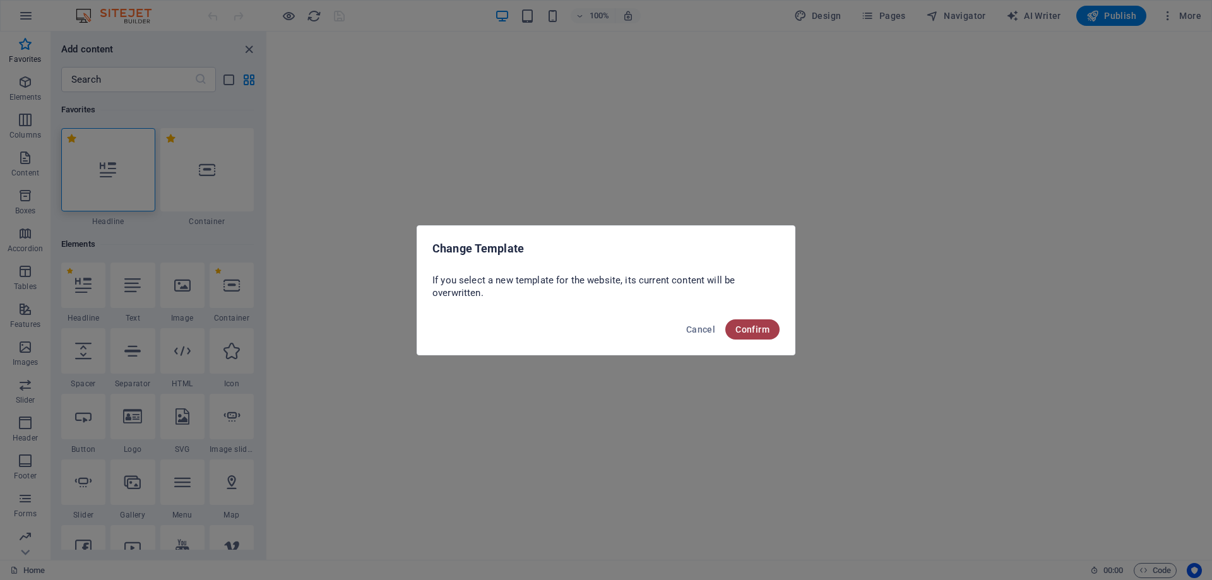
click at [744, 326] on span "Confirm" at bounding box center [752, 329] width 34 height 10
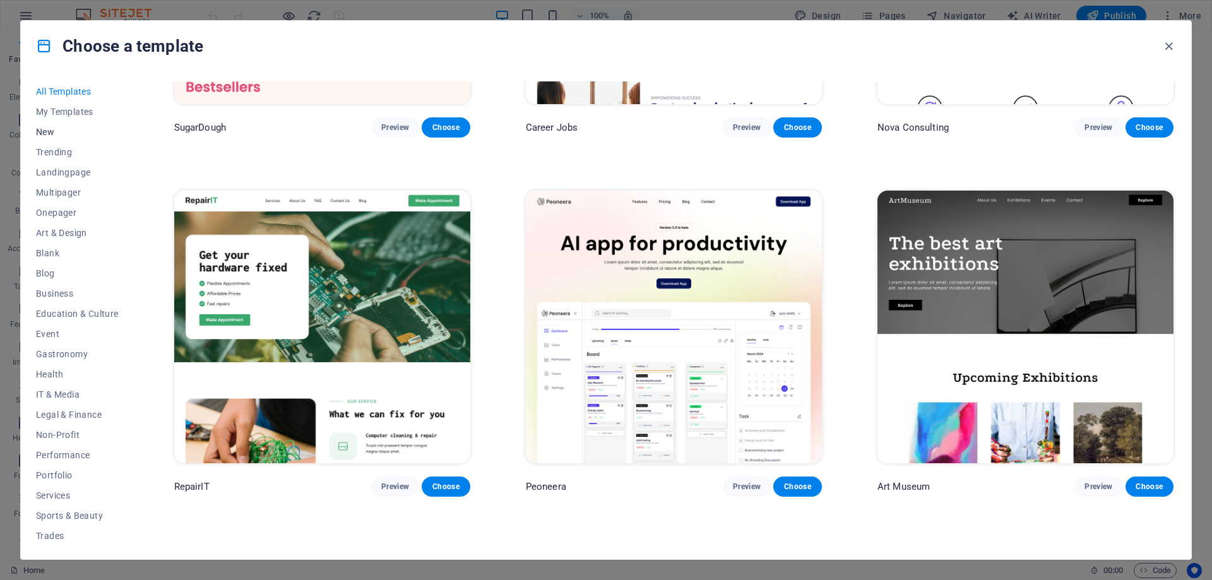
click at [45, 133] on span "New" at bounding box center [77, 132] width 83 height 10
click at [73, 111] on span "My Templates" at bounding box center [77, 112] width 83 height 10
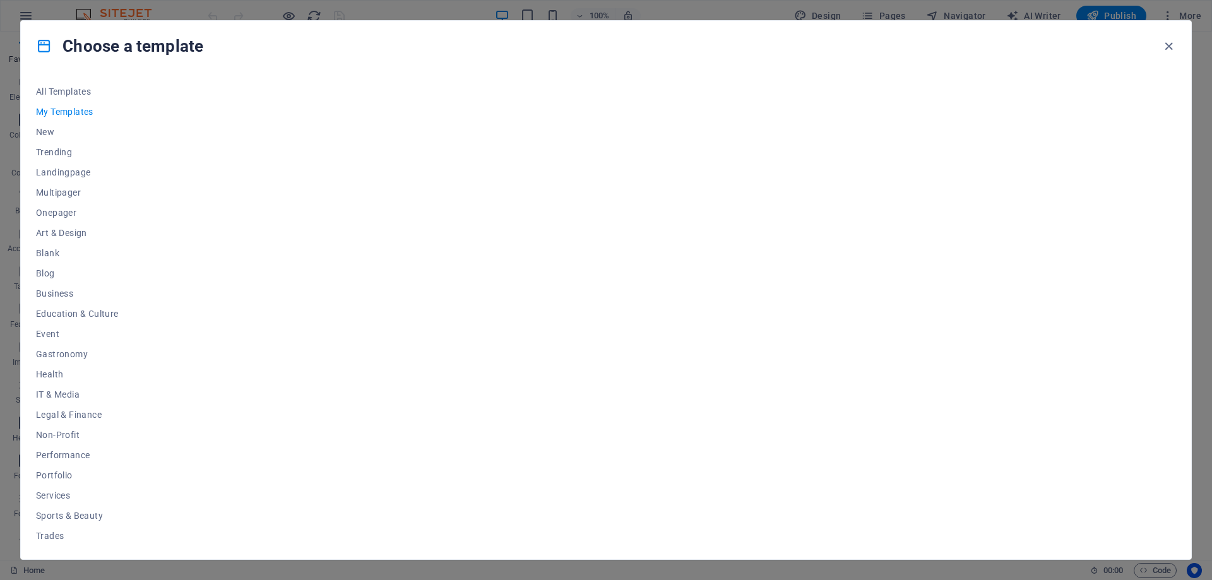
click at [57, 111] on span "My Templates" at bounding box center [77, 112] width 83 height 10
click at [1169, 46] on icon "button" at bounding box center [1168, 46] width 15 height 15
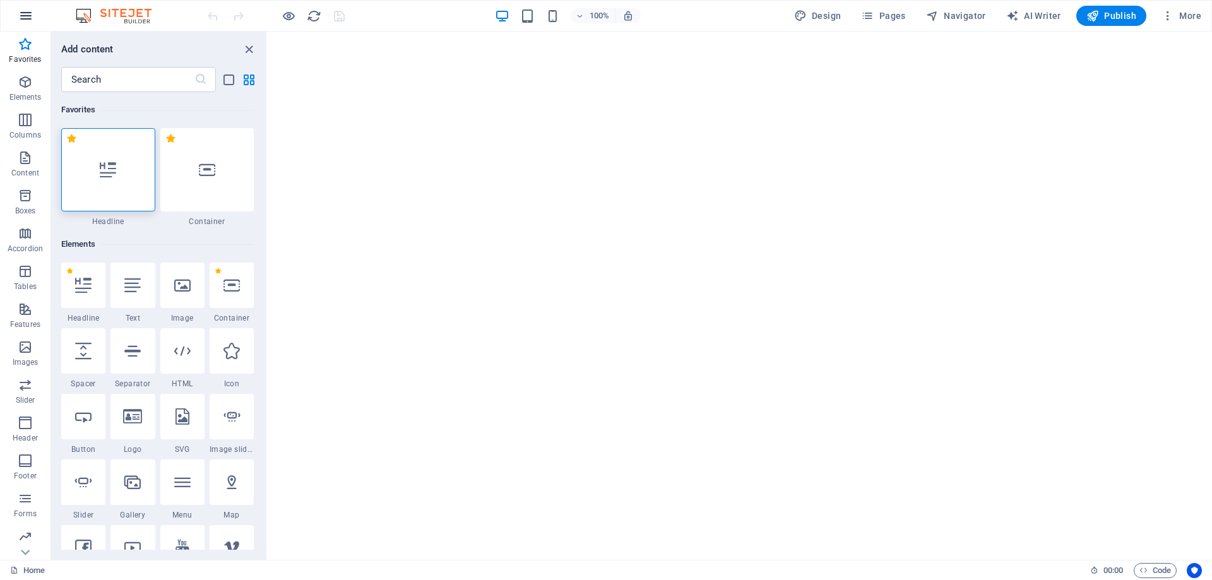
click at [17, 27] on button "button" at bounding box center [26, 16] width 30 height 30
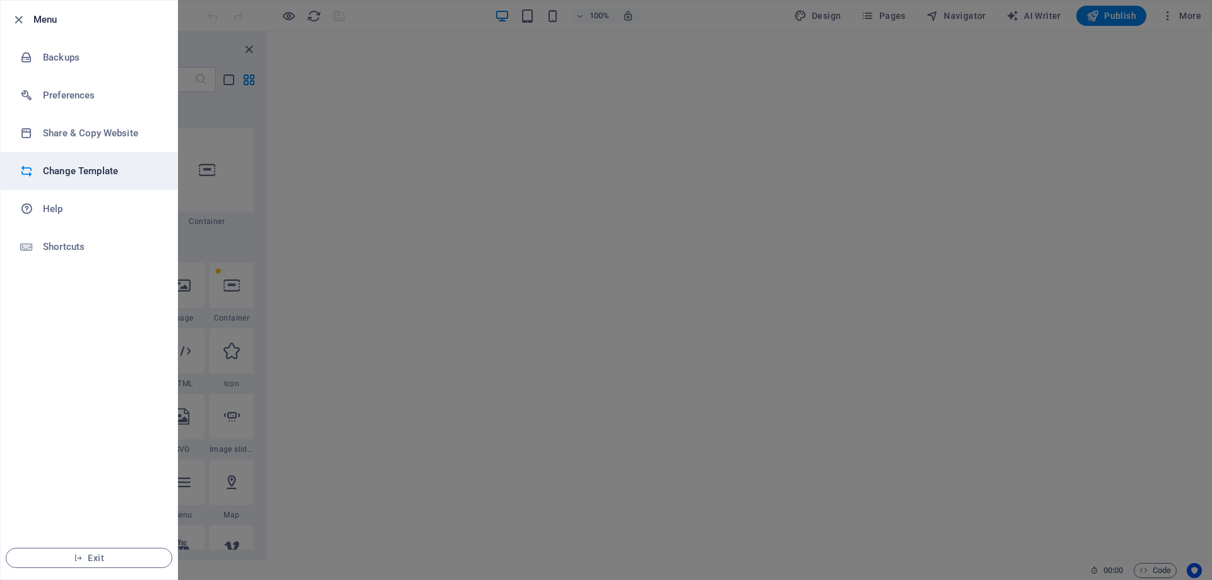
click at [73, 168] on h6 "Change Template" at bounding box center [101, 170] width 117 height 15
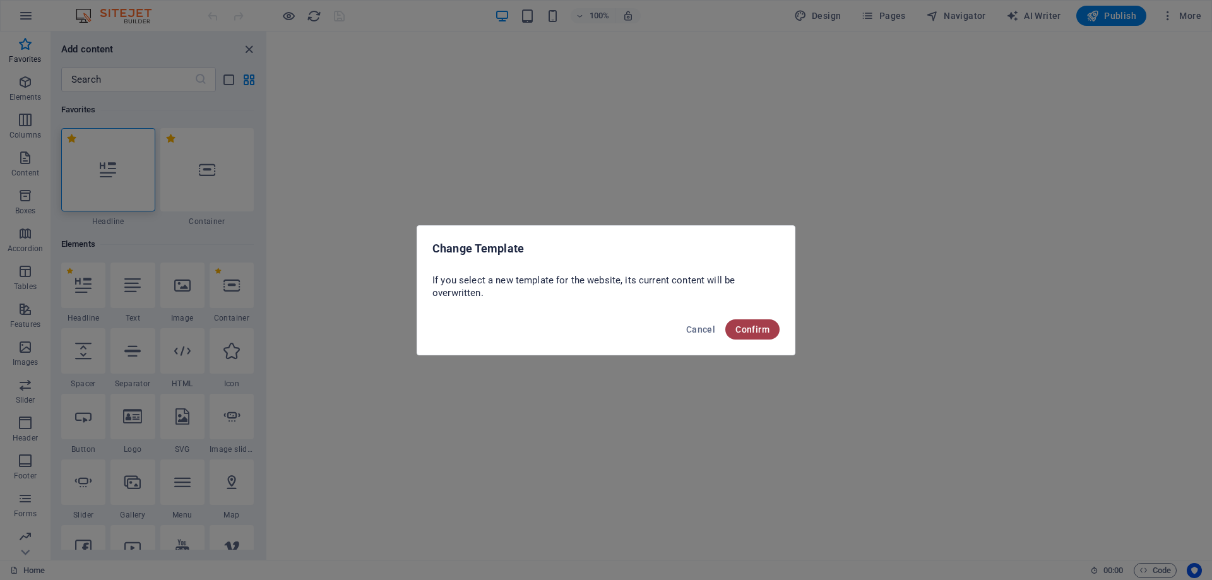
click at [749, 334] on span "Confirm" at bounding box center [752, 329] width 34 height 10
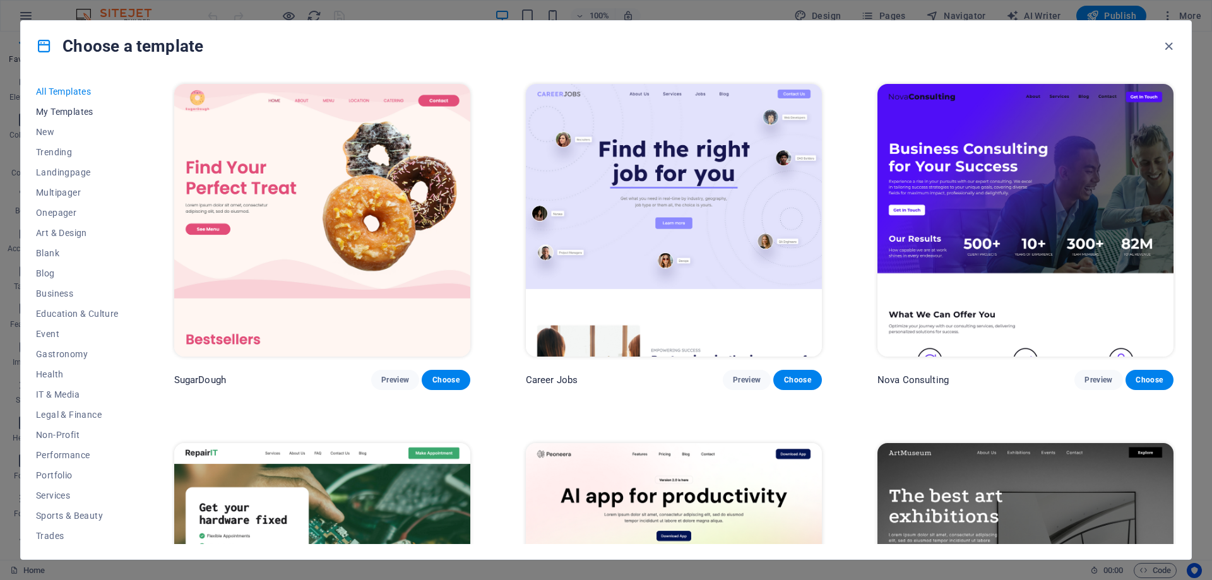
click at [49, 114] on span "My Templates" at bounding box center [77, 112] width 83 height 10
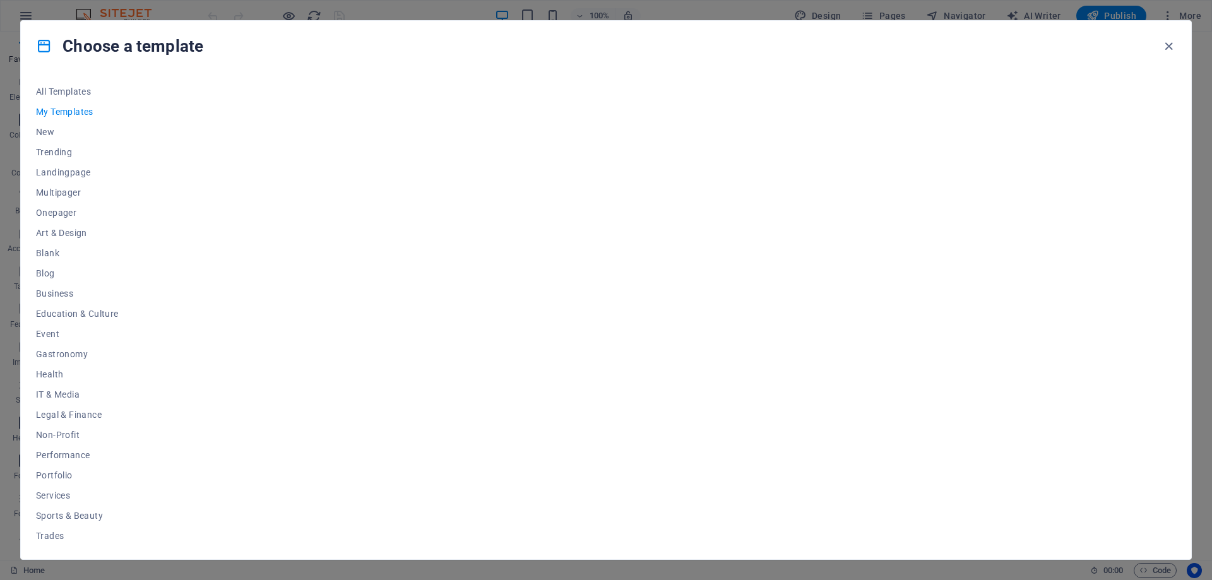
click at [578, 228] on div at bounding box center [674, 312] width 1004 height 463
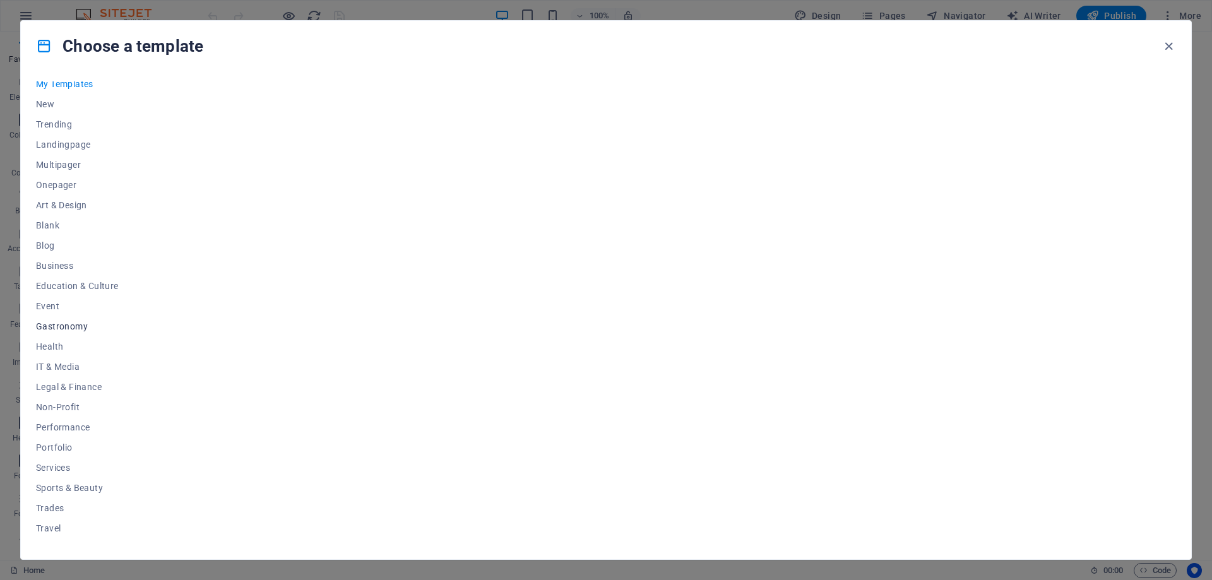
scroll to position [42, 0]
click at [48, 492] on span "Trades" at bounding box center [77, 493] width 83 height 10
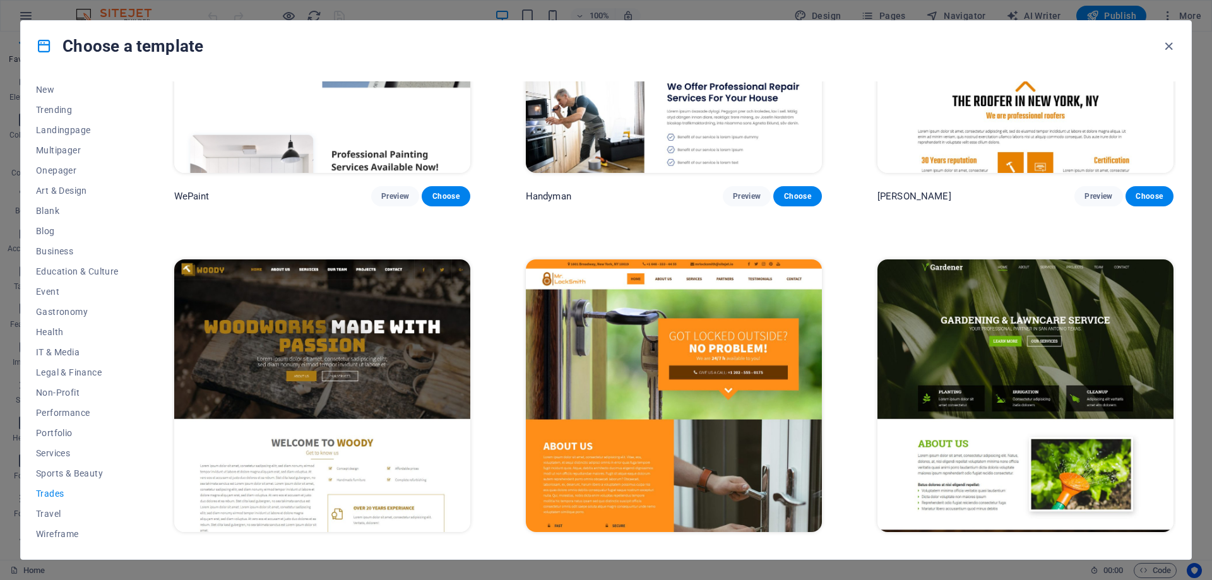
scroll to position [182, 0]
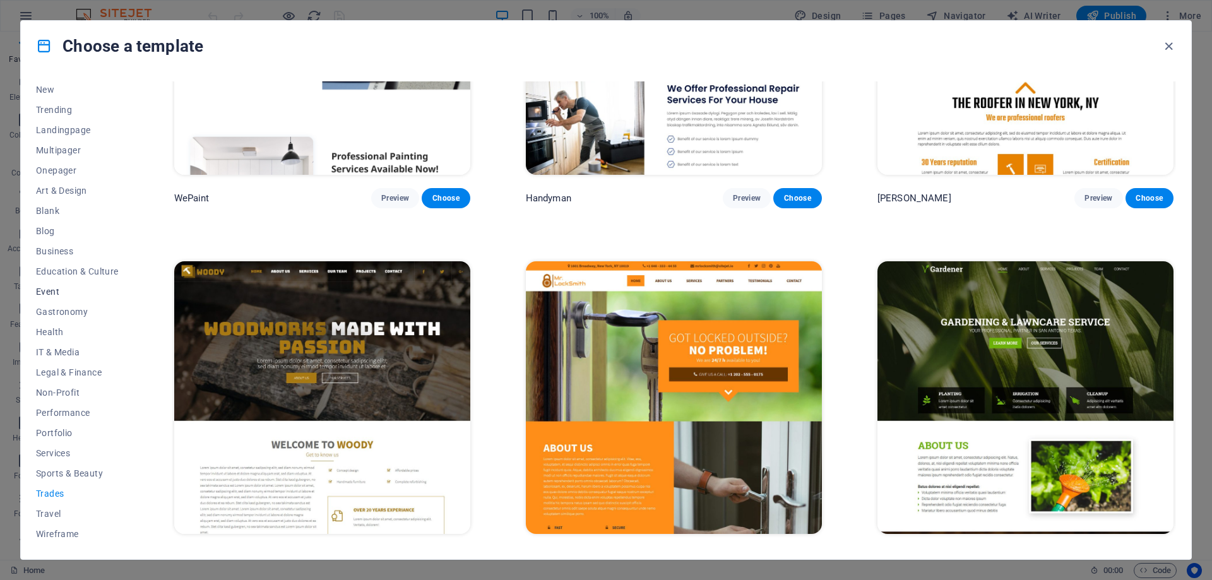
click at [42, 288] on span "Event" at bounding box center [77, 291] width 83 height 10
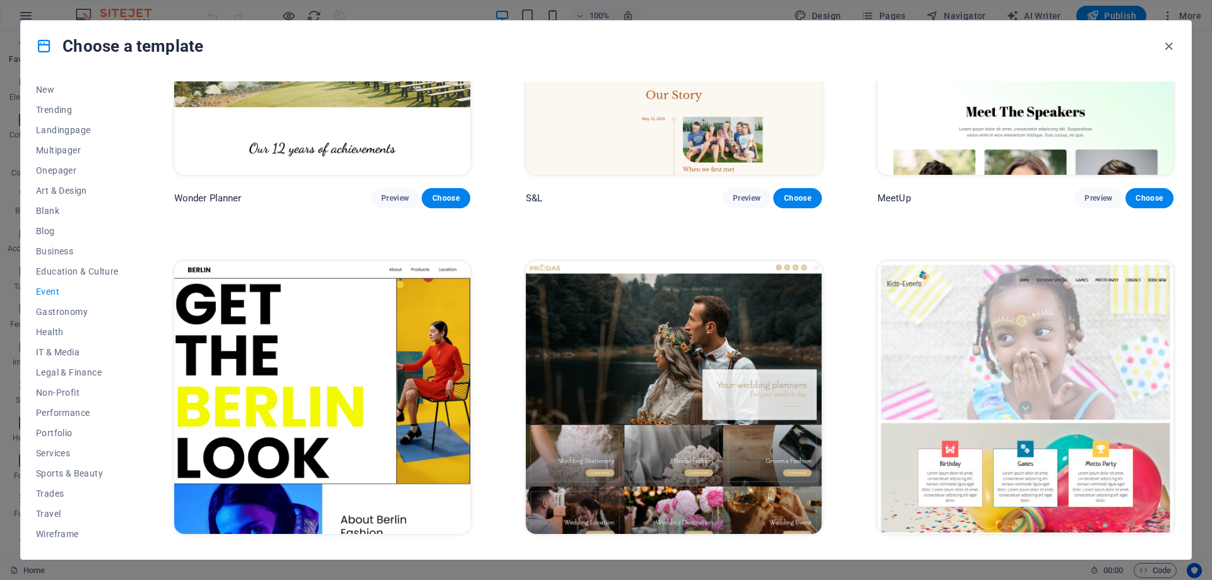
scroll to position [0, 0]
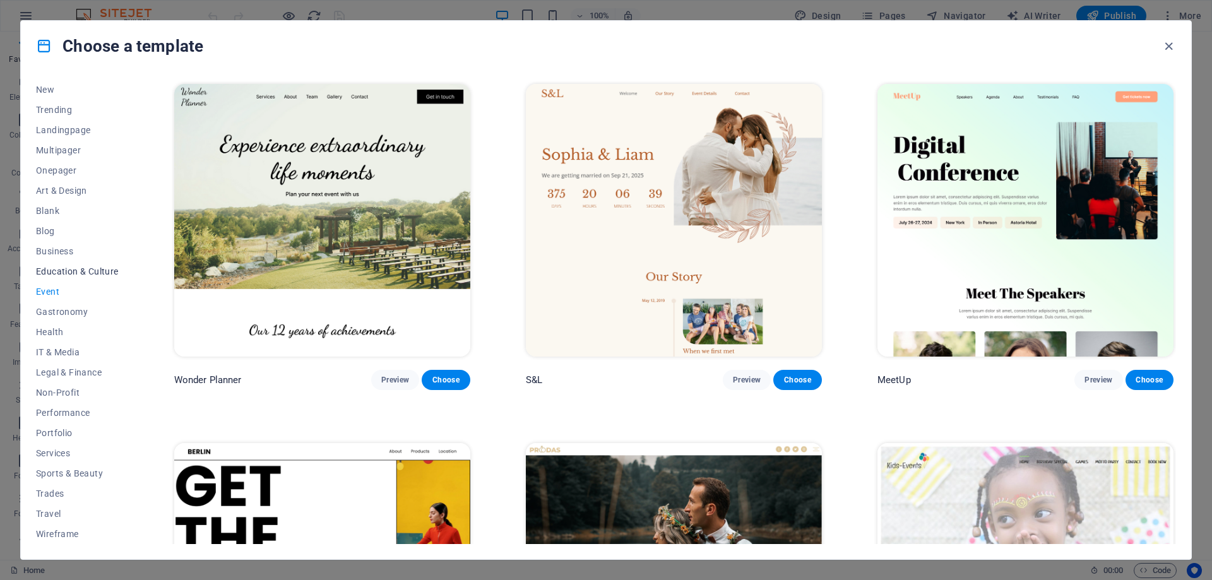
click at [81, 273] on span "Education & Culture" at bounding box center [77, 271] width 83 height 10
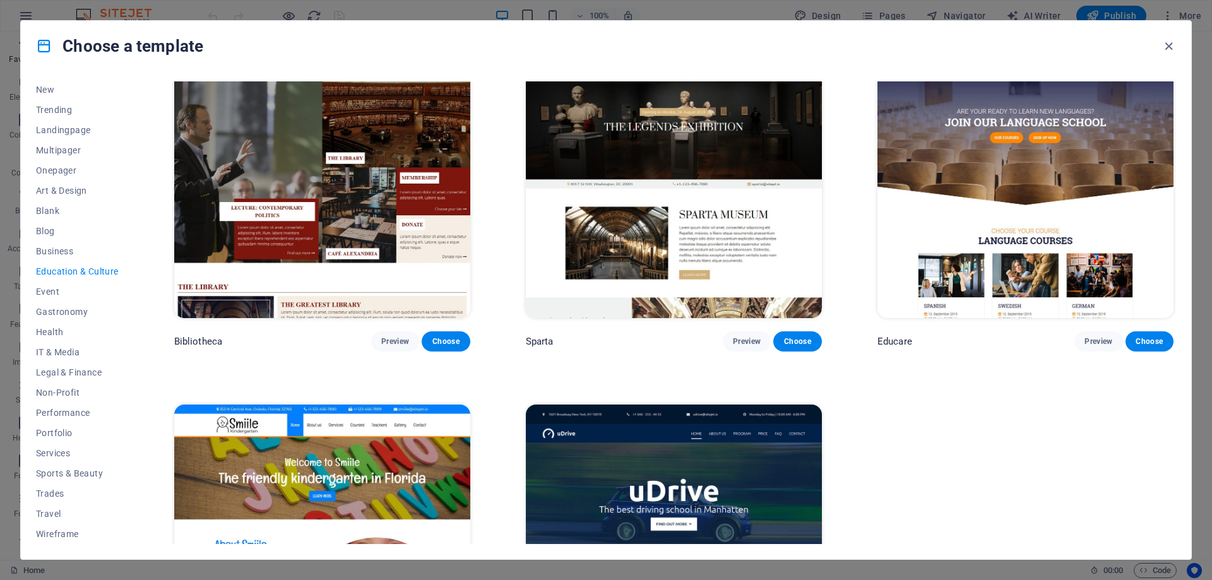
scroll to position [560, 0]
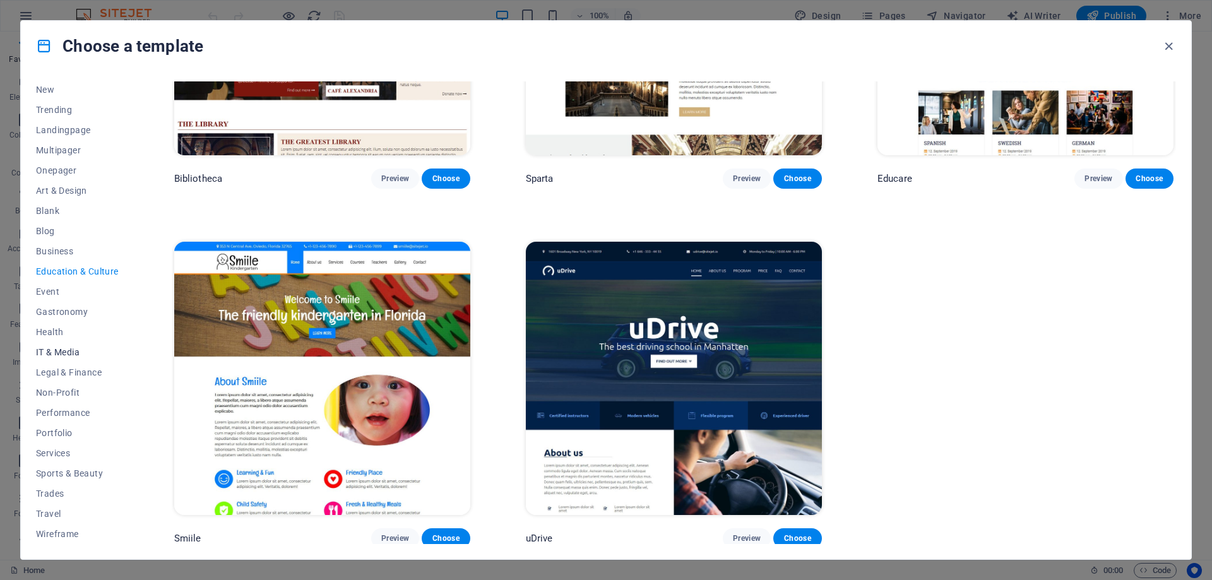
click at [50, 353] on span "IT & Media" at bounding box center [77, 352] width 83 height 10
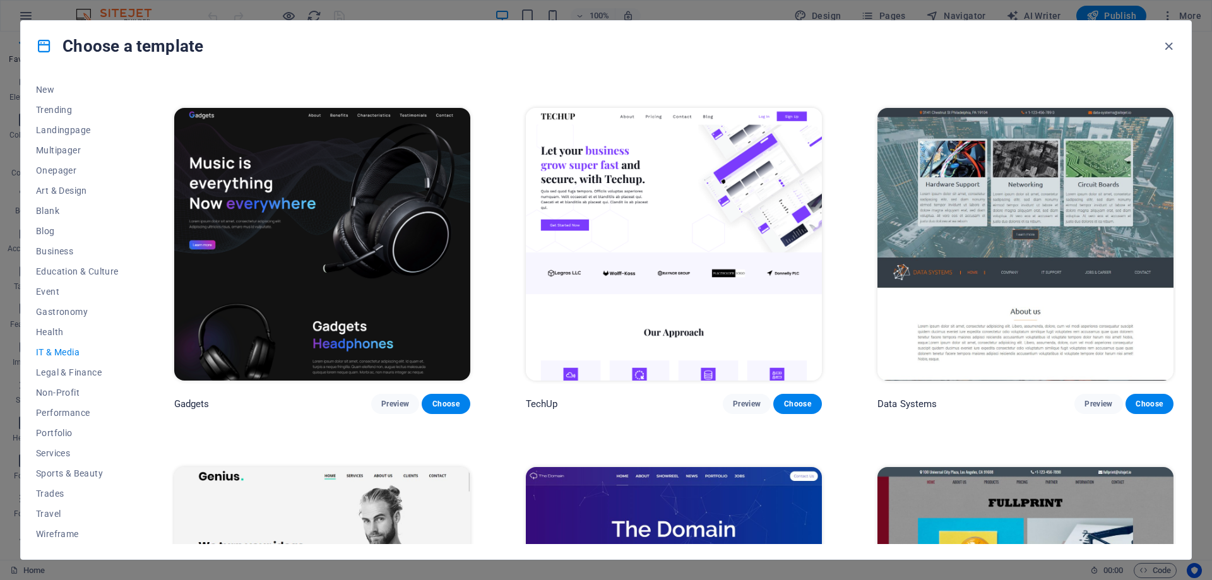
scroll to position [287, 0]
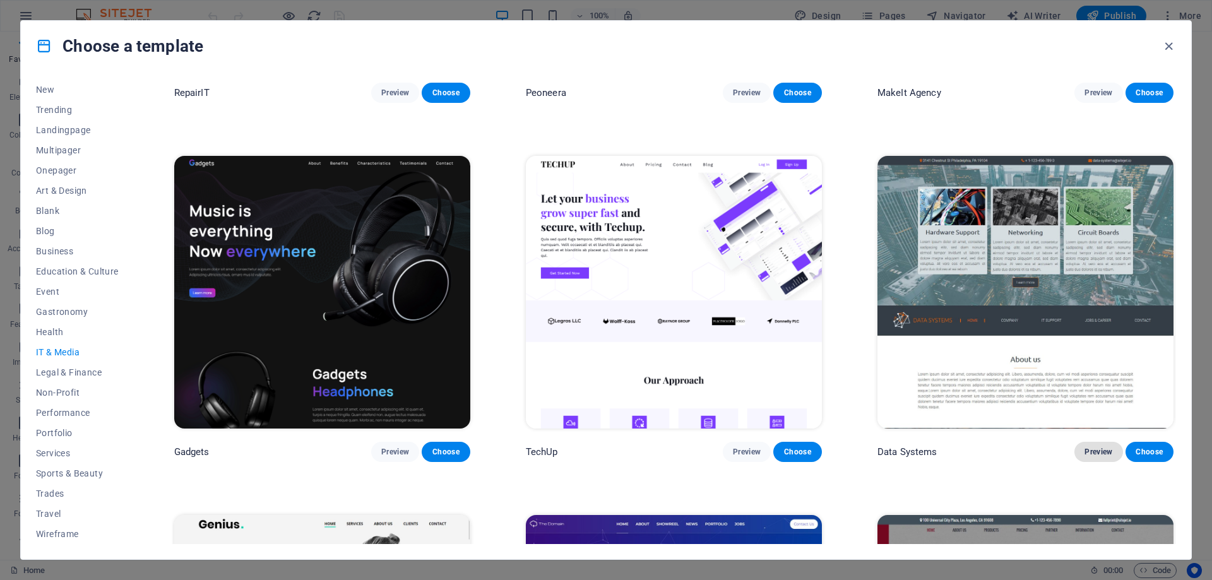
click at [1090, 454] on span "Preview" at bounding box center [1098, 452] width 28 height 10
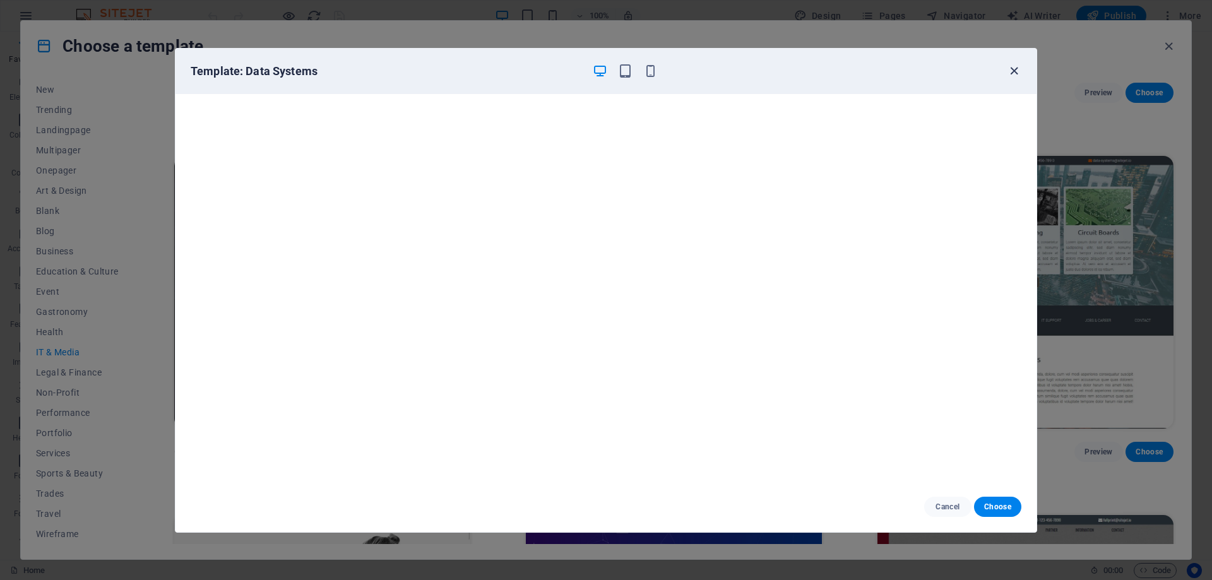
click at [1014, 69] on icon "button" at bounding box center [1013, 71] width 15 height 15
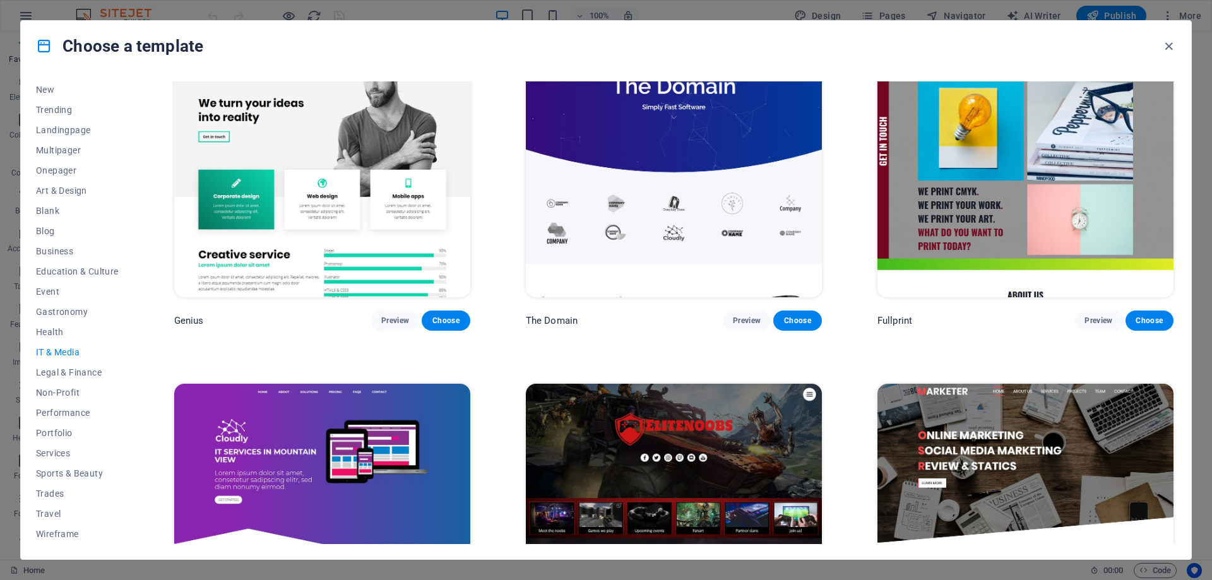
scroll to position [666, 0]
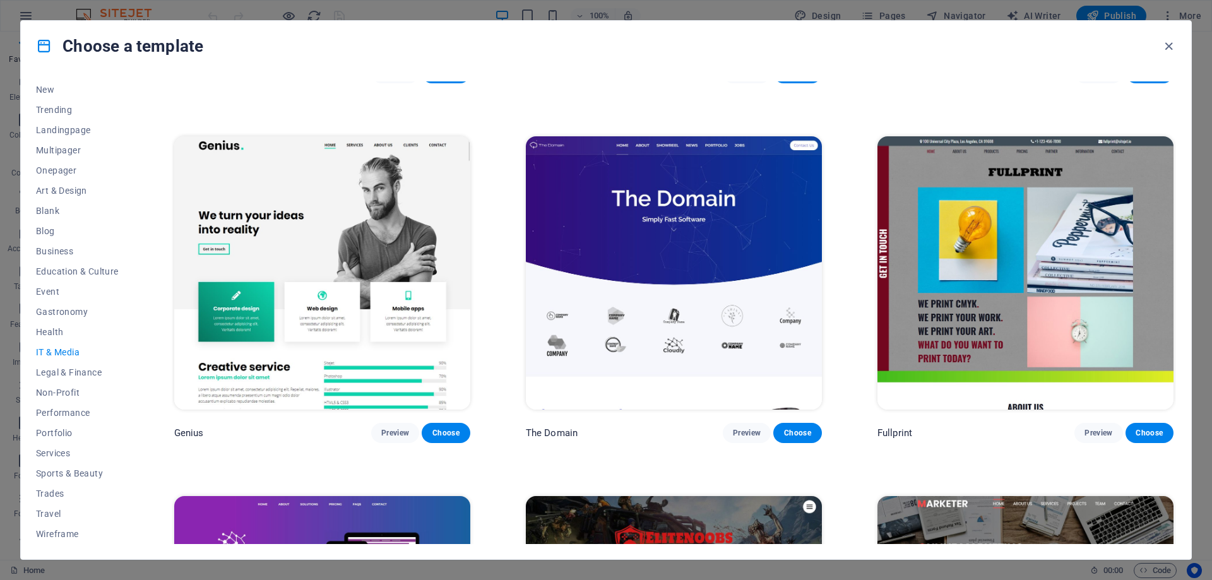
click at [366, 287] on img at bounding box center [322, 272] width 296 height 273
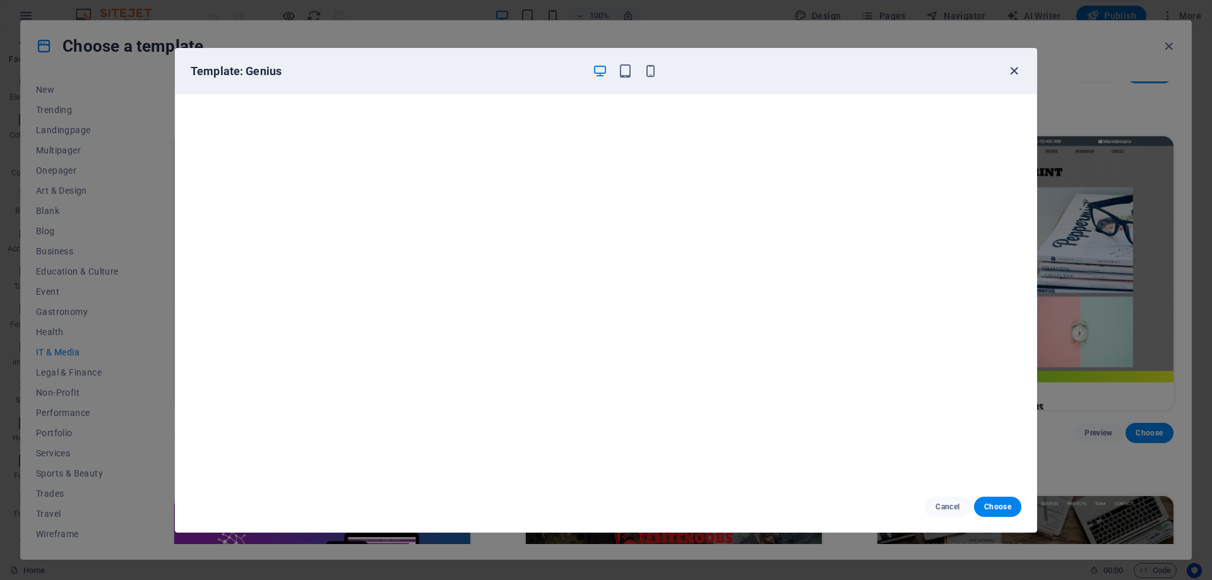
click at [1020, 70] on icon "button" at bounding box center [1013, 71] width 15 height 15
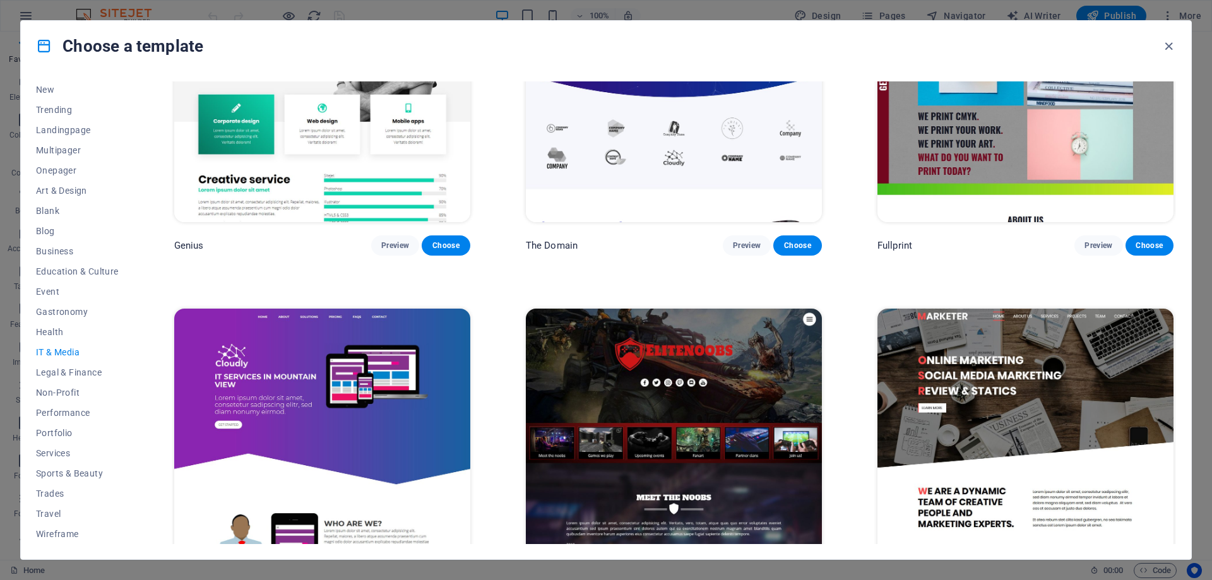
scroll to position [918, 0]
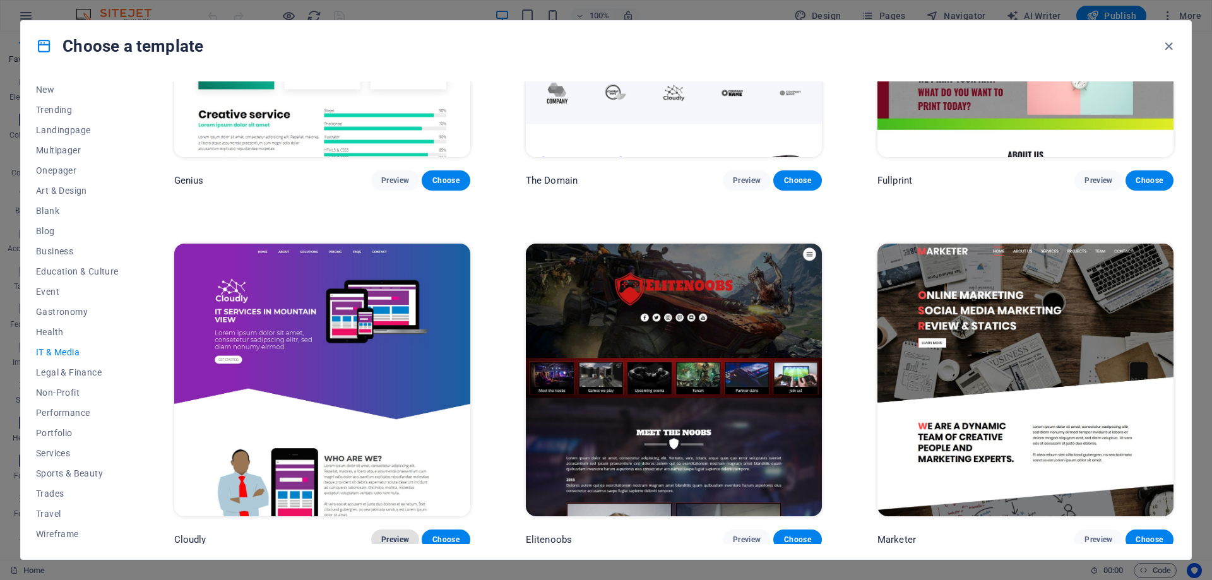
click at [385, 534] on span "Preview" at bounding box center [395, 539] width 28 height 10
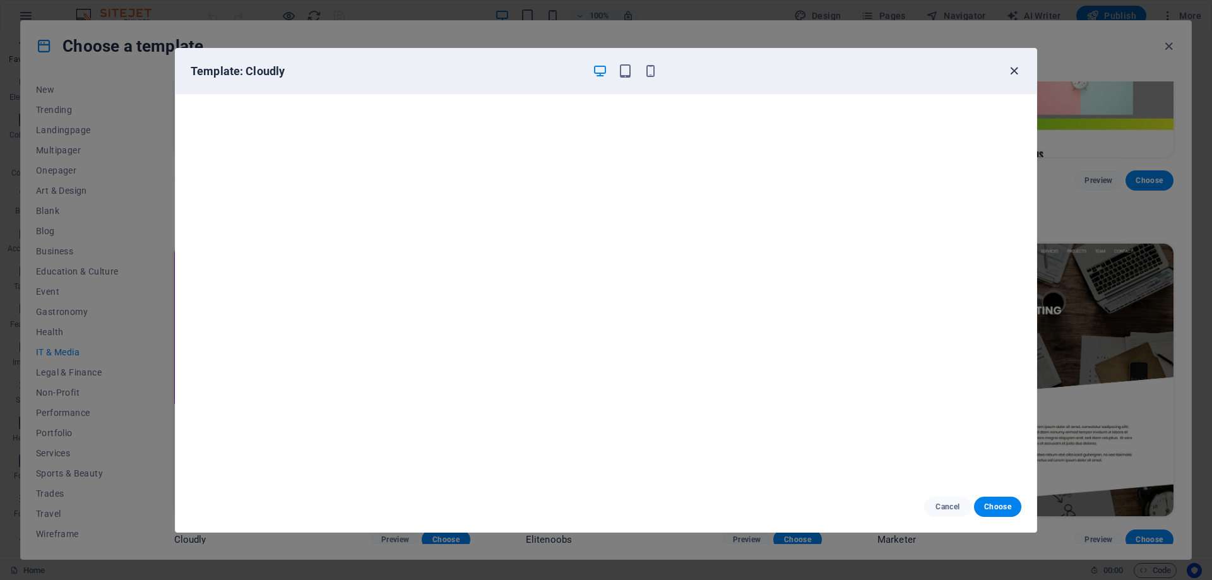
click at [1014, 69] on icon "button" at bounding box center [1013, 71] width 15 height 15
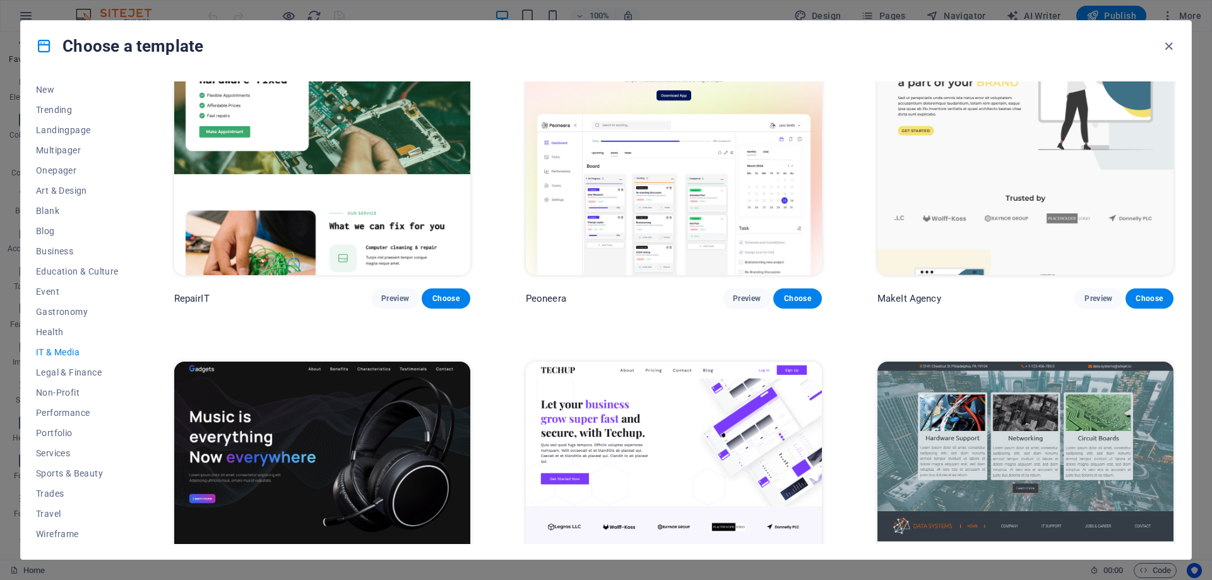
scroll to position [0, 0]
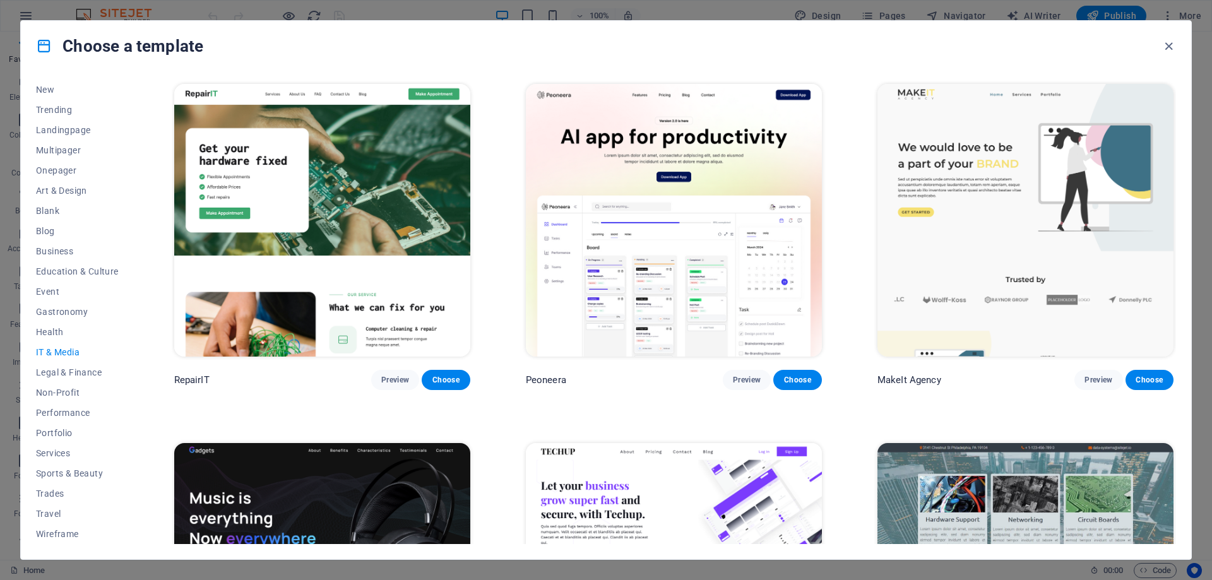
click at [705, 216] on img at bounding box center [674, 220] width 296 height 273
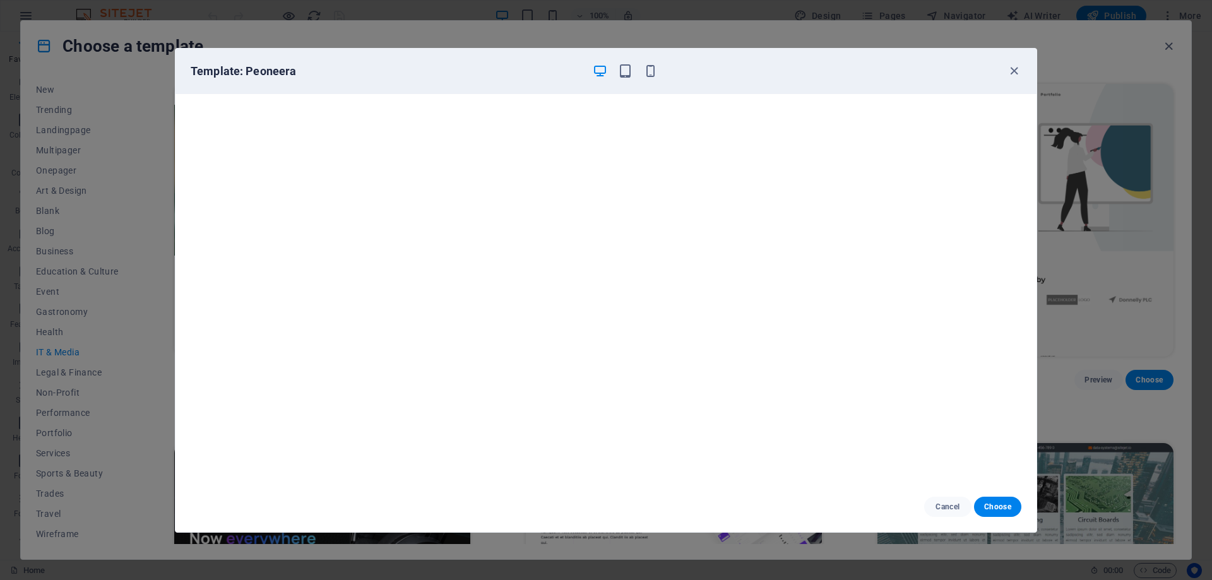
scroll to position [3, 0]
click at [1014, 69] on icon "button" at bounding box center [1013, 71] width 15 height 15
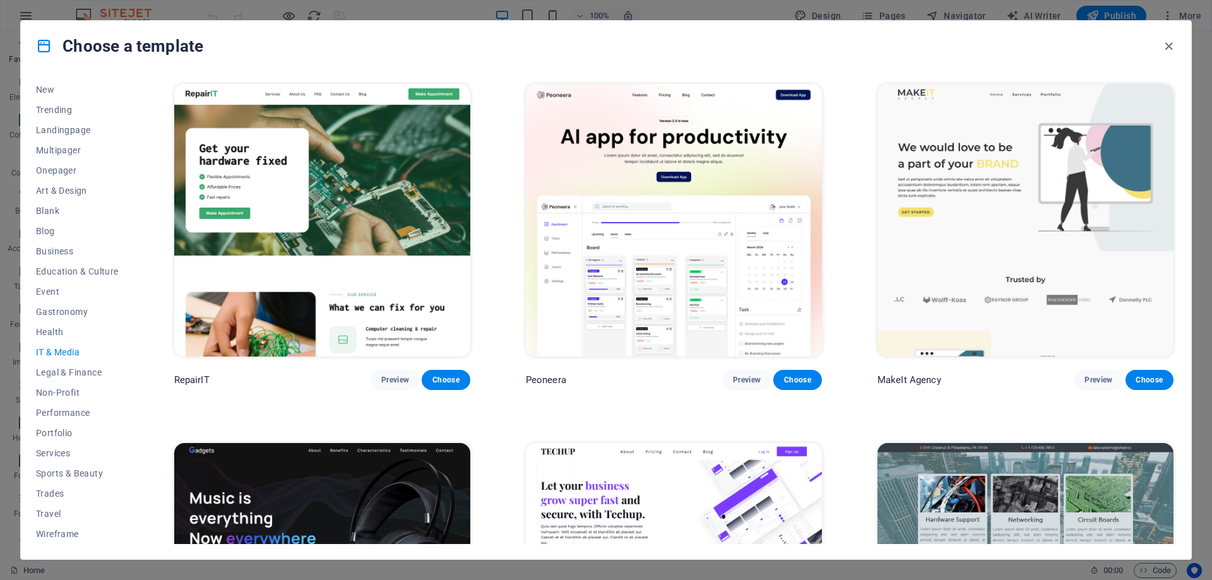
scroll to position [379, 0]
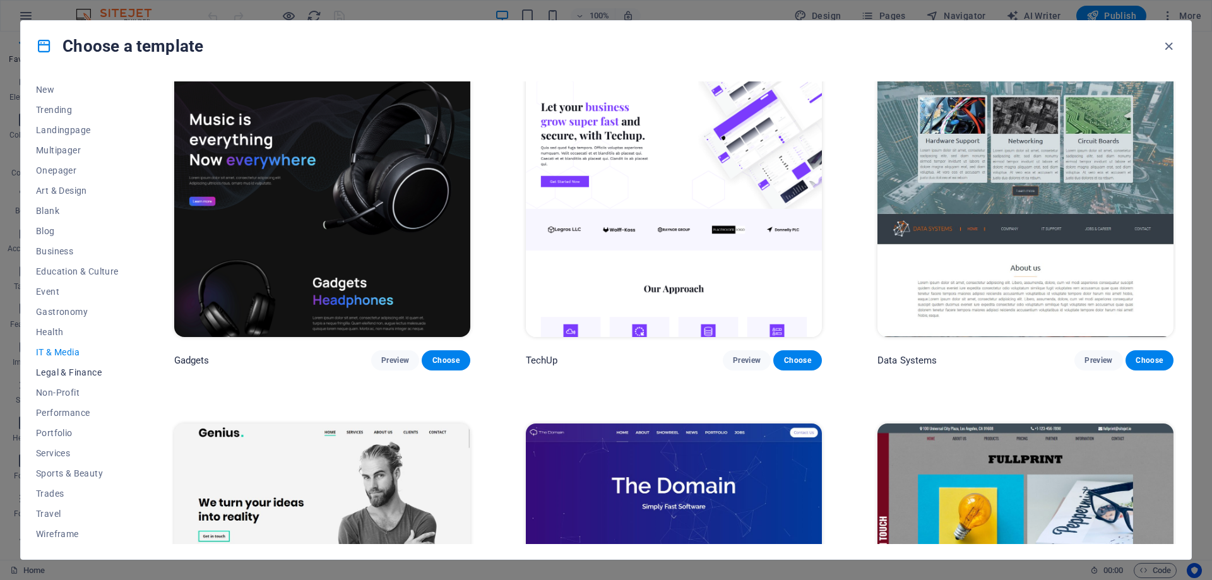
click at [69, 376] on span "Legal & Finance" at bounding box center [77, 372] width 83 height 10
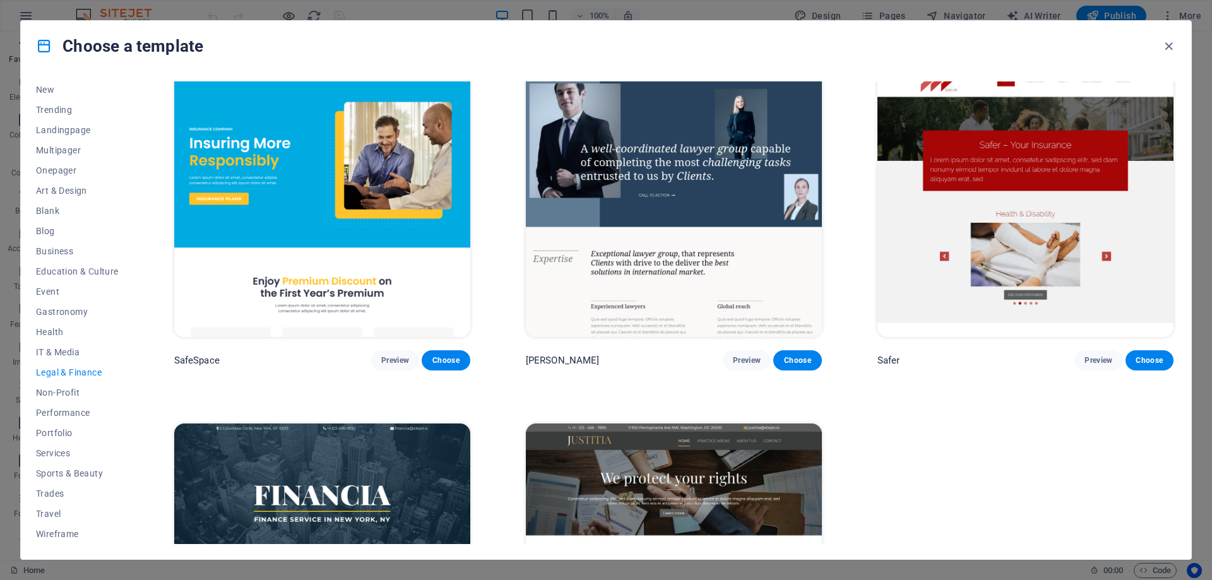
scroll to position [0, 0]
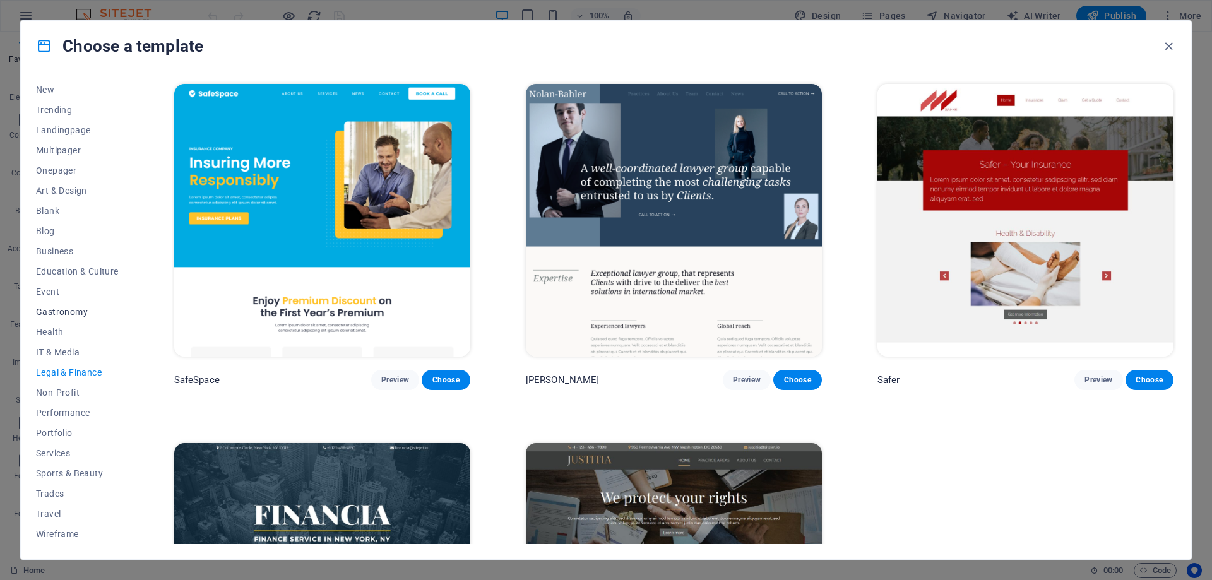
click at [73, 308] on span "Gastronomy" at bounding box center [77, 312] width 83 height 10
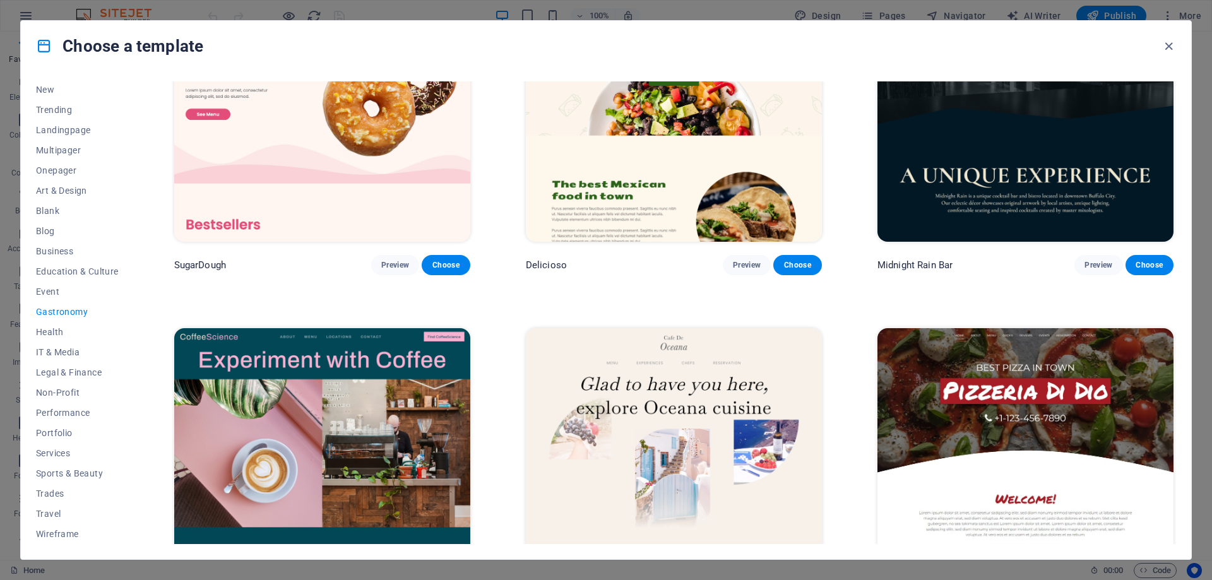
scroll to position [126, 0]
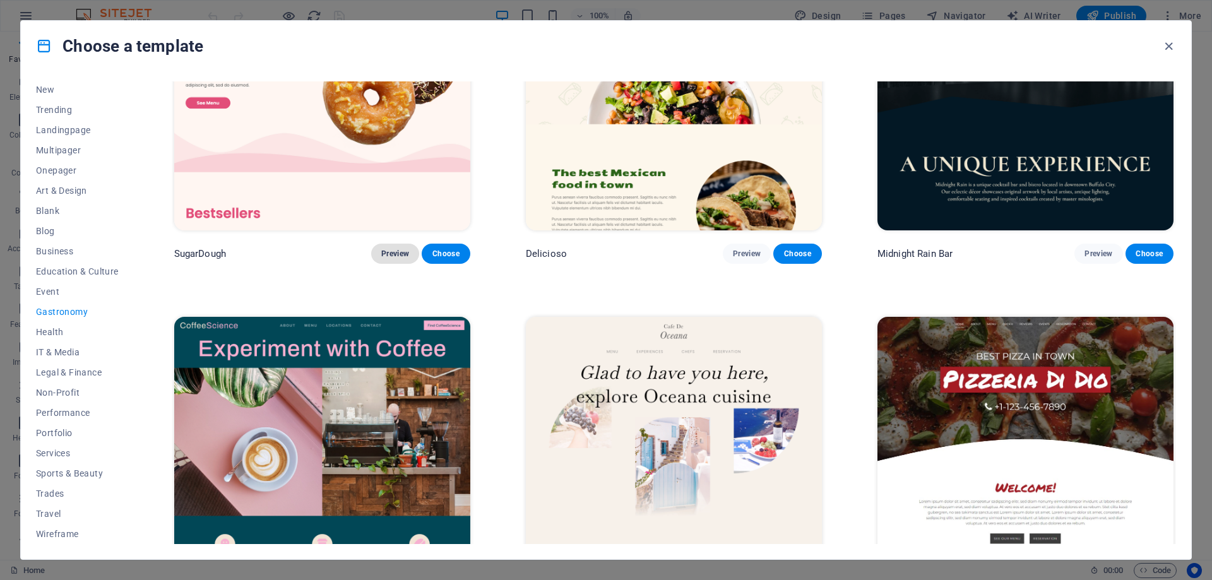
click at [391, 249] on span "Preview" at bounding box center [395, 254] width 28 height 10
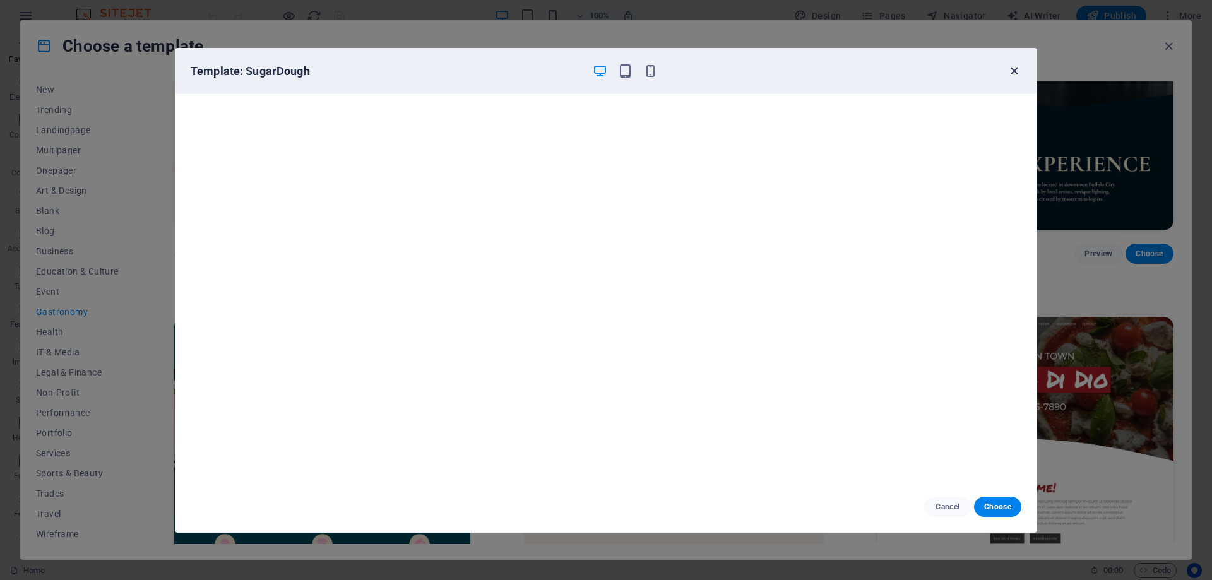
click at [1009, 73] on icon "button" at bounding box center [1013, 71] width 15 height 15
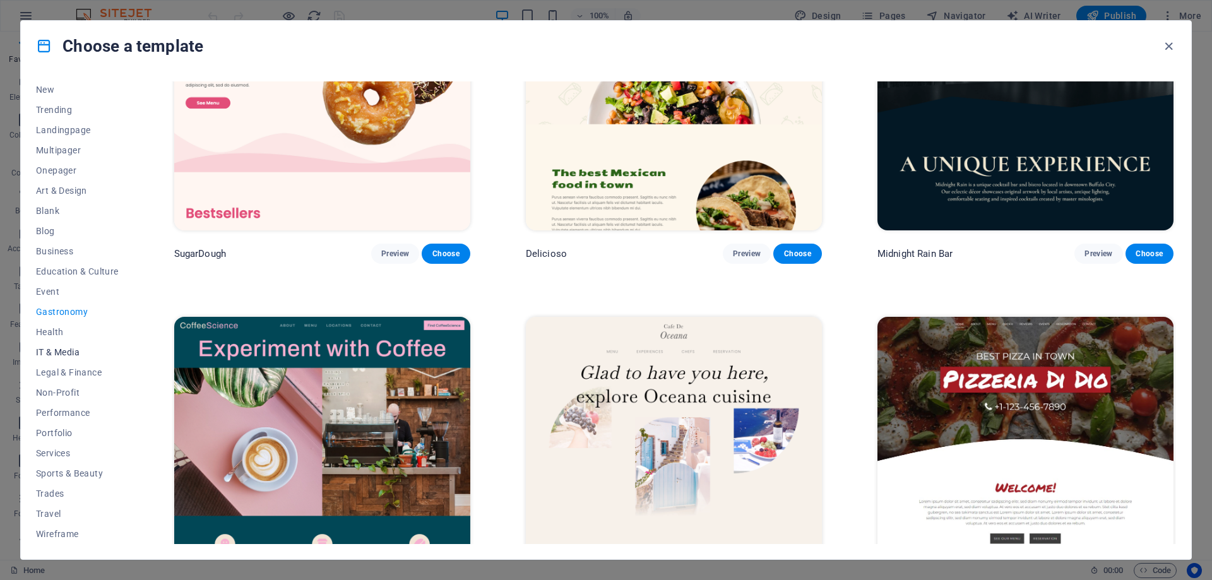
scroll to position [0, 0]
click at [53, 216] on span "Onepager" at bounding box center [77, 213] width 83 height 10
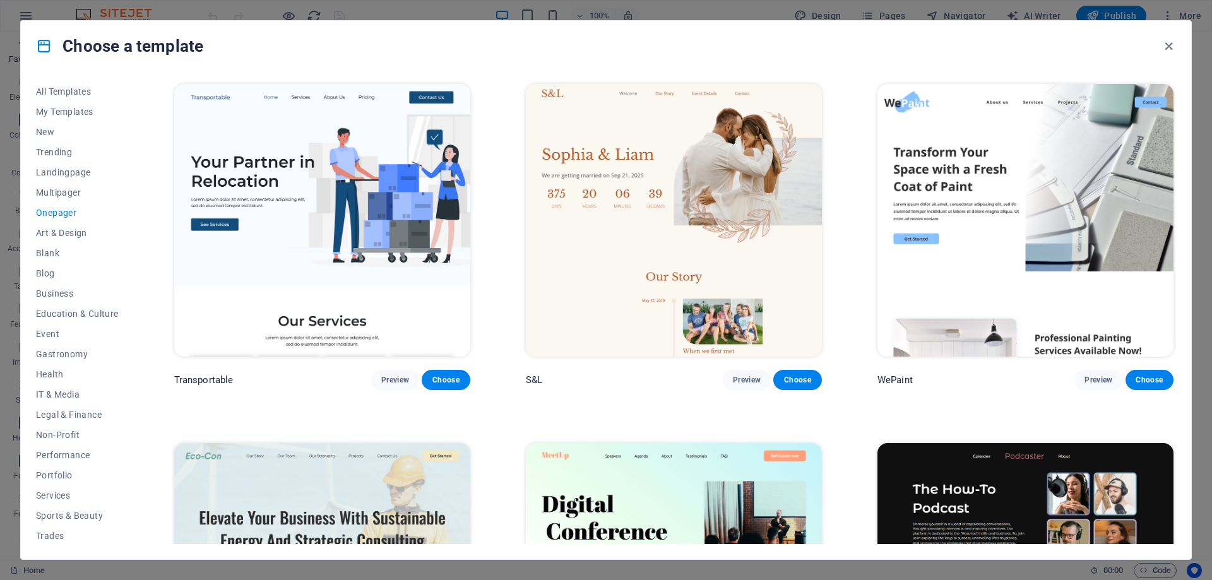
click at [299, 160] on img at bounding box center [322, 220] width 296 height 273
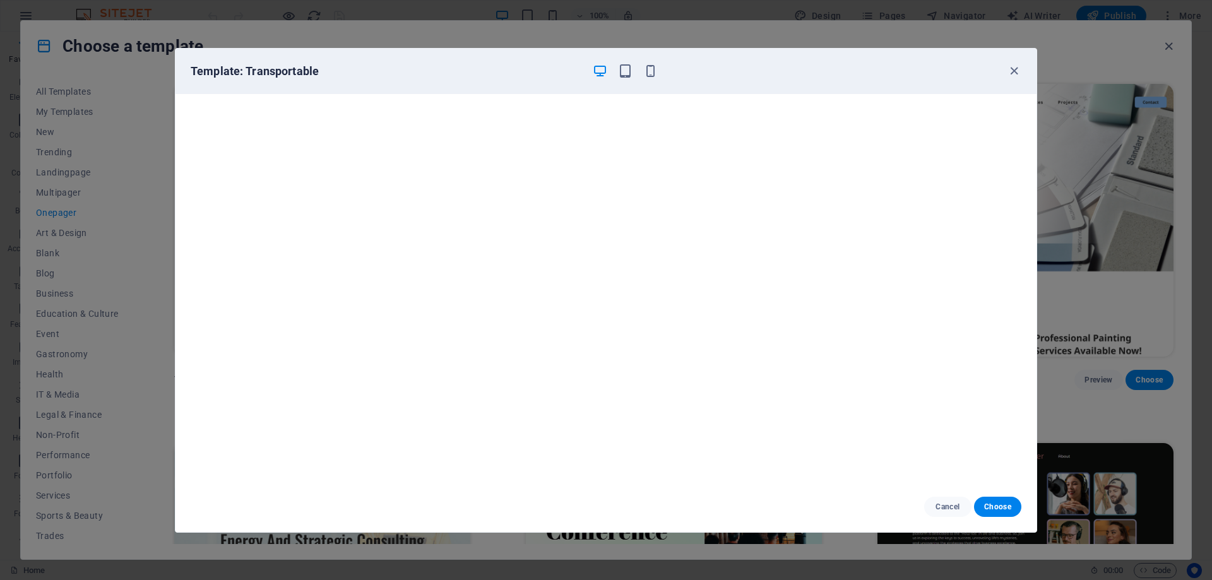
scroll to position [3, 0]
click at [1013, 73] on icon "button" at bounding box center [1013, 71] width 15 height 15
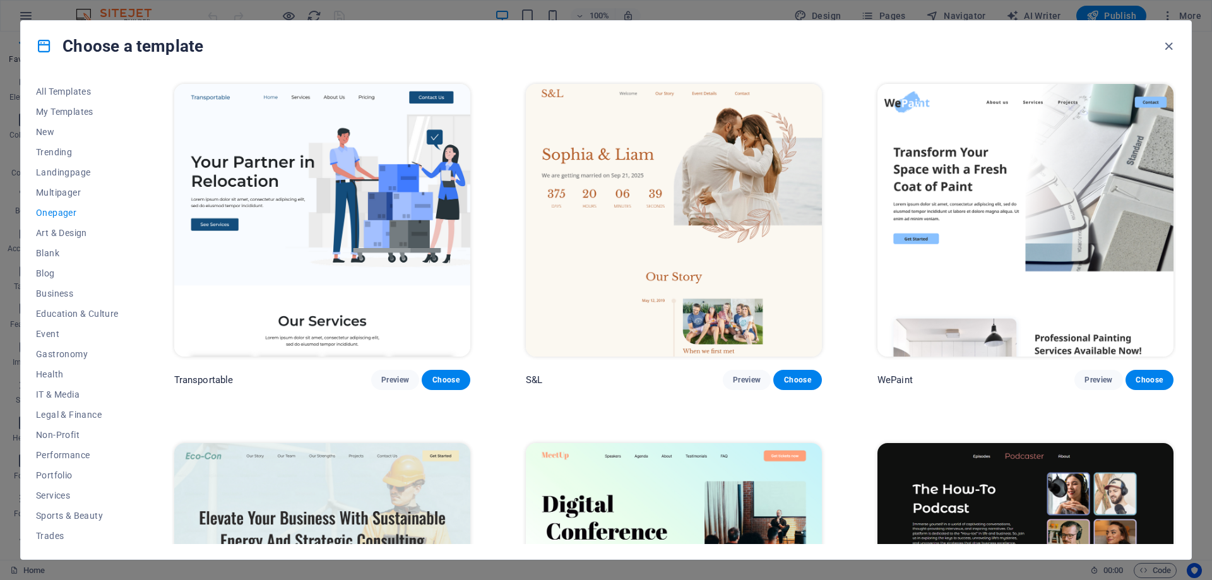
click at [1034, 211] on img at bounding box center [1025, 220] width 296 height 273
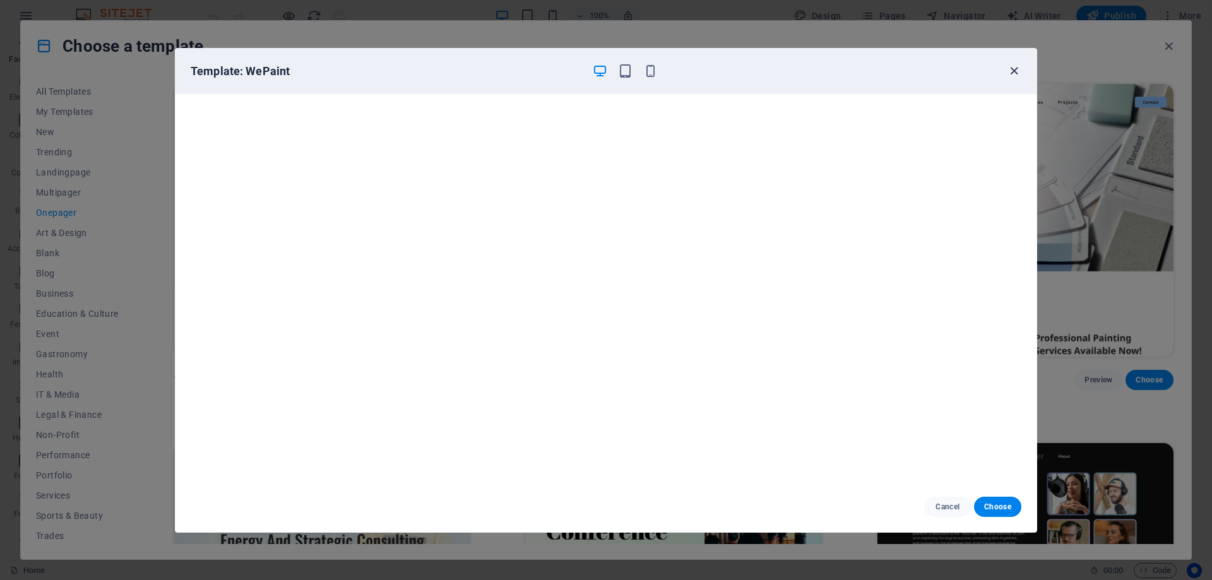
click at [1012, 73] on icon "button" at bounding box center [1013, 71] width 15 height 15
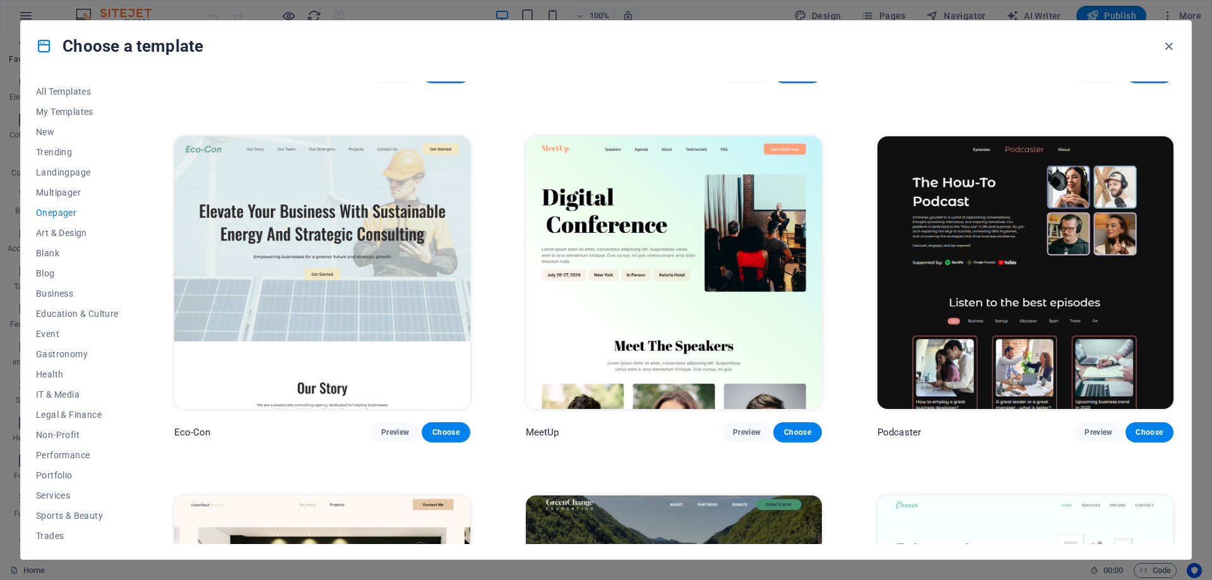
scroll to position [316, 0]
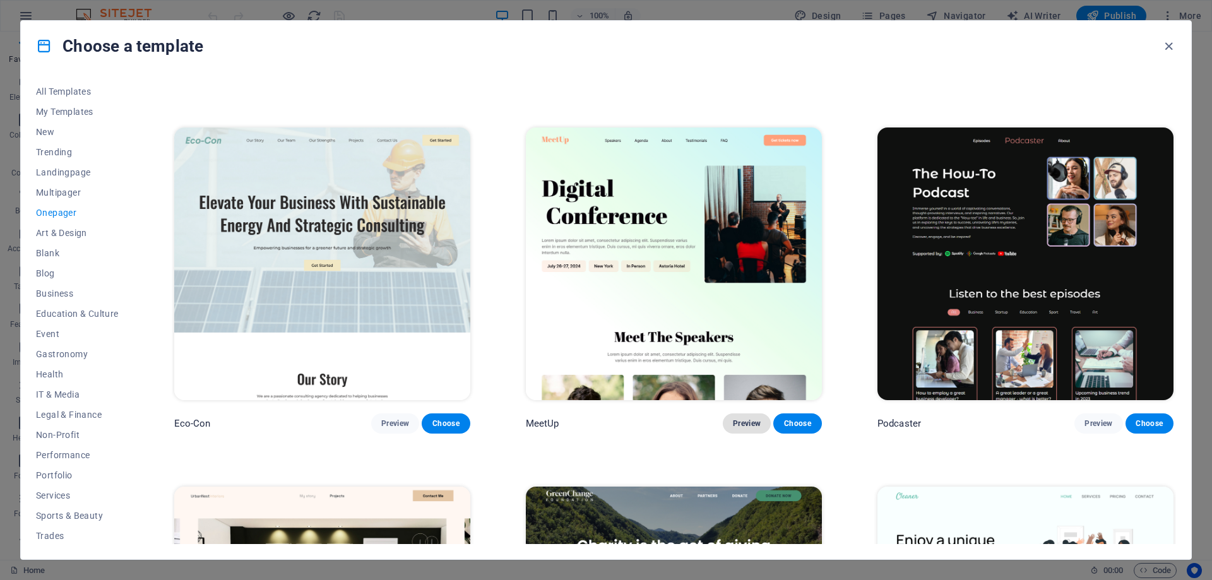
click at [743, 422] on span "Preview" at bounding box center [747, 423] width 28 height 10
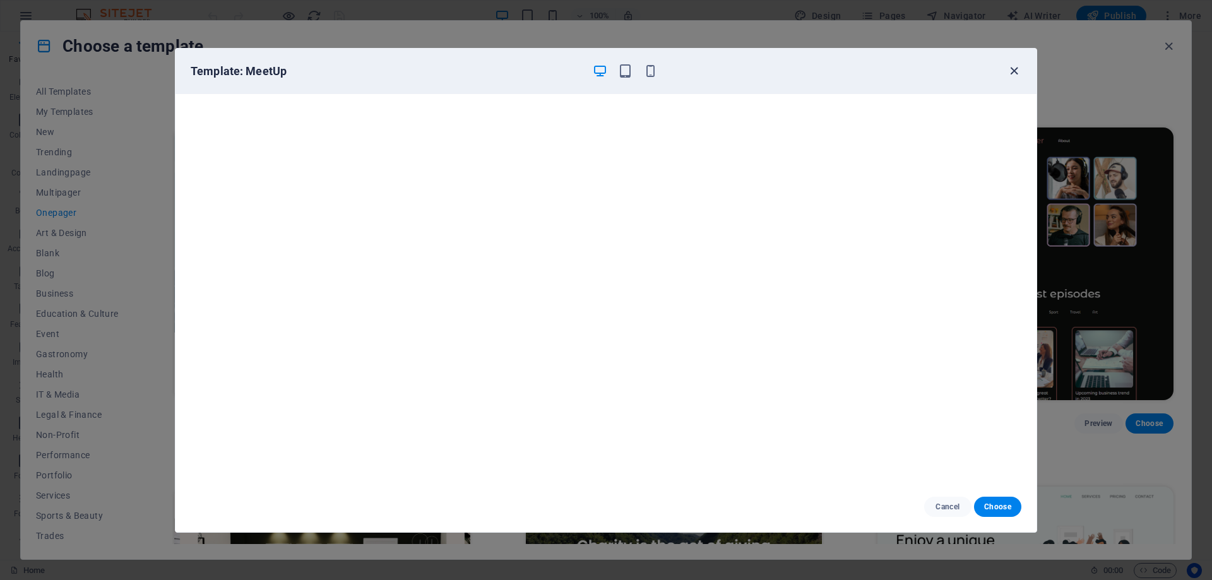
click at [1012, 69] on icon "button" at bounding box center [1013, 71] width 15 height 15
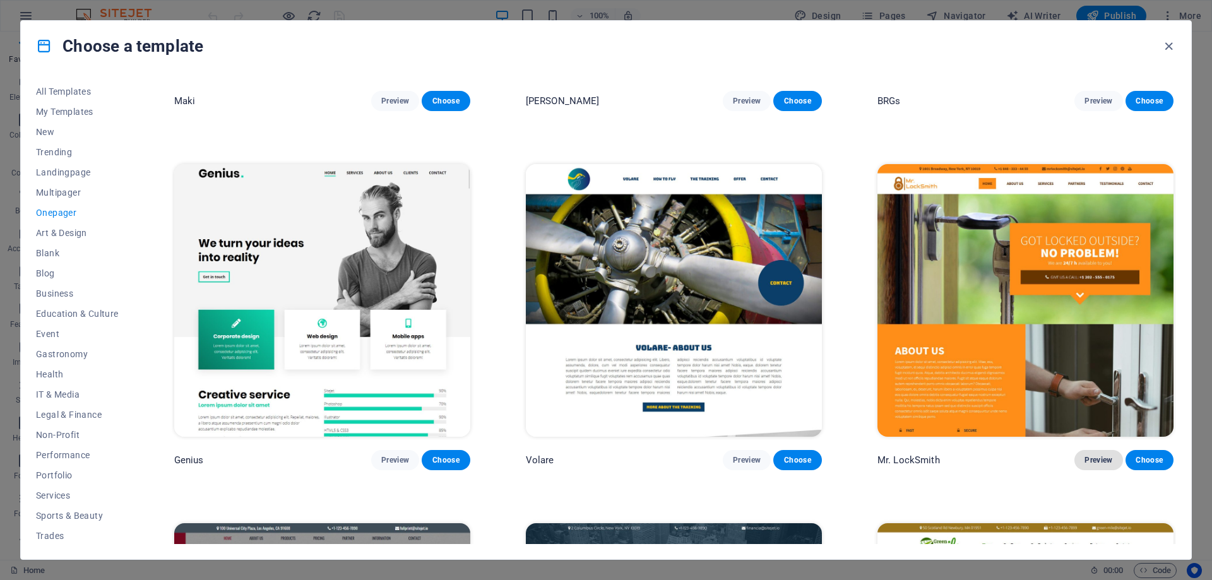
scroll to position [3534, 0]
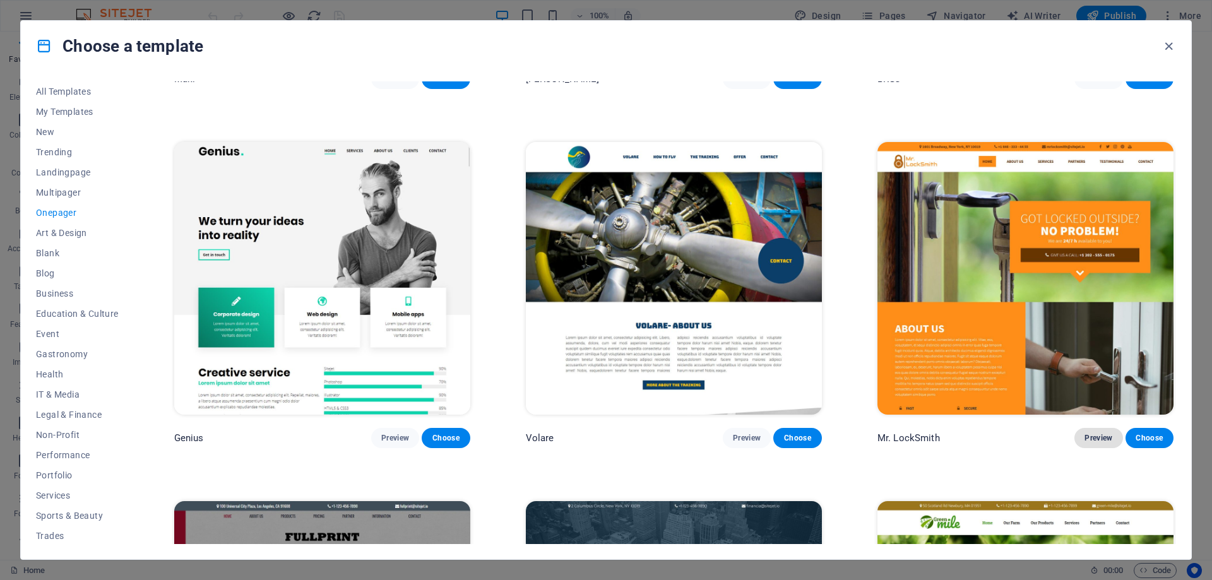
click at [1092, 433] on span "Preview" at bounding box center [1098, 438] width 28 height 10
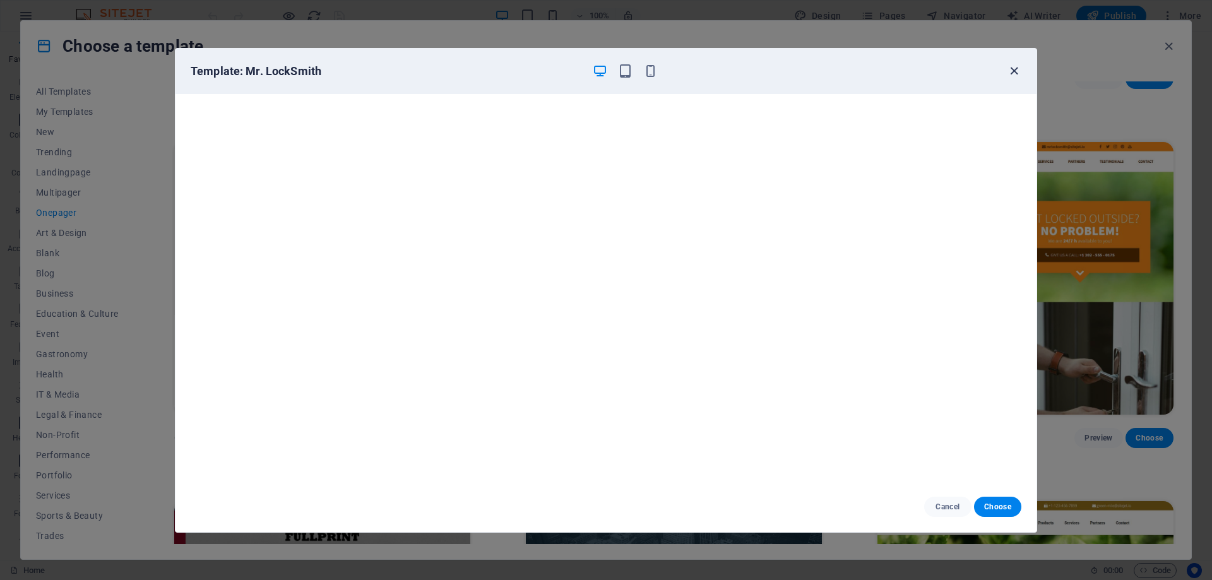
click at [1017, 67] on icon "button" at bounding box center [1013, 71] width 15 height 15
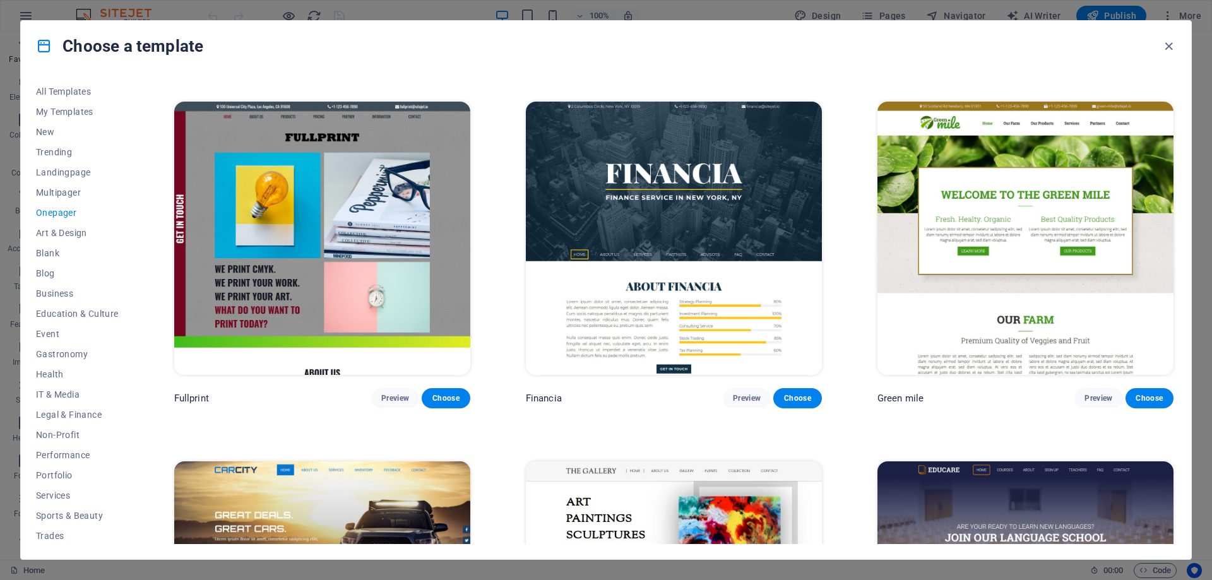
scroll to position [3849, 0]
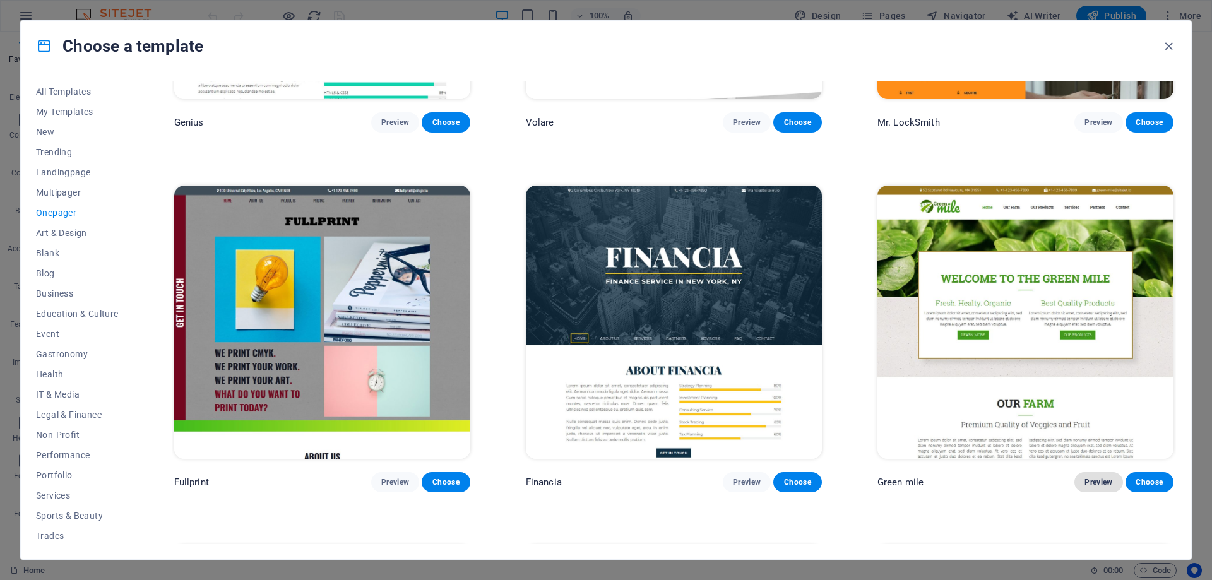
click at [1095, 477] on span "Preview" at bounding box center [1098, 482] width 28 height 10
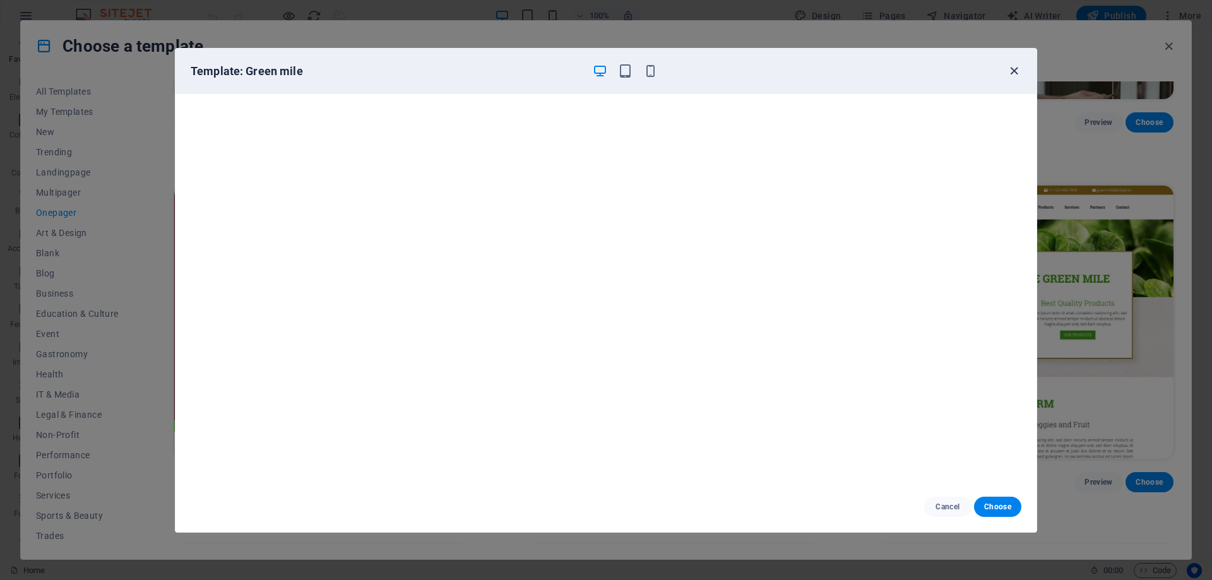
click at [1009, 71] on icon "button" at bounding box center [1013, 71] width 15 height 15
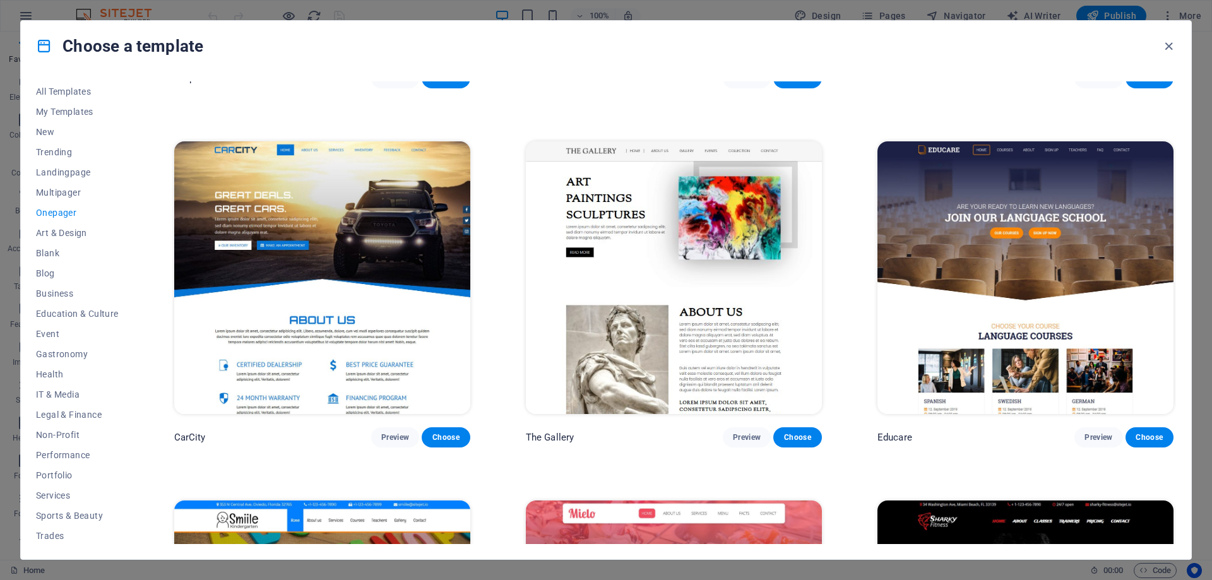
scroll to position [4354, 0]
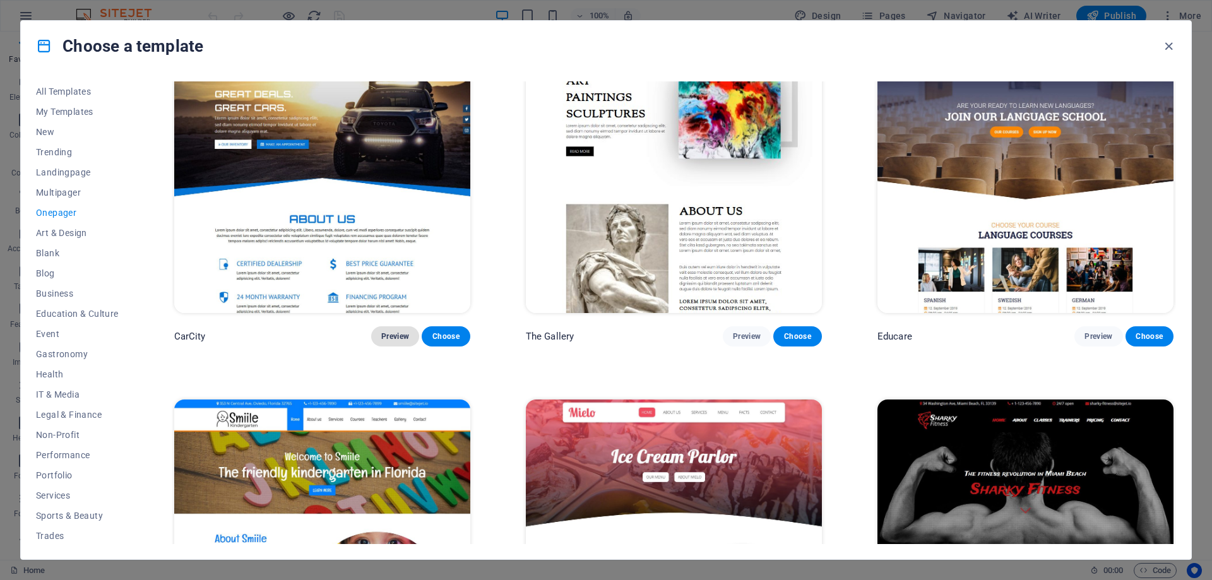
click at [394, 331] on span "Preview" at bounding box center [395, 336] width 28 height 10
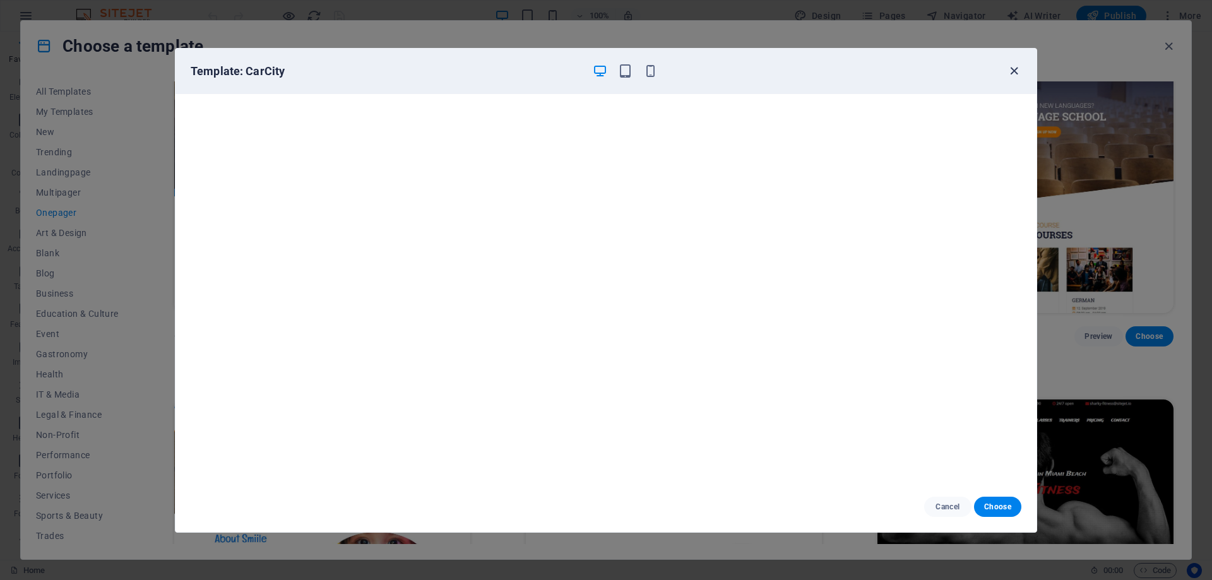
click at [1015, 70] on icon "button" at bounding box center [1013, 71] width 15 height 15
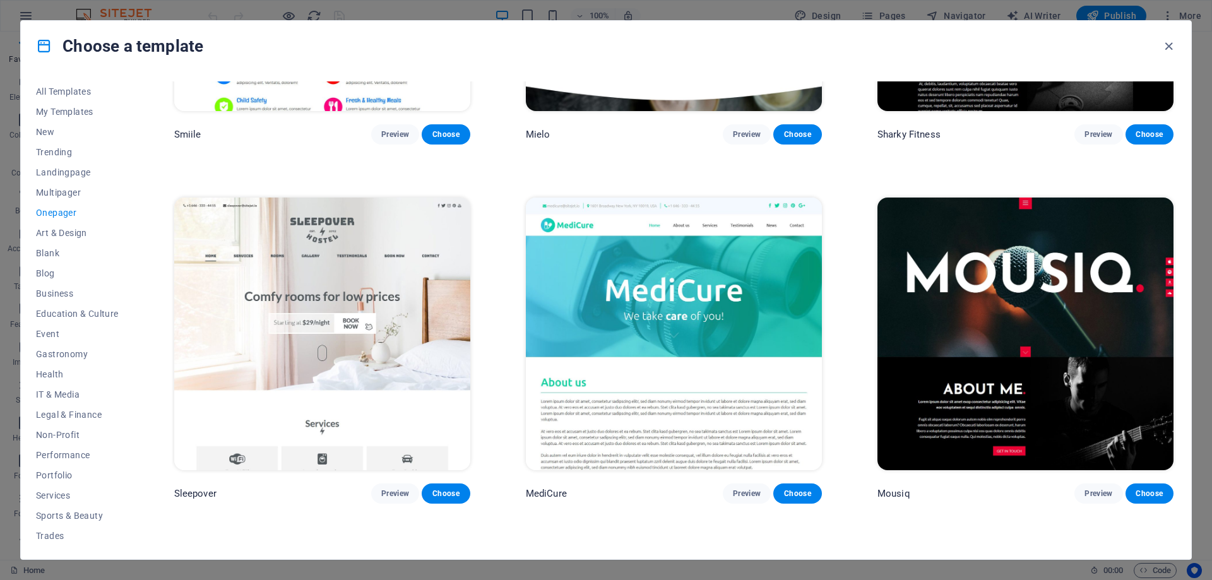
scroll to position [4922, 0]
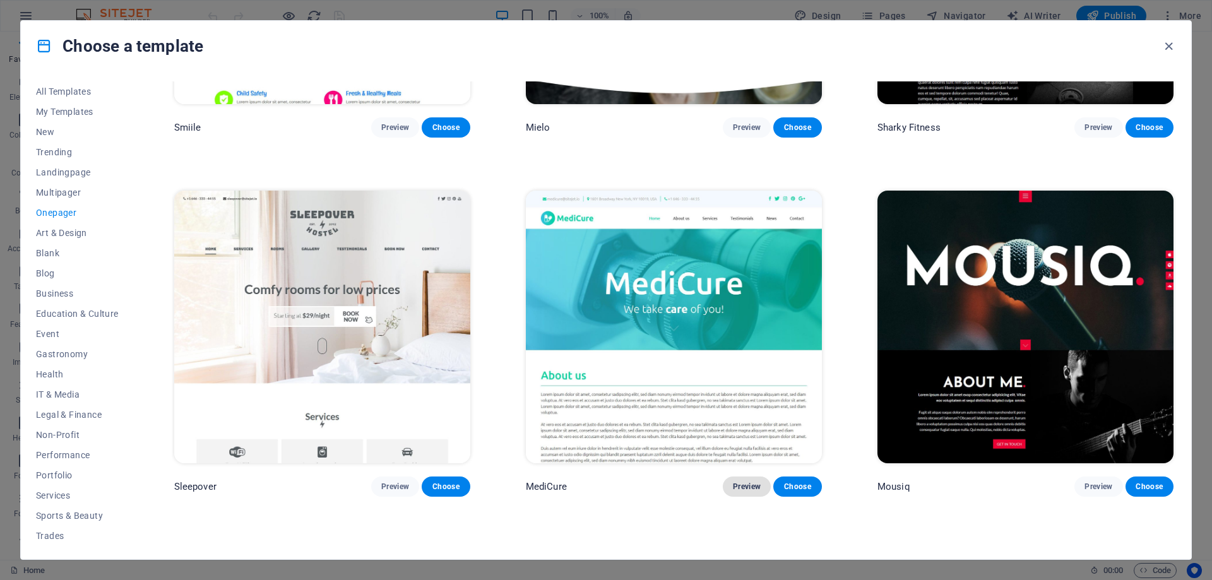
click at [738, 481] on span "Preview" at bounding box center [747, 486] width 28 height 10
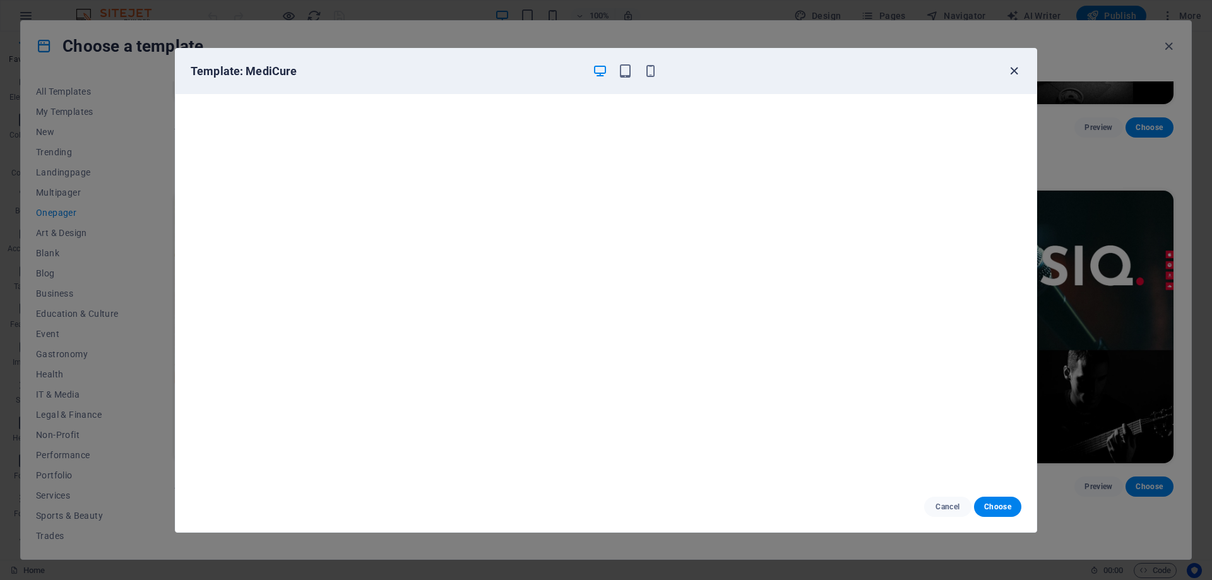
click at [1013, 69] on icon "button" at bounding box center [1013, 71] width 15 height 15
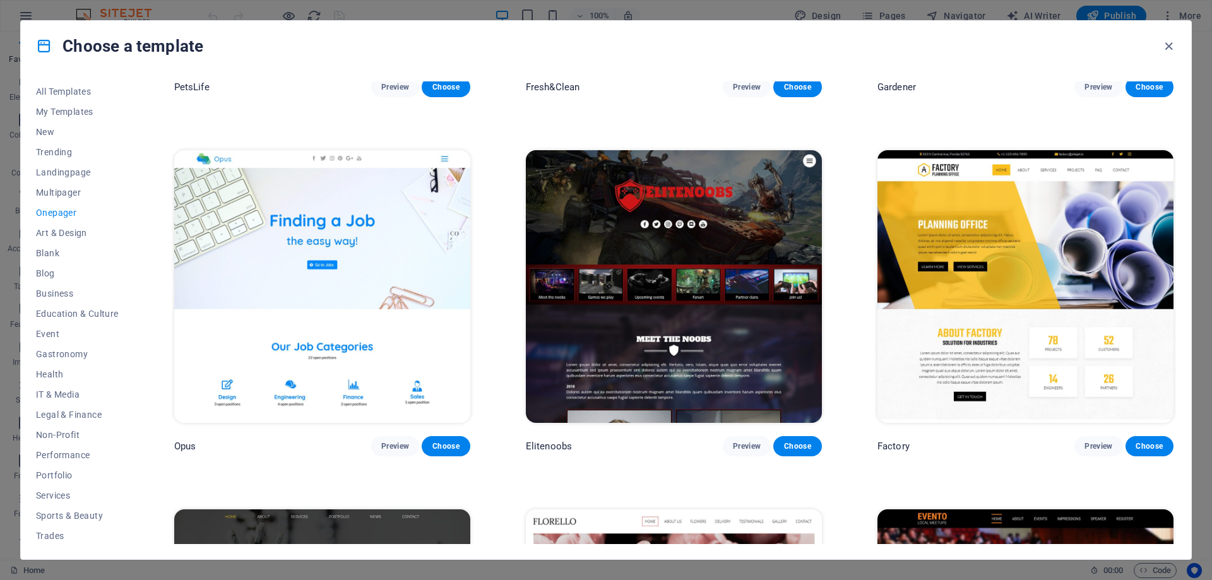
scroll to position [6058, 0]
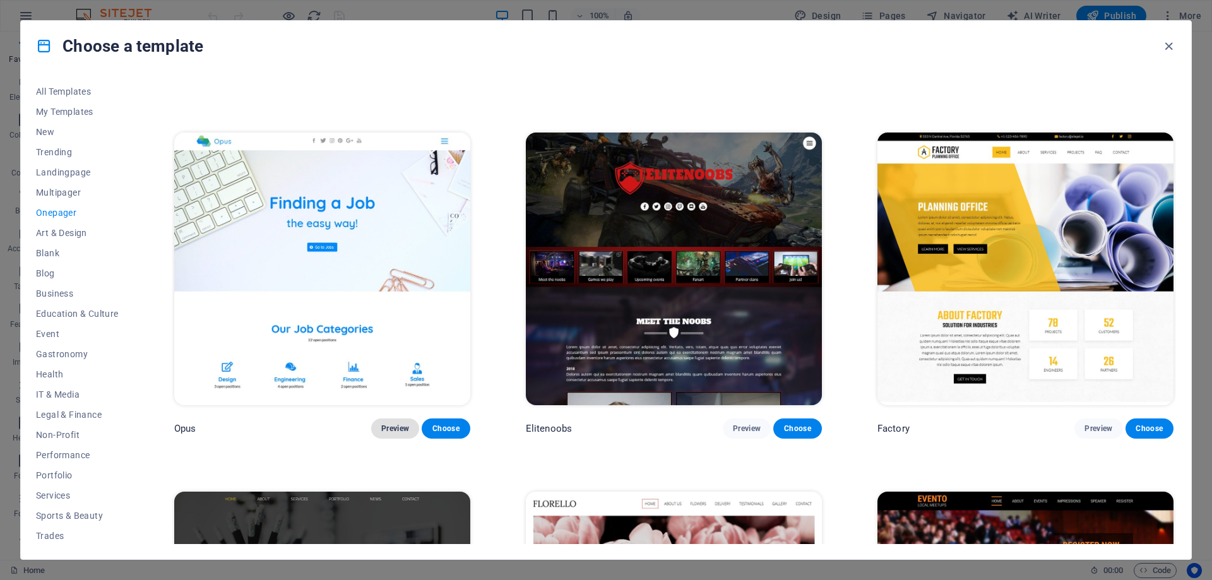
click at [394, 423] on span "Preview" at bounding box center [395, 428] width 28 height 10
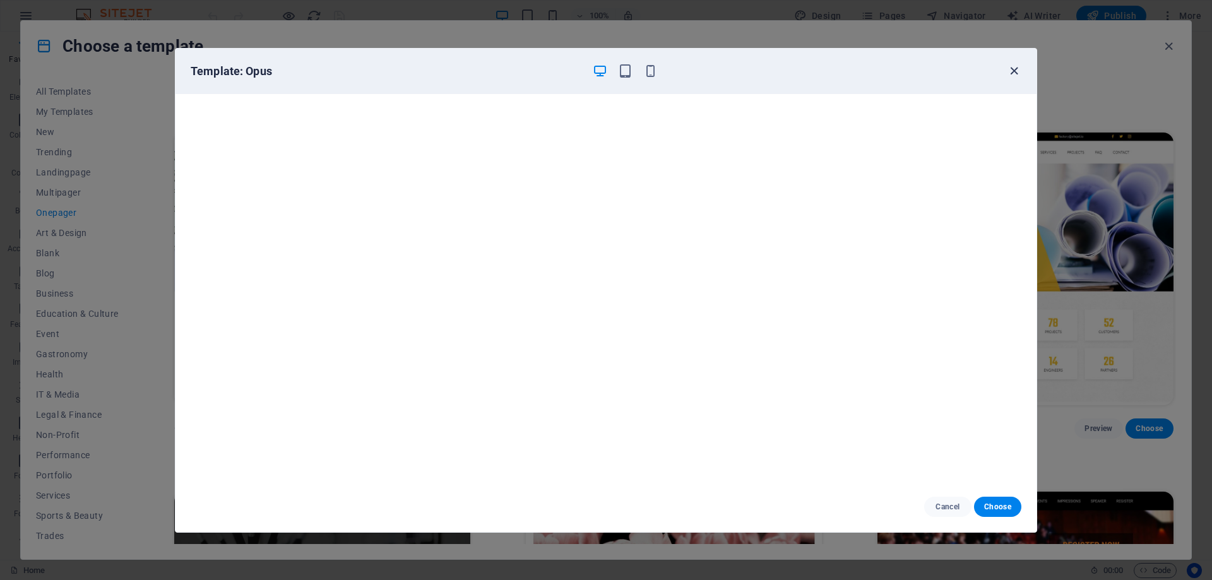
click at [1012, 73] on icon "button" at bounding box center [1013, 71] width 15 height 15
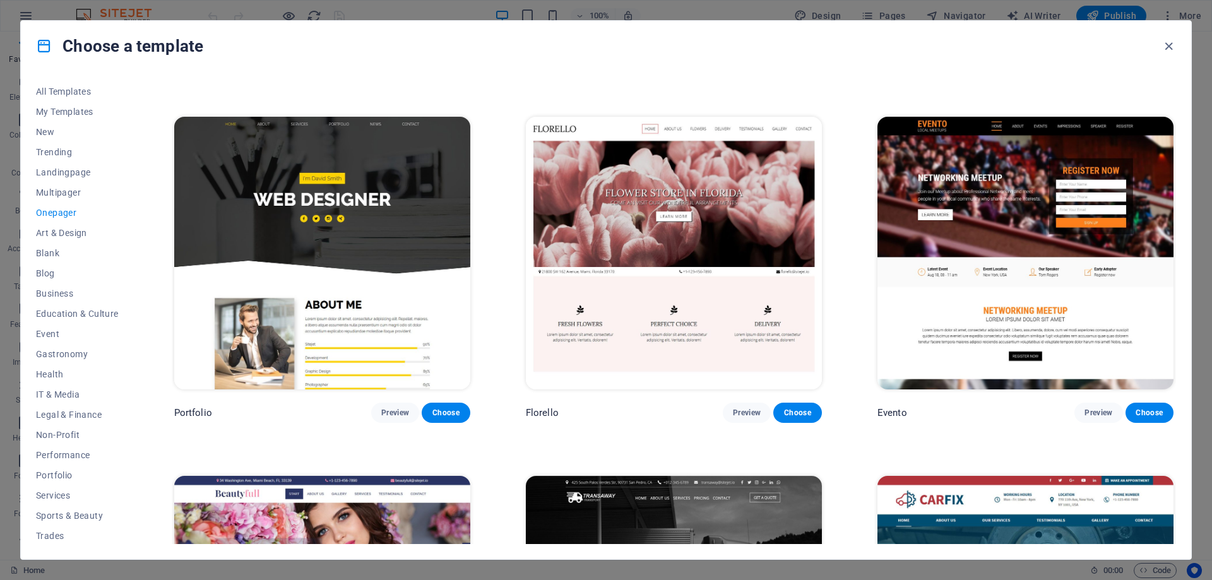
scroll to position [6437, 0]
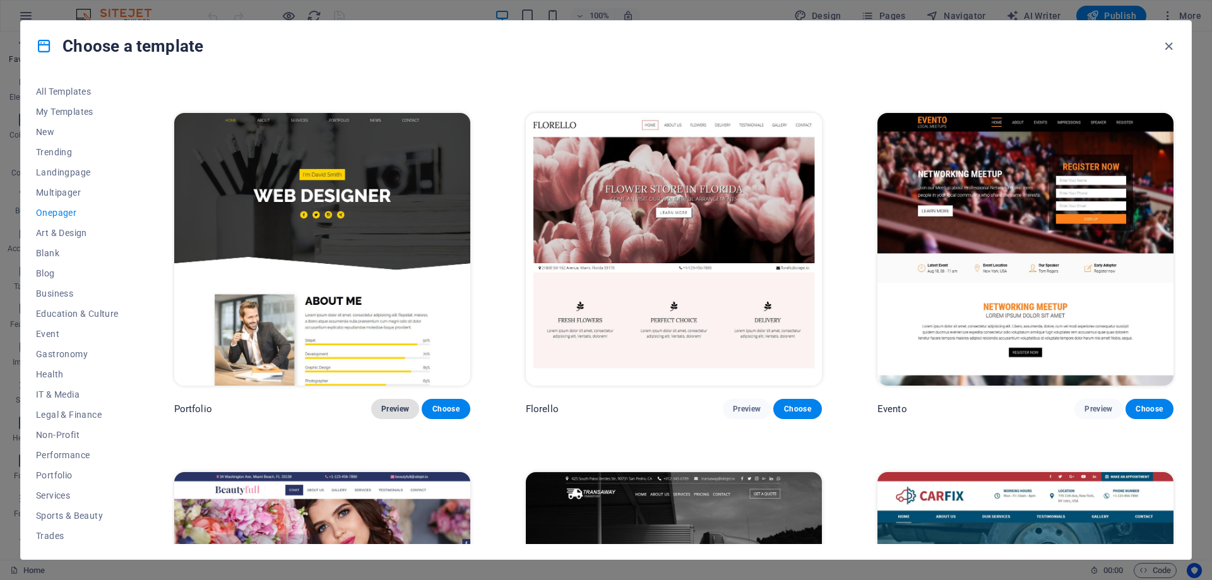
click at [391, 404] on span "Preview" at bounding box center [395, 409] width 28 height 10
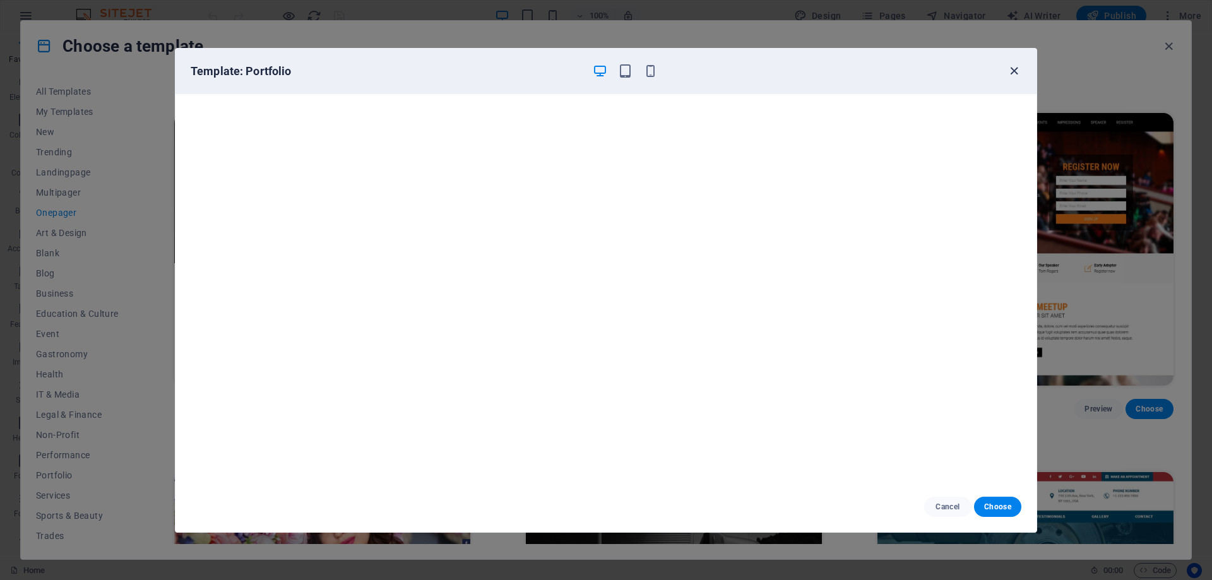
click at [1013, 73] on icon "button" at bounding box center [1013, 71] width 15 height 15
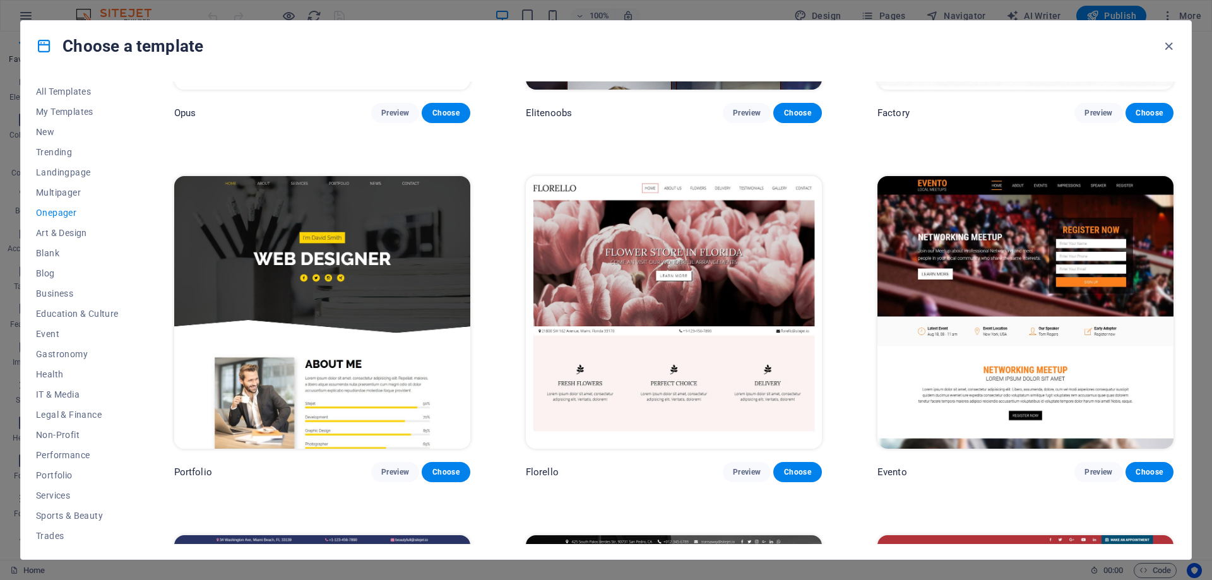
scroll to position [6310, 0]
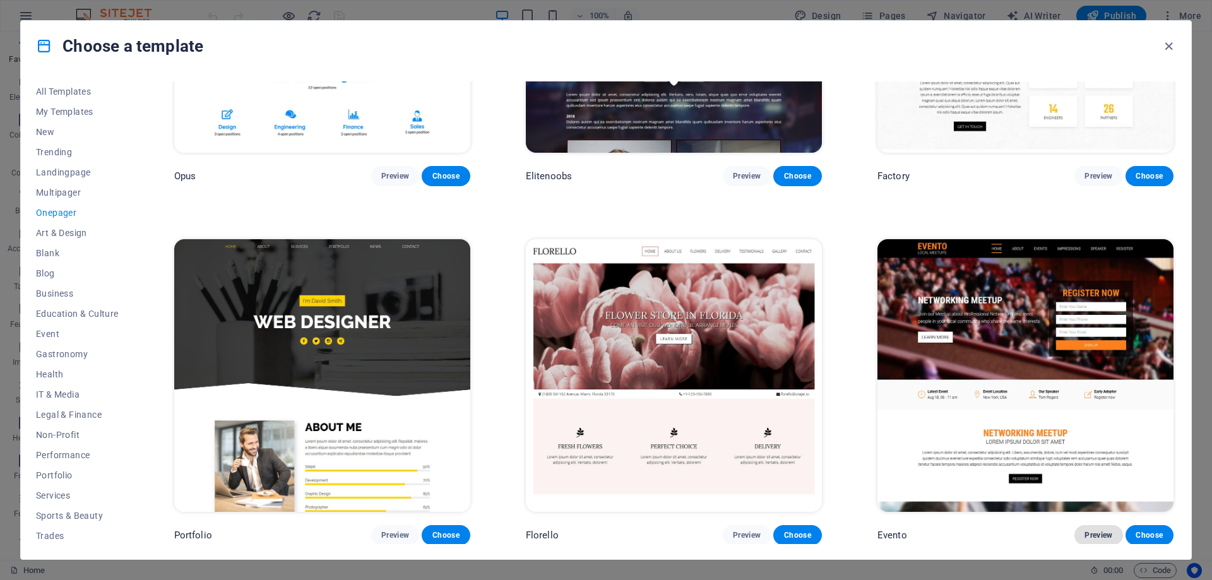
click at [1099, 530] on span "Preview" at bounding box center [1098, 535] width 28 height 10
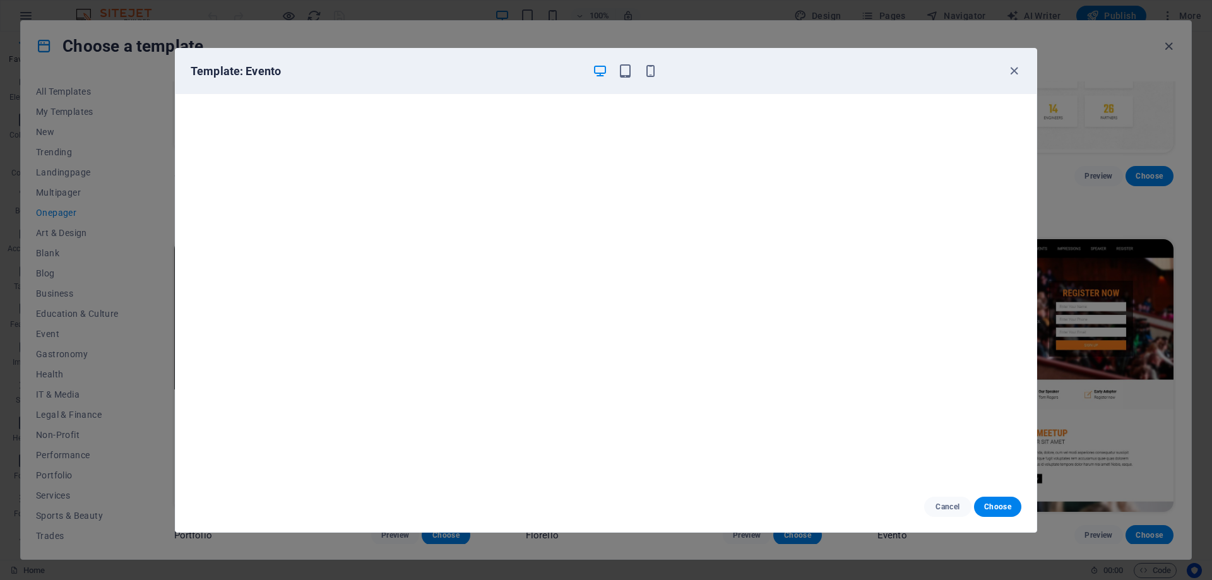
scroll to position [0, 0]
click at [995, 512] on button "Choose" at bounding box center [997, 507] width 47 height 20
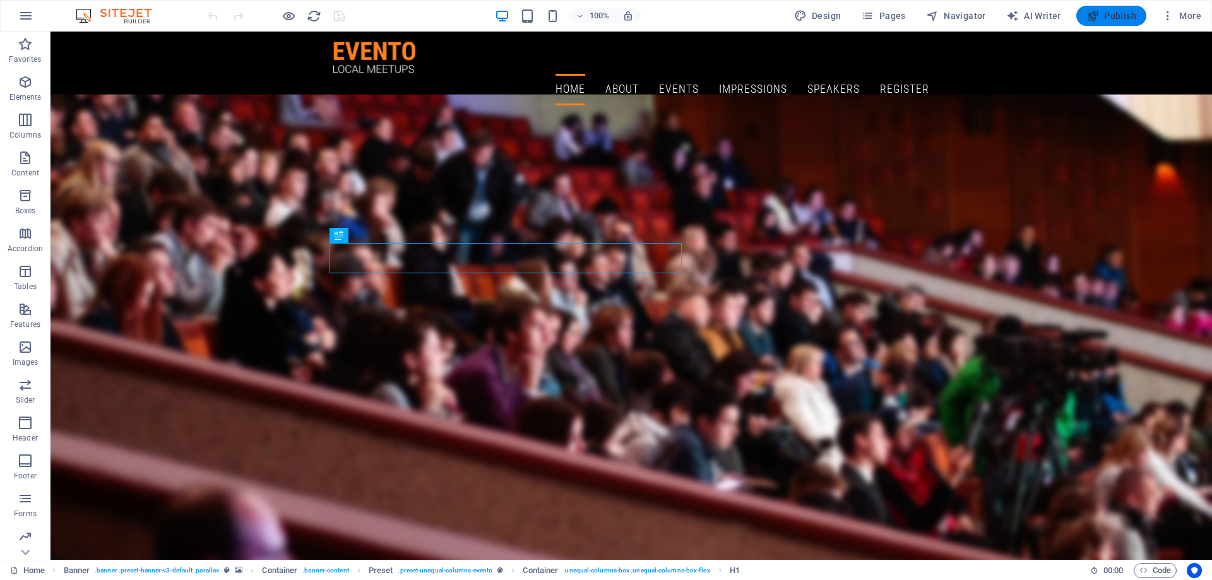
click at [1119, 16] on span "Publish" at bounding box center [1111, 15] width 50 height 13
click at [388, 49] on div at bounding box center [631, 58] width 596 height 32
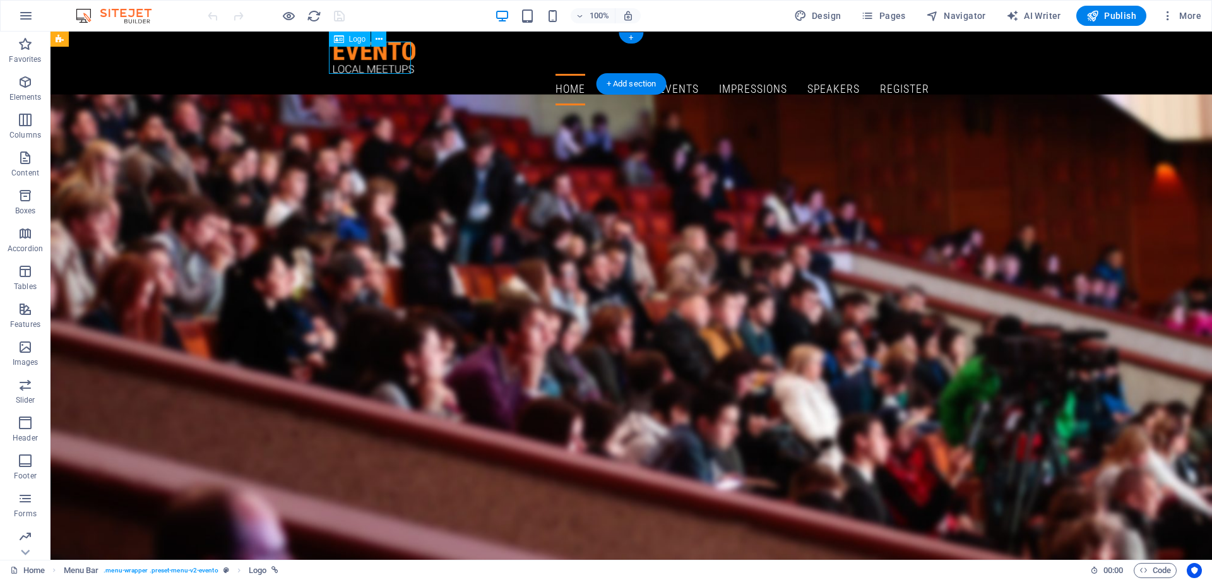
click at [393, 51] on div at bounding box center [631, 58] width 596 height 32
click at [403, 51] on div at bounding box center [631, 58] width 596 height 32
click at [375, 50] on div at bounding box center [631, 58] width 596 height 32
drag, startPoint x: 375, startPoint y: 50, endPoint x: 407, endPoint y: 69, distance: 36.8
click at [375, 50] on div at bounding box center [631, 58] width 596 height 32
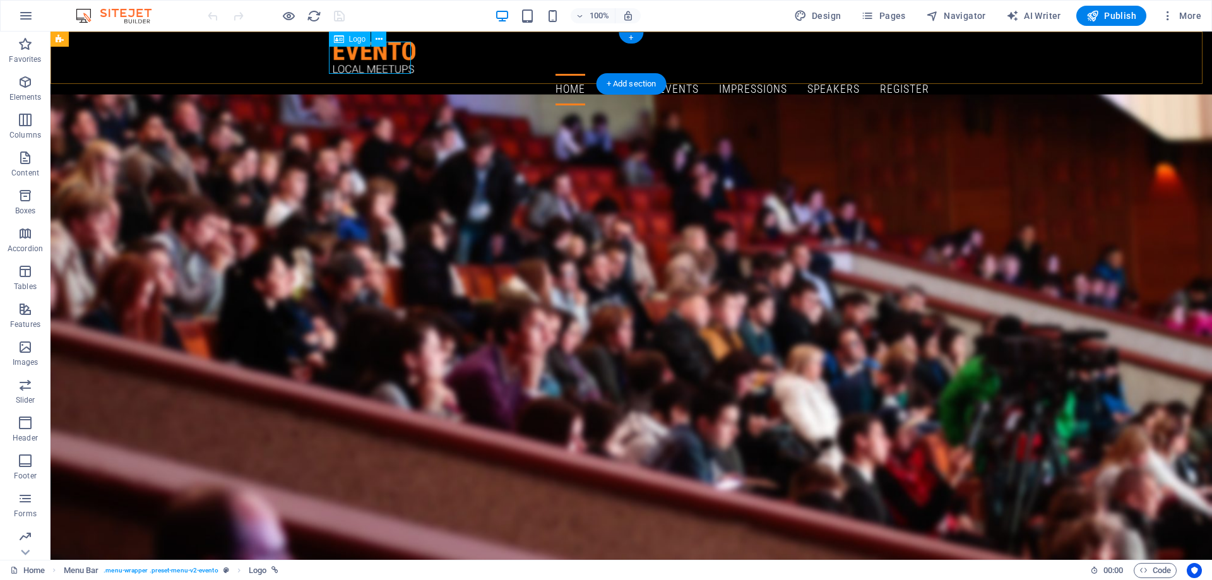
select select "px"
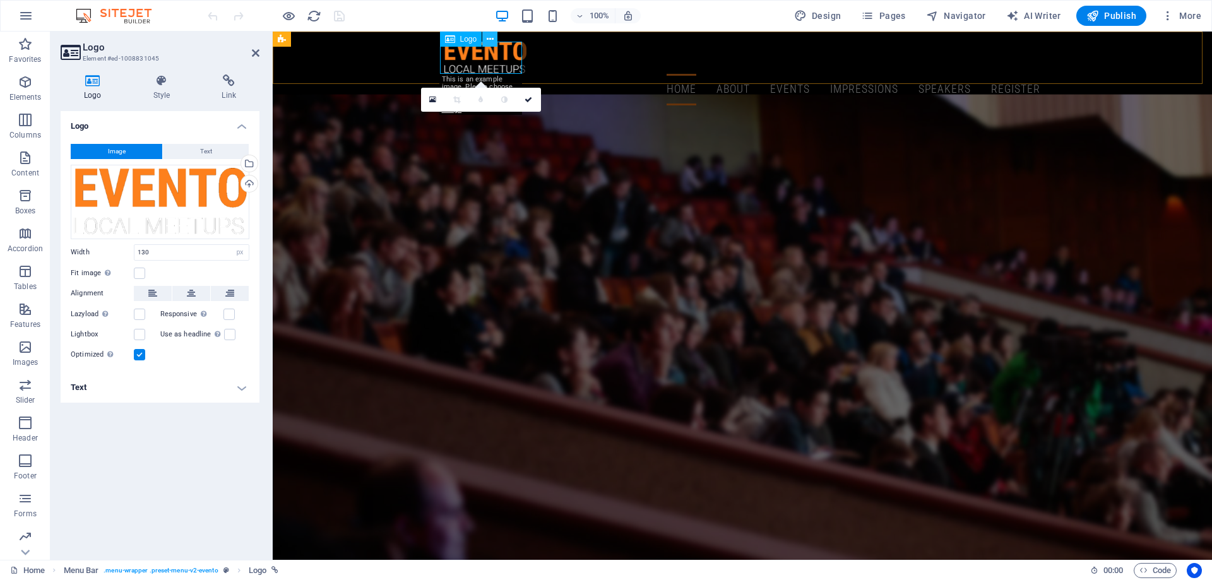
click at [495, 40] on button at bounding box center [489, 39] width 15 height 15
click at [202, 191] on div "Drag files here, click to choose files or select files from Files or our free s…" at bounding box center [160, 202] width 179 height 74
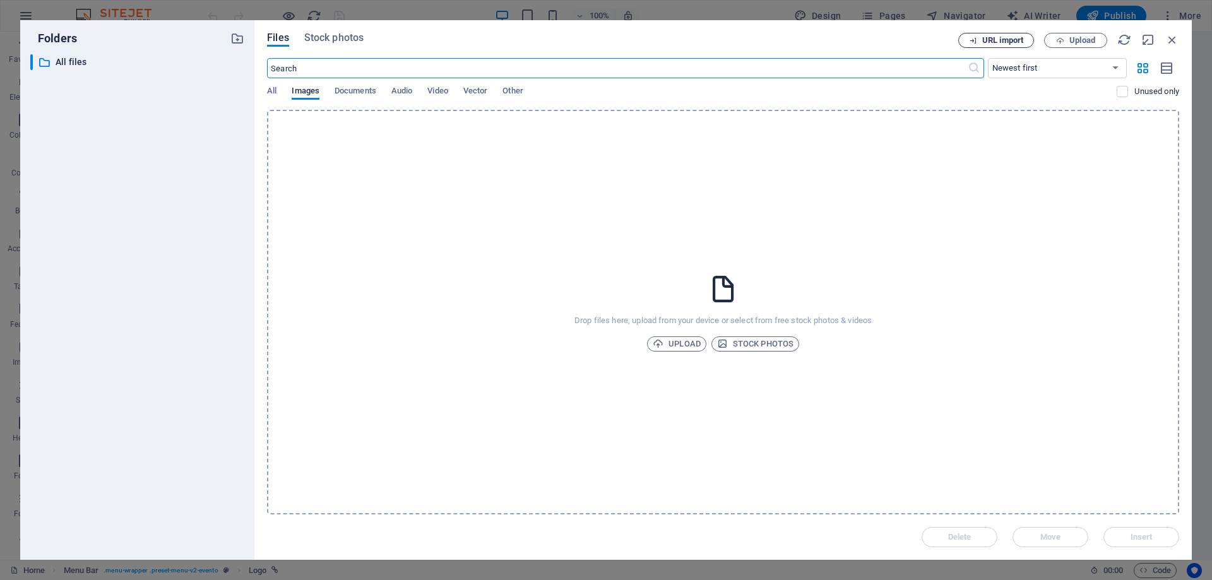
click at [989, 43] on span "URL import" at bounding box center [1002, 41] width 41 height 8
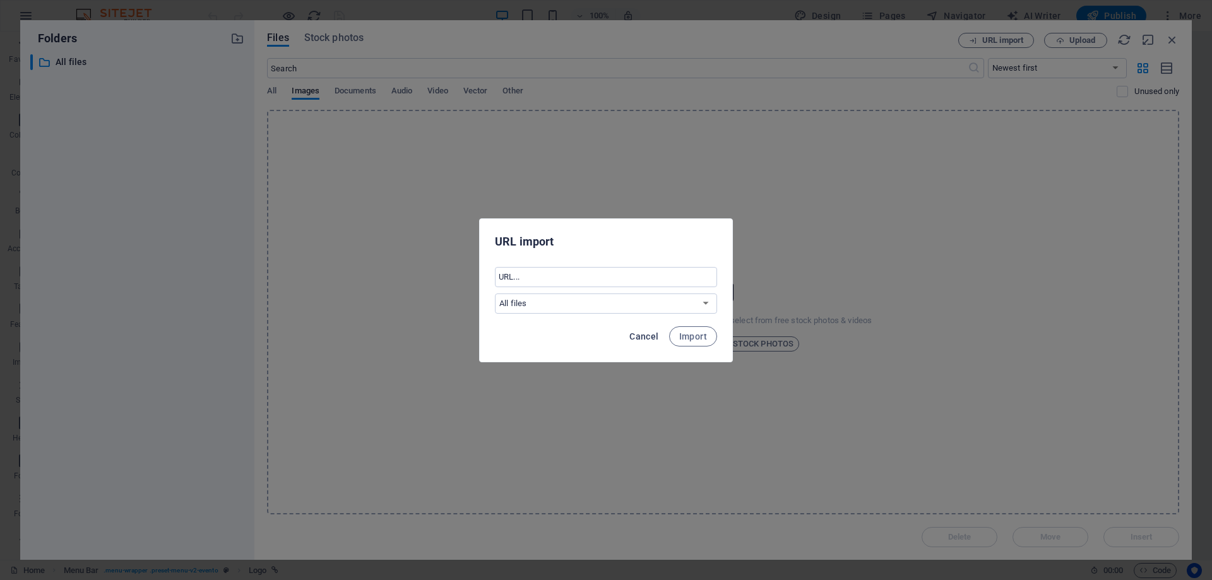
click at [643, 336] on span "Cancel" at bounding box center [643, 336] width 29 height 10
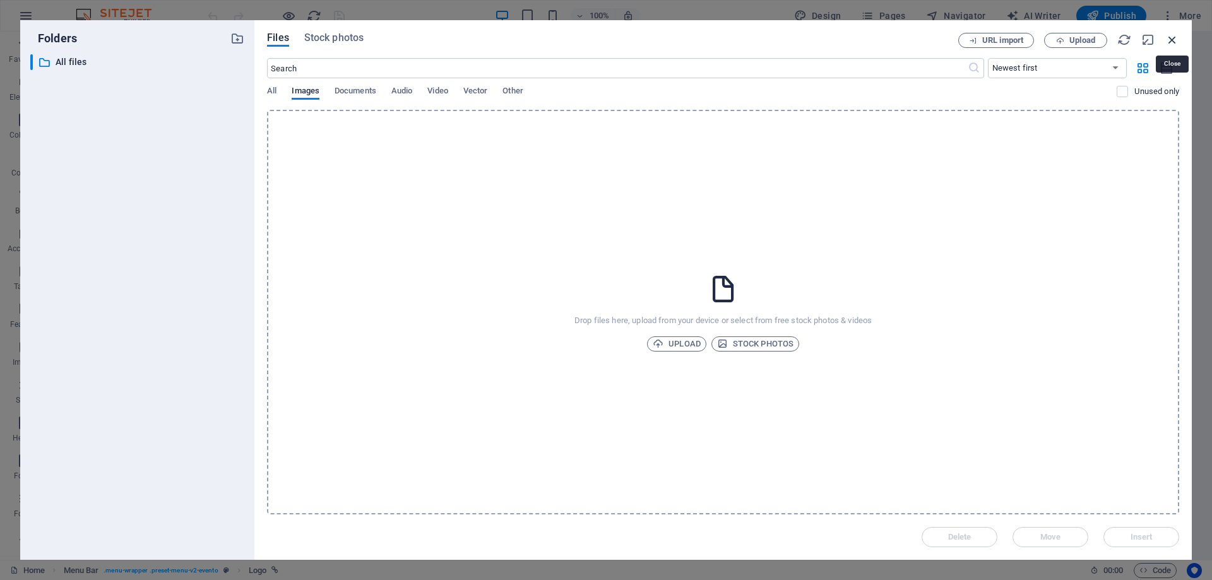
click at [1176, 40] on icon "button" at bounding box center [1172, 40] width 14 height 14
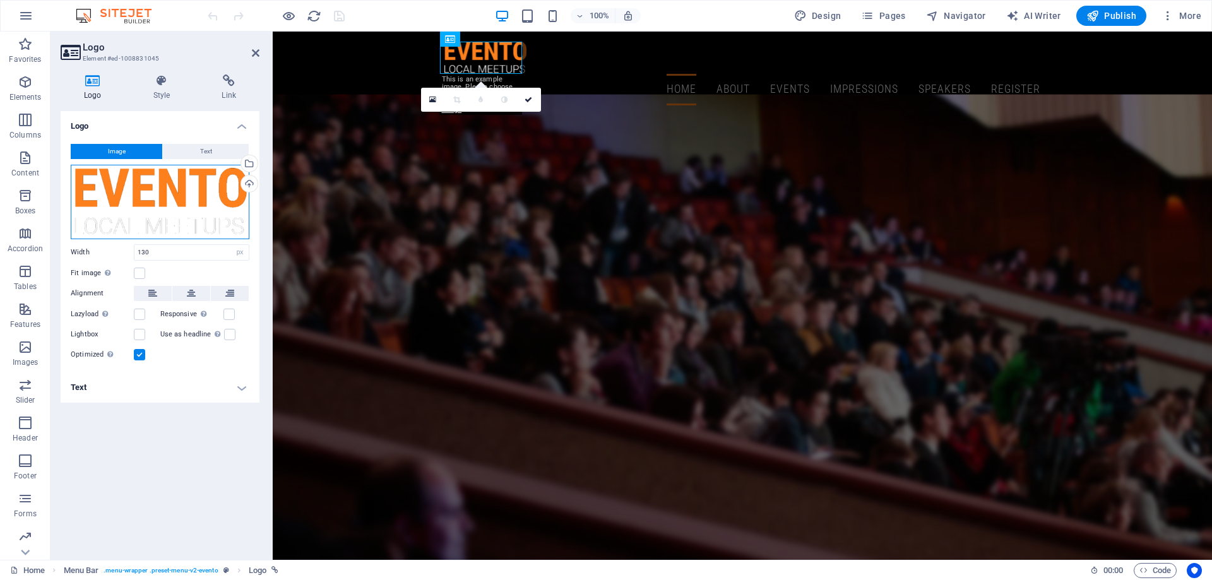
click at [134, 184] on div "Drag files here, click to choose files or select files from Files or our free s…" at bounding box center [160, 202] width 179 height 74
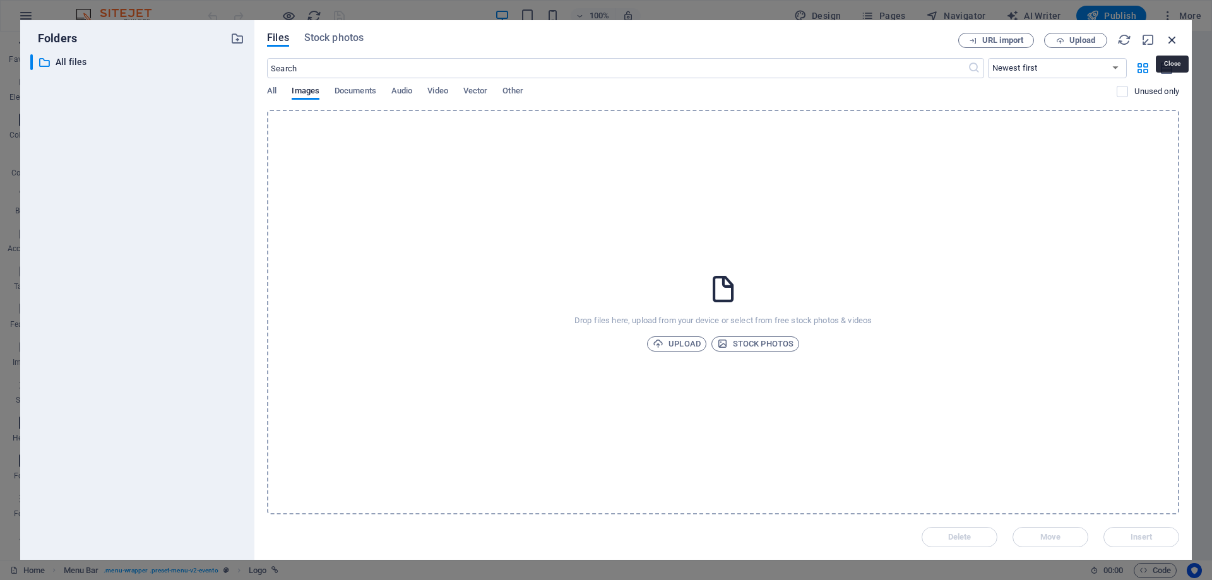
click at [1174, 40] on icon "button" at bounding box center [1172, 40] width 14 height 14
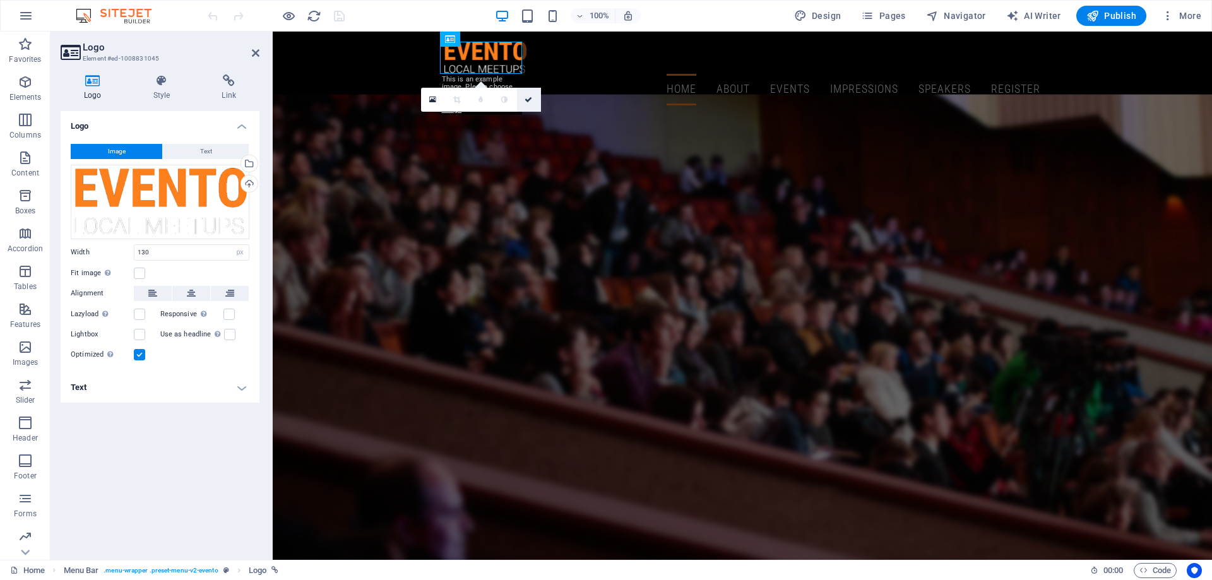
click at [525, 98] on icon at bounding box center [528, 100] width 8 height 8
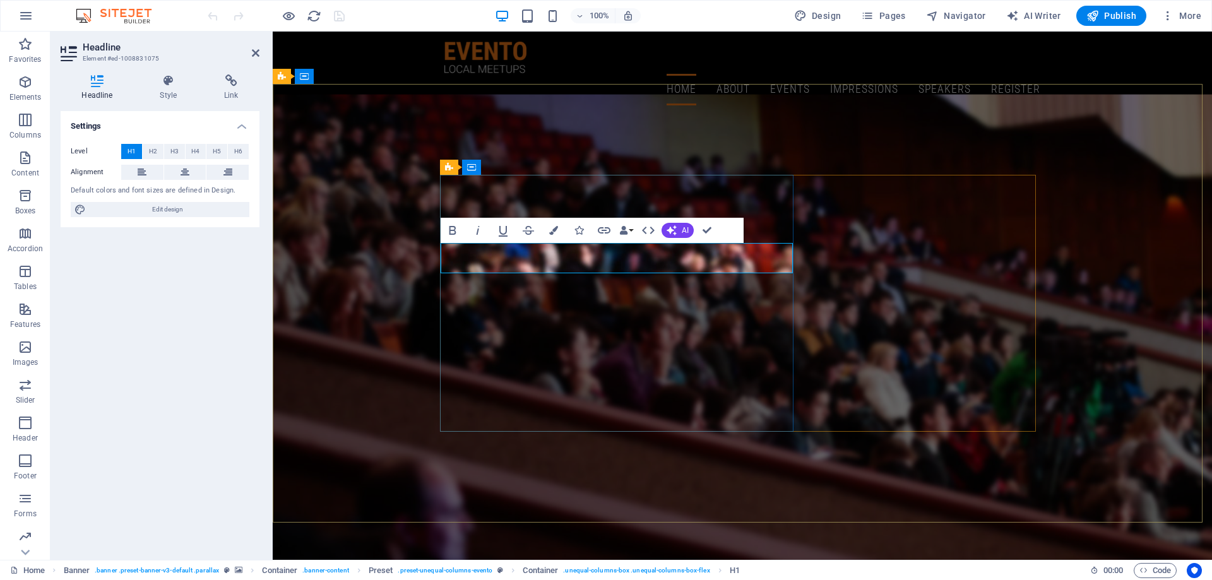
drag, startPoint x: 687, startPoint y: 264, endPoint x: 446, endPoint y: 261, distance: 241.7
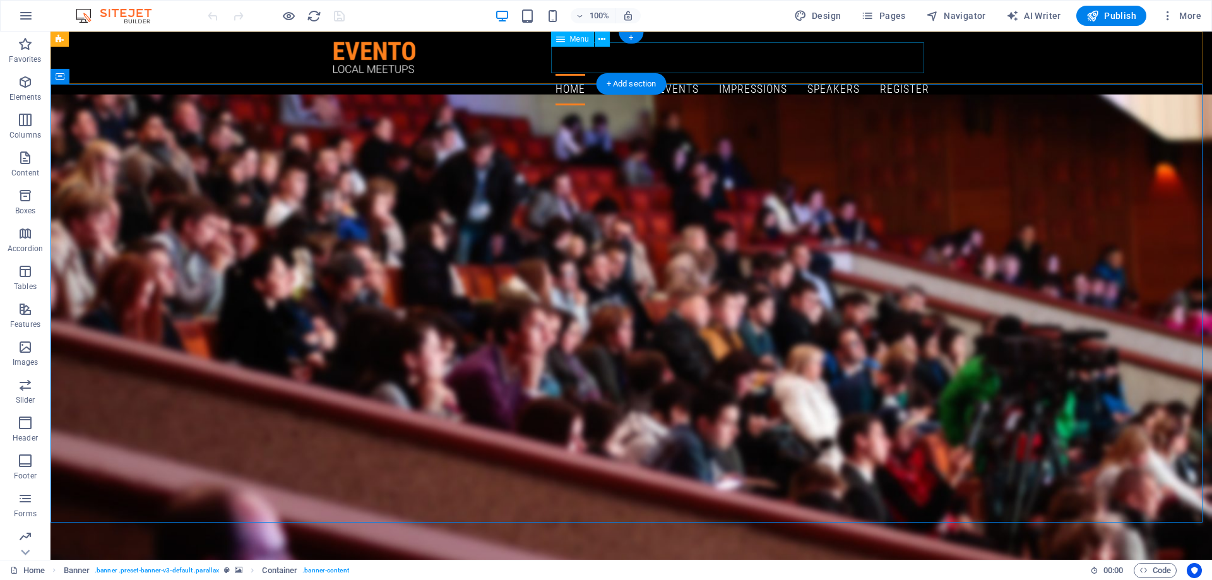
click at [618, 74] on nav "Home About Events Impressions Speakers Register" at bounding box center [631, 90] width 596 height 32
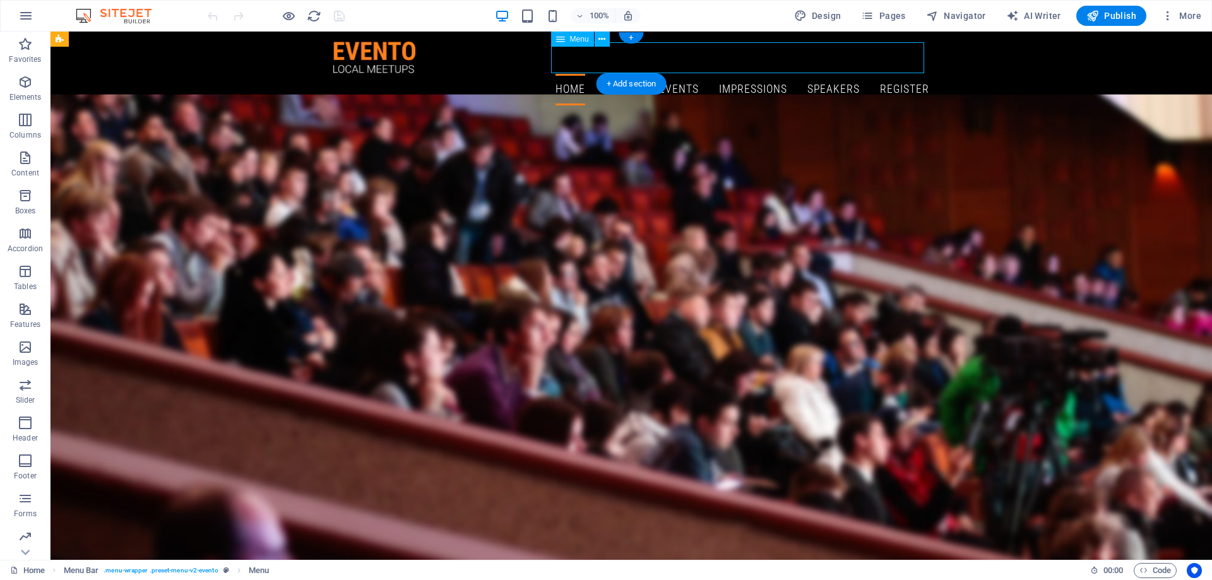
click at [619, 74] on nav "Home About Events Impressions Speakers Register" at bounding box center [631, 90] width 596 height 32
click at [618, 74] on nav "Home About Events Impressions Speakers Register" at bounding box center [631, 90] width 596 height 32
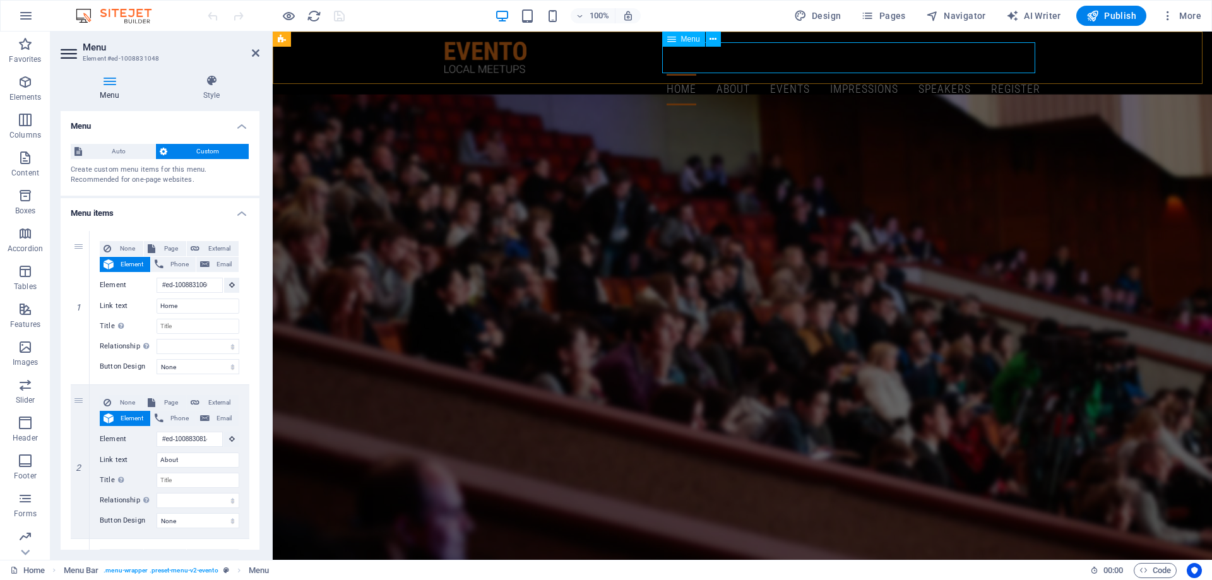
click at [730, 74] on nav "Home About Events Impressions Speakers Register" at bounding box center [742, 90] width 596 height 32
click at [782, 74] on nav "Home About Events Impressions Speakers Register" at bounding box center [742, 90] width 596 height 32
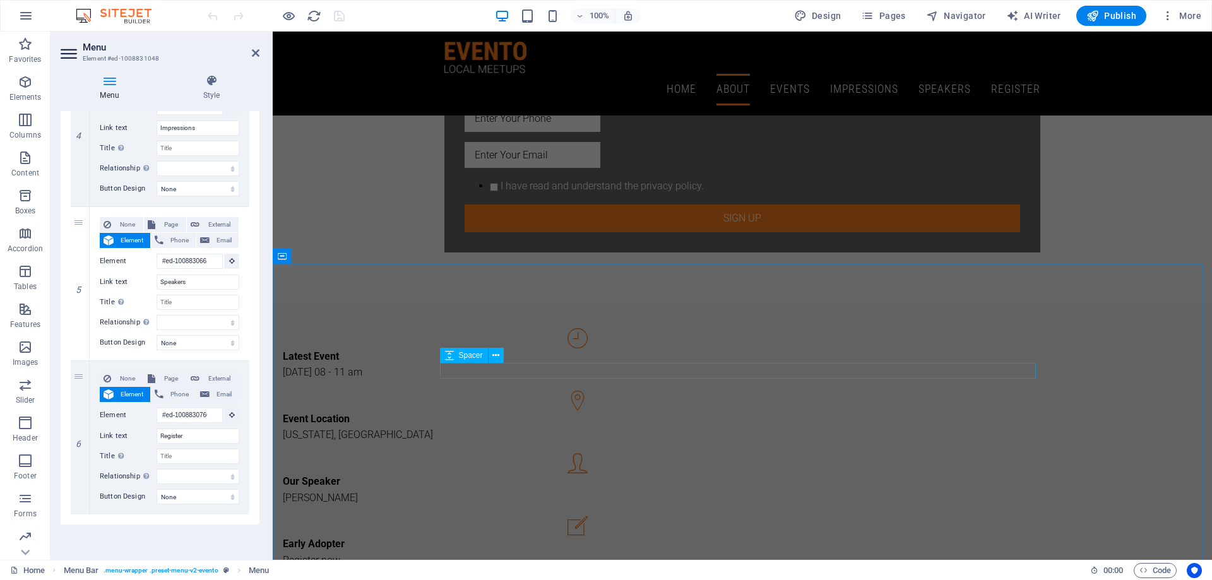
scroll to position [694, 0]
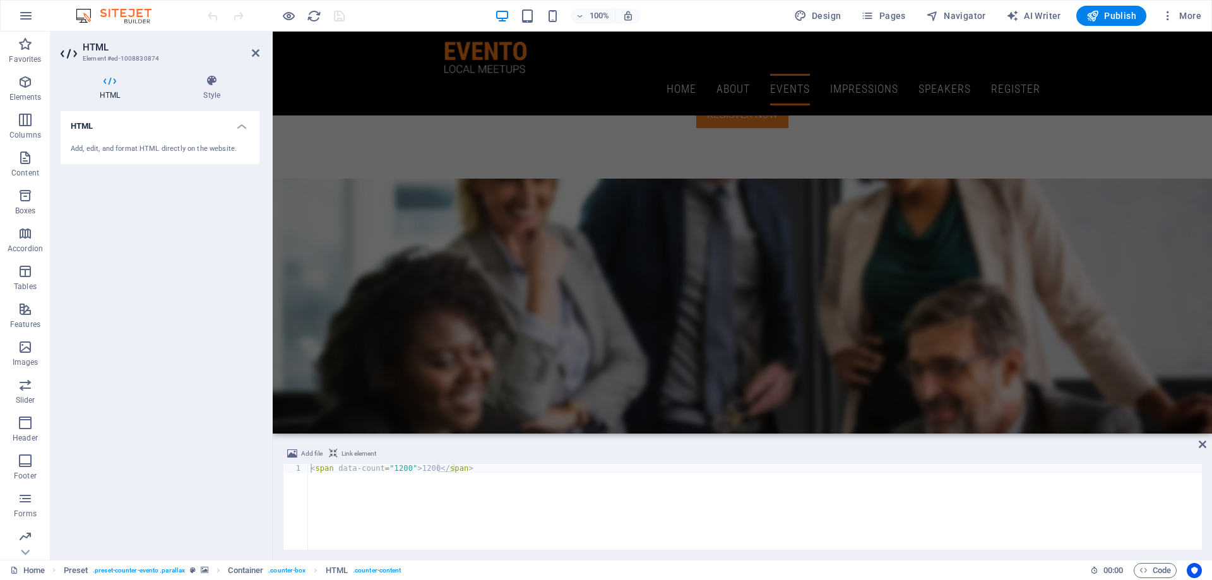
scroll to position [1295, 0]
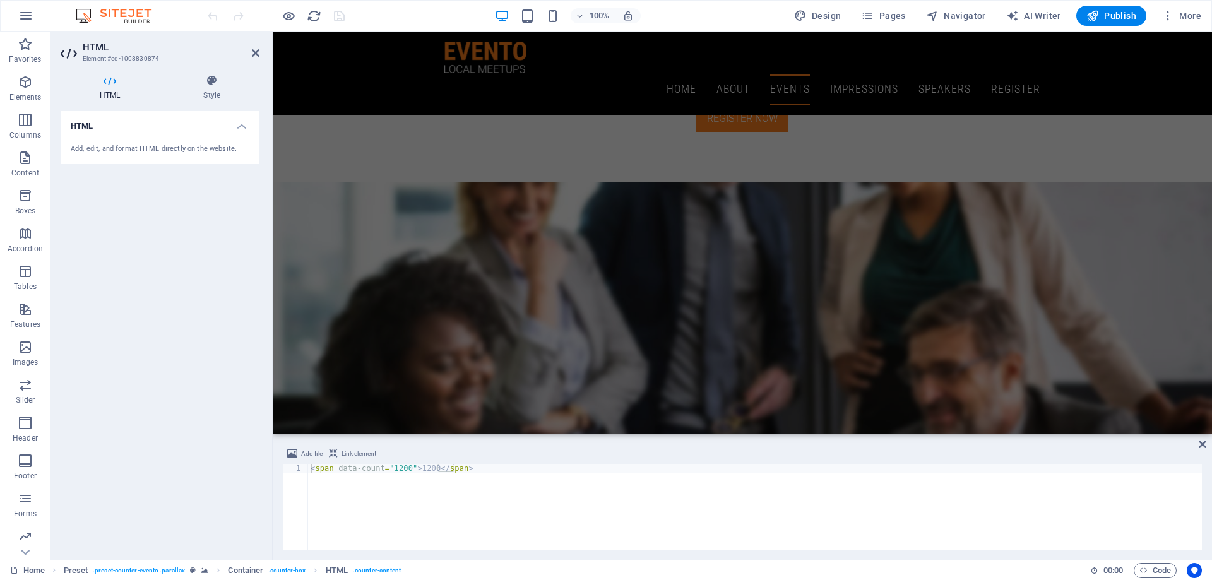
click at [110, 86] on icon at bounding box center [110, 80] width 98 height 13
click at [239, 129] on h4 "HTML" at bounding box center [160, 122] width 199 height 23
click at [93, 129] on h4 "HTML" at bounding box center [160, 126] width 199 height 30
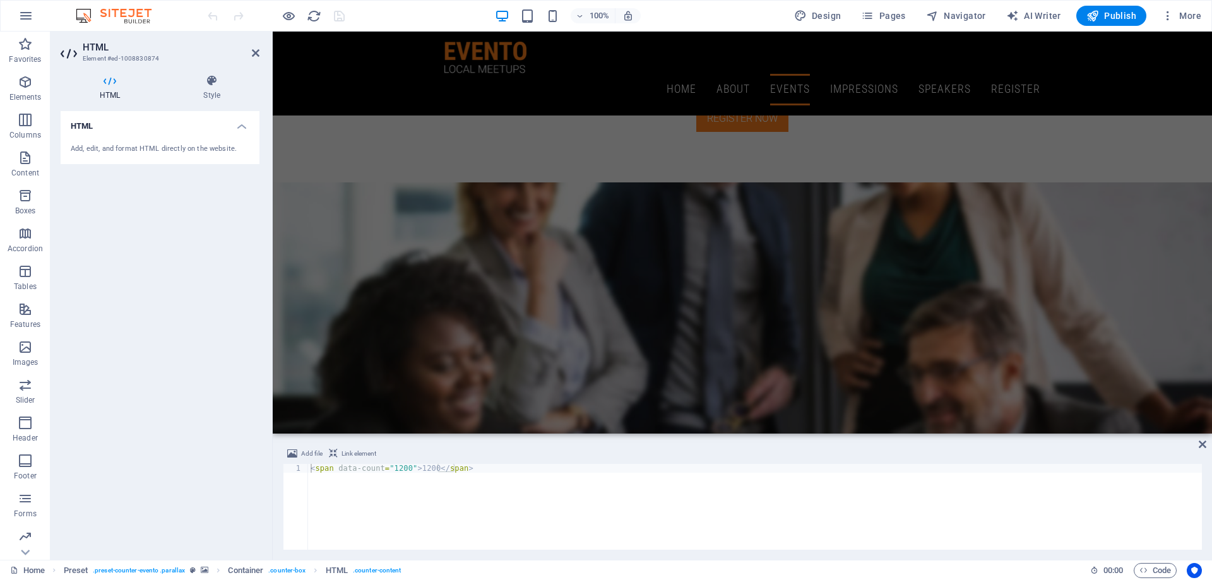
click at [64, 56] on icon at bounding box center [70, 54] width 19 height 20
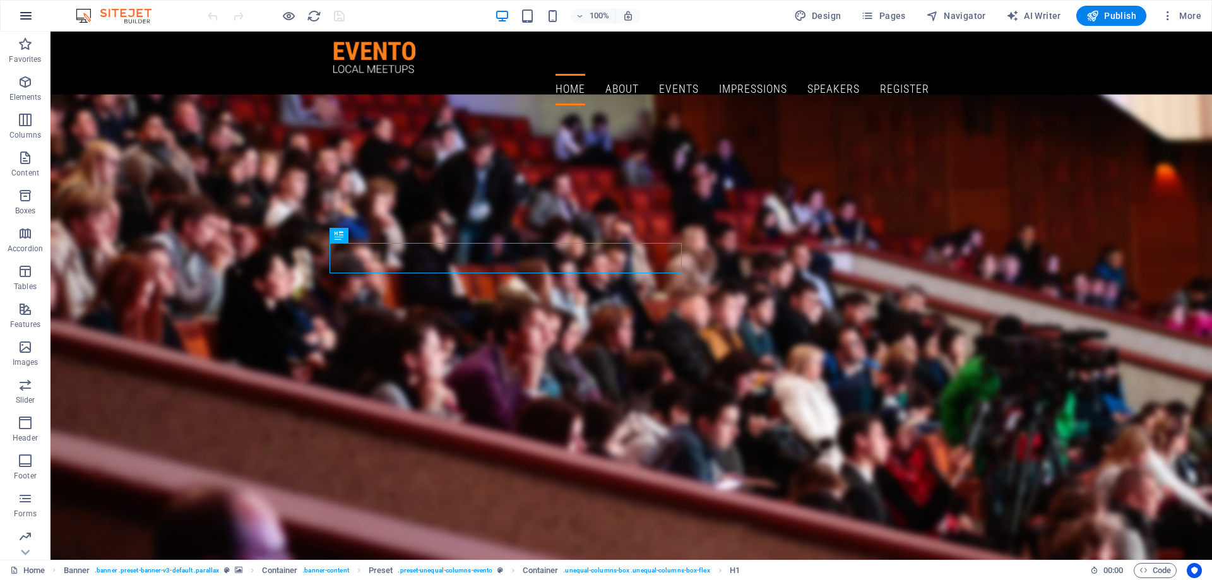
click at [24, 18] on icon "button" at bounding box center [25, 15] width 15 height 15
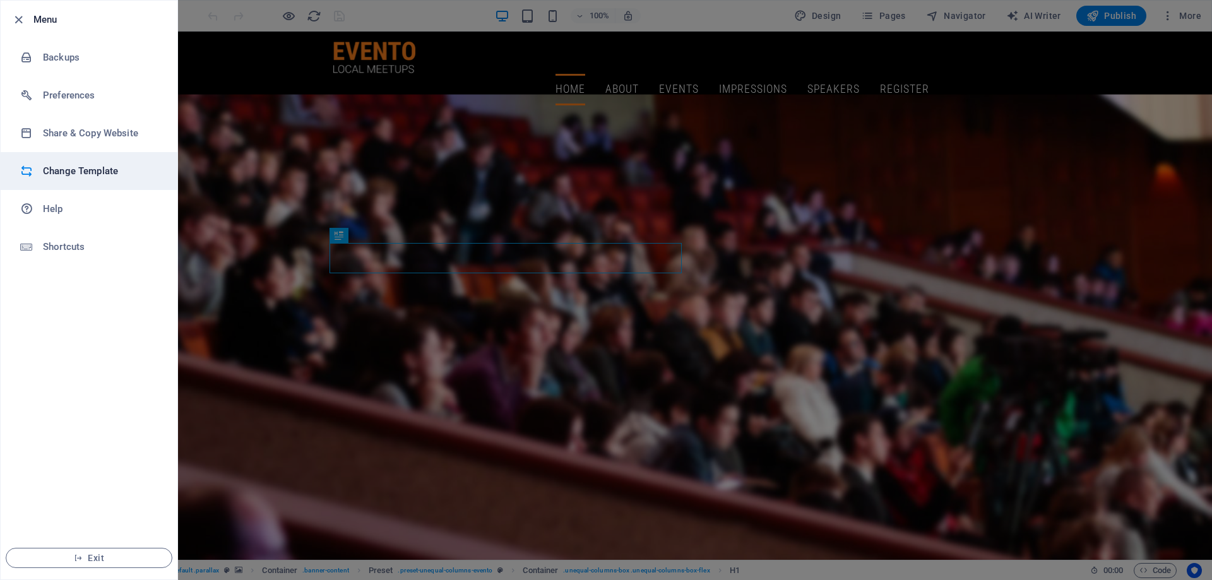
click at [60, 174] on h6 "Change Template" at bounding box center [101, 170] width 117 height 15
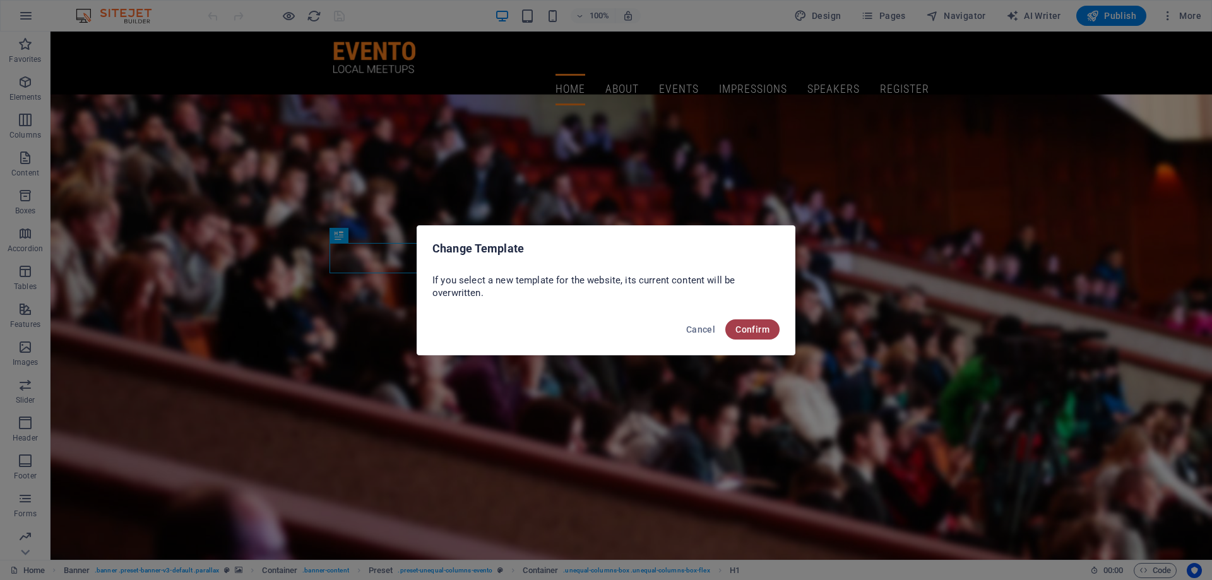
click at [755, 324] on span "Confirm" at bounding box center [752, 329] width 34 height 10
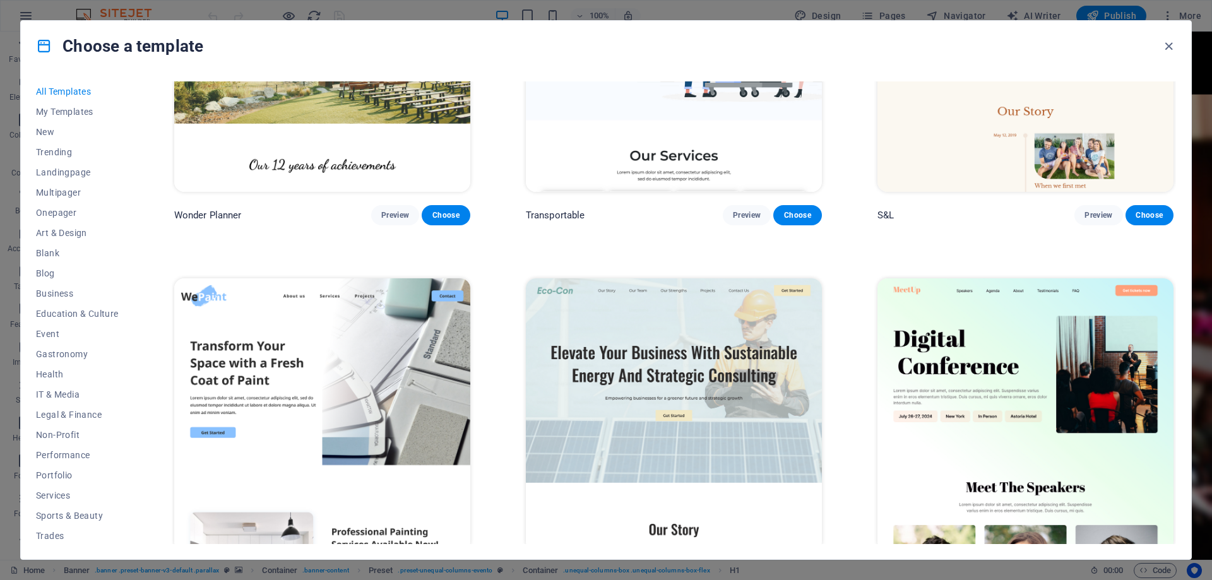
scroll to position [42, 0]
click at [54, 534] on span "Wireframe" at bounding box center [77, 534] width 83 height 10
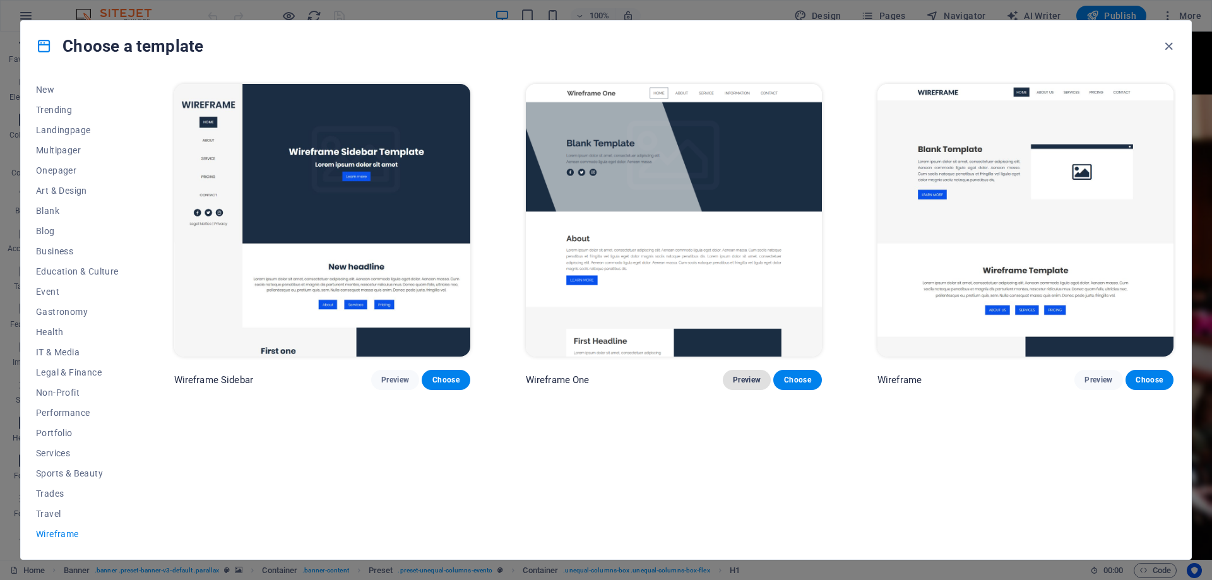
click at [735, 380] on span "Preview" at bounding box center [747, 380] width 28 height 10
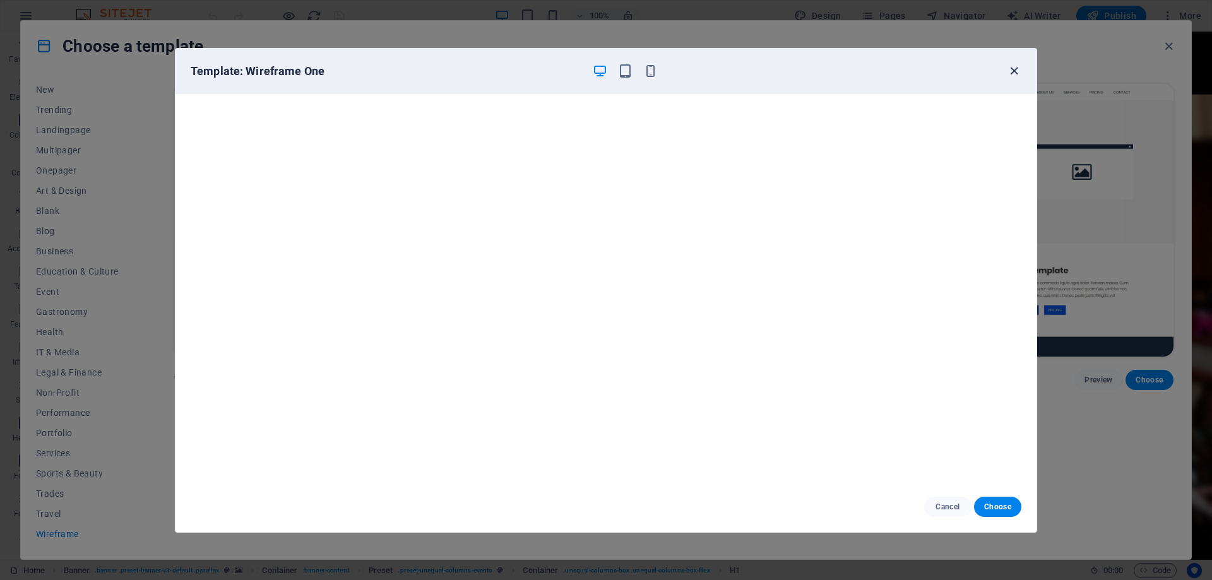
click at [1015, 68] on icon "button" at bounding box center [1013, 71] width 15 height 15
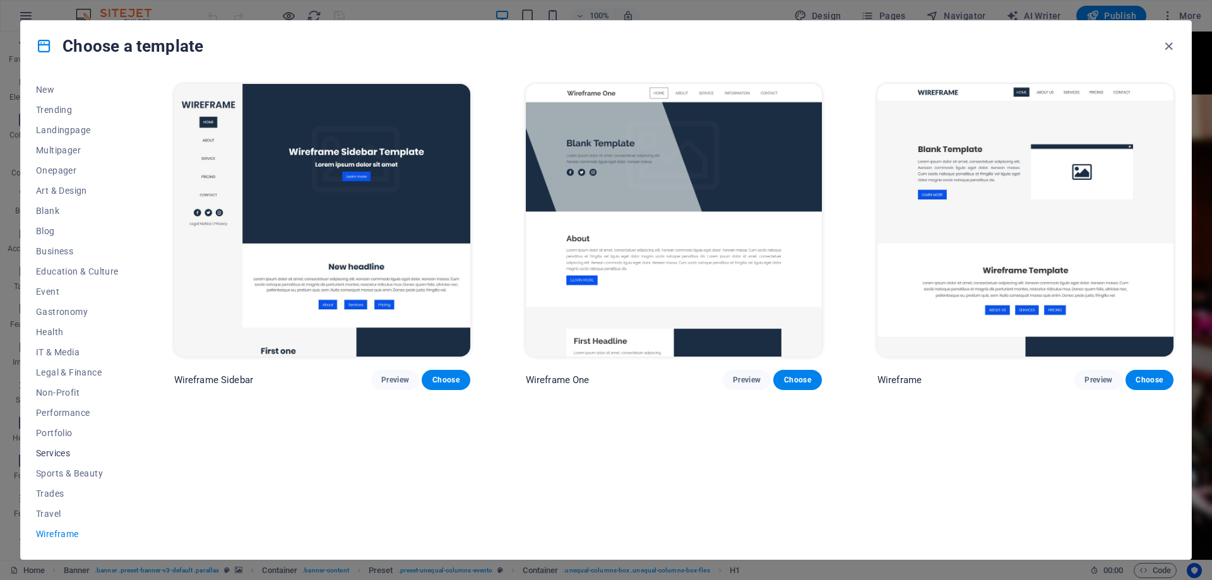
click at [54, 451] on span "Services" at bounding box center [77, 453] width 83 height 10
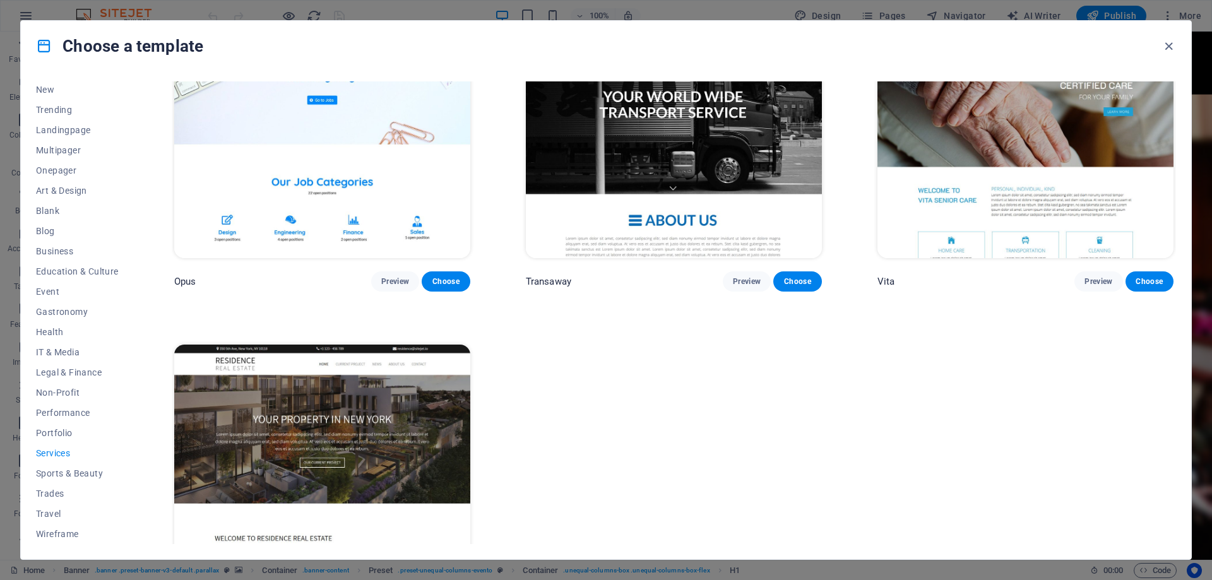
scroll to position [2160, 0]
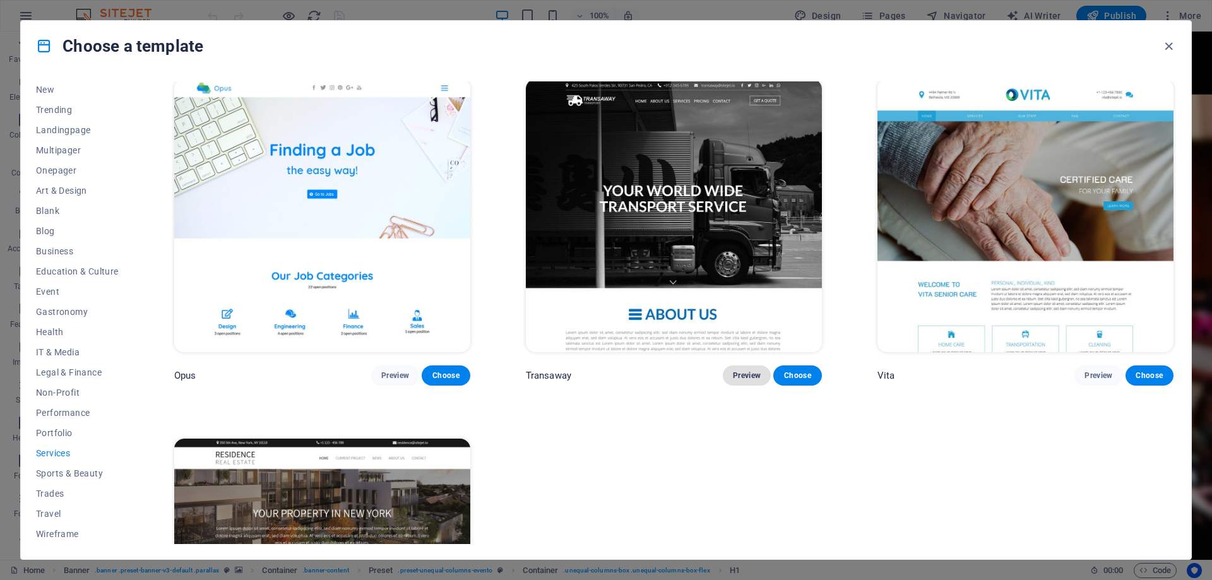
click at [744, 370] on span "Preview" at bounding box center [747, 375] width 28 height 10
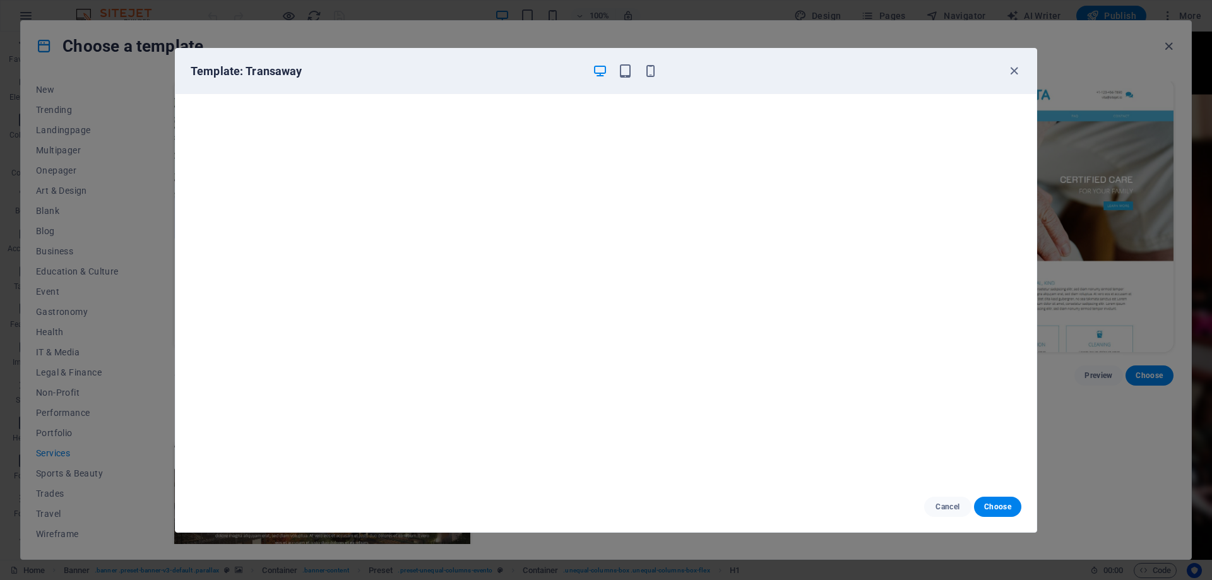
scroll to position [3, 0]
click at [1008, 69] on icon "button" at bounding box center [1013, 71] width 15 height 15
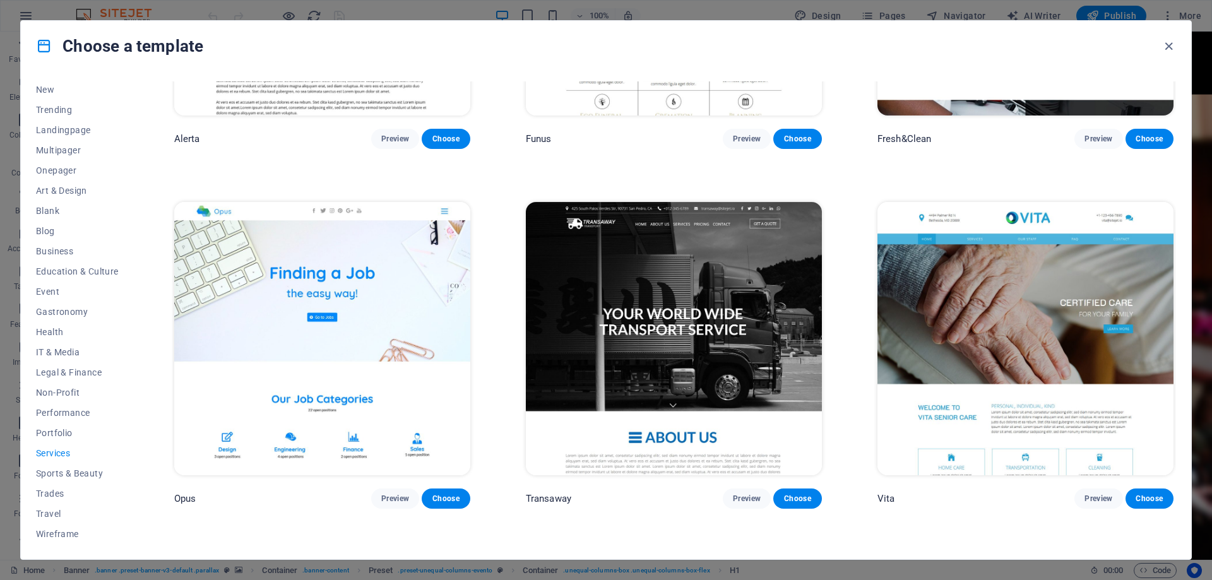
scroll to position [2034, 0]
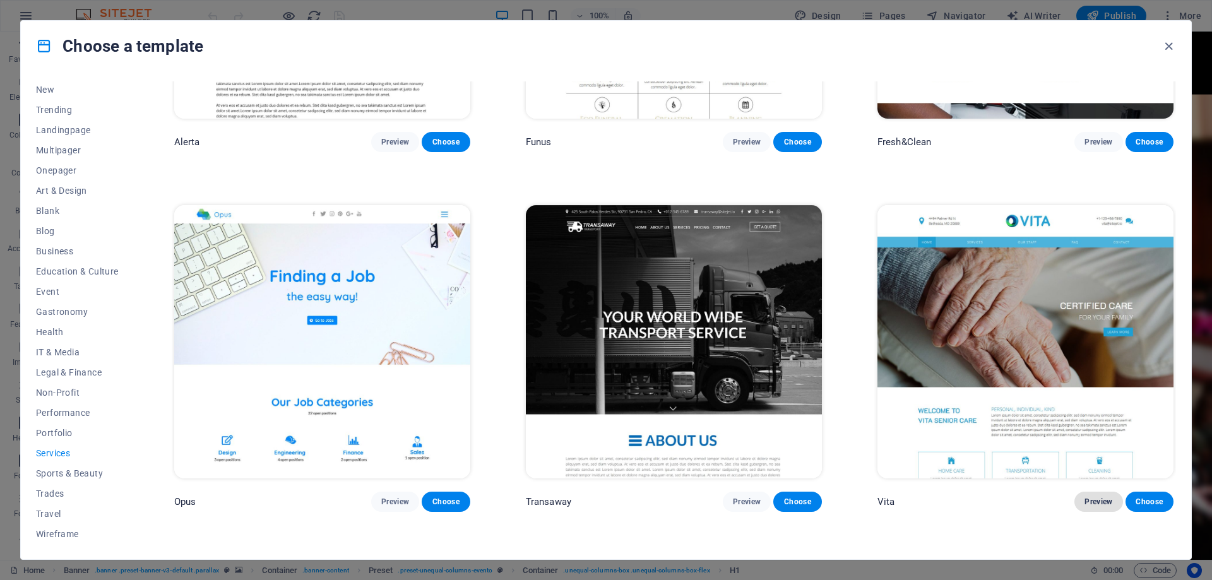
click at [1097, 497] on span "Preview" at bounding box center [1098, 502] width 28 height 10
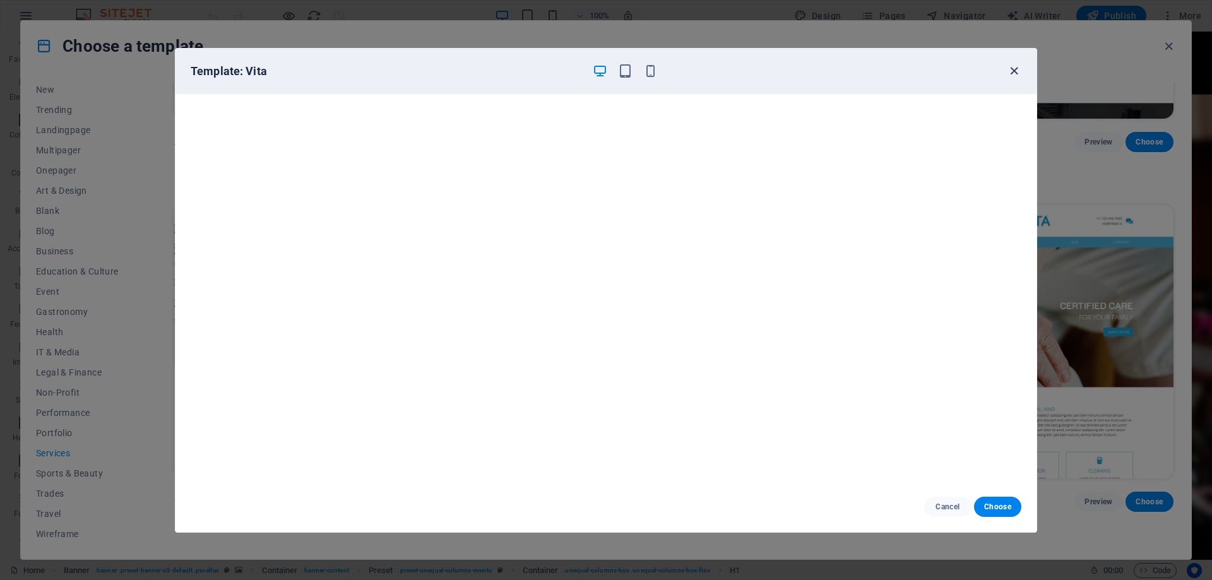
click at [1018, 72] on icon "button" at bounding box center [1013, 71] width 15 height 15
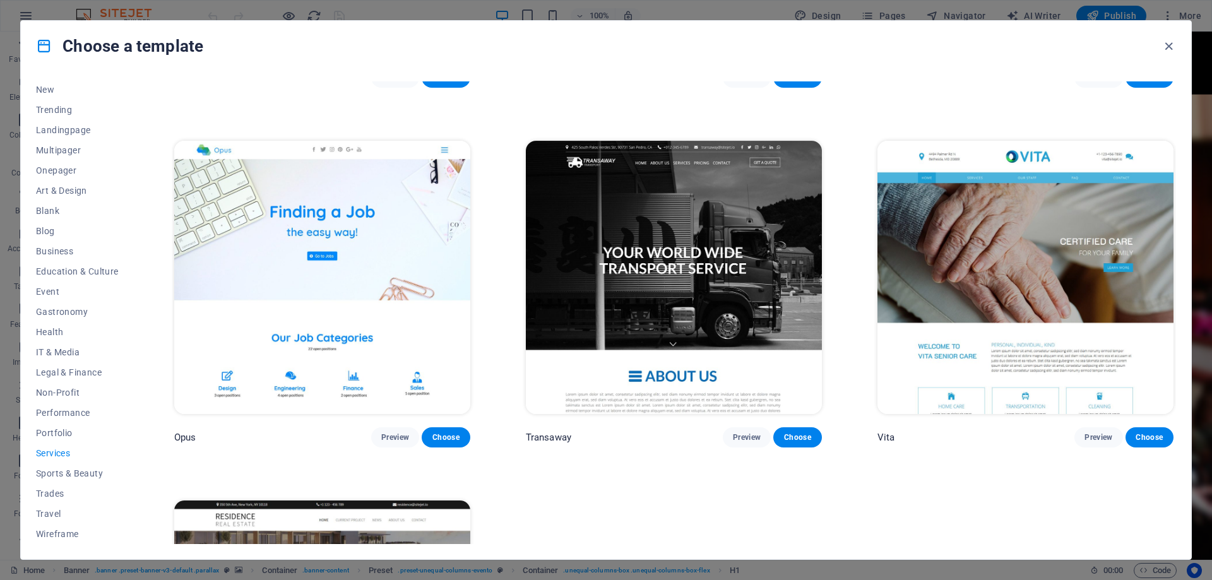
scroll to position [2097, 0]
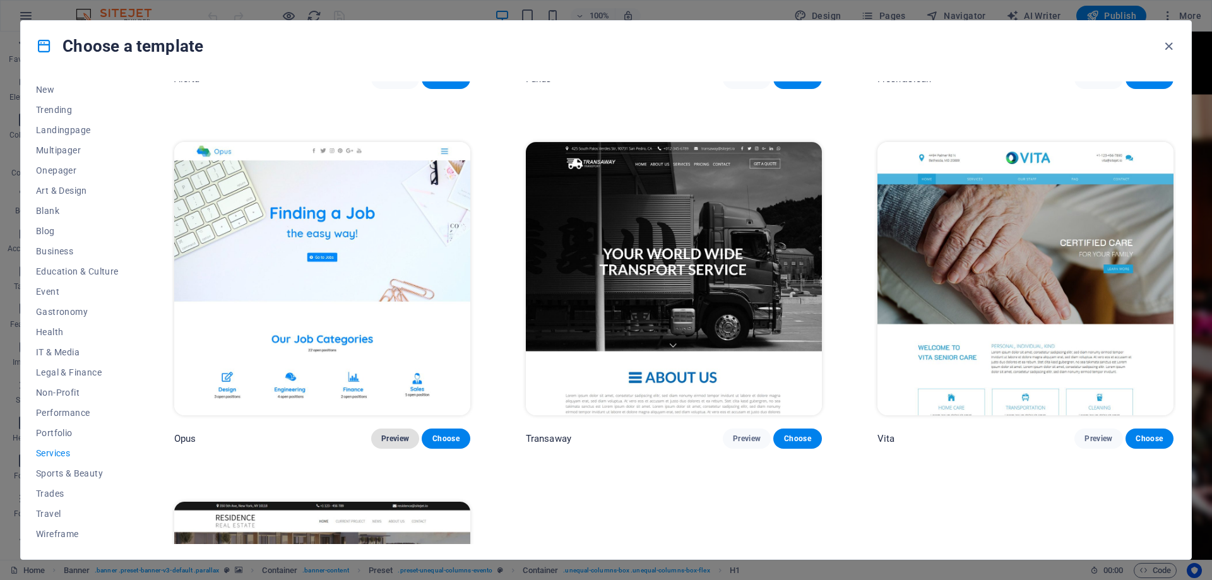
click at [392, 434] on span "Preview" at bounding box center [395, 439] width 28 height 10
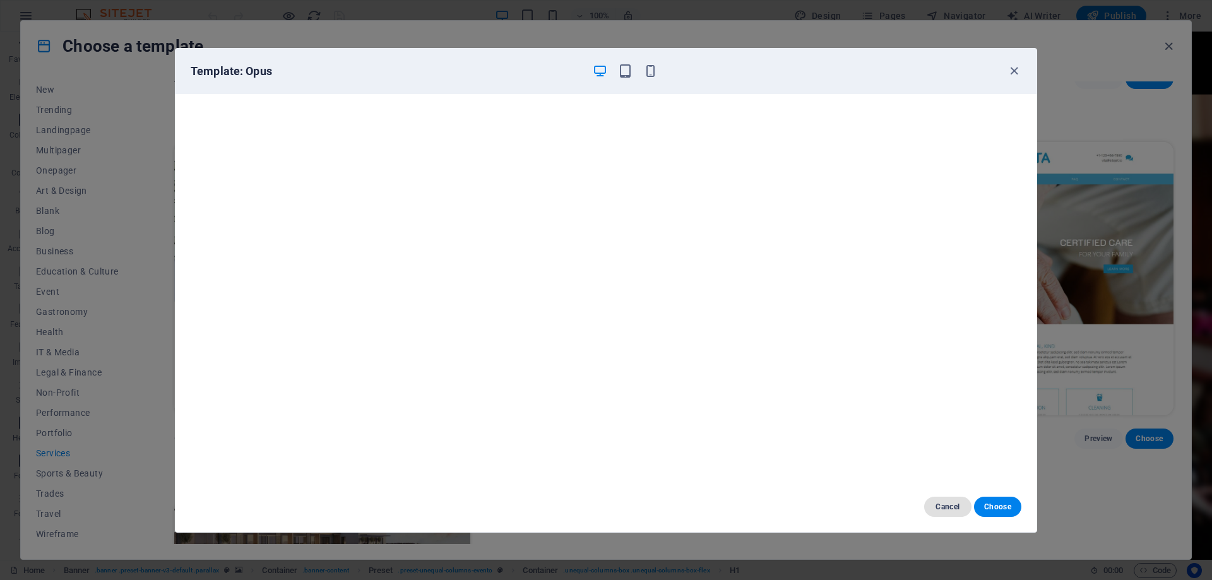
click at [945, 509] on span "Cancel" at bounding box center [947, 507] width 27 height 10
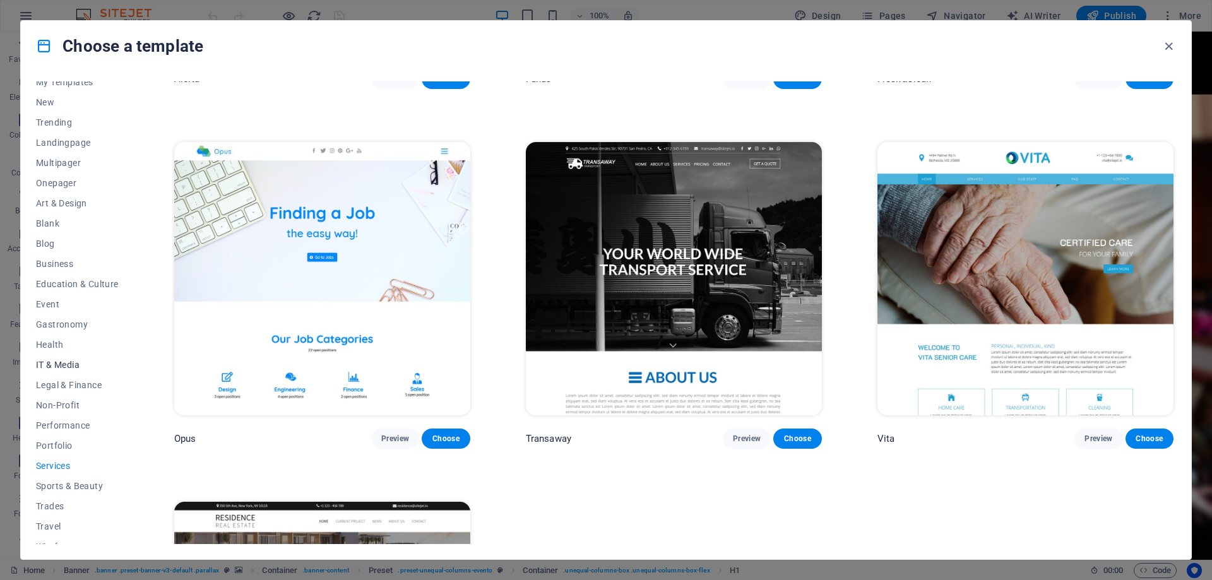
scroll to position [42, 0]
click at [49, 256] on button "Business" at bounding box center [77, 251] width 83 height 20
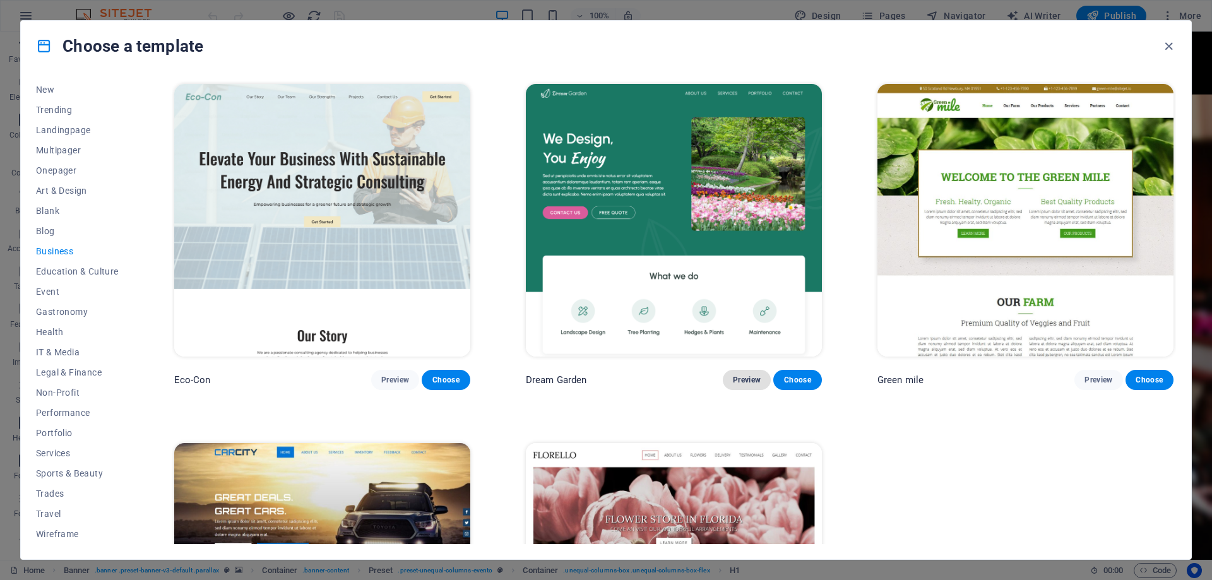
click at [745, 378] on span "Preview" at bounding box center [747, 380] width 28 height 10
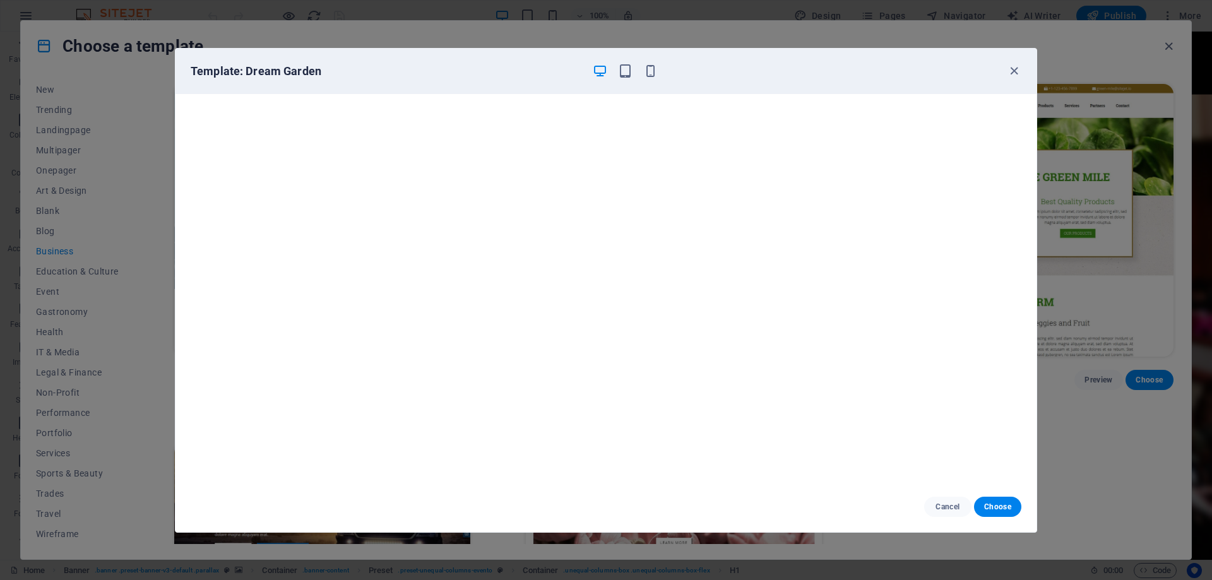
scroll to position [3, 0]
click at [1017, 74] on icon "button" at bounding box center [1013, 71] width 15 height 15
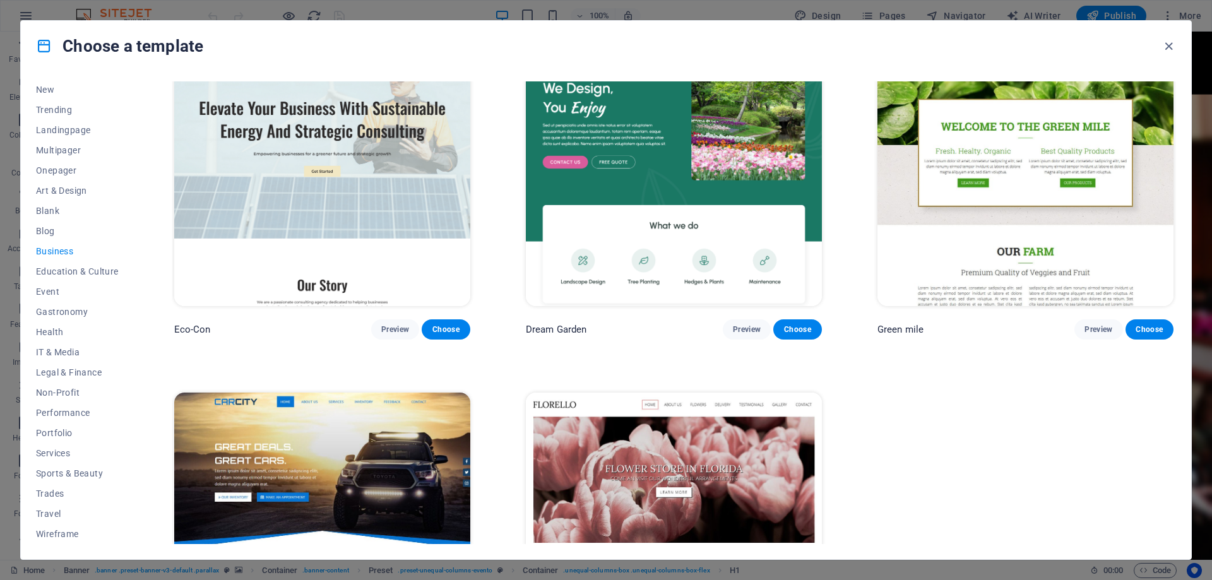
scroll to position [0, 0]
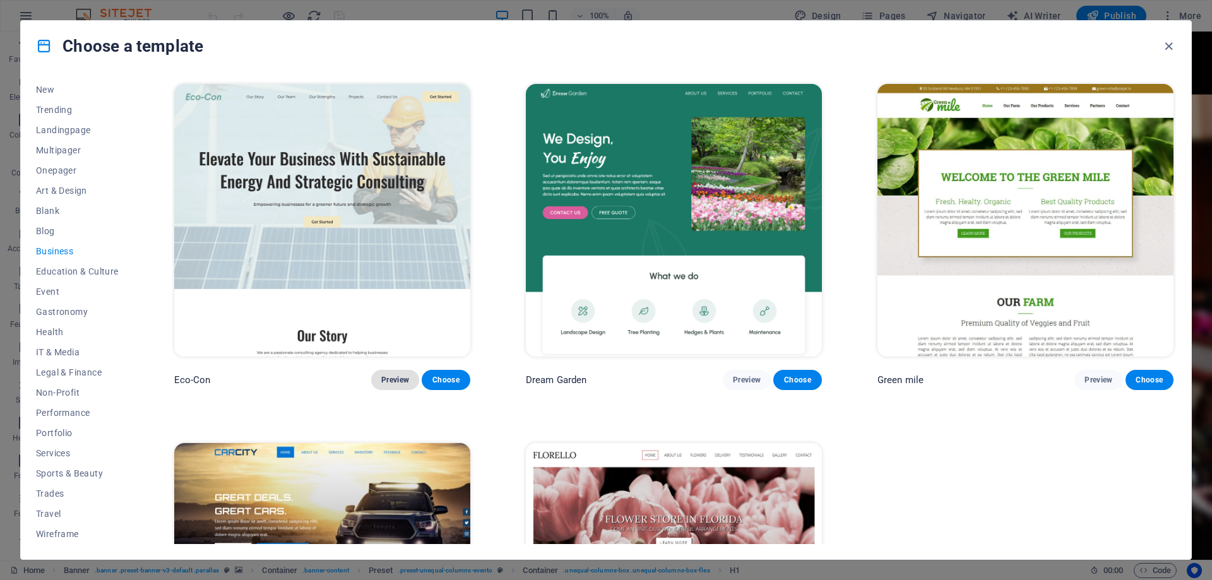
click at [398, 375] on span "Preview" at bounding box center [395, 380] width 28 height 10
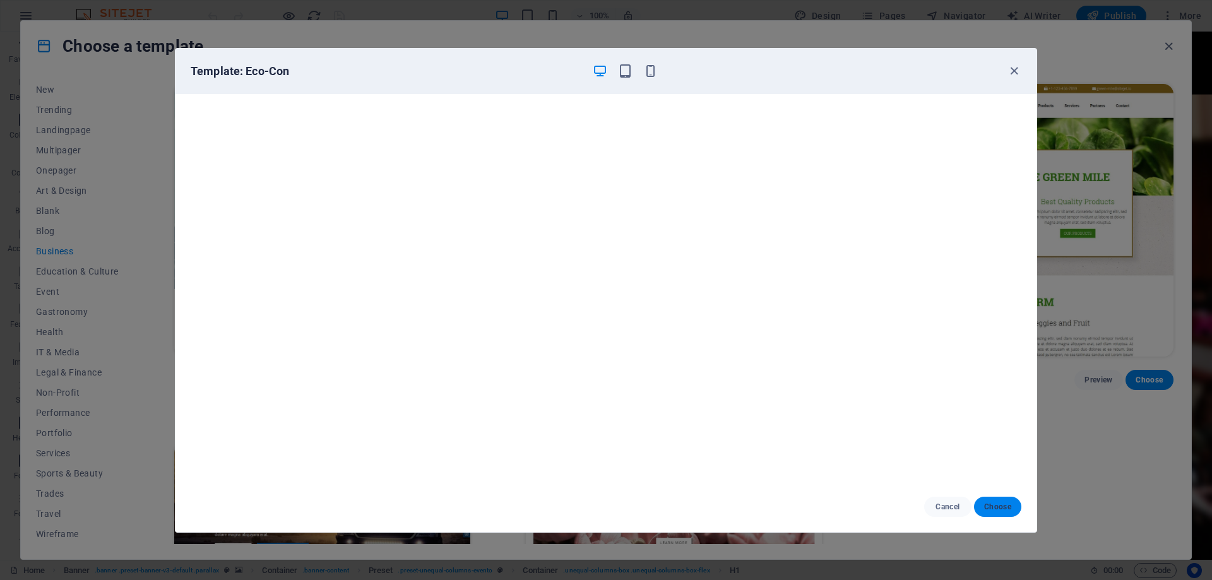
click at [1003, 504] on span "Choose" at bounding box center [997, 507] width 27 height 10
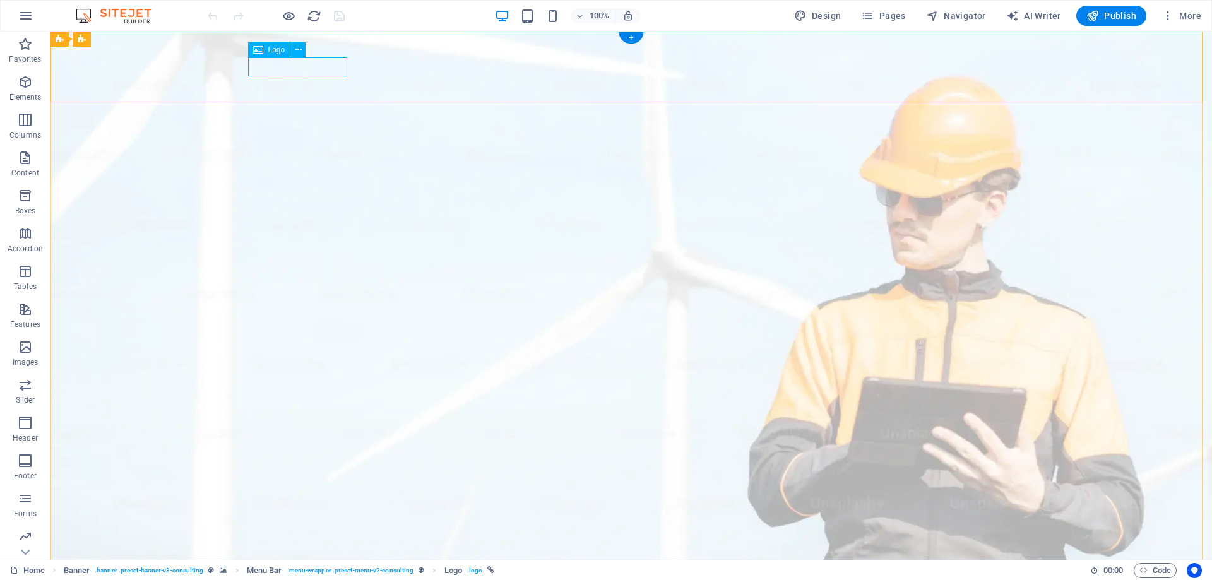
click at [297, 51] on icon at bounding box center [298, 50] width 7 height 13
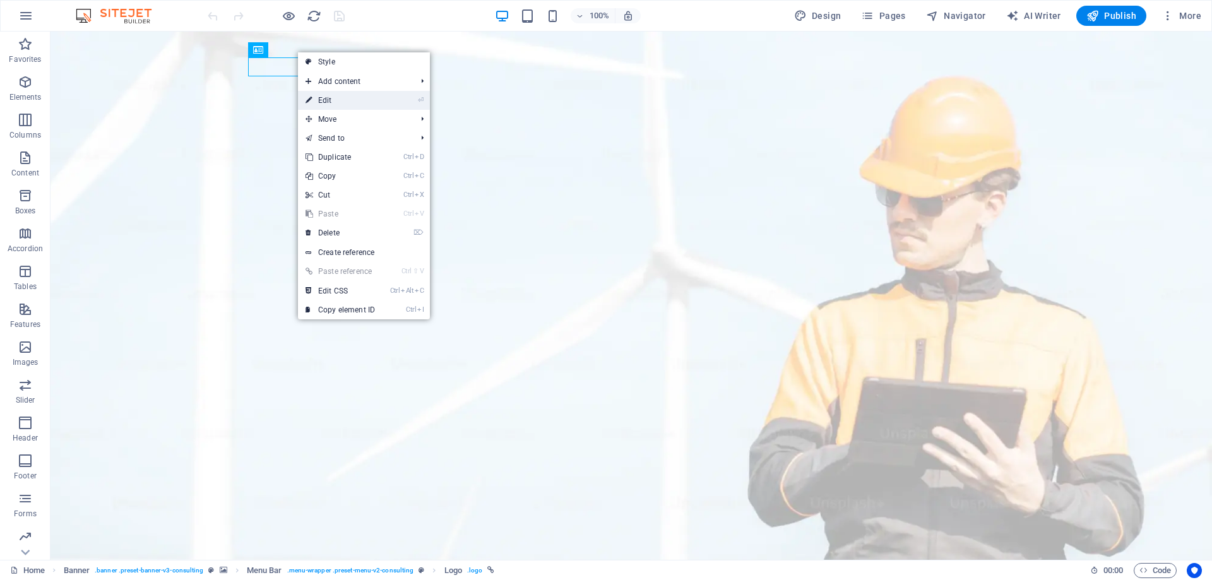
click at [334, 103] on link "⏎ Edit" at bounding box center [340, 100] width 85 height 19
select select "px"
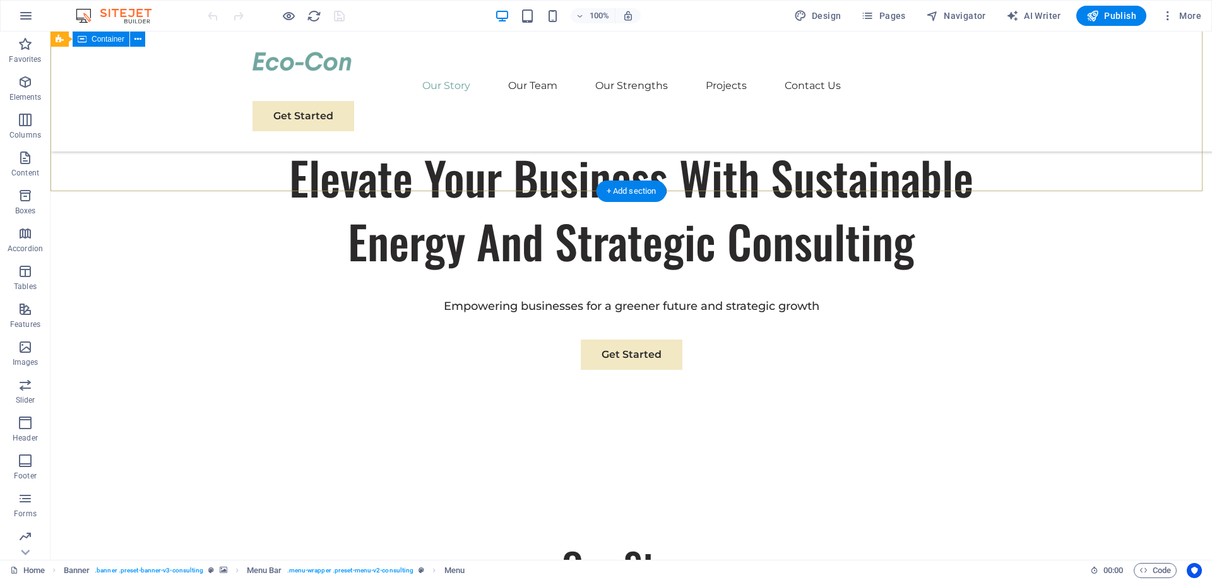
scroll to position [694, 0]
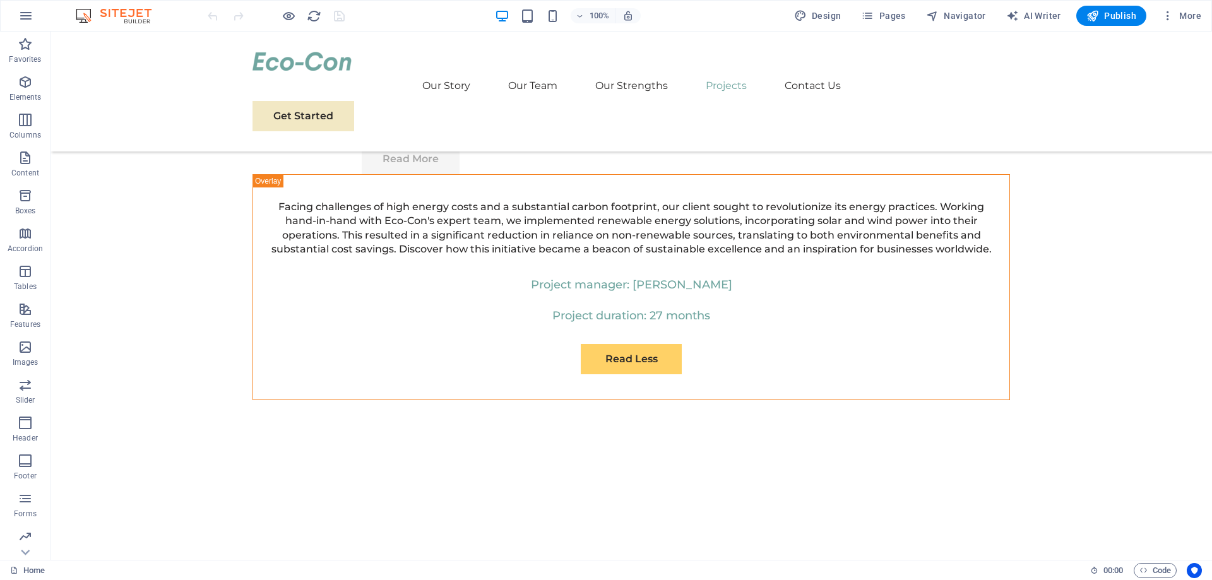
scroll to position [4944, 0]
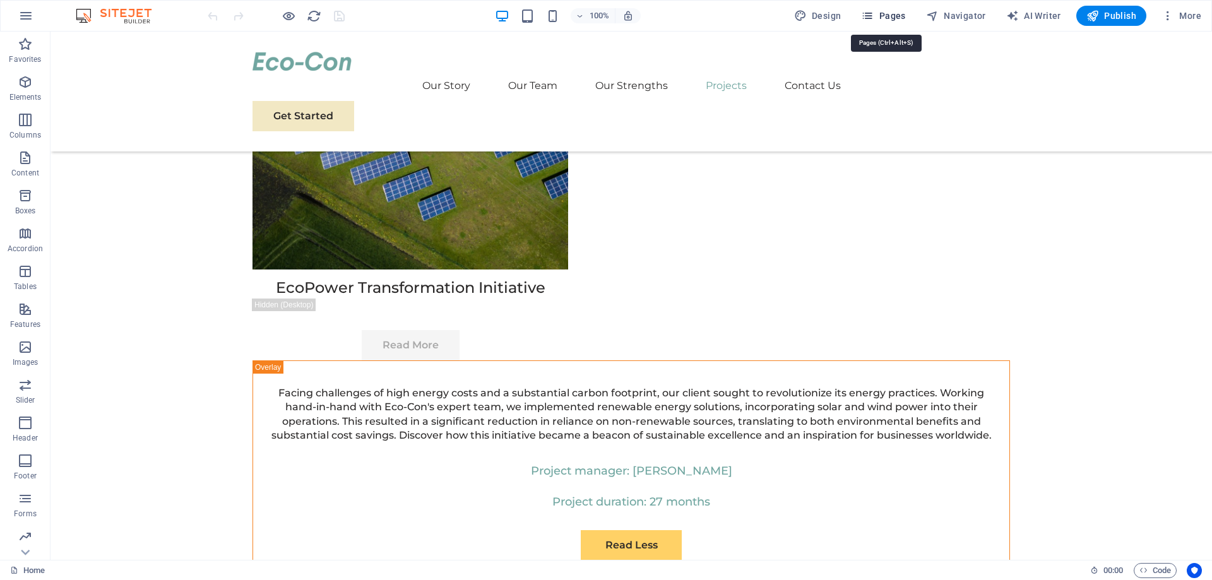
click at [879, 19] on span "Pages" at bounding box center [883, 15] width 44 height 13
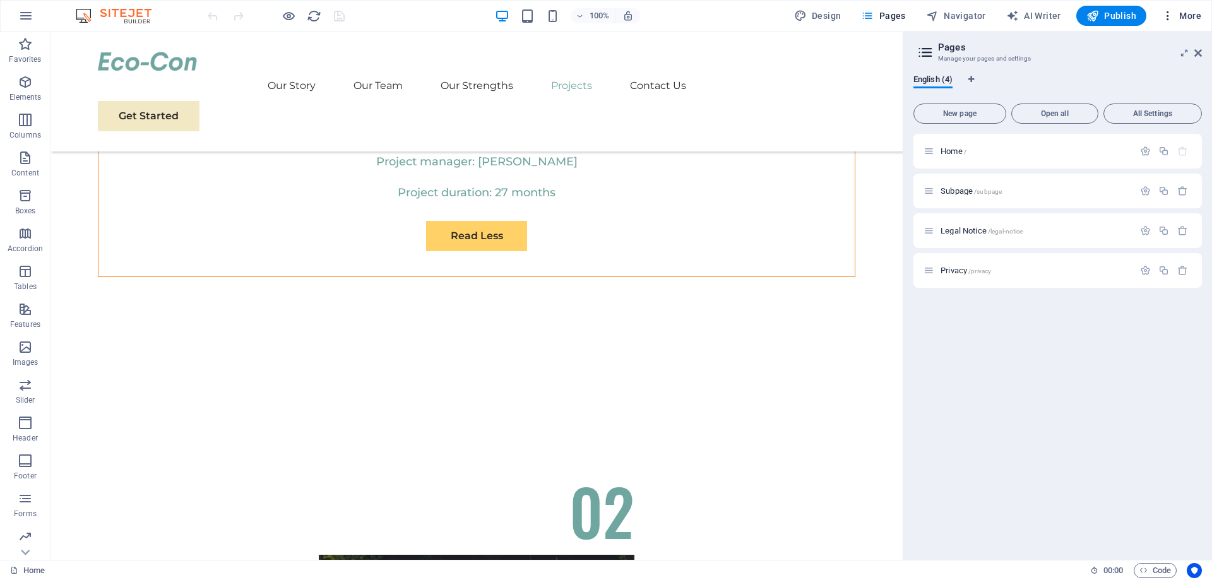
click at [1167, 15] on icon "button" at bounding box center [1167, 15] width 13 height 13
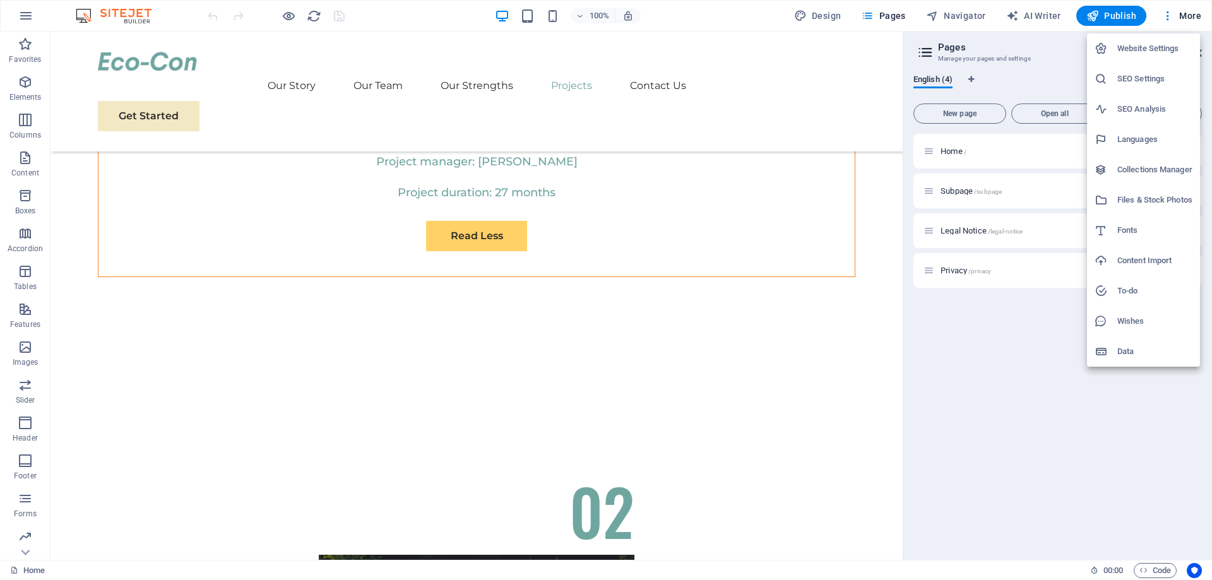
click at [356, 28] on div at bounding box center [606, 290] width 1212 height 580
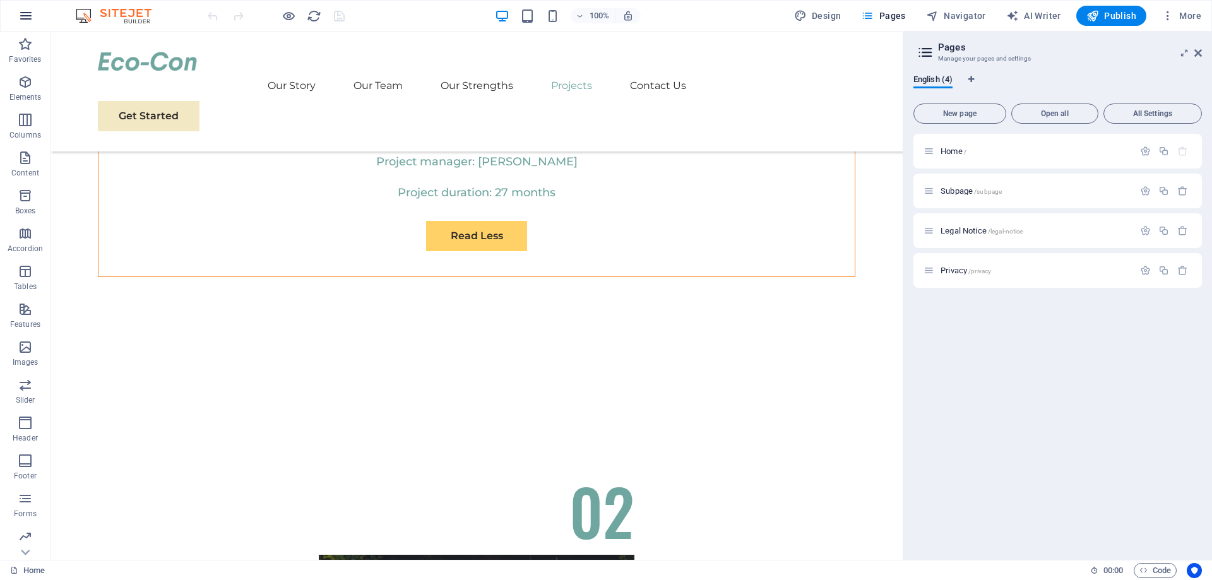
click at [25, 18] on icon "button" at bounding box center [25, 15] width 15 height 15
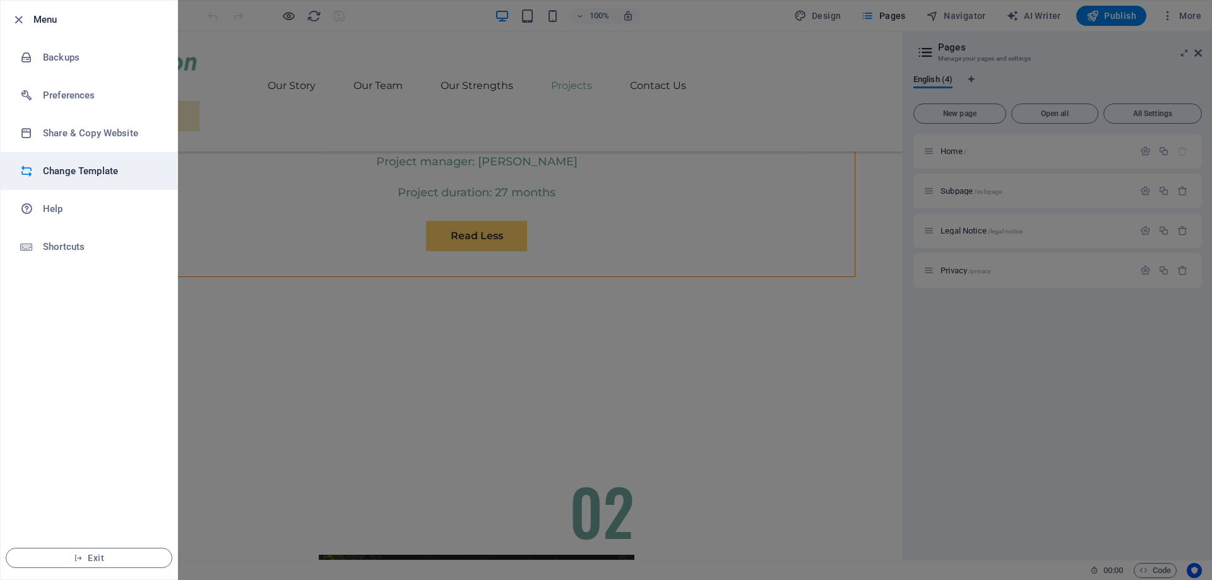
click at [81, 174] on h6 "Change Template" at bounding box center [101, 170] width 117 height 15
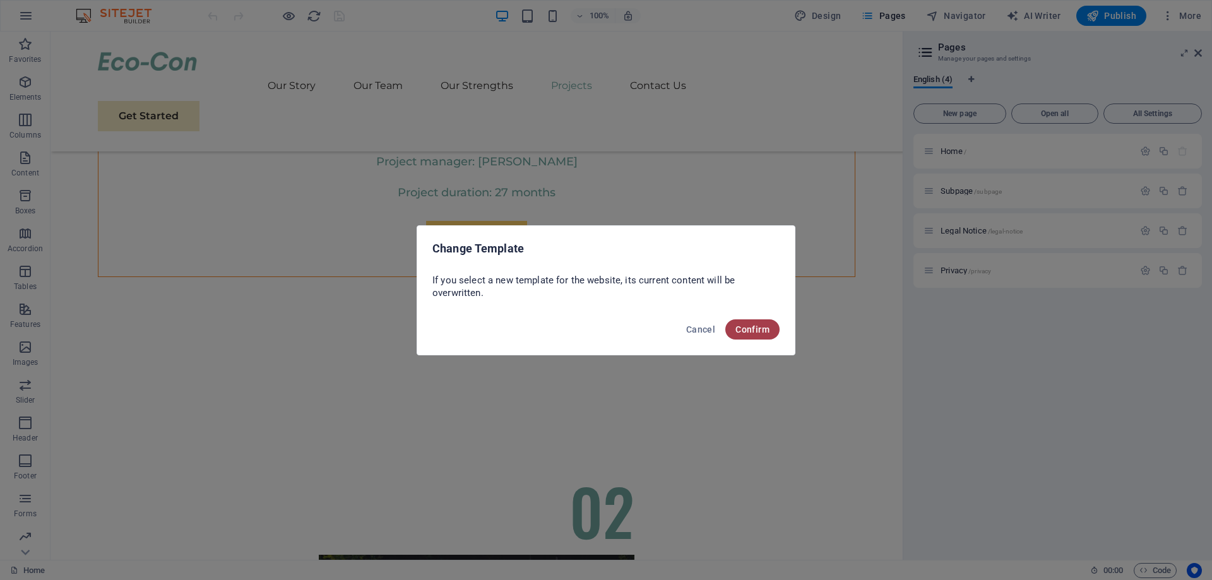
click at [758, 327] on span "Confirm" at bounding box center [752, 329] width 34 height 10
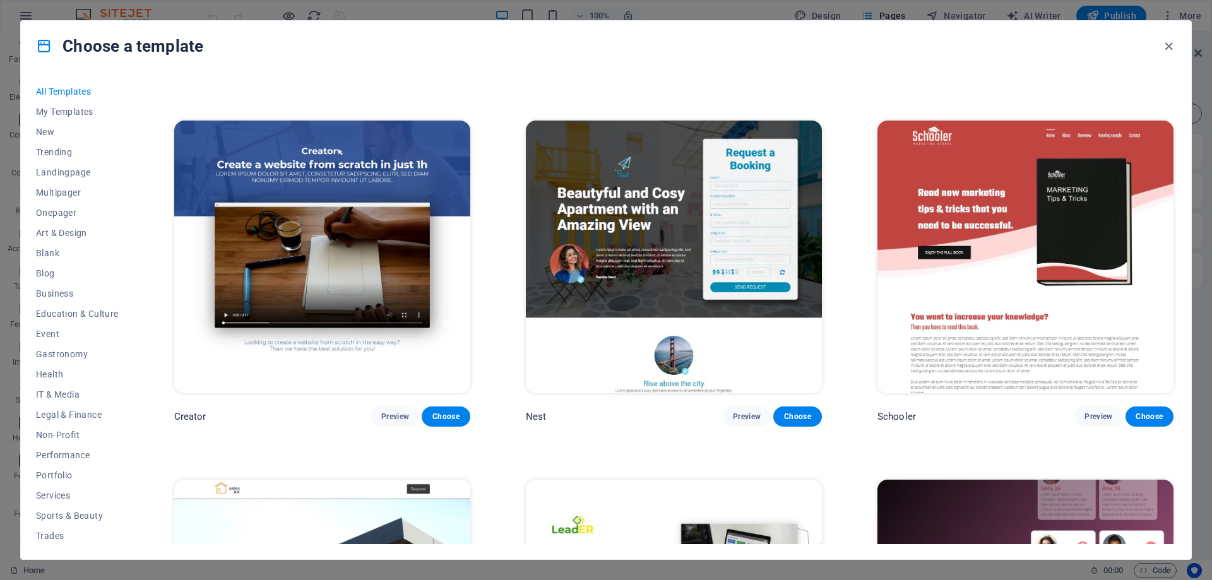
scroll to position [6058, 0]
